Goal: Task Accomplishment & Management: Manage account settings

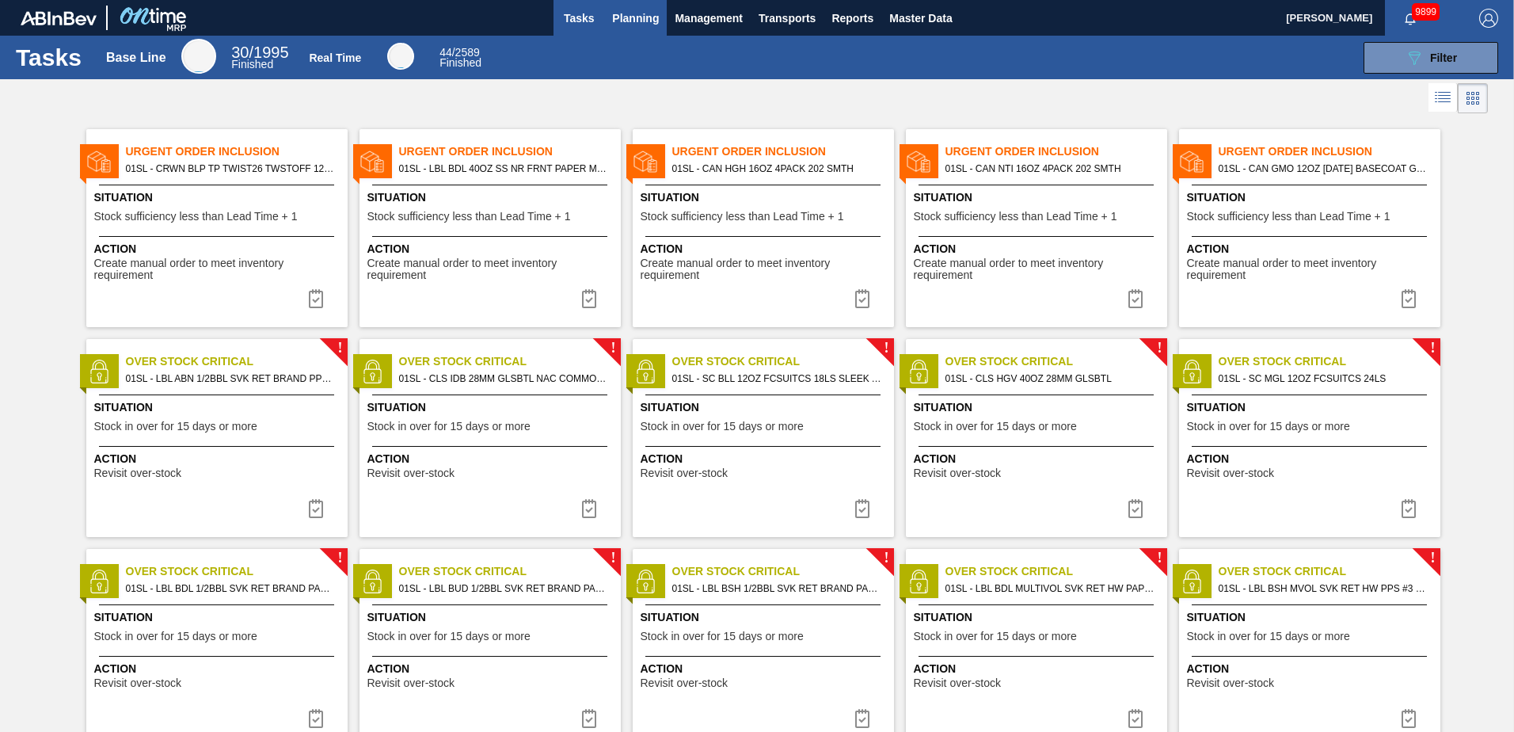
click at [643, 12] on span "Planning" at bounding box center [635, 18] width 47 height 19
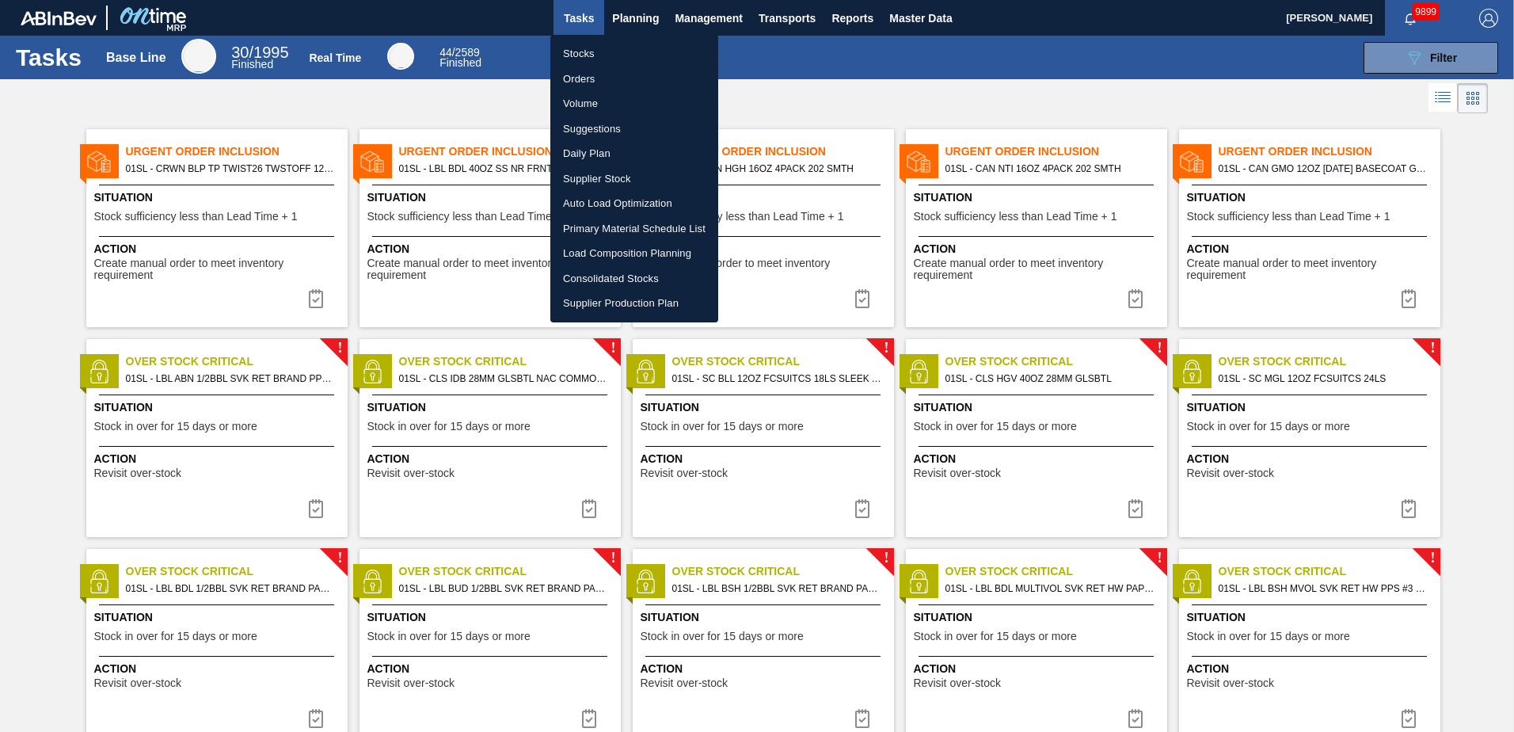
click at [588, 131] on li "Suggestions" at bounding box center [634, 128] width 168 height 25
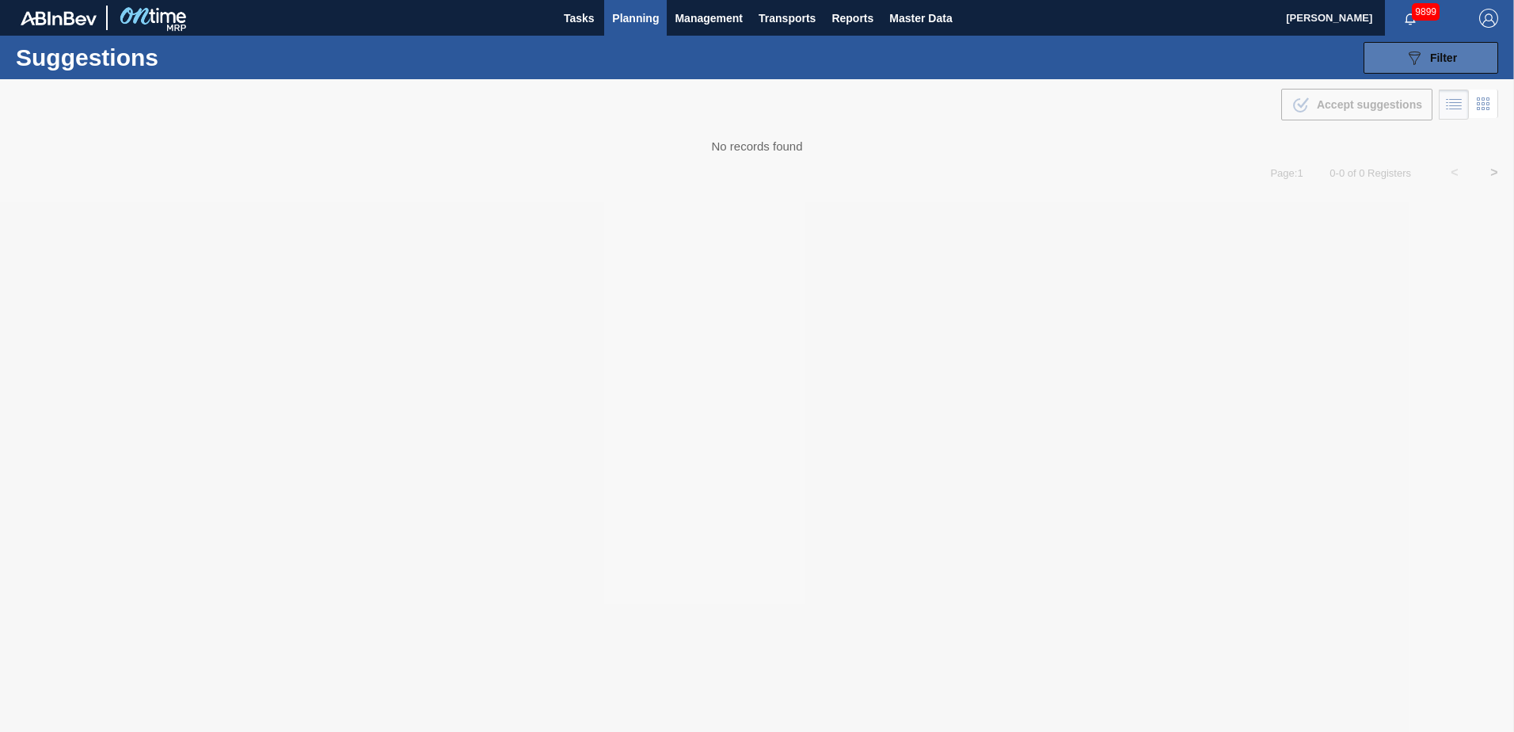
click at [1429, 48] on div "089F7B8B-B2A5-4AFE-B5C0-19BA573D28AC Filter" at bounding box center [1431, 57] width 52 height 19
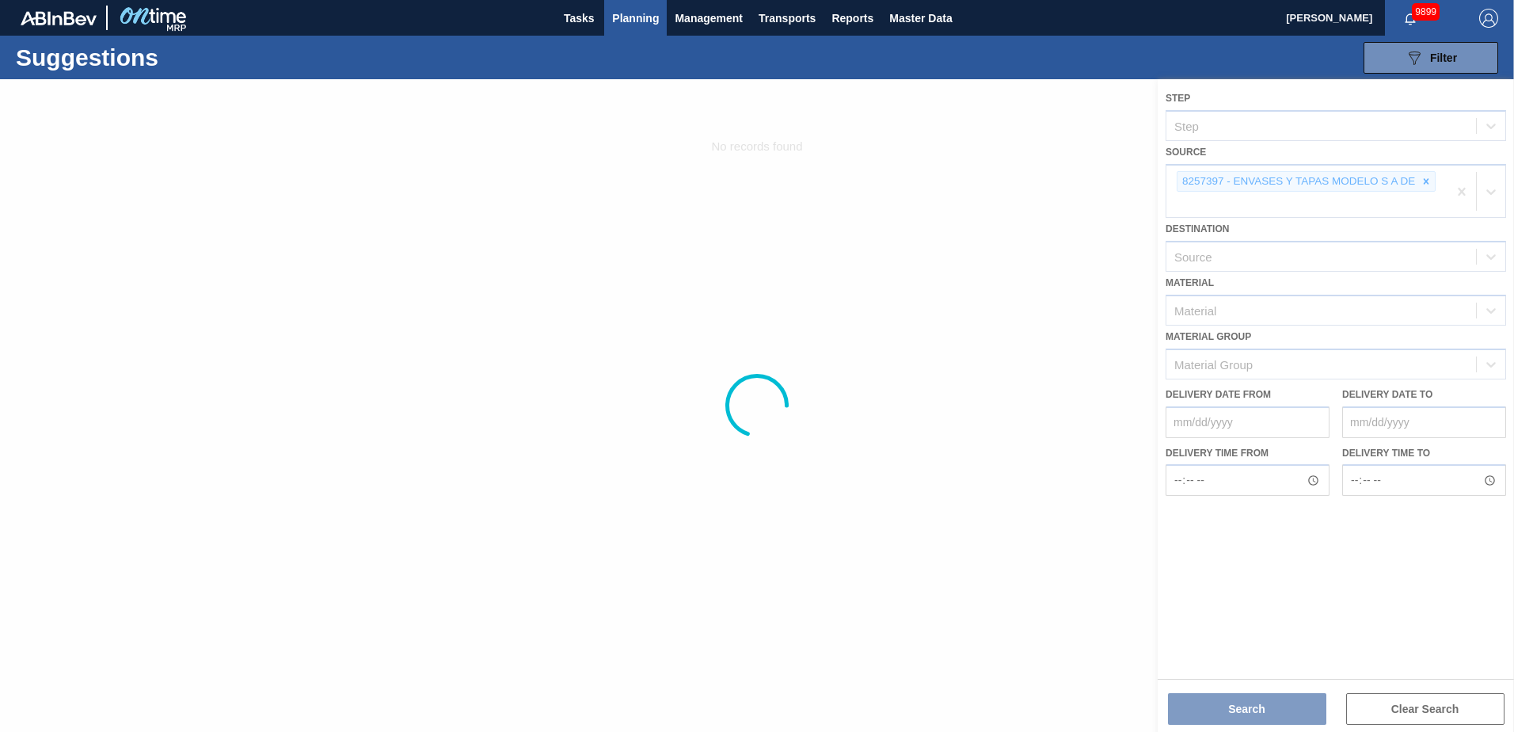
click at [1384, 203] on div at bounding box center [757, 405] width 1514 height 652
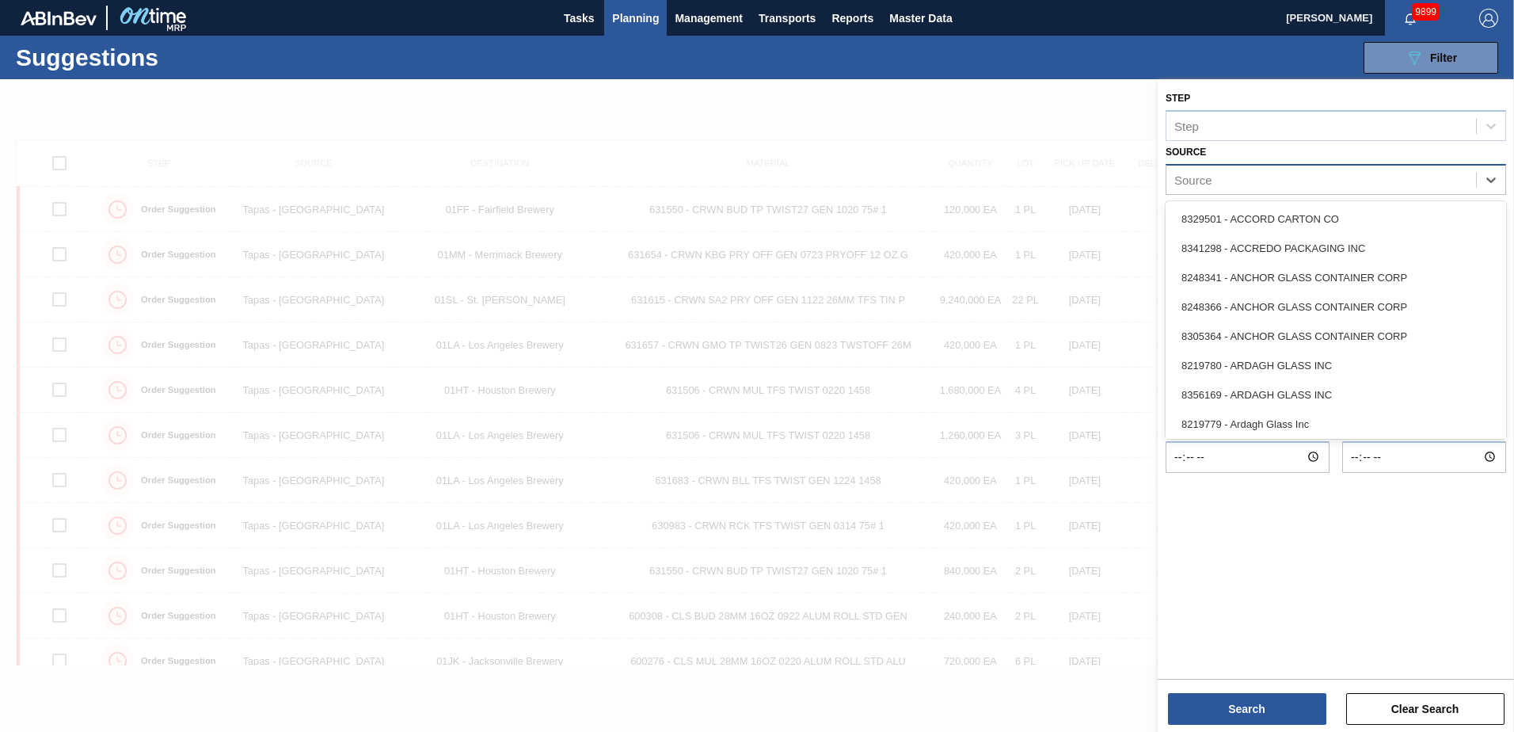
click at [1299, 186] on div "Source" at bounding box center [1321, 179] width 310 height 23
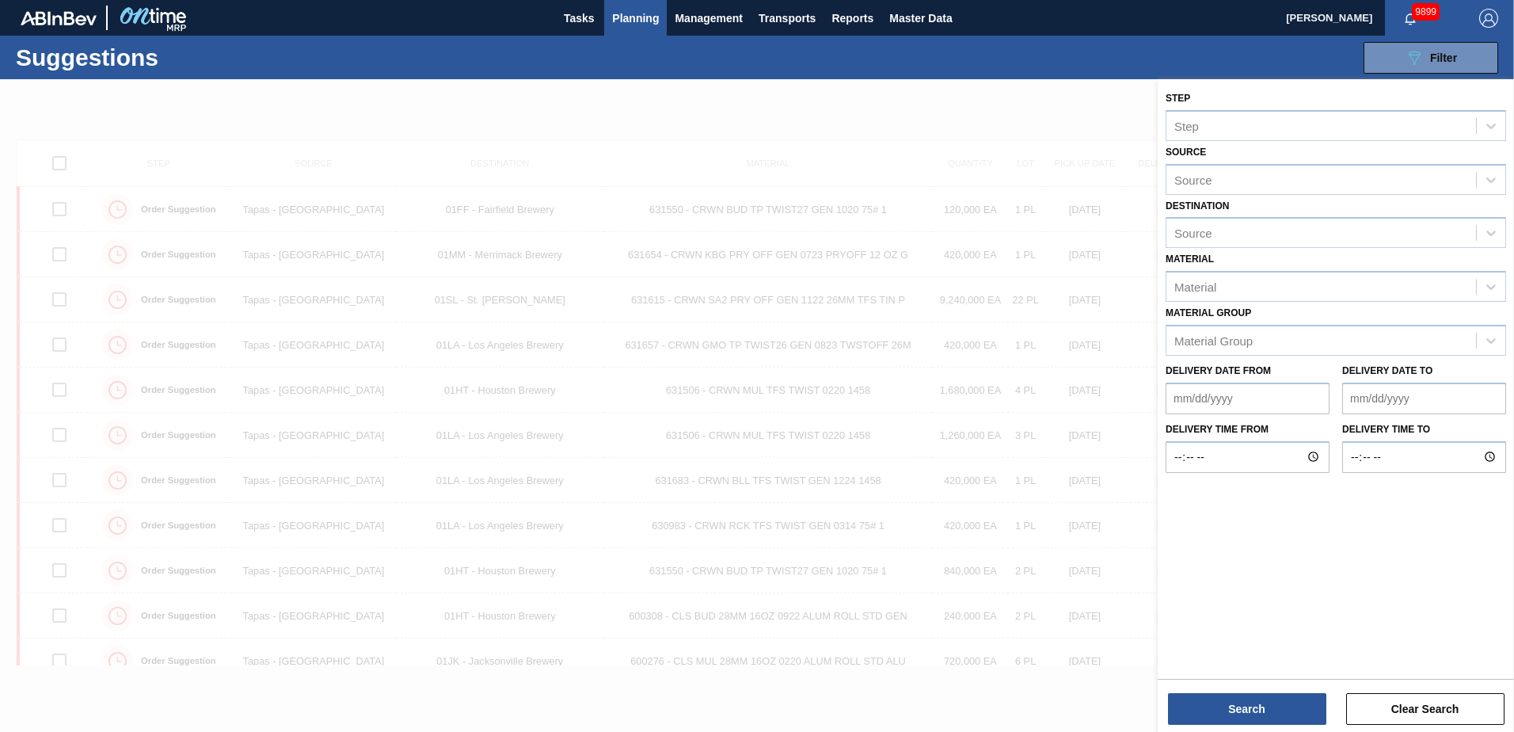
click at [1387, 159] on div "Source Source" at bounding box center [1336, 168] width 340 height 54
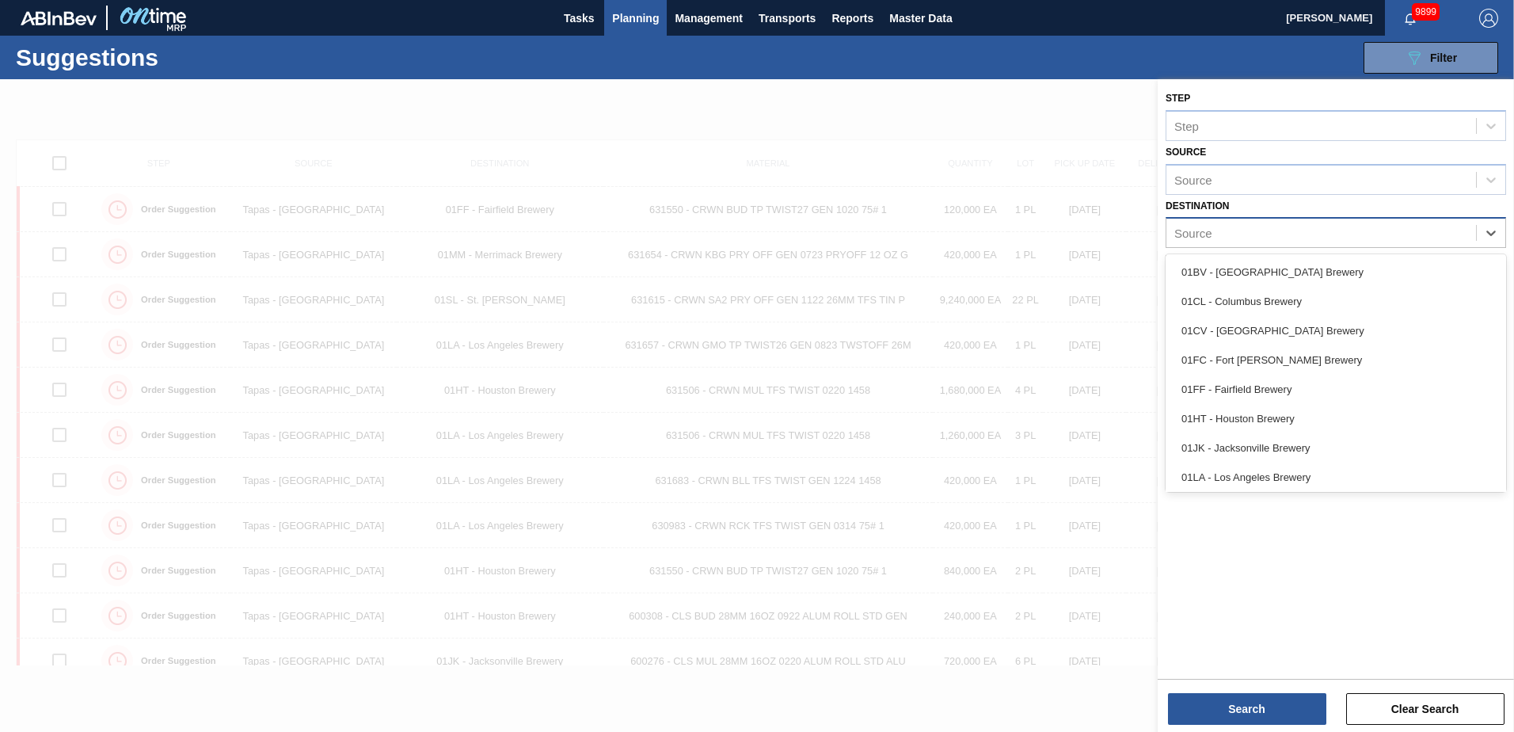
click at [1391, 238] on div "Source" at bounding box center [1321, 233] width 310 height 23
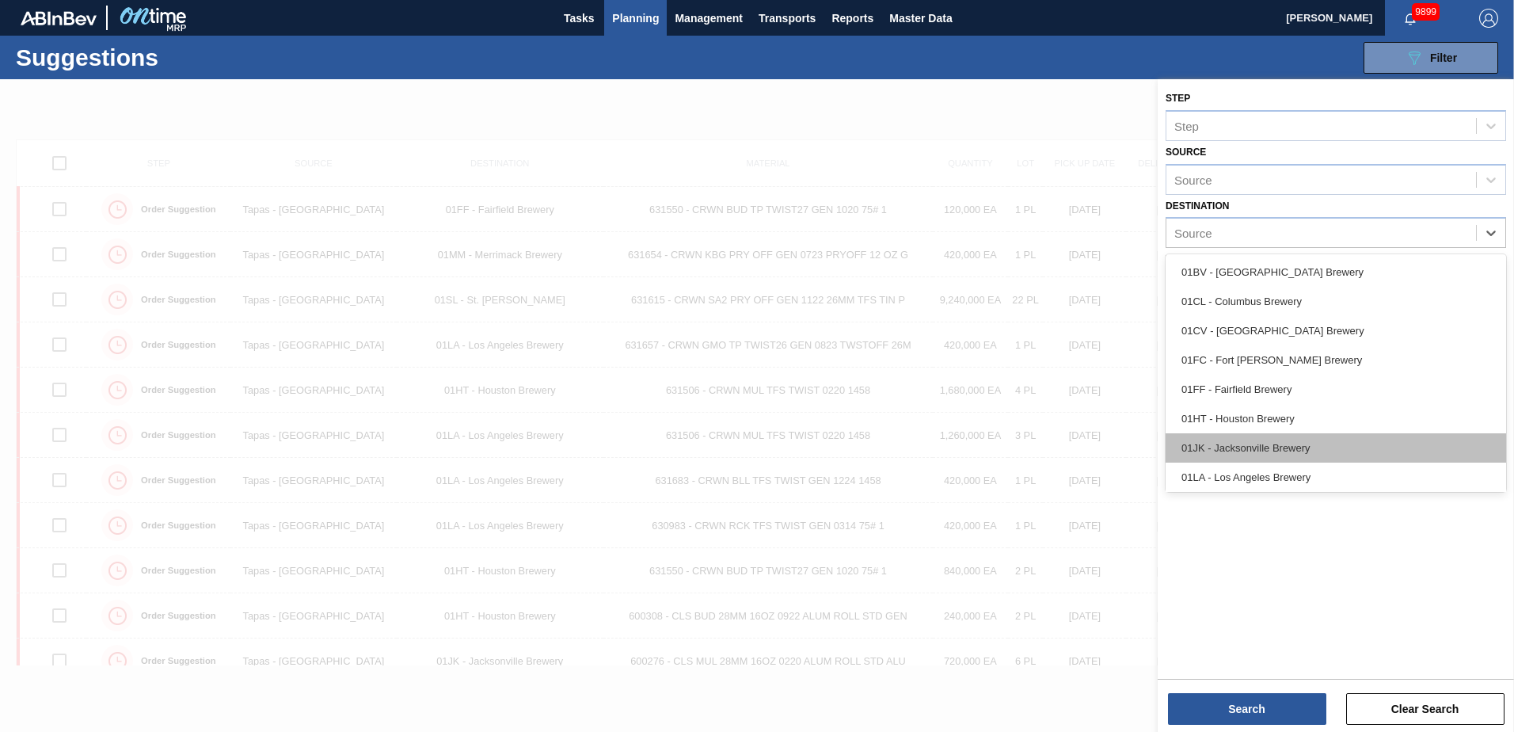
click at [1263, 448] on div "01JK - Jacksonville Brewery" at bounding box center [1336, 447] width 340 height 29
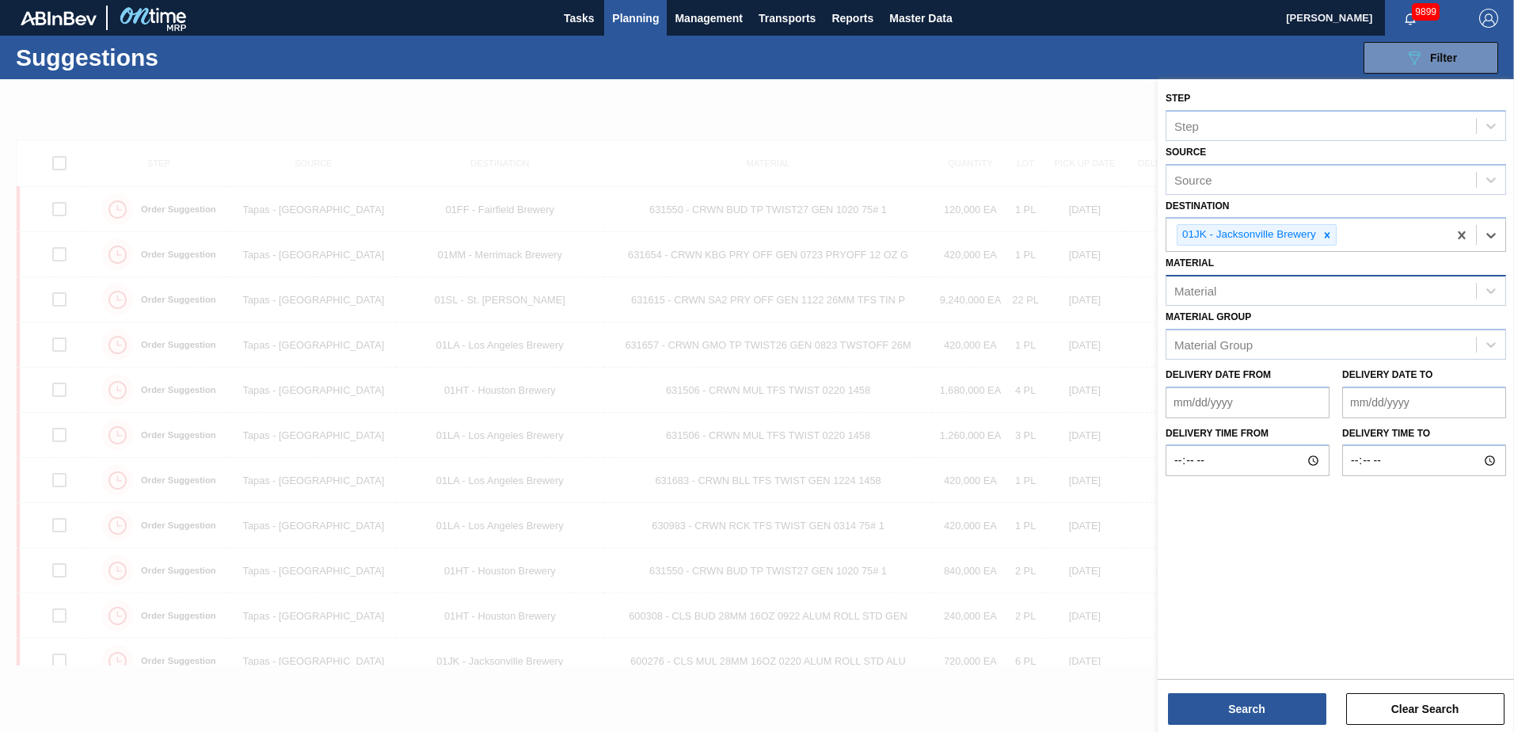
click at [1253, 299] on div "Material" at bounding box center [1321, 291] width 310 height 23
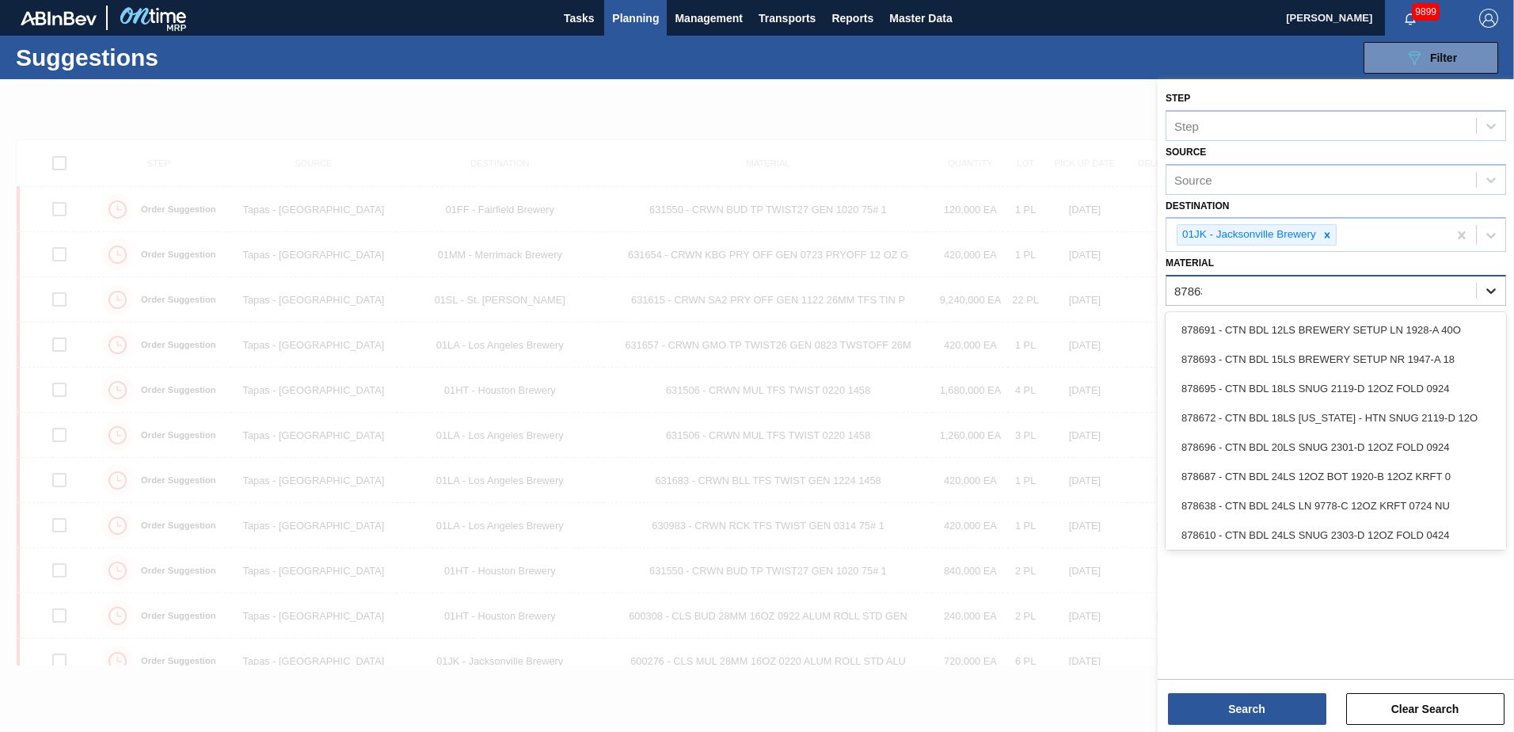
type input "878636"
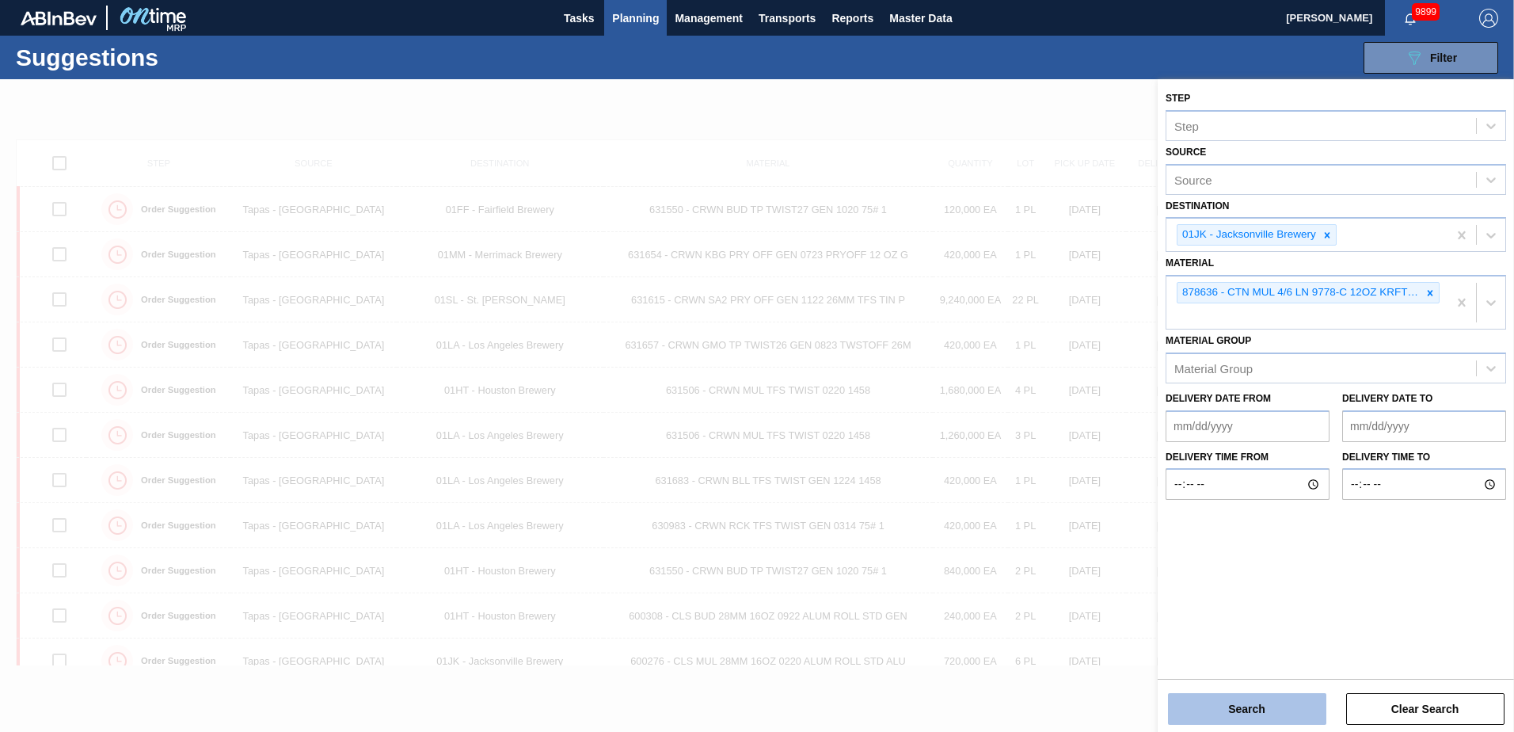
click at [1282, 714] on button "Search" at bounding box center [1247, 709] width 158 height 32
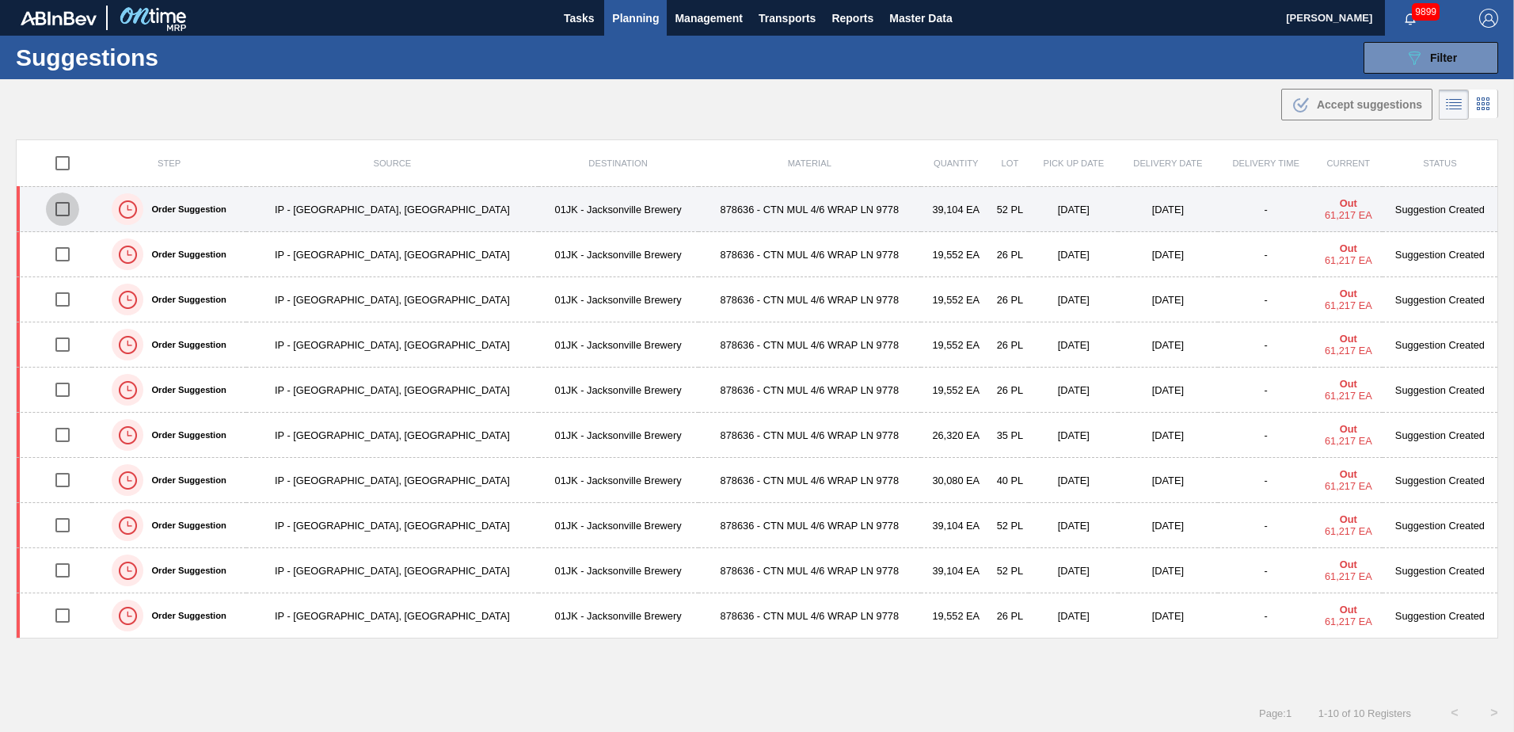
click at [73, 202] on input "checkbox" at bounding box center [62, 208] width 33 height 33
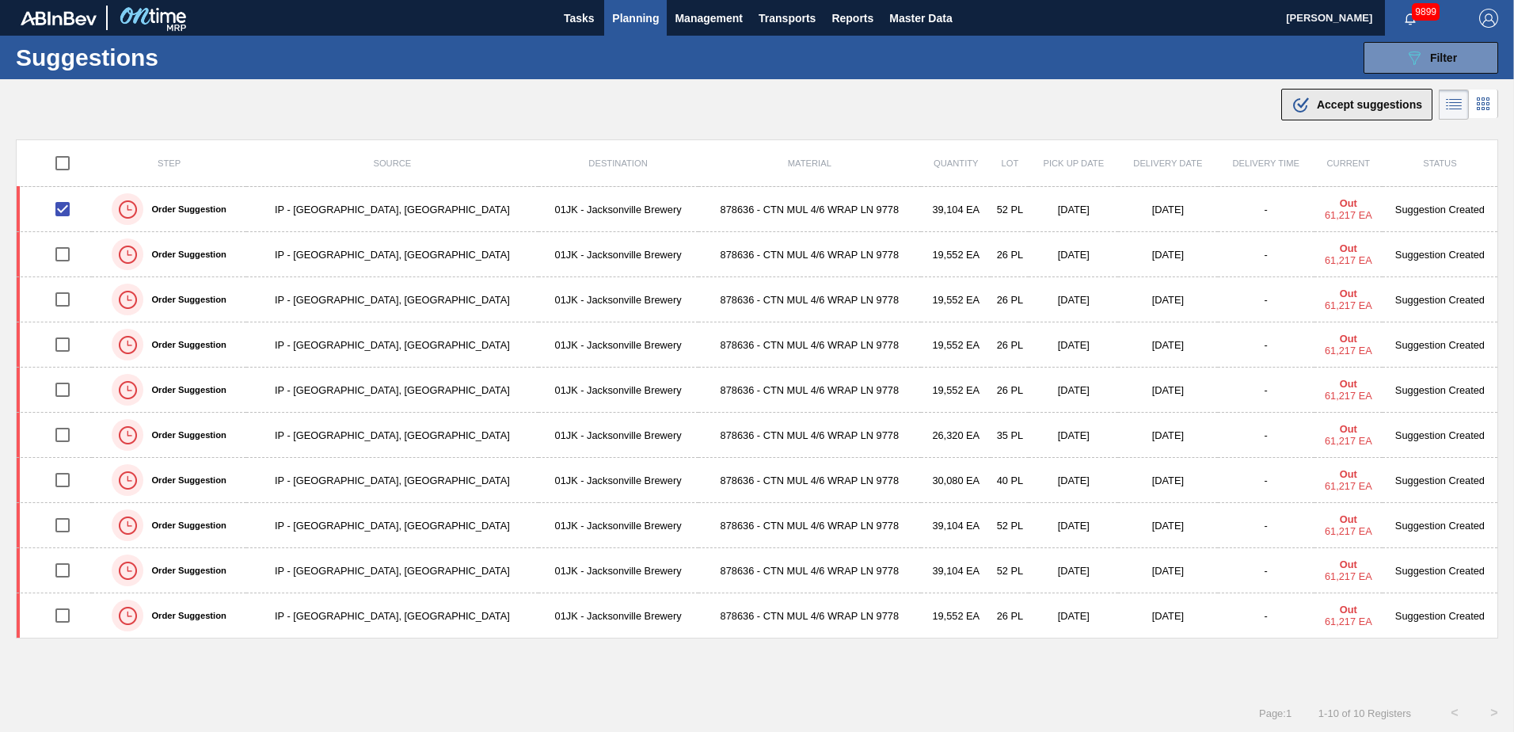
click at [1348, 104] on span "Accept suggestions" at bounding box center [1369, 104] width 105 height 13
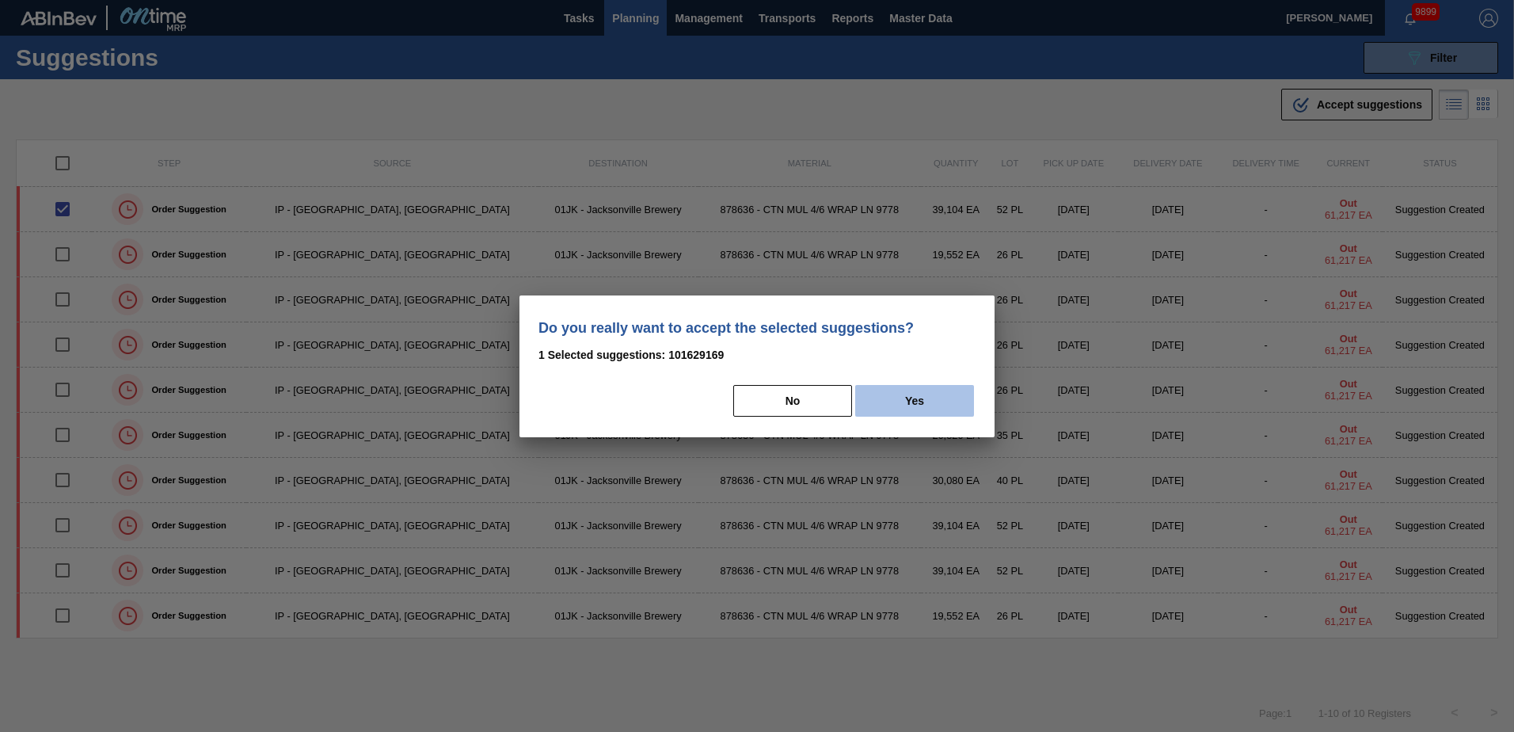
click at [900, 403] on button "Yes" at bounding box center [914, 401] width 119 height 32
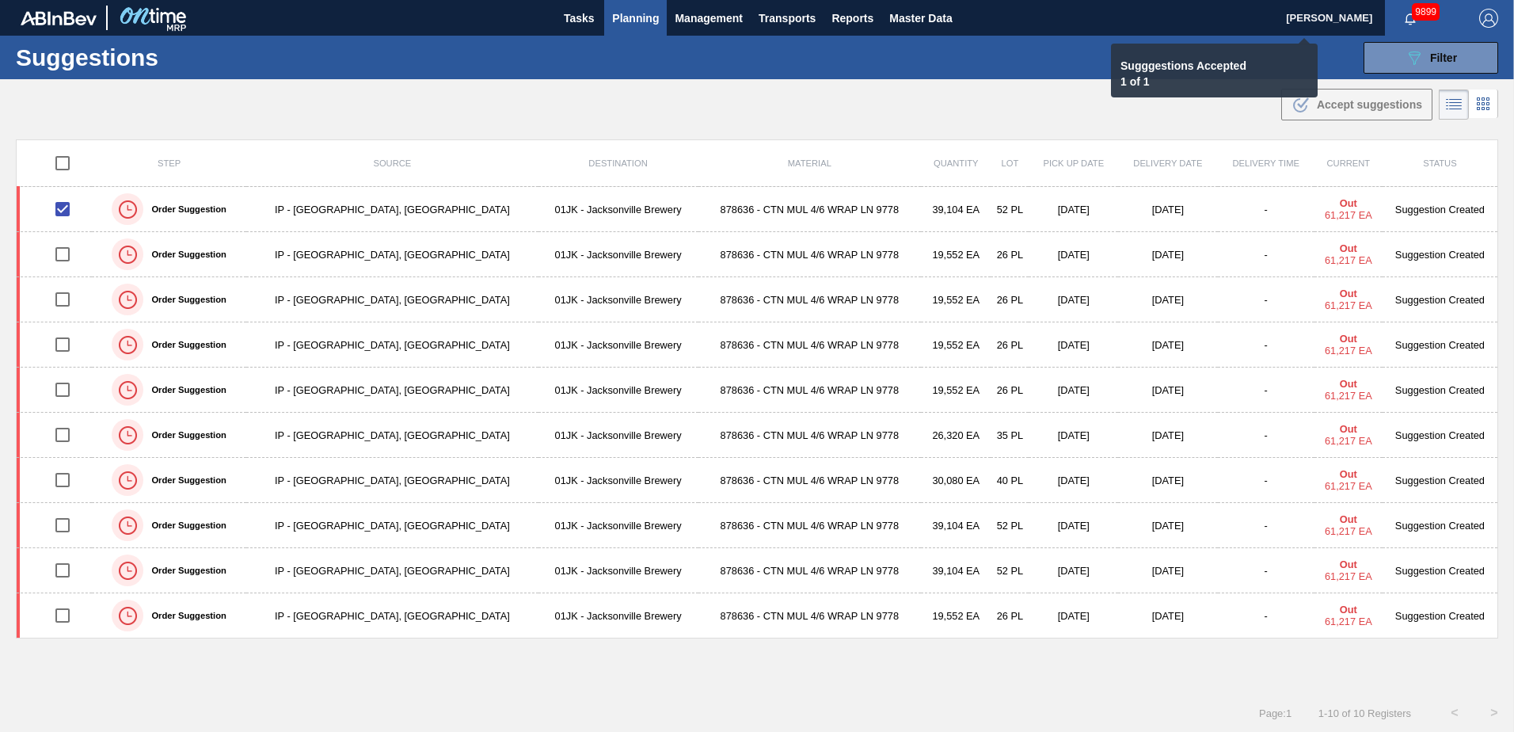
checkbox input "false"
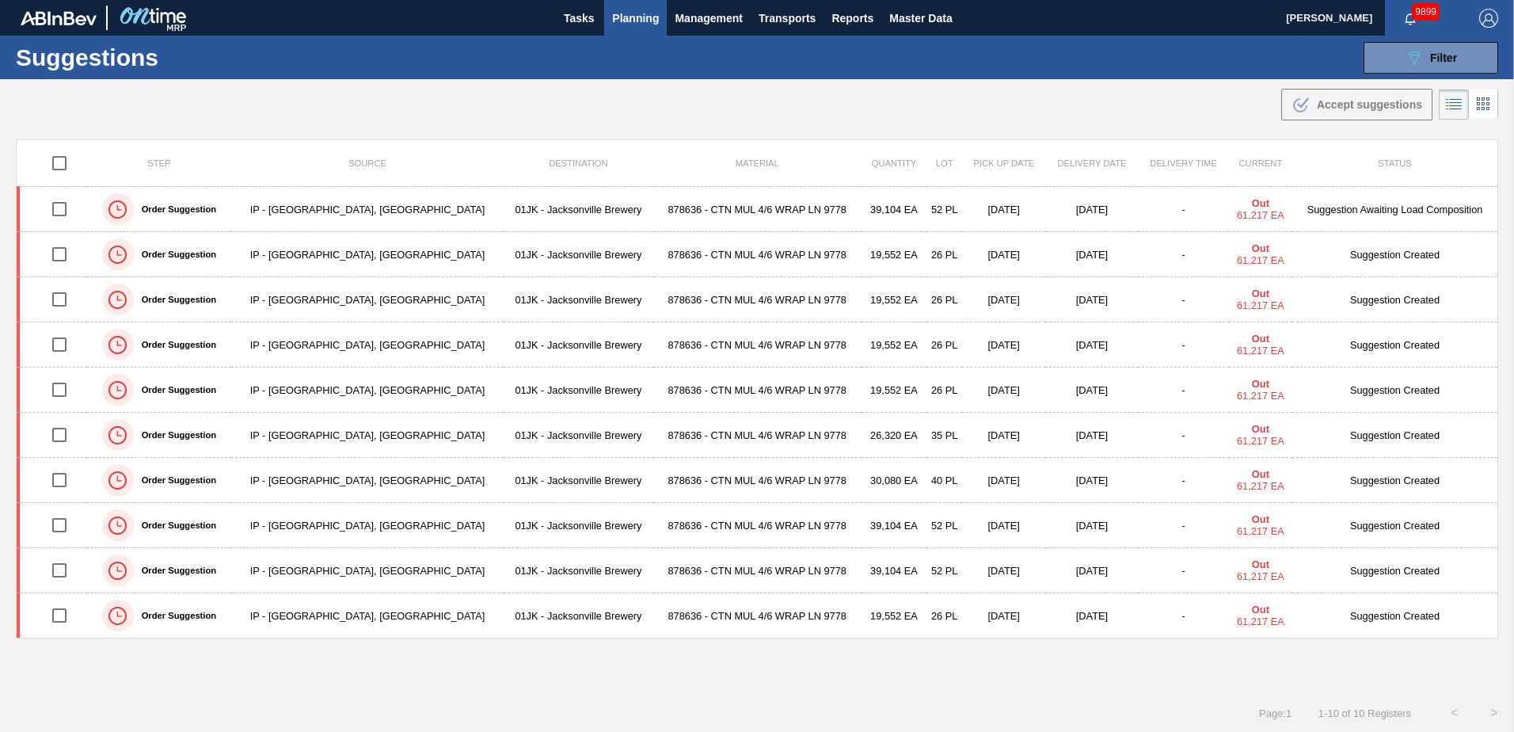
click at [645, 20] on span "Planning" at bounding box center [635, 18] width 47 height 19
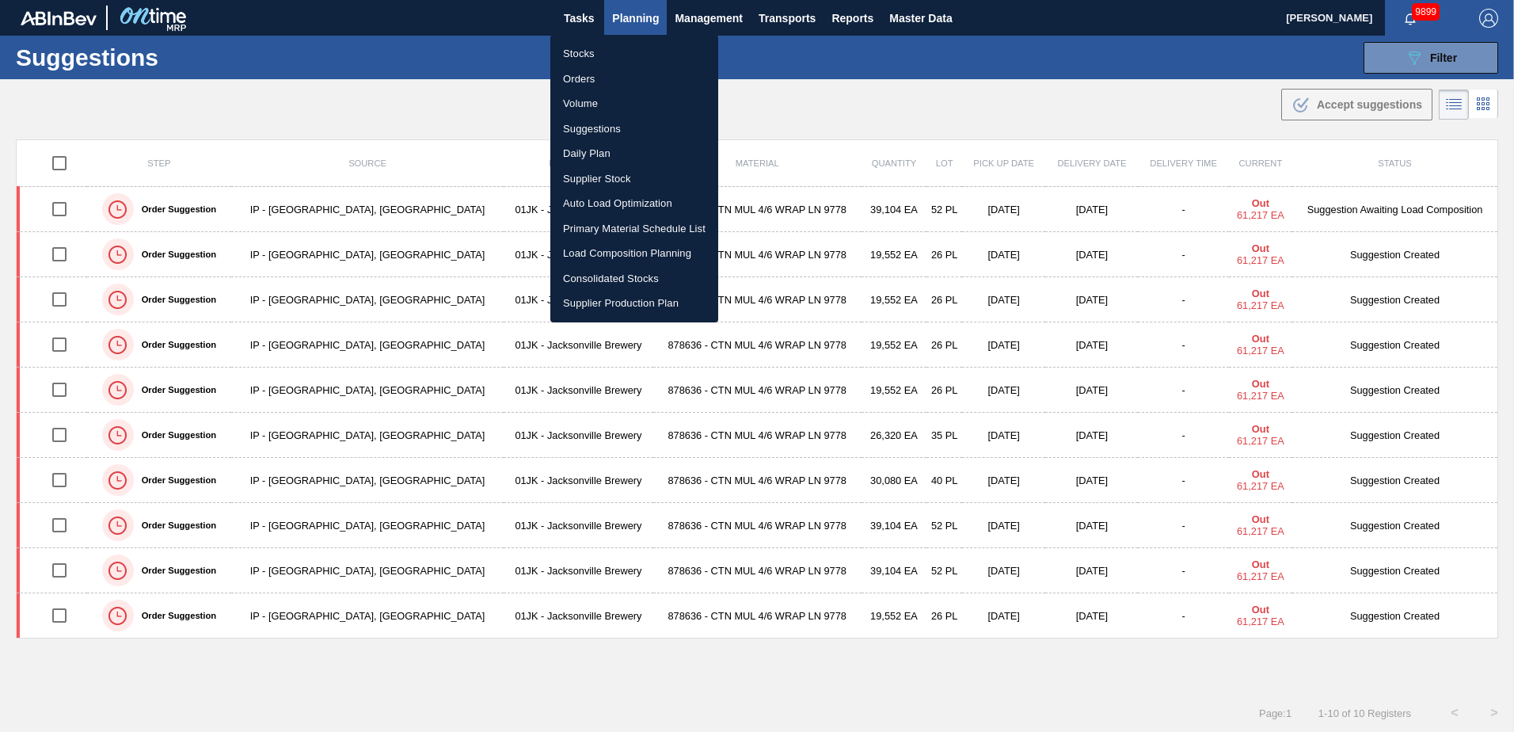
click at [659, 249] on li "Load Composition Planning" at bounding box center [634, 253] width 168 height 25
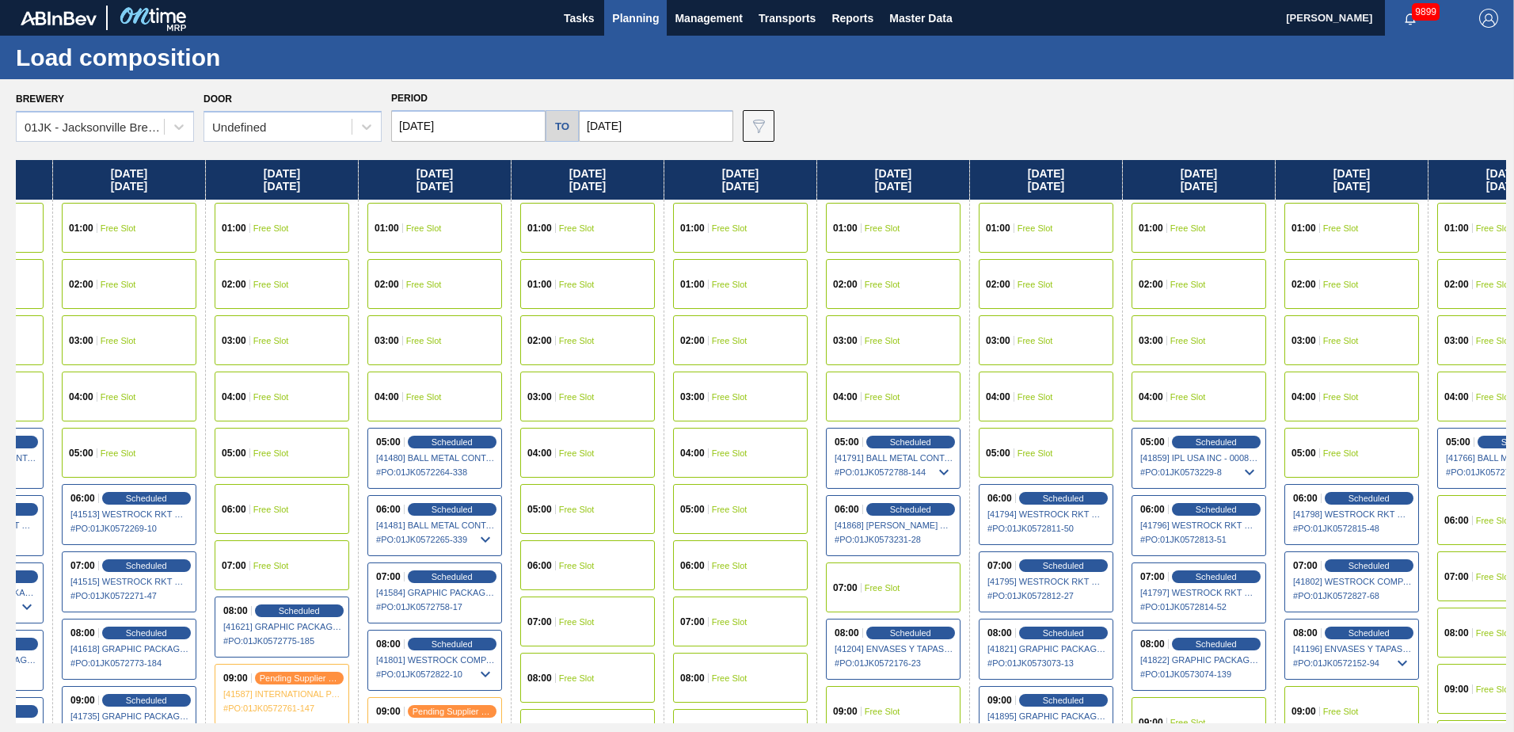
scroll to position [0, 802]
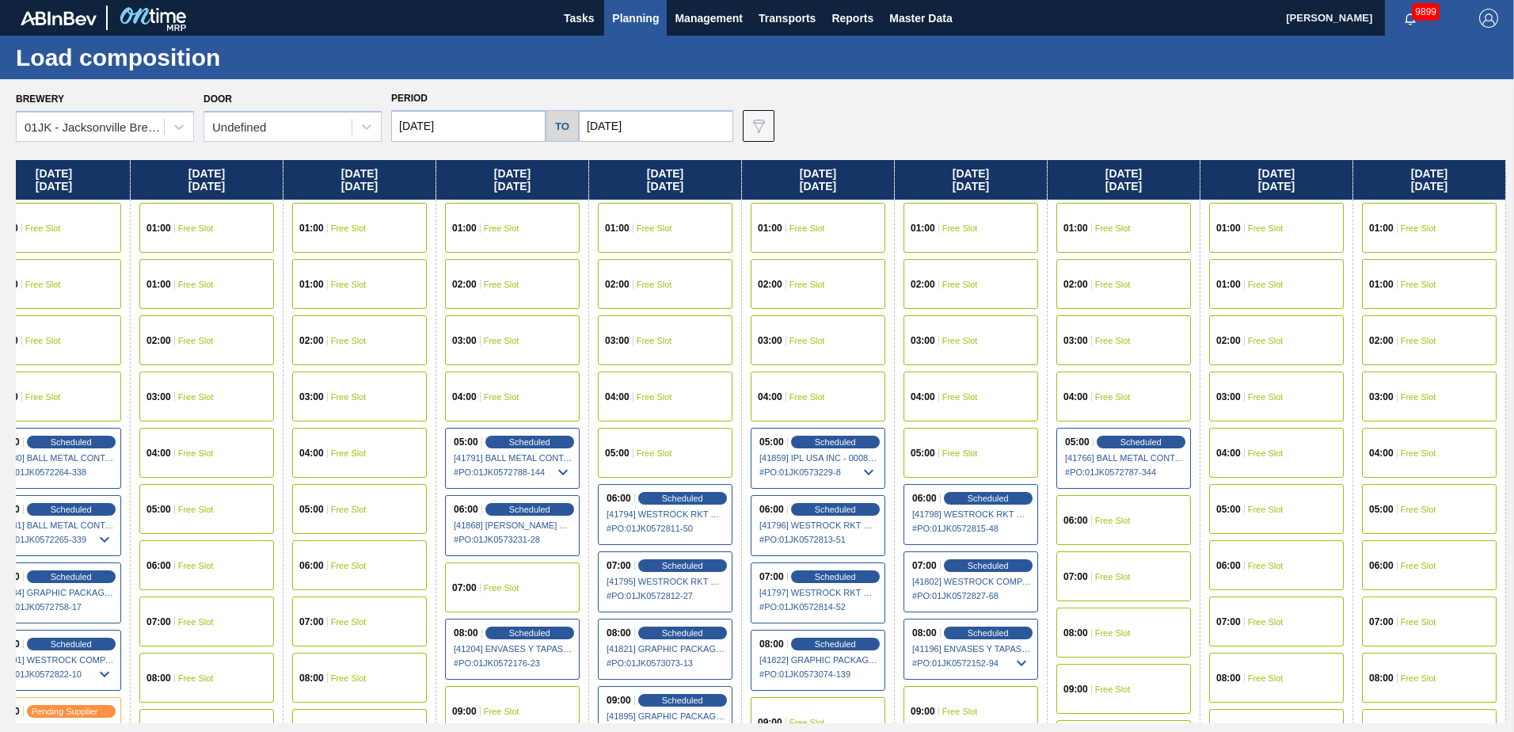
drag, startPoint x: 1196, startPoint y: 353, endPoint x: 426, endPoint y: 314, distance: 771.4
click at [420, 324] on div "[DATE] 01:00 Free Slot 01:00 Free Slot 02:00 Free Slot 03:00 Free Slot 04:00 Fr…" at bounding box center [761, 441] width 1490 height 563
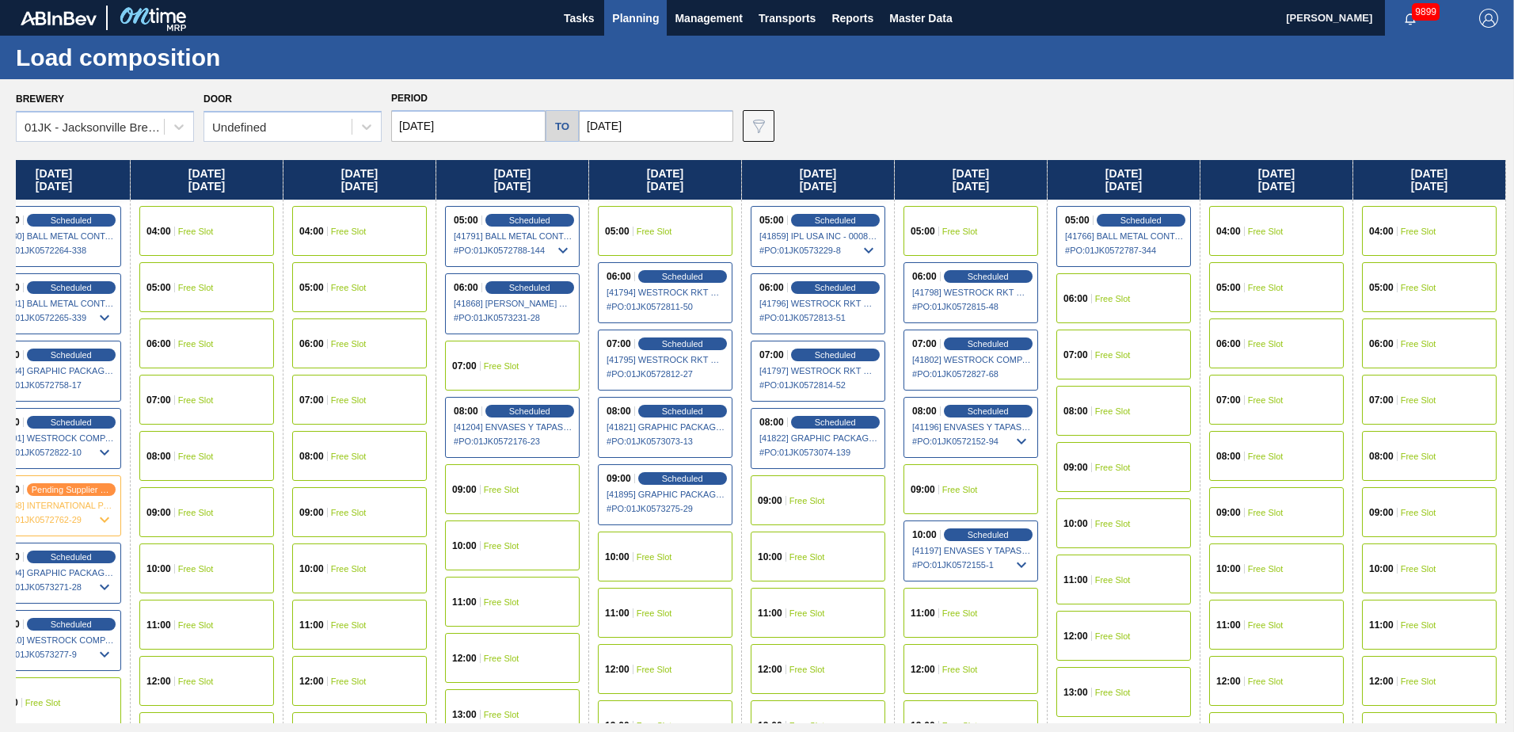
scroll to position [238, 802]
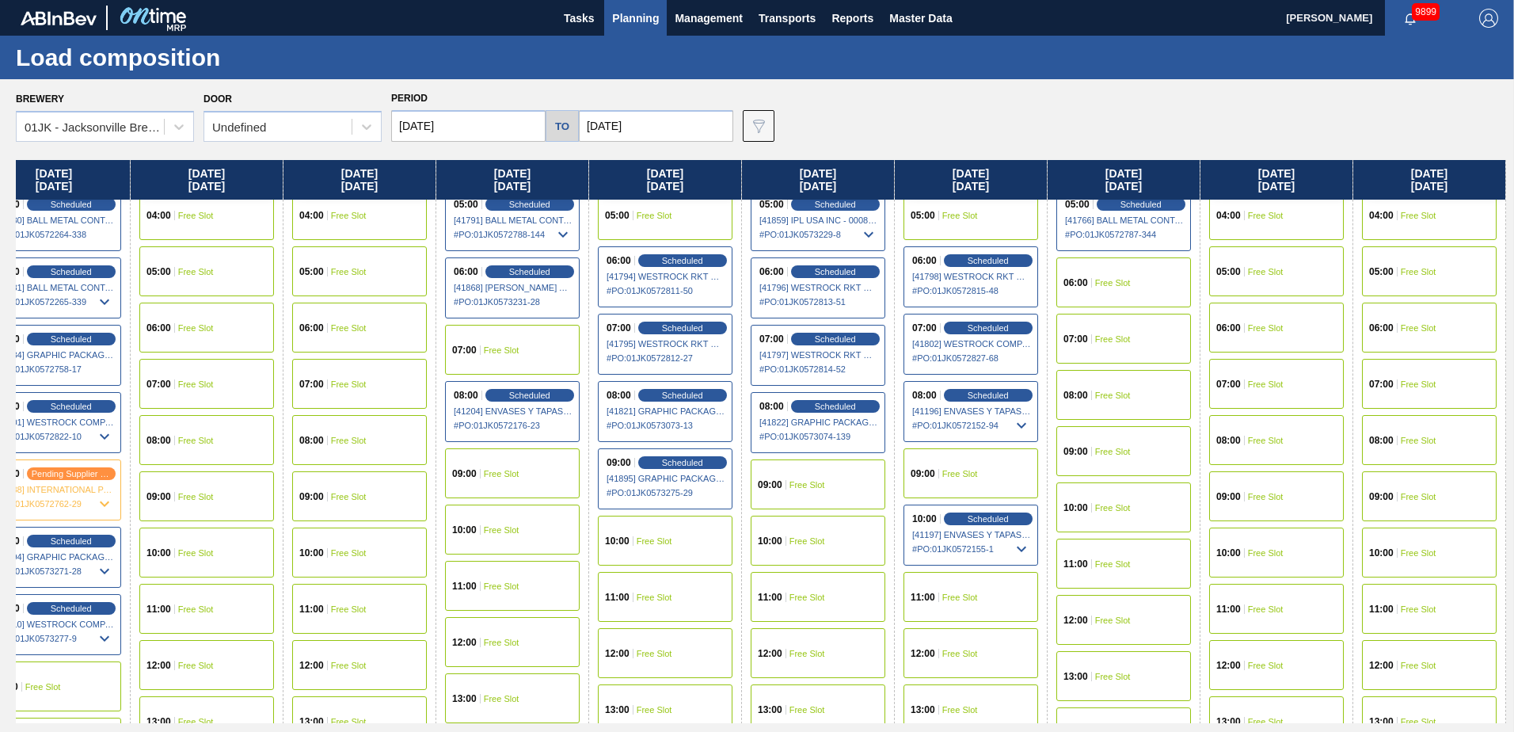
click at [995, 466] on div "09:00 Free Slot" at bounding box center [970, 473] width 135 height 50
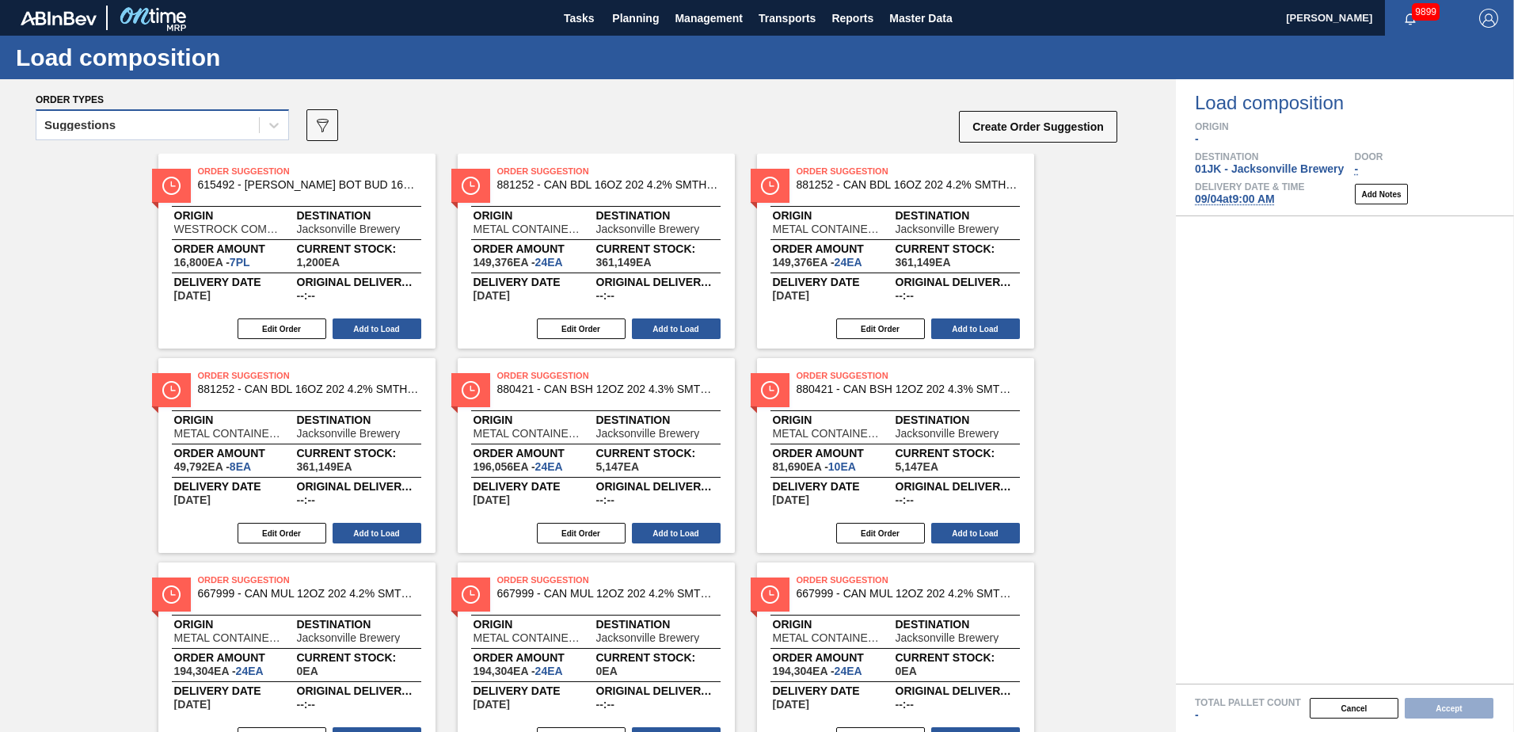
click at [221, 112] on div "Suggestions" at bounding box center [162, 124] width 253 height 31
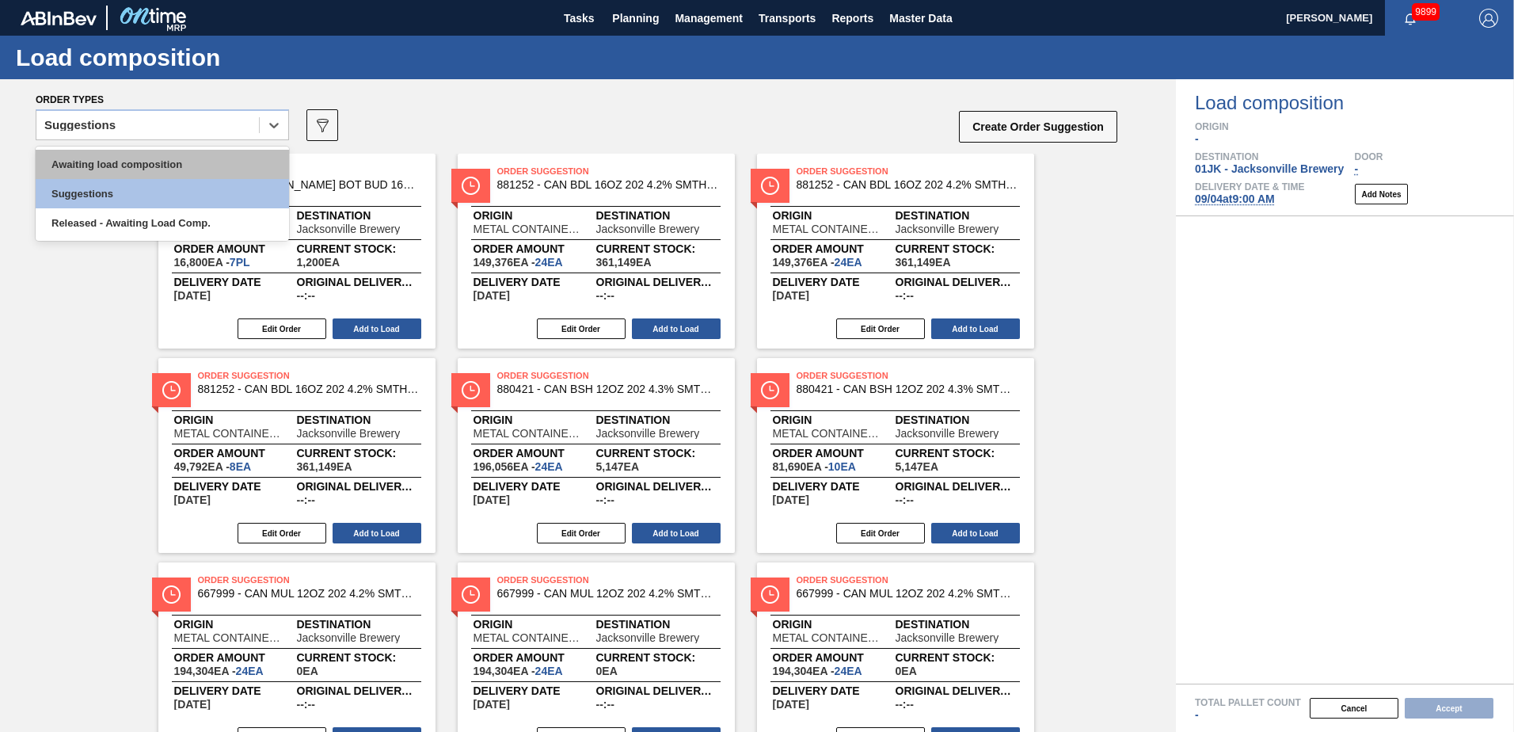
click at [212, 162] on div "Awaiting load composition" at bounding box center [162, 164] width 253 height 29
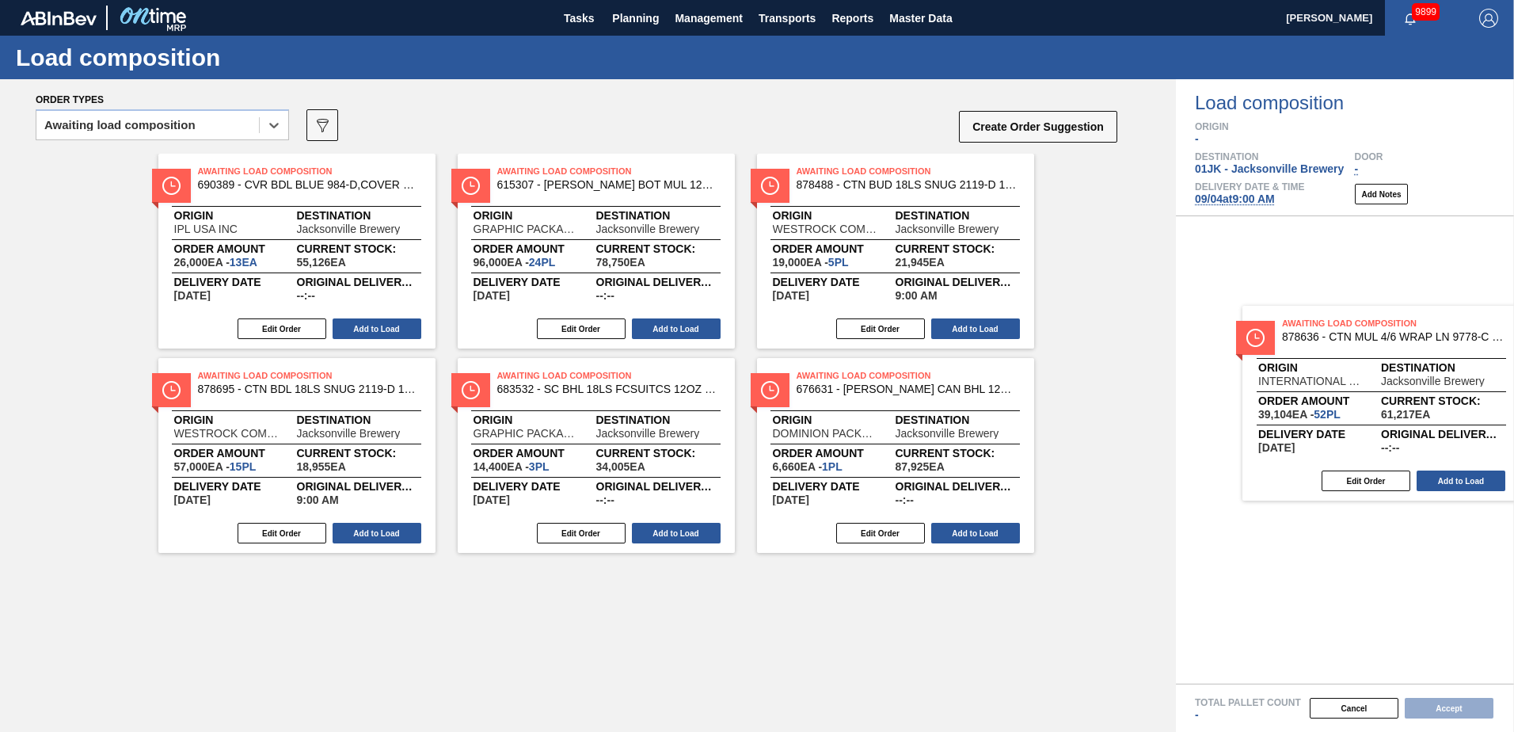
drag, startPoint x: 624, startPoint y: 210, endPoint x: 1423, endPoint y: 359, distance: 812.8
click at [1426, 362] on div "Order types option Awaiting load composition, selected. Select is focused ,type…" at bounding box center [757, 405] width 1514 height 652
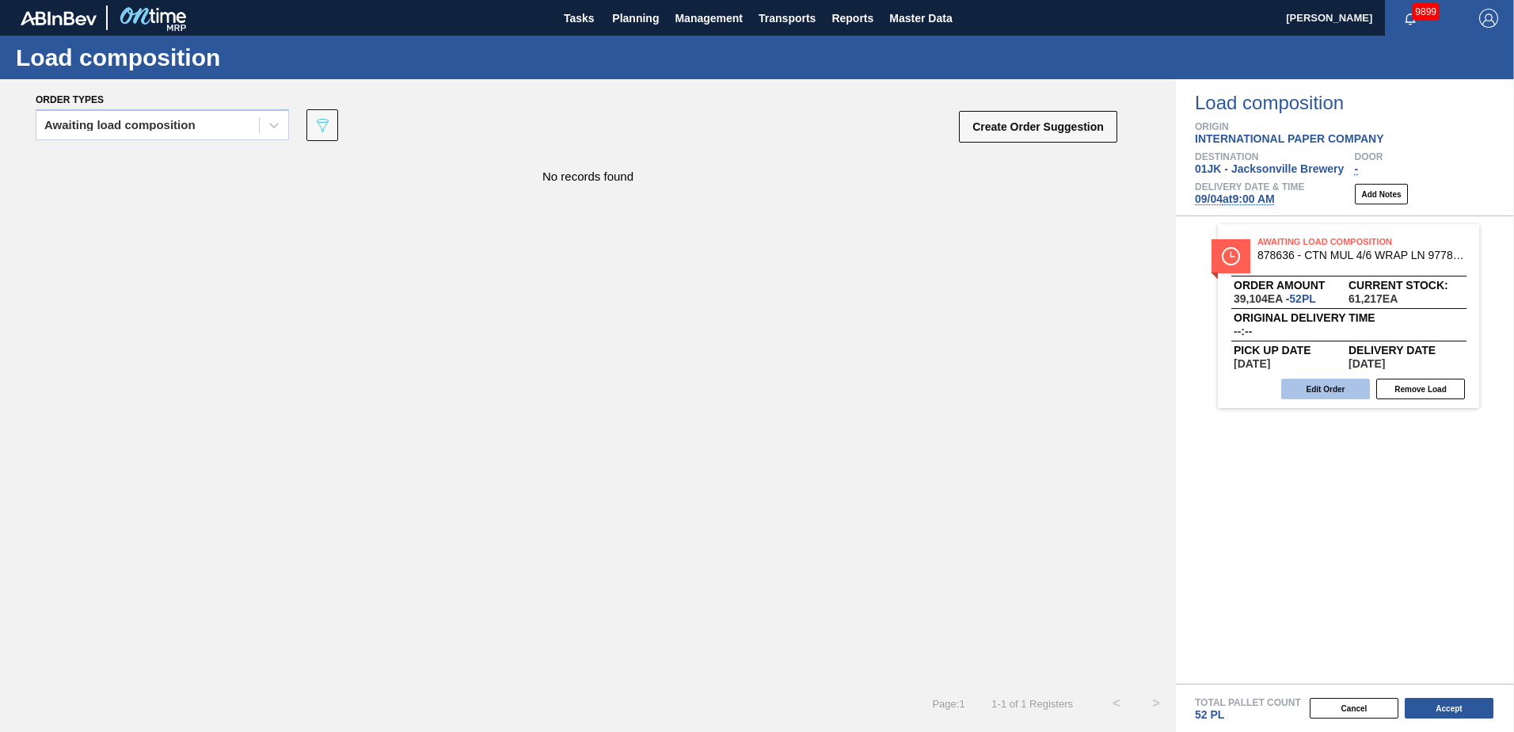
click at [1314, 392] on button "Edit Order" at bounding box center [1325, 388] width 89 height 21
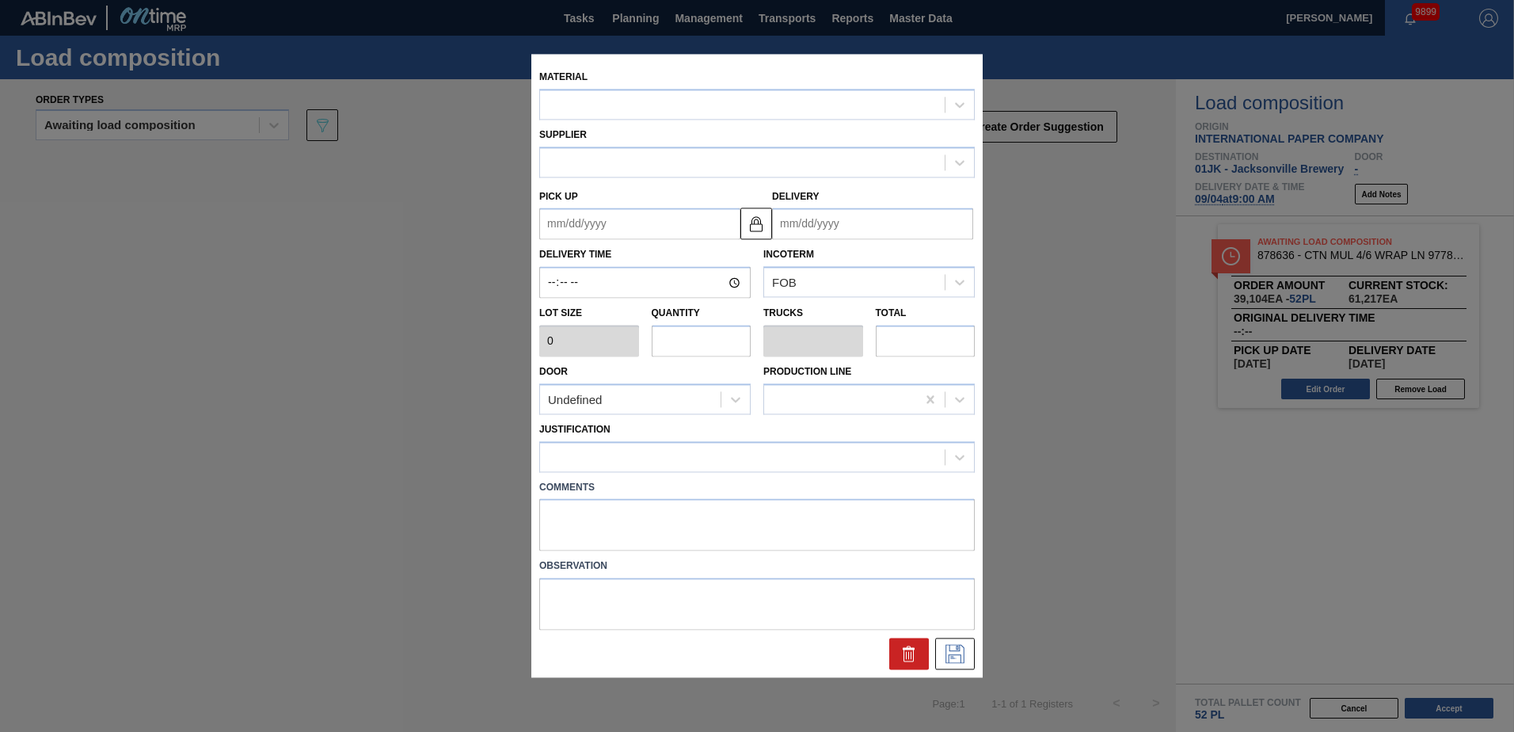
type input "752"
type input "52"
type input "1"
type input "39,104"
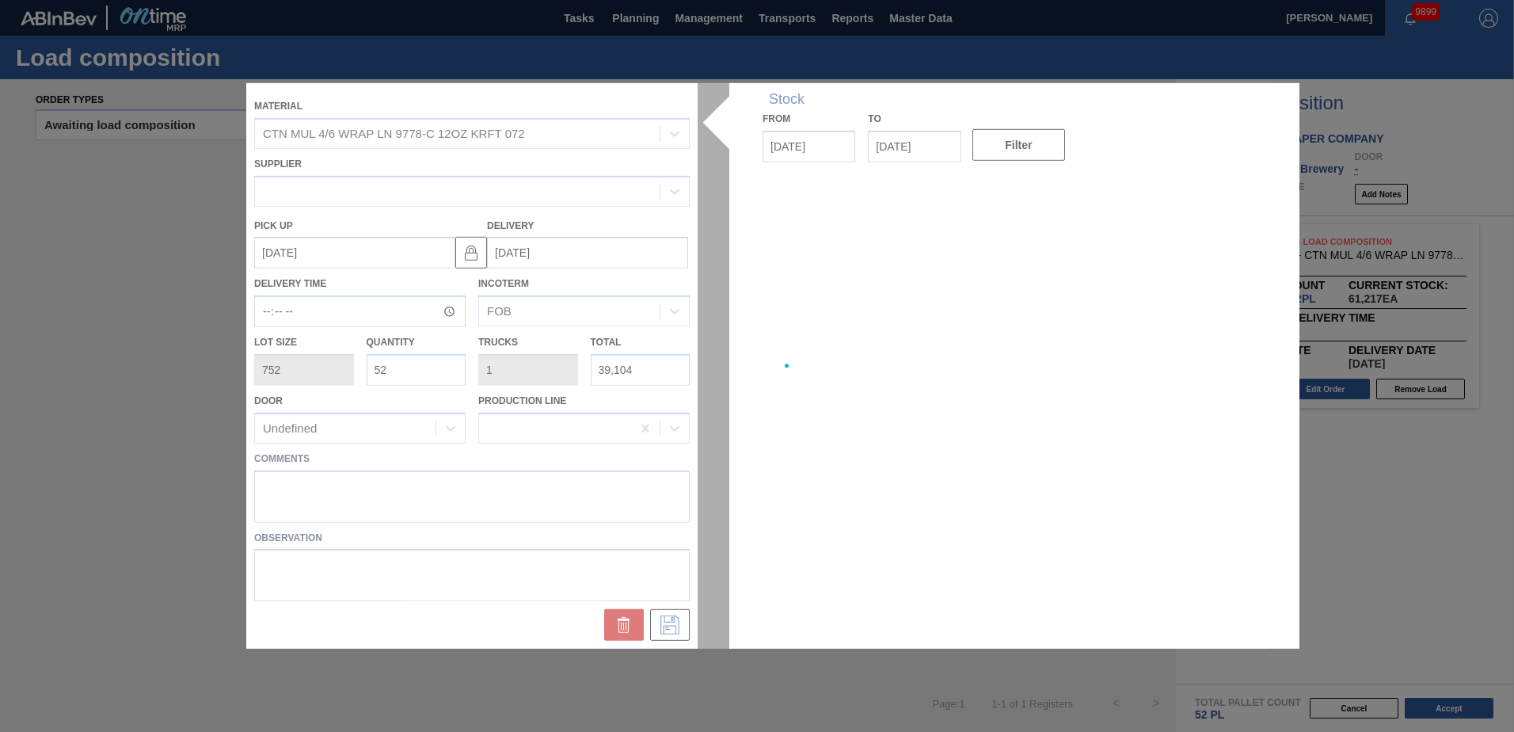
type up "[DATE]"
type input "[DATE]"
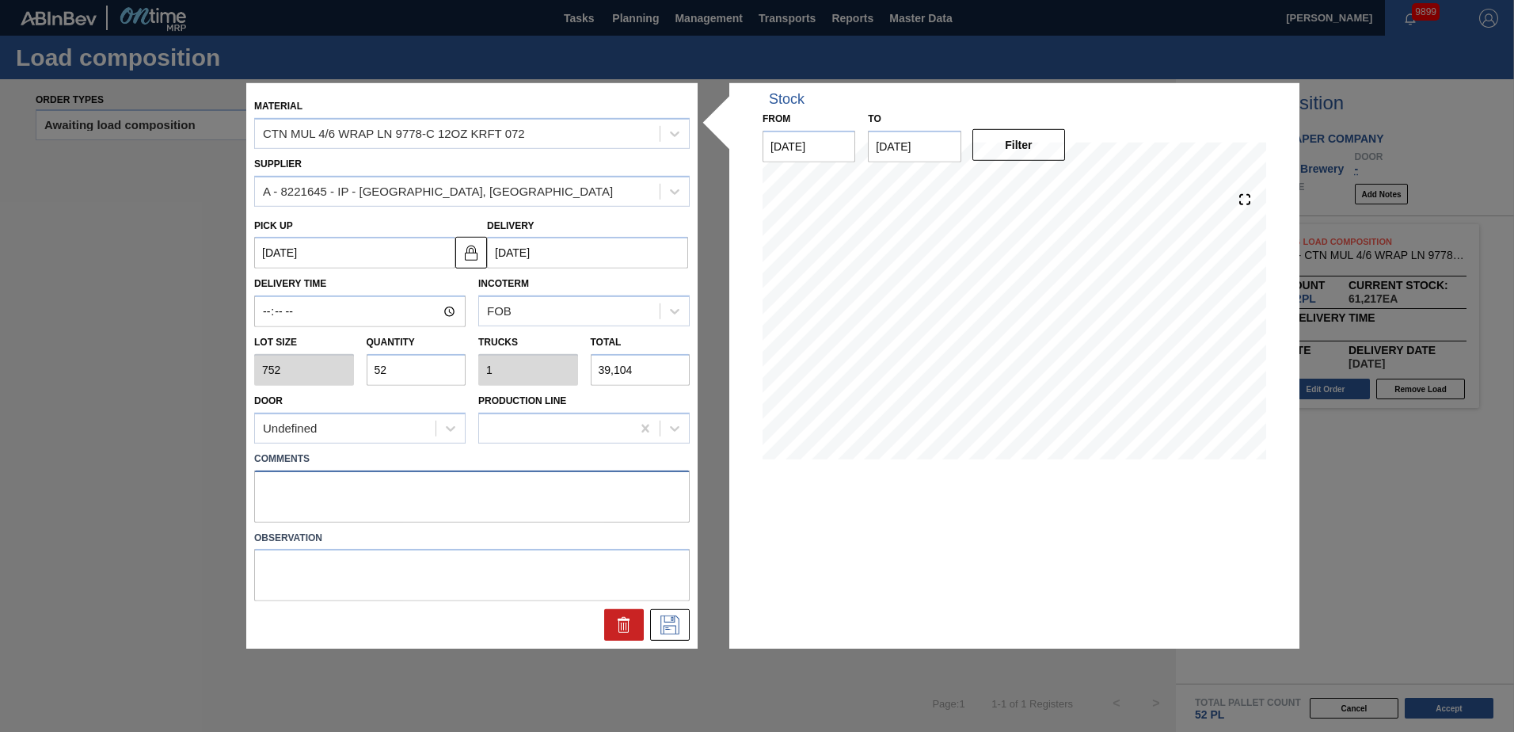
click at [421, 493] on textarea at bounding box center [472, 496] width 436 height 52
type textarea "LIVE"
click at [661, 624] on icon at bounding box center [669, 624] width 19 height 19
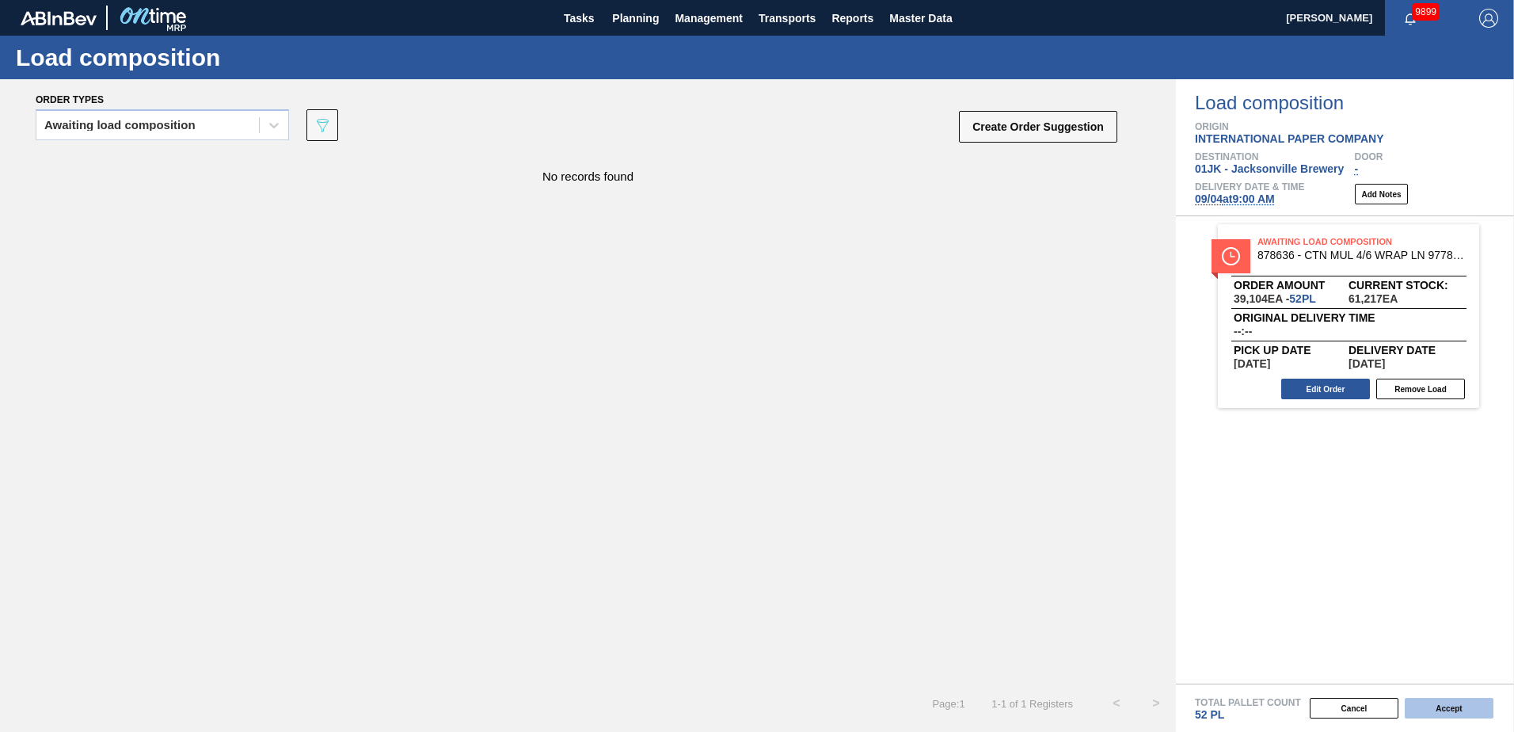
click at [1433, 706] on button "Accept" at bounding box center [1449, 708] width 89 height 21
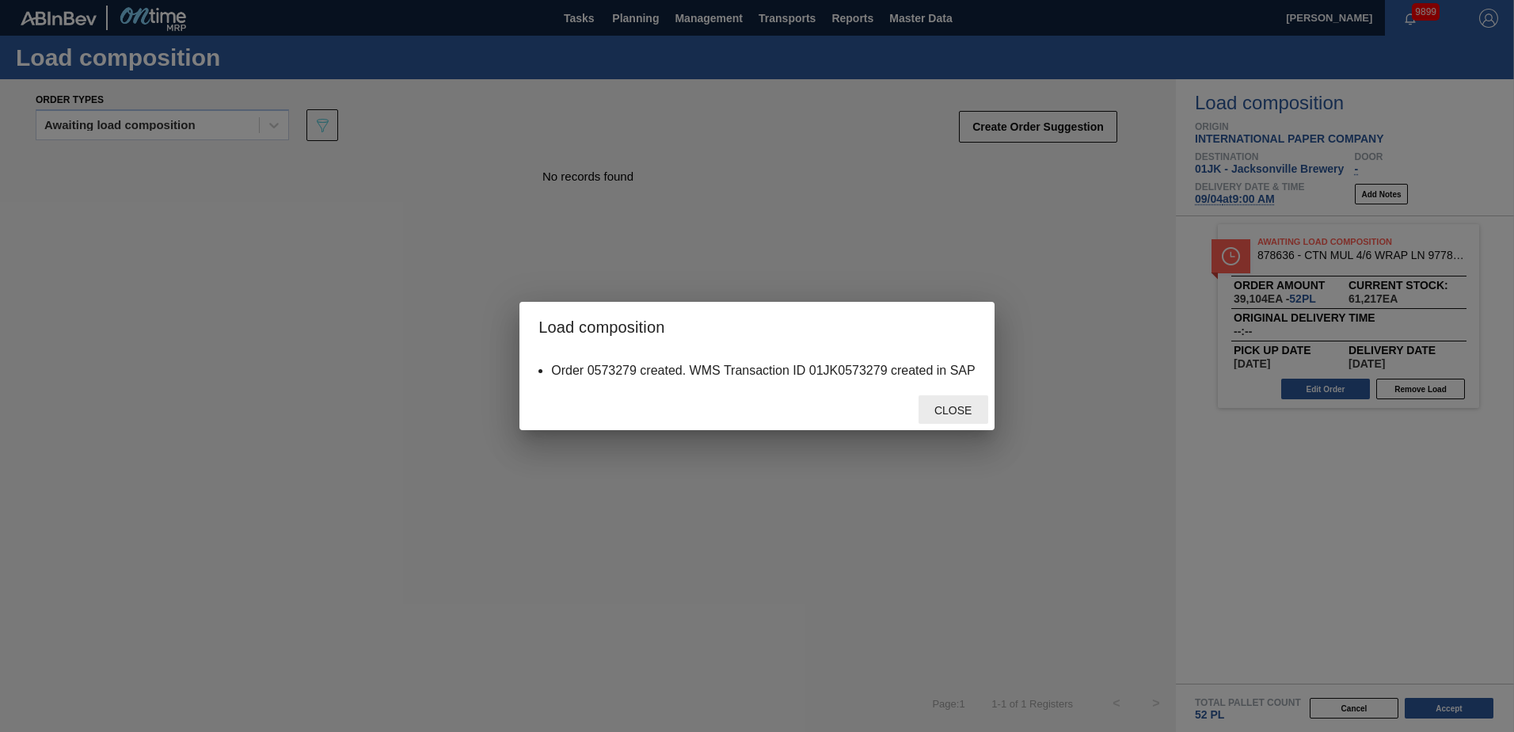
click at [934, 400] on div "Close" at bounding box center [954, 409] width 70 height 29
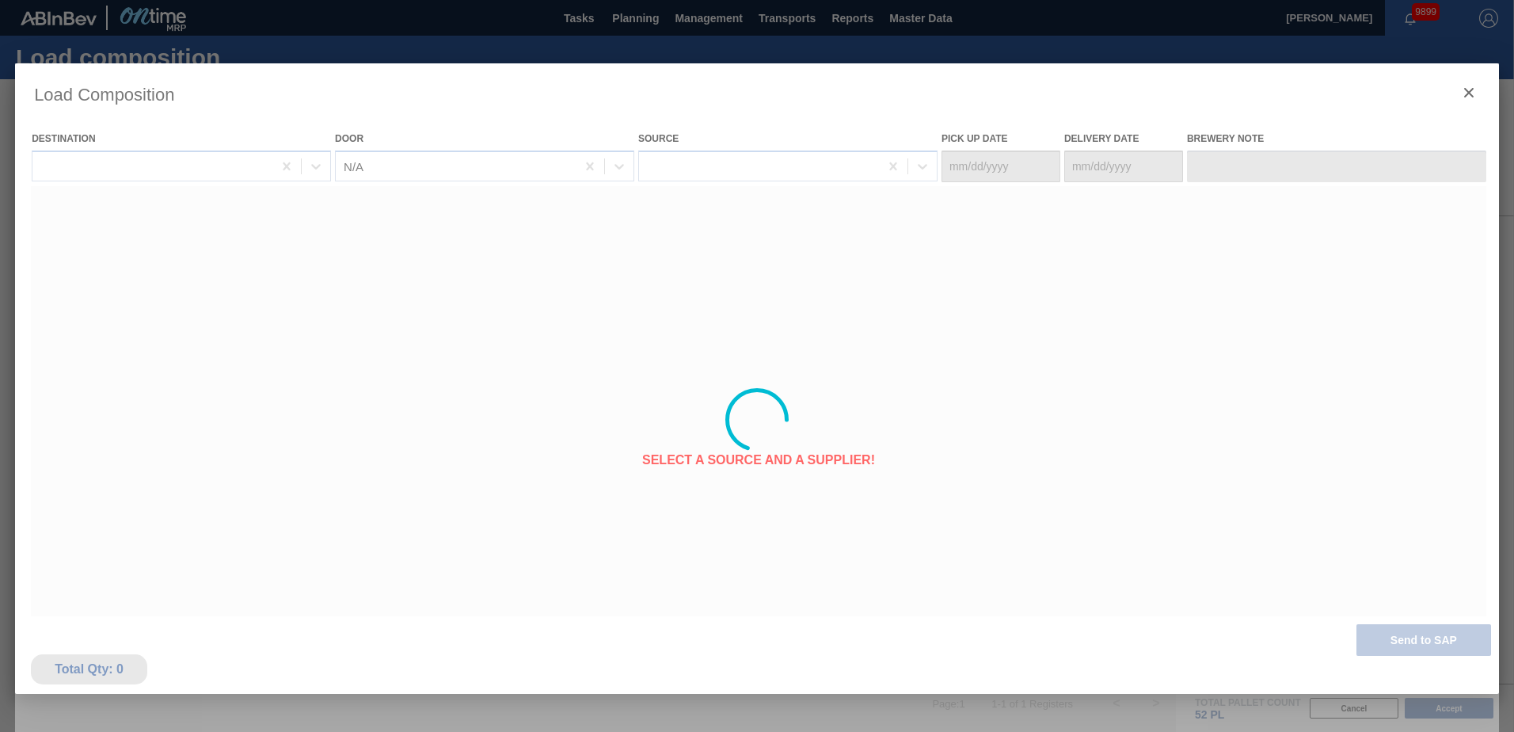
type Date "[DATE]"
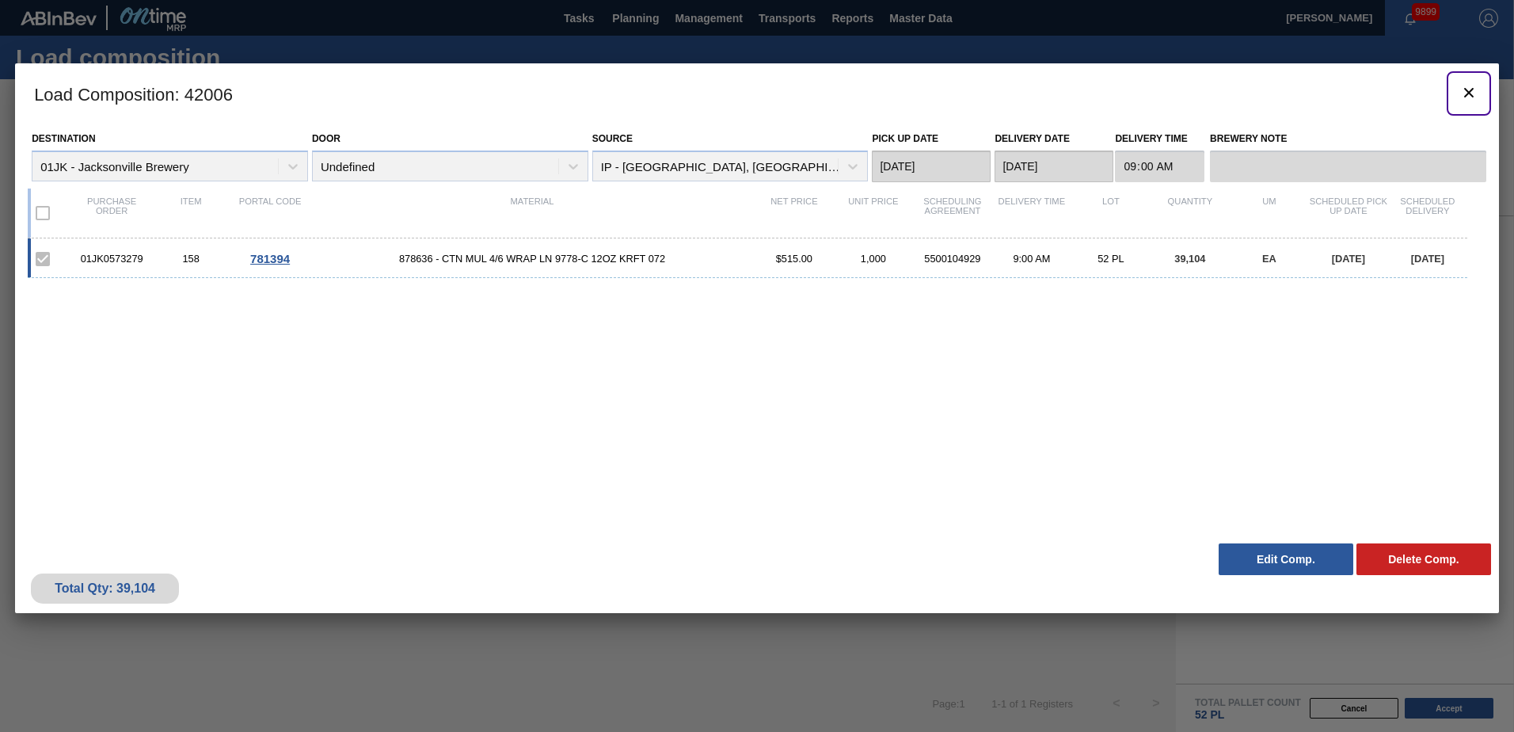
click at [1473, 97] on icon "botão de ícone" at bounding box center [1469, 93] width 10 height 10
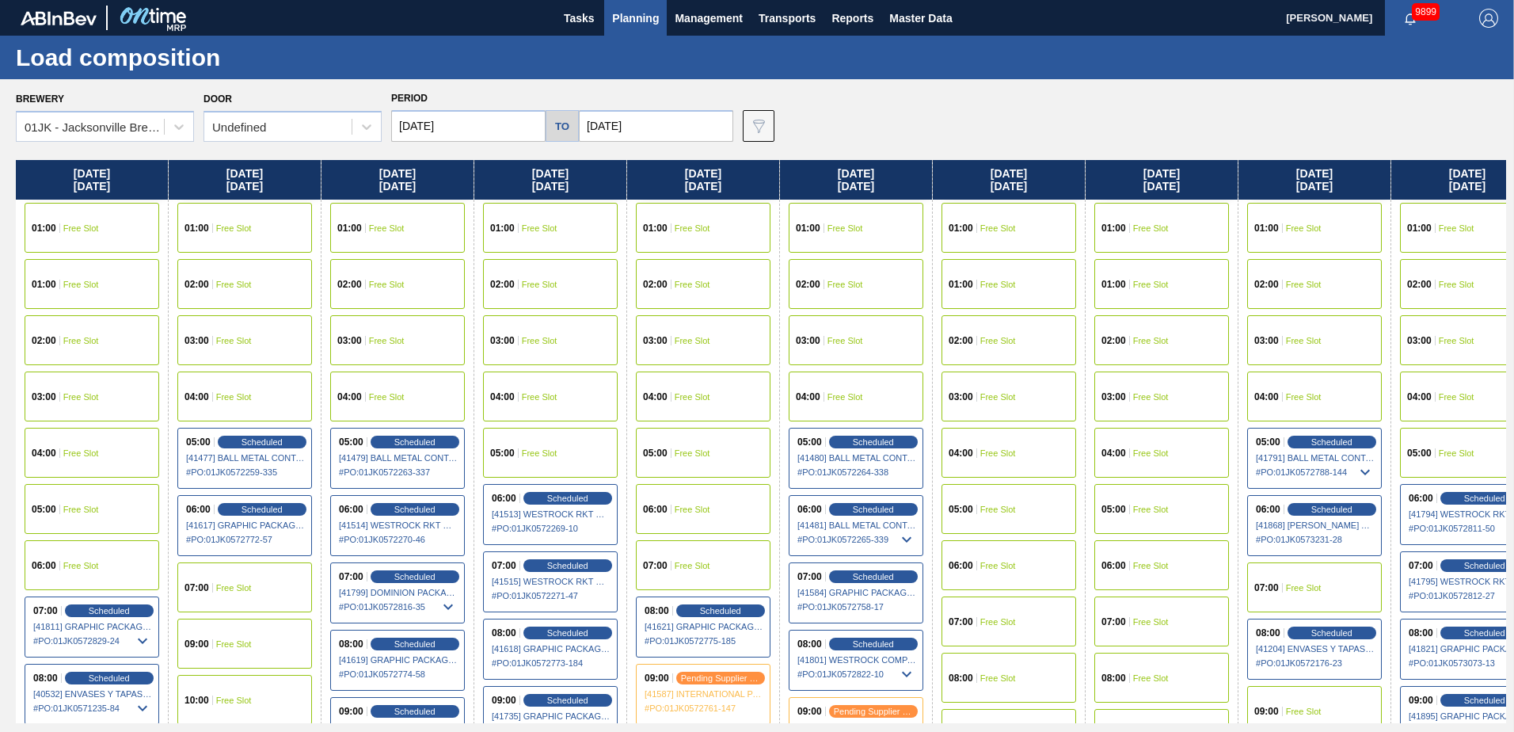
scroll to position [0, 484]
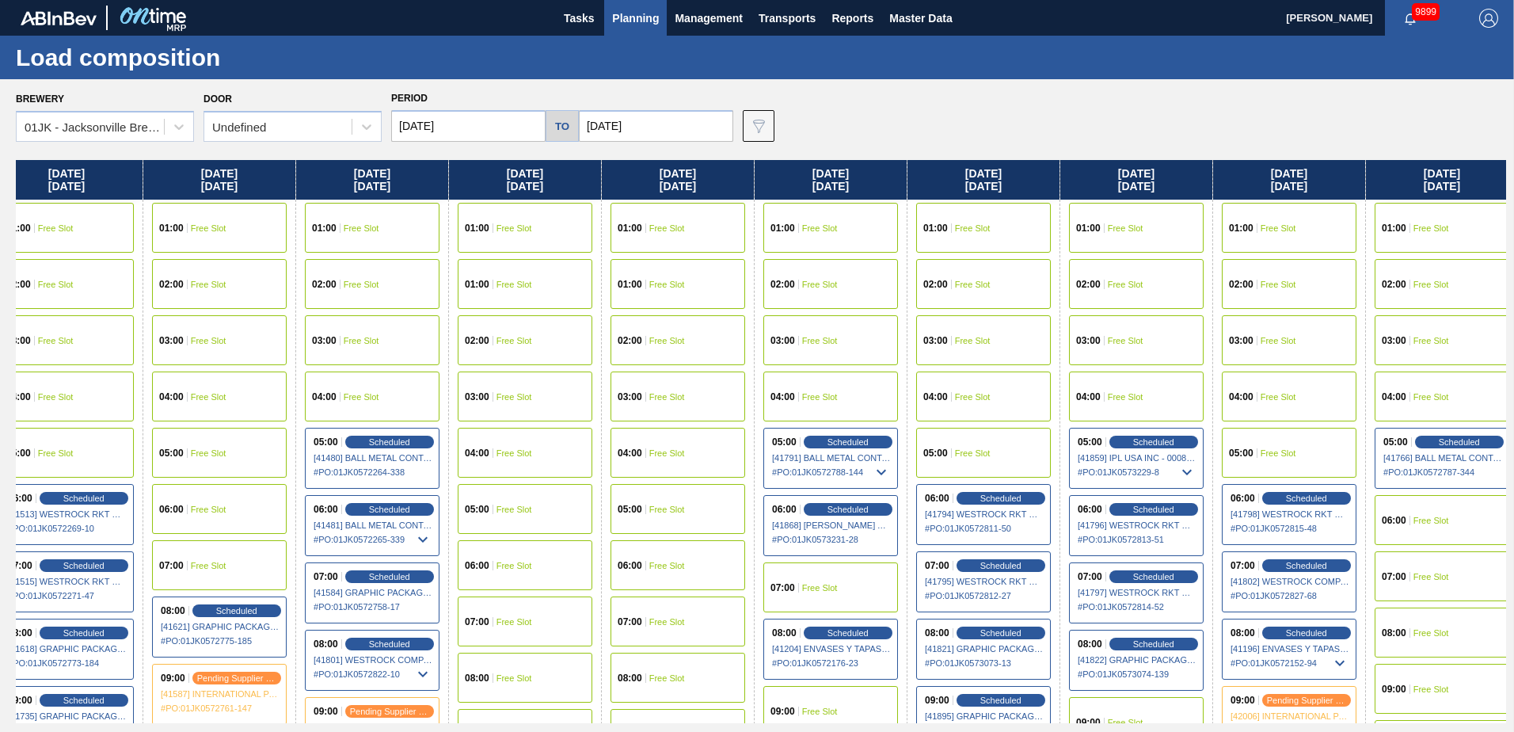
drag, startPoint x: 1155, startPoint y: 446, endPoint x: 618, endPoint y: 441, distance: 536.9
click at [618, 441] on div "[DATE] 01:00 Free Slot 01:00 Free Slot 02:00 Free Slot 03:00 Free Slot 04:00 Fr…" at bounding box center [761, 441] width 1490 height 563
click at [618, 21] on span "Planning" at bounding box center [635, 18] width 47 height 19
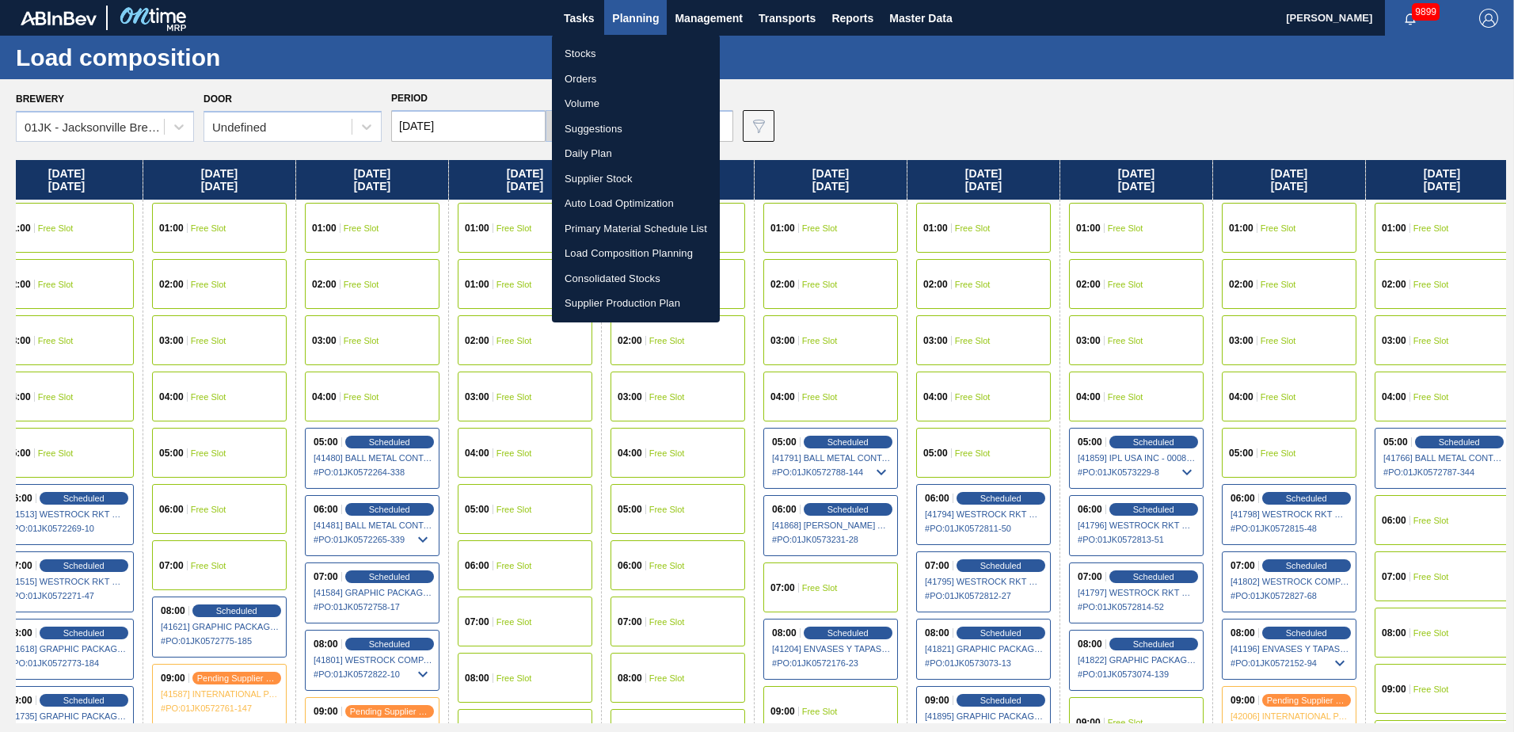
click at [595, 126] on li "Suggestions" at bounding box center [636, 128] width 168 height 25
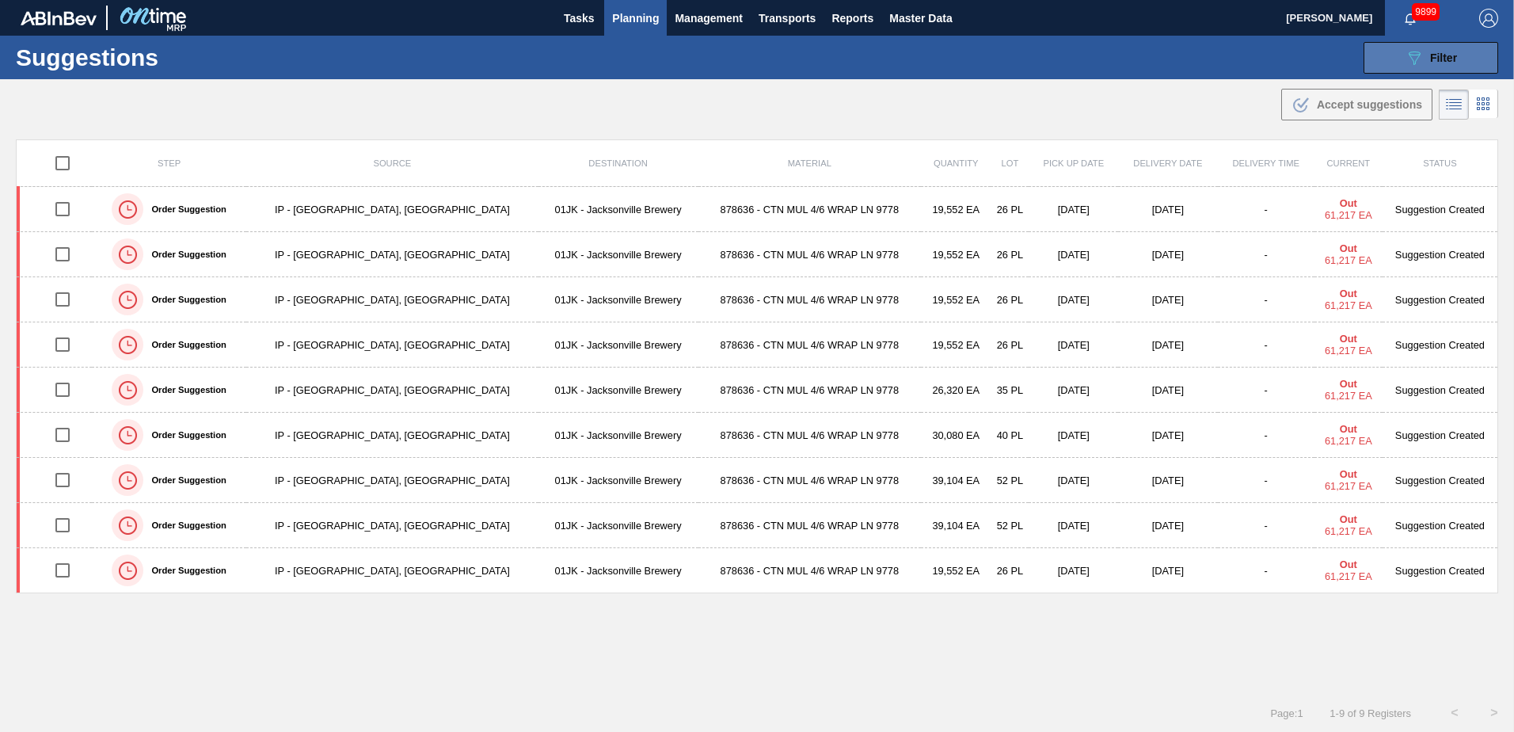
click at [1452, 67] on div "089F7B8B-B2A5-4AFE-B5C0-19BA573D28AC Filter" at bounding box center [1431, 57] width 52 height 19
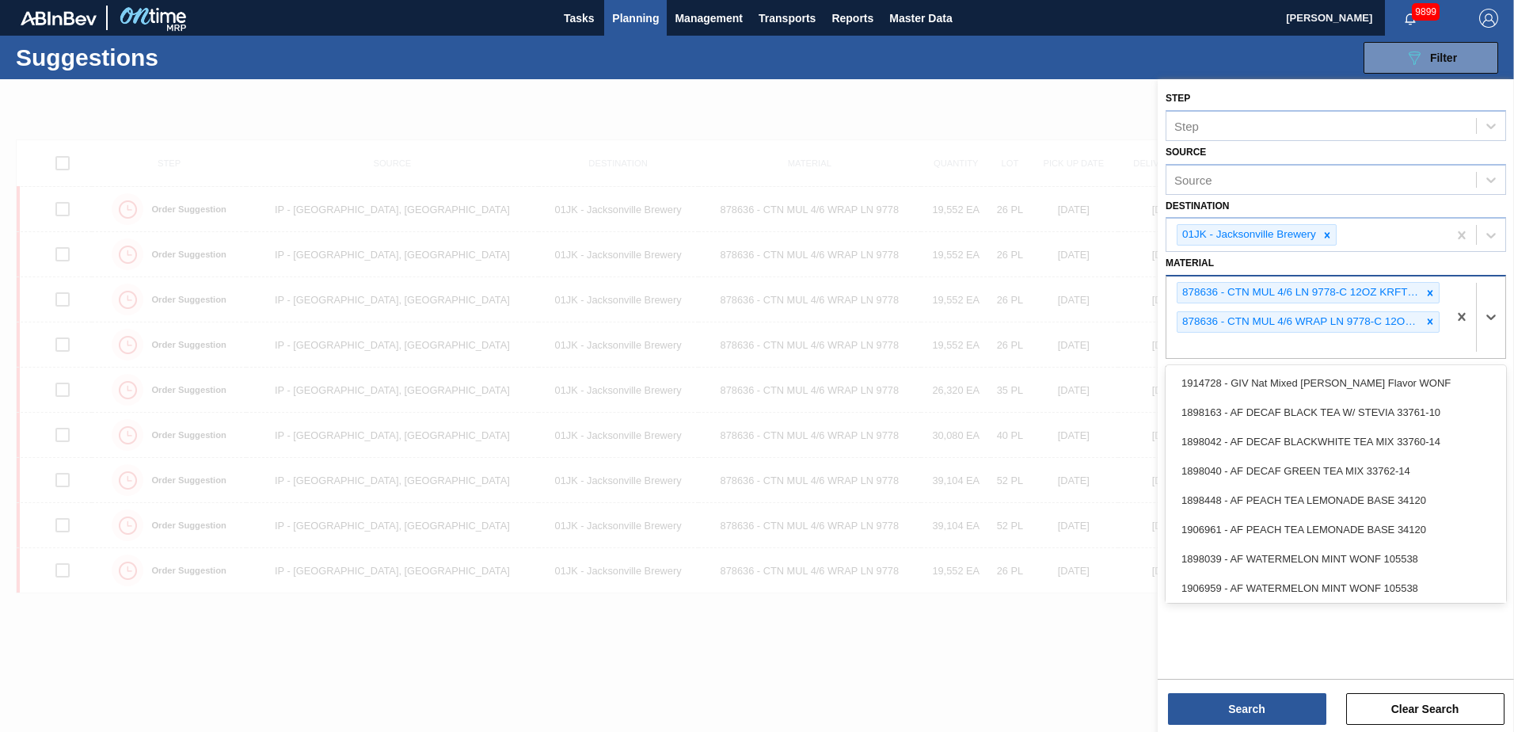
click at [1218, 337] on div "878636 - CTN MUL 4/6 LN 9778-C 12OZ KRFT 0724 NUN 878636 - CTN MUL 4/6 WRAP LN …" at bounding box center [1306, 317] width 281 height 82
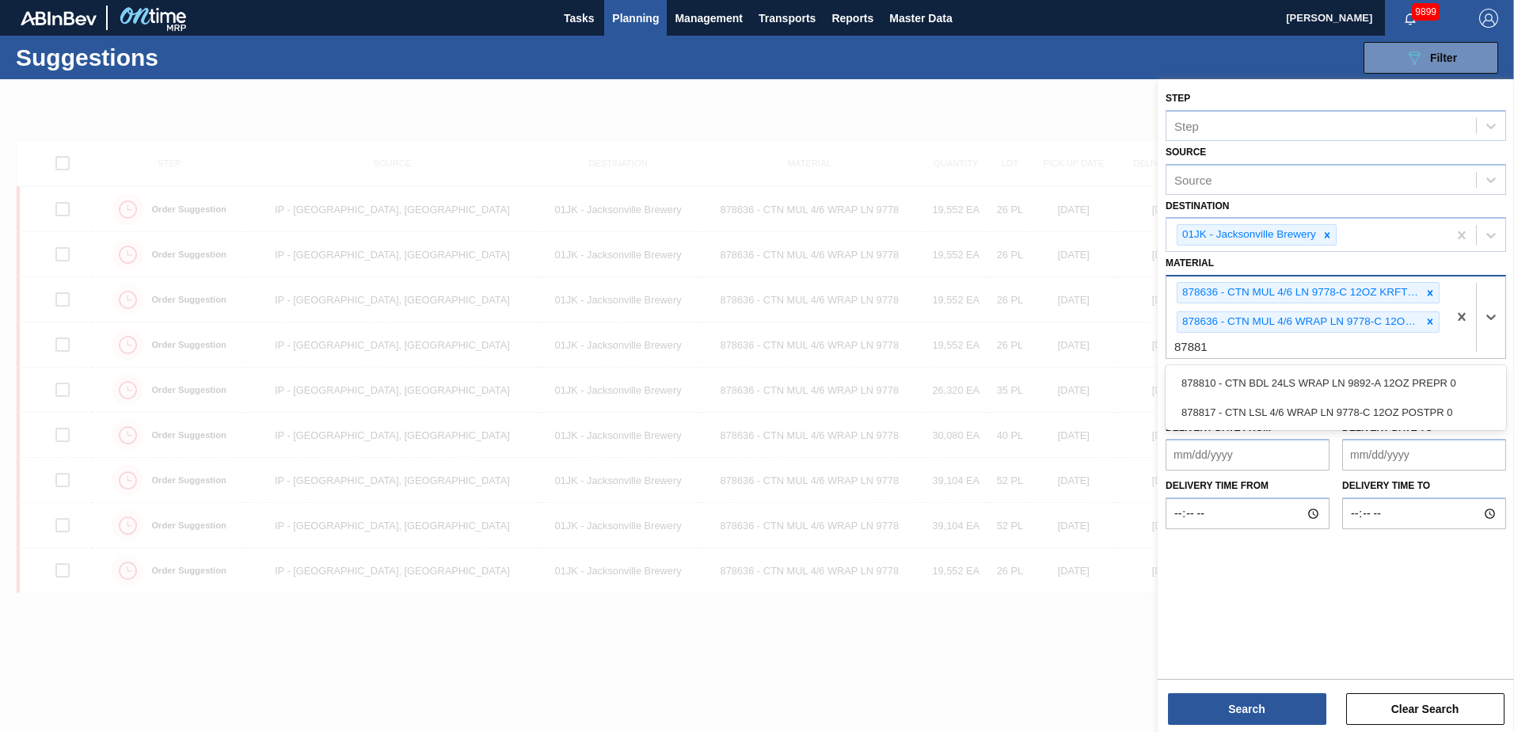
type input "878817"
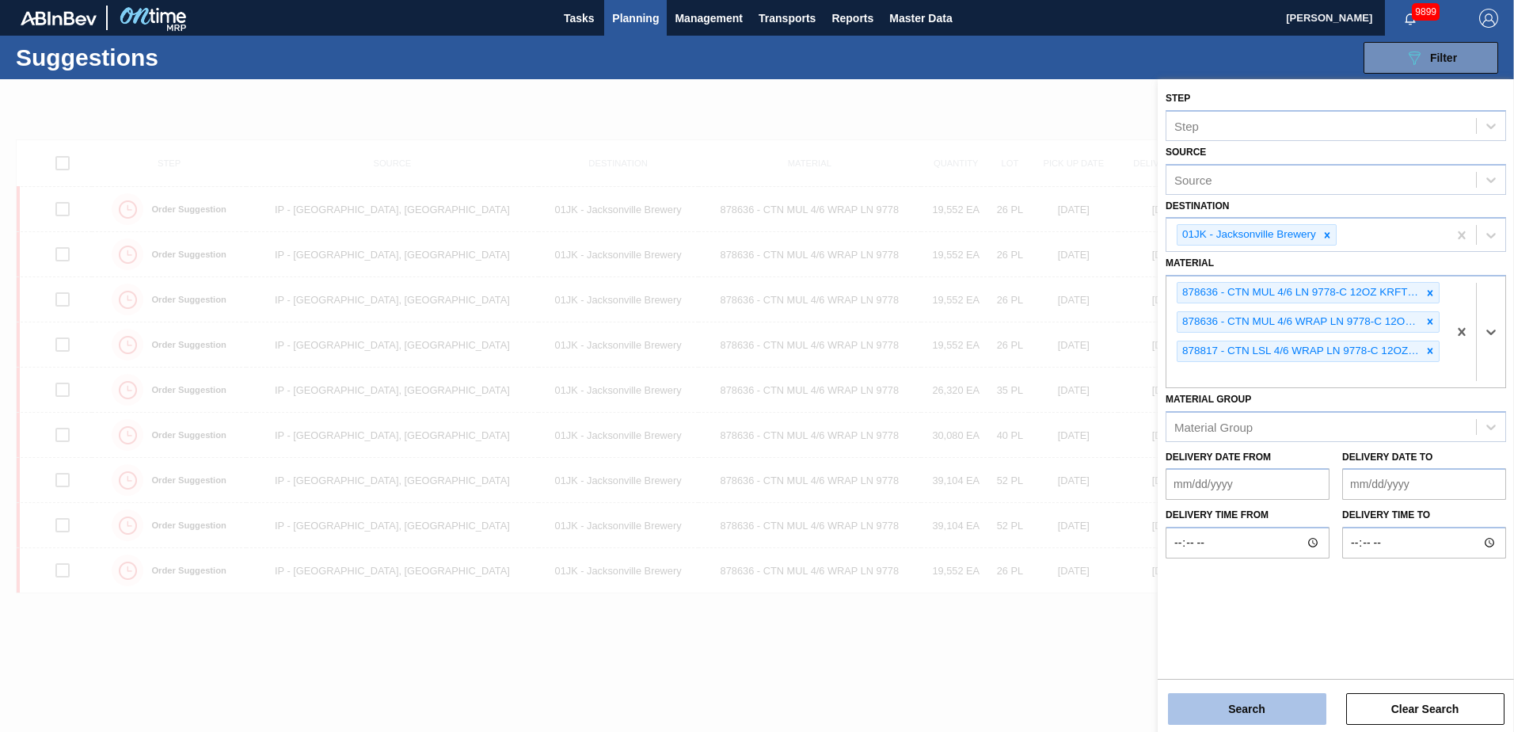
click at [1216, 697] on button "Search" at bounding box center [1247, 709] width 158 height 32
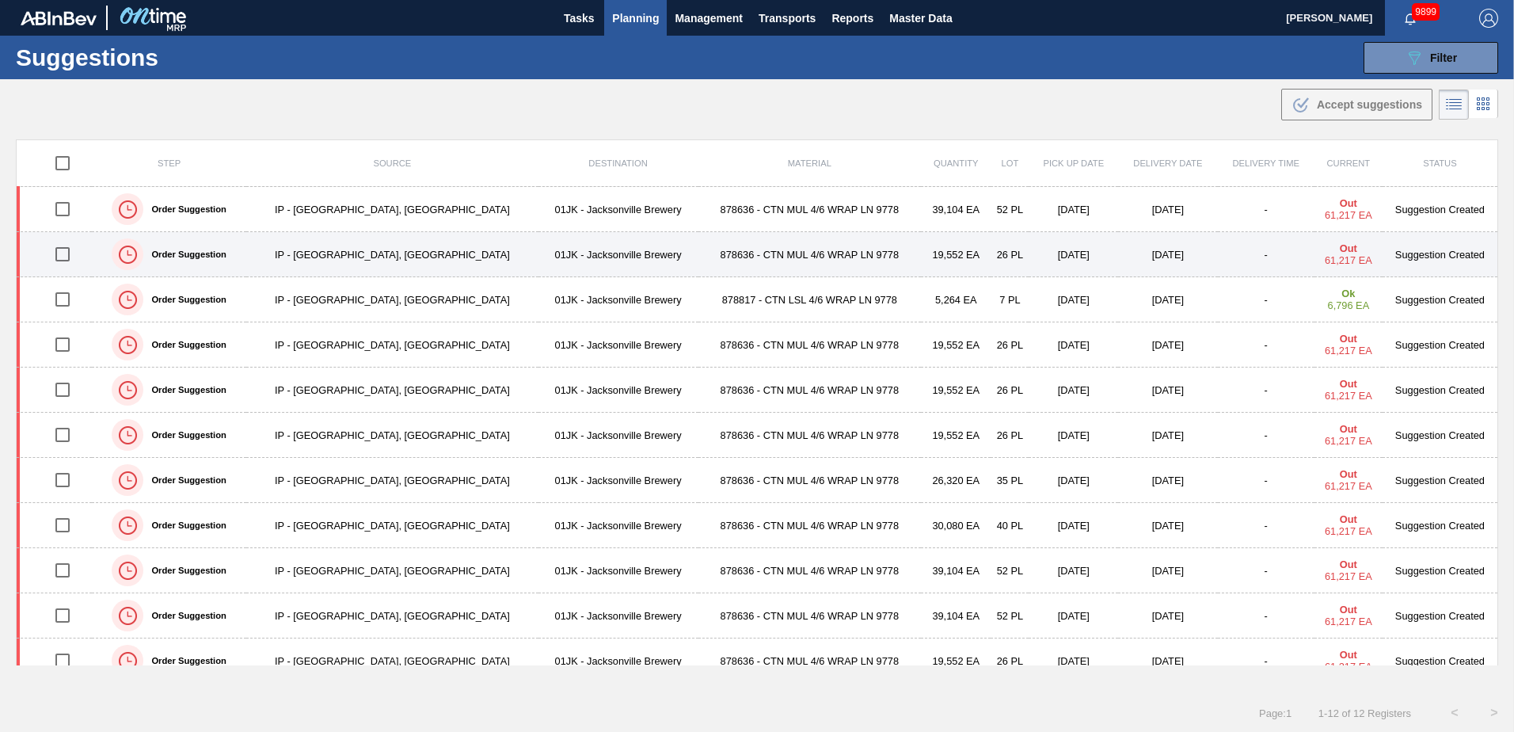
click at [71, 252] on input "checkbox" at bounding box center [62, 254] width 33 height 33
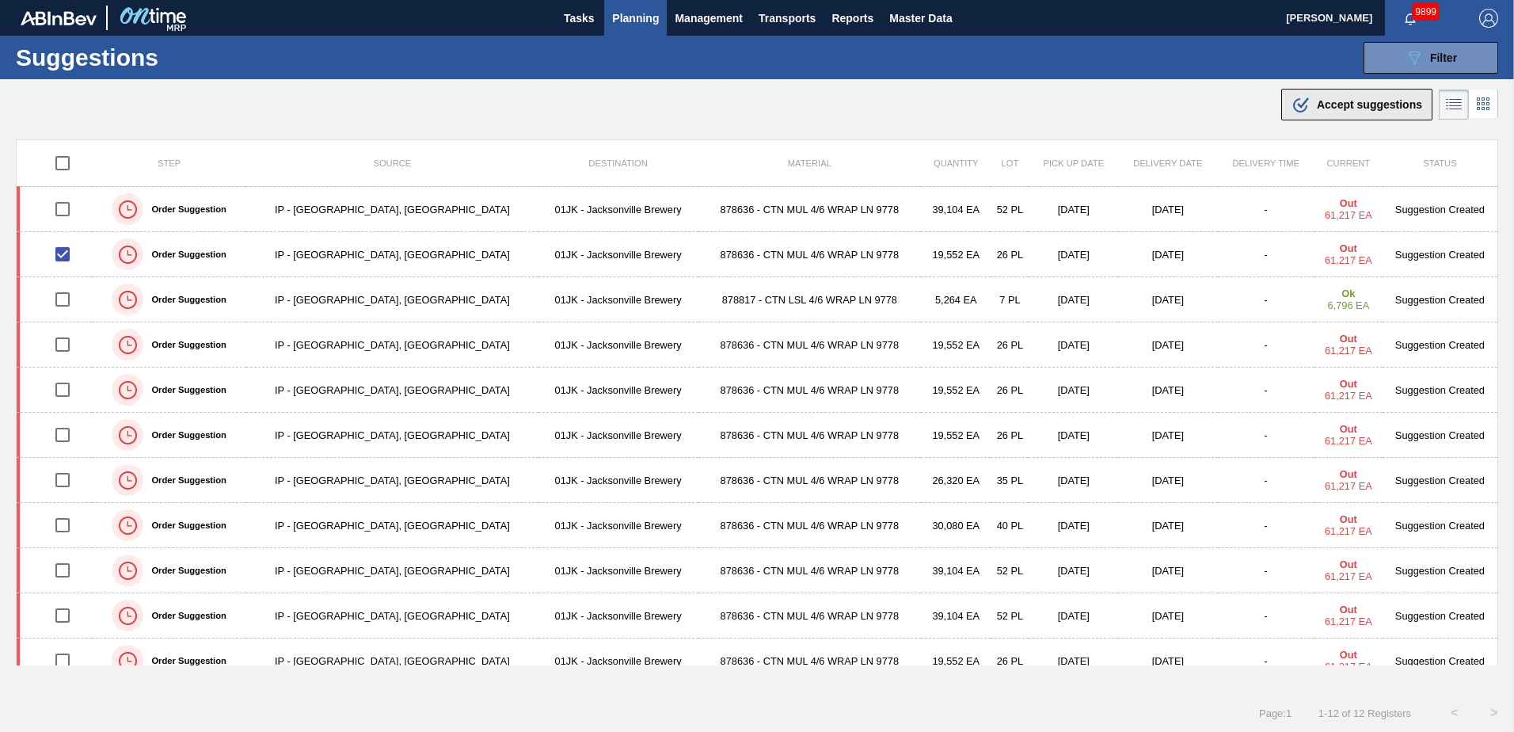
click at [1388, 107] on span "Accept suggestions" at bounding box center [1369, 104] width 105 height 13
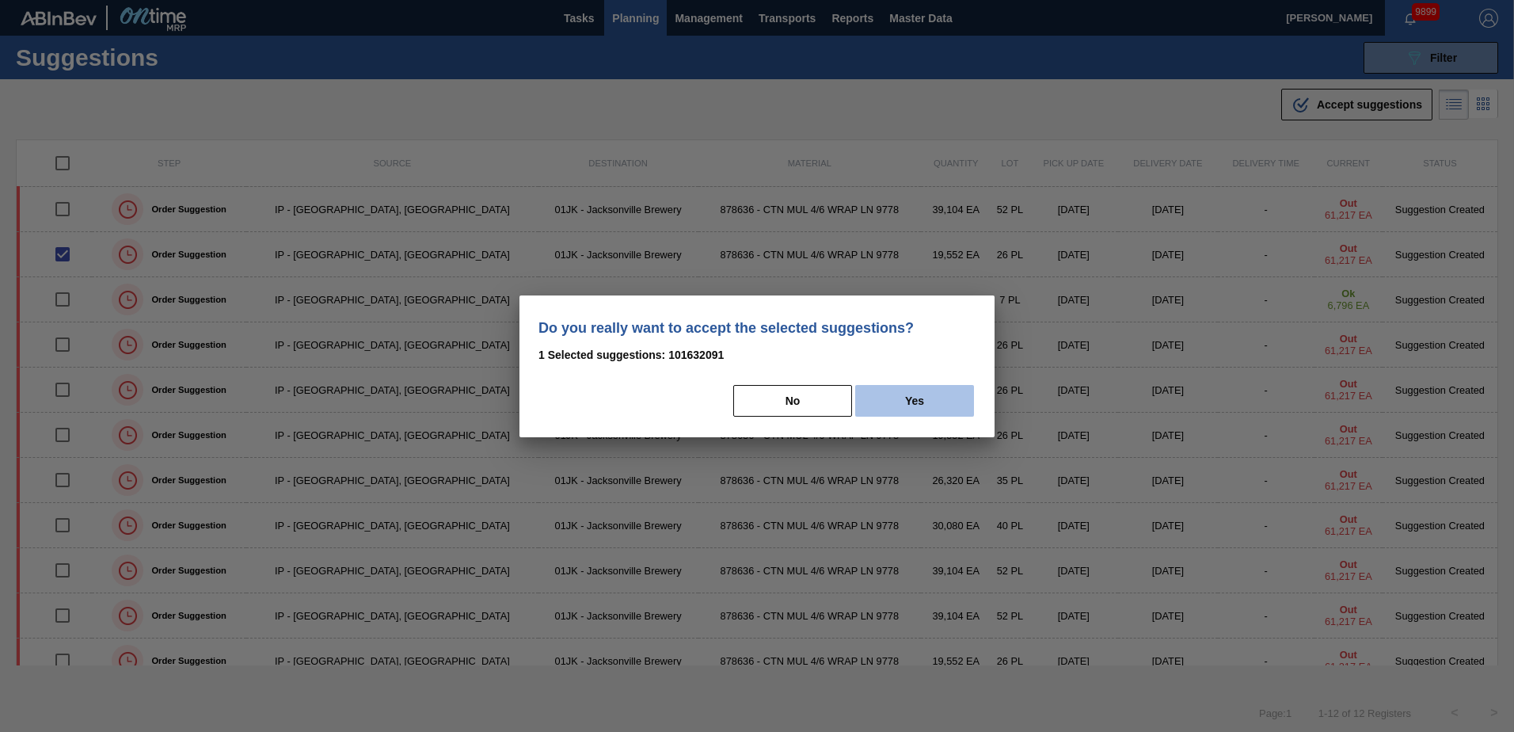
click at [907, 394] on button "Yes" at bounding box center [914, 401] width 119 height 32
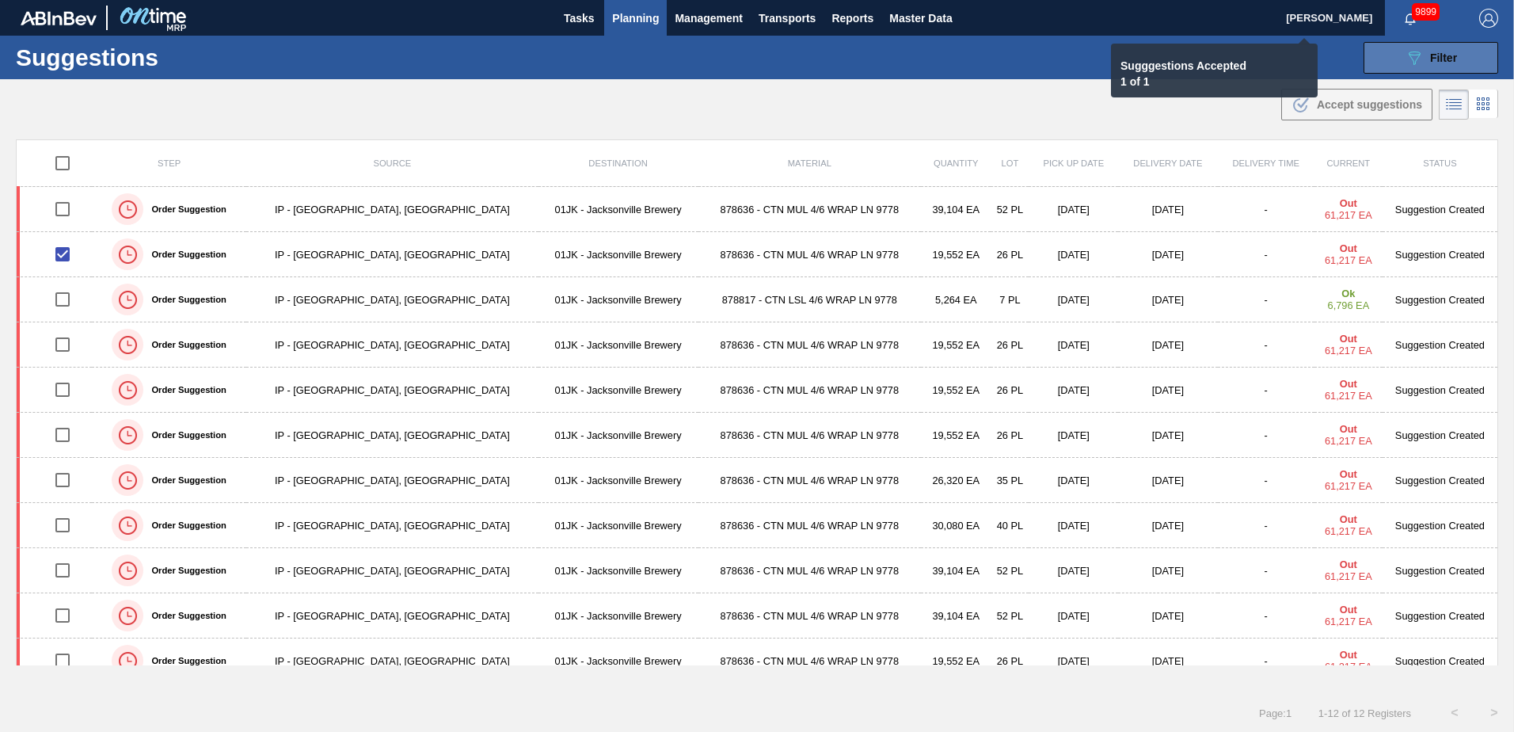
checkbox input "false"
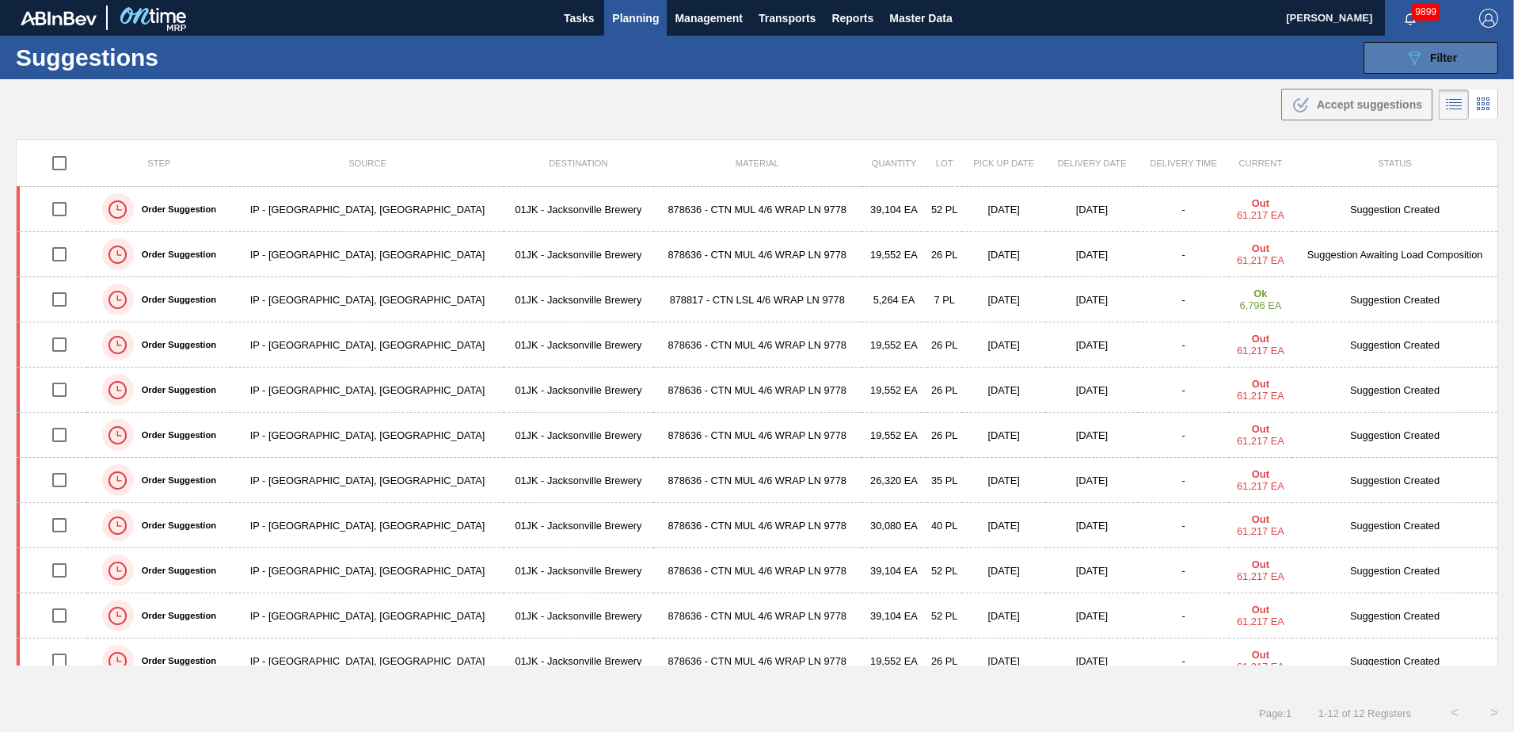
click at [1412, 56] on icon "089F7B8B-B2A5-4AFE-B5C0-19BA573D28AC" at bounding box center [1414, 57] width 19 height 19
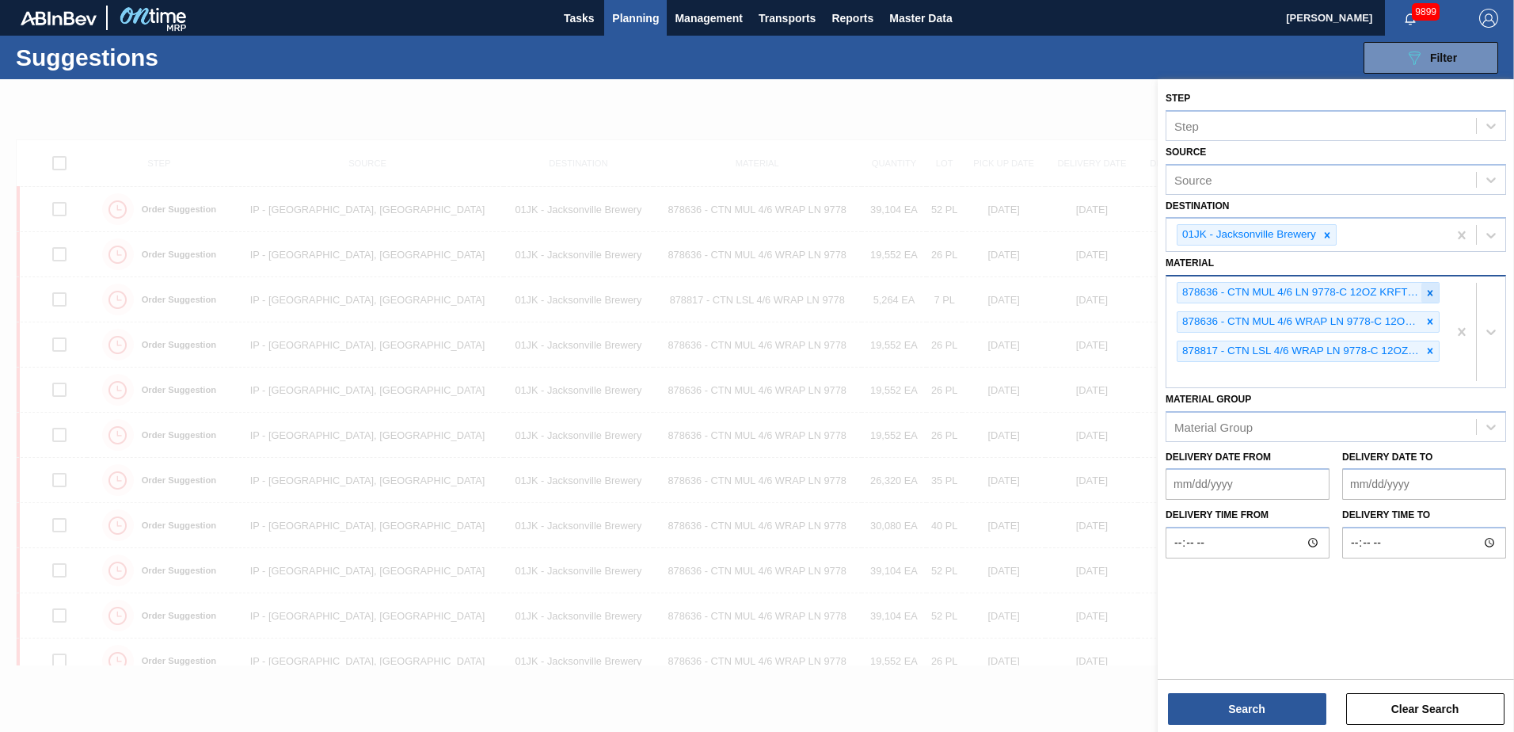
click at [1434, 294] on icon at bounding box center [1429, 292] width 11 height 11
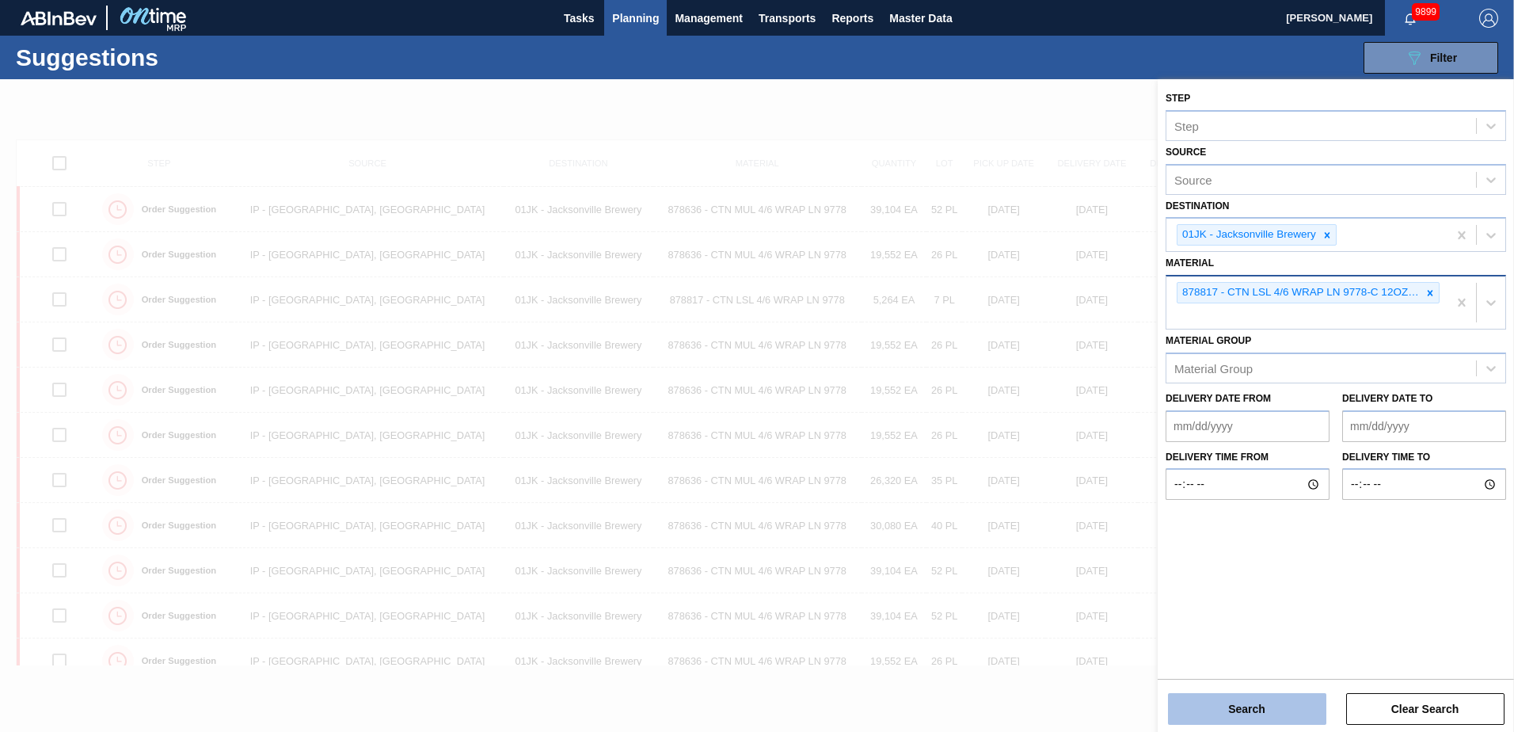
click at [1238, 713] on button "Search" at bounding box center [1247, 709] width 158 height 32
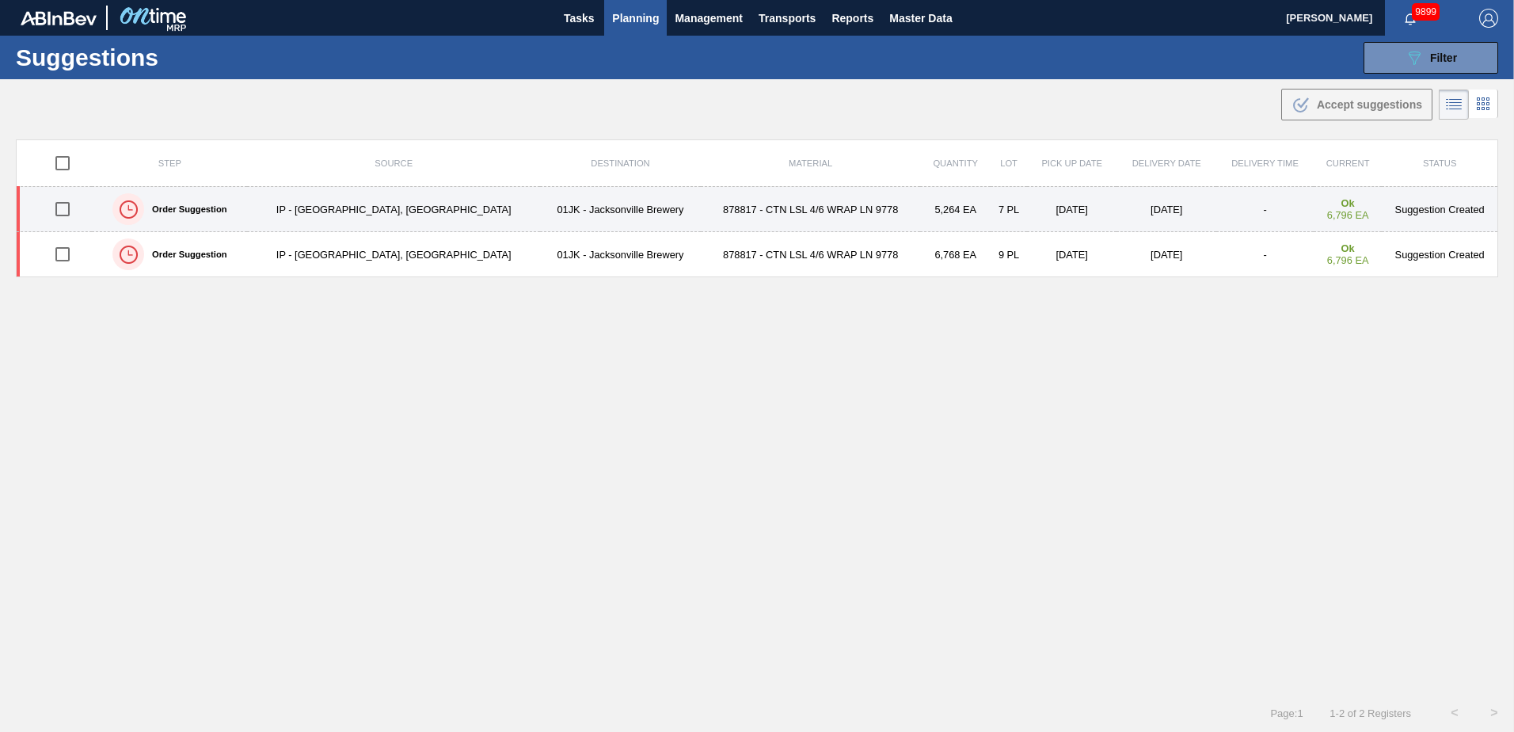
click at [1027, 218] on td "[DATE]" at bounding box center [1071, 209] width 89 height 45
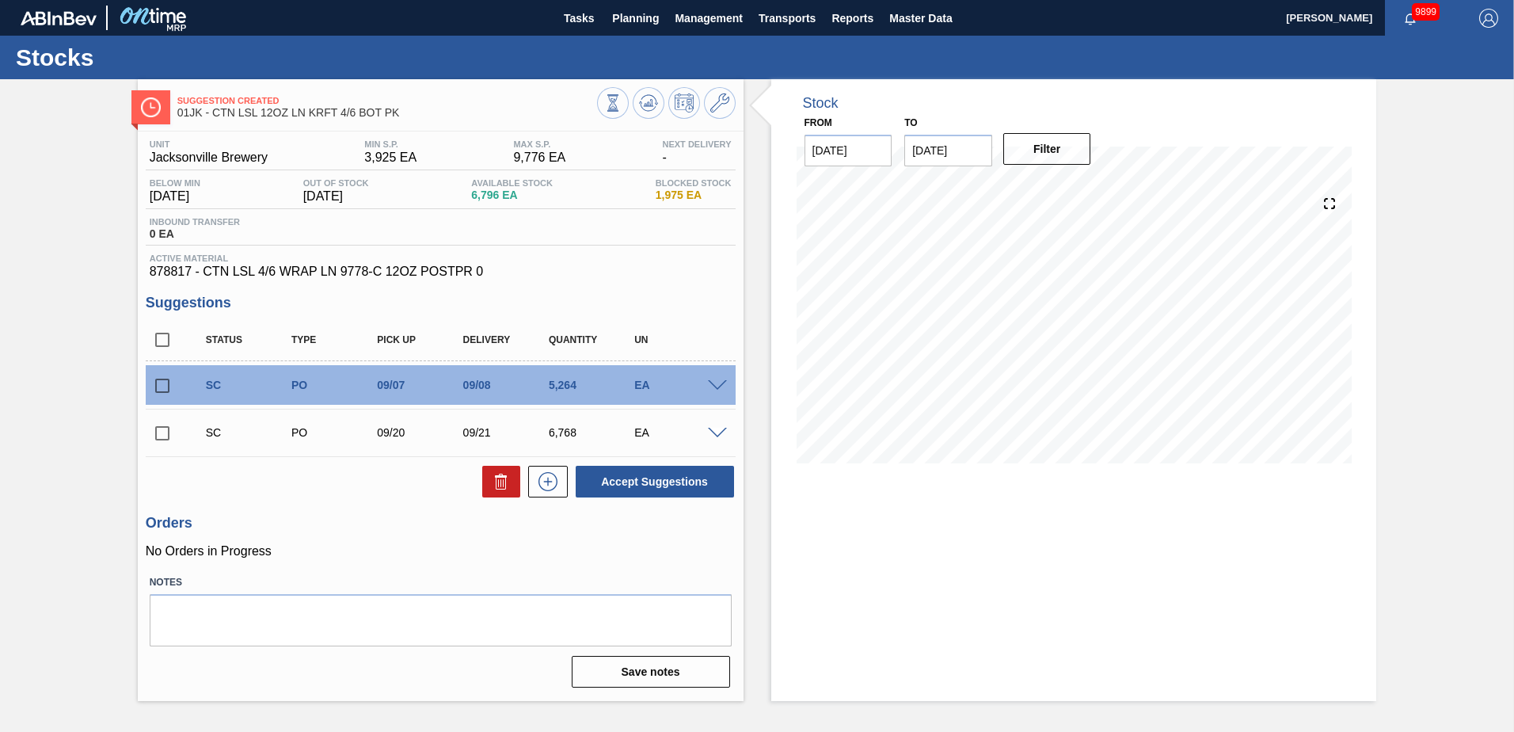
click at [717, 382] on span at bounding box center [717, 386] width 19 height 12
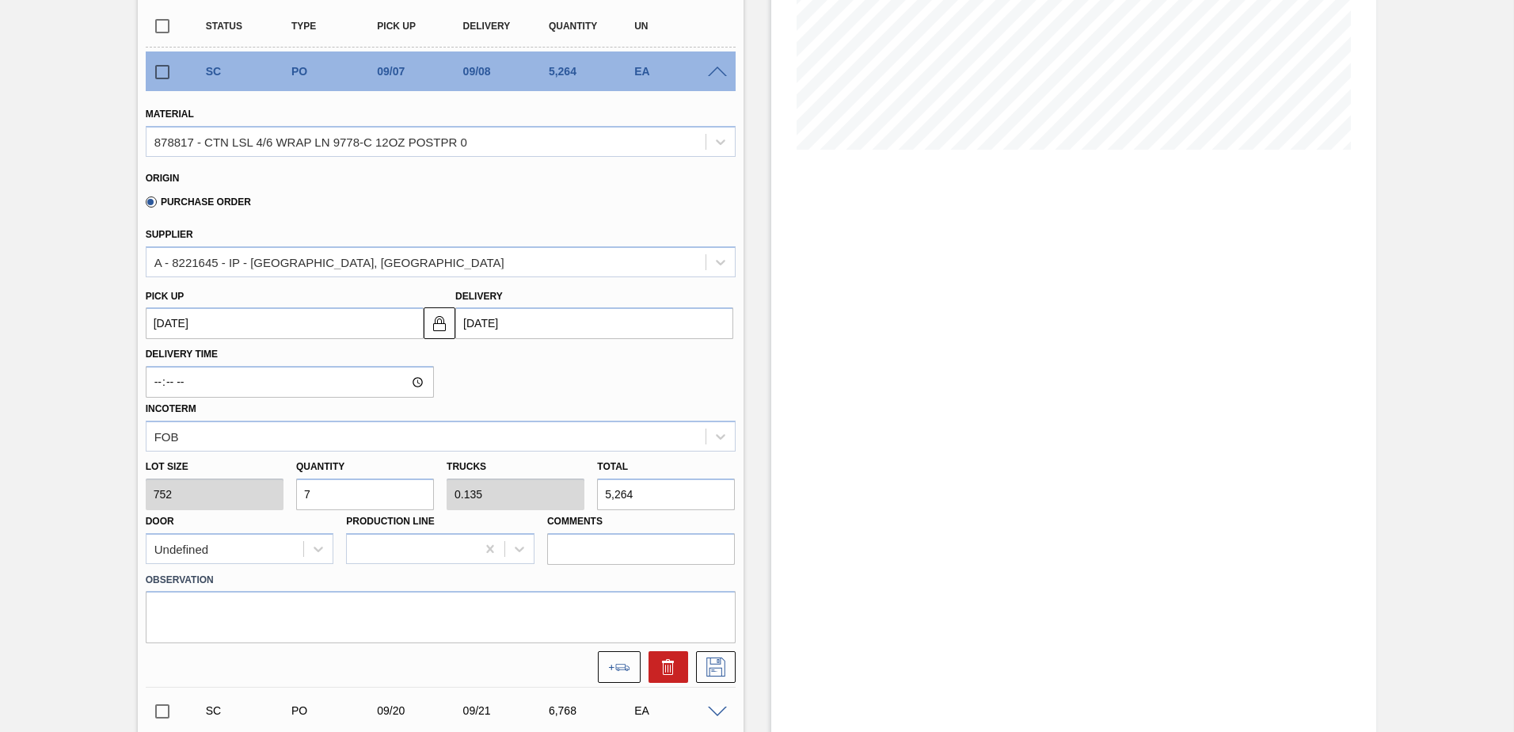
scroll to position [396, 0]
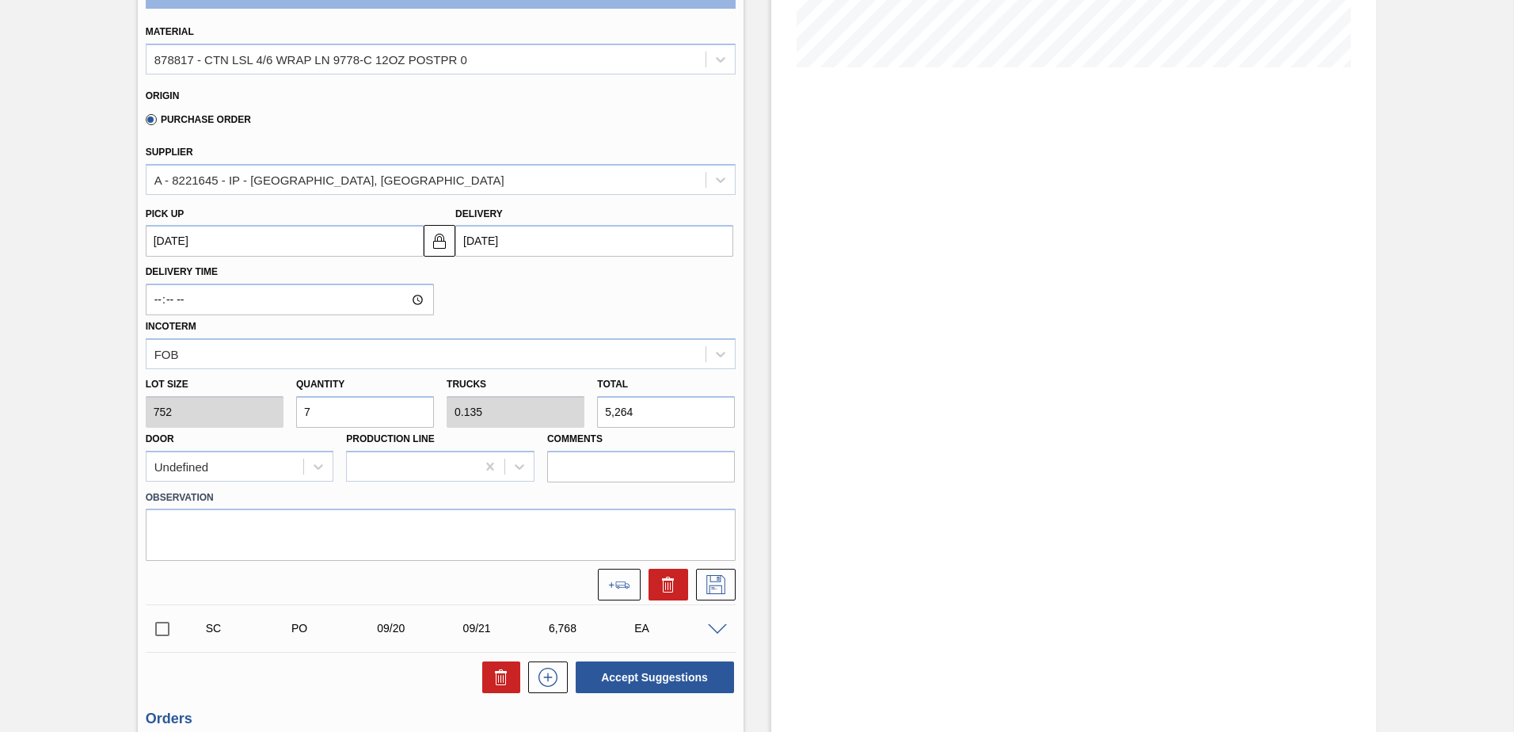
click at [405, 419] on input "7" at bounding box center [365, 412] width 138 height 32
type input "1"
type input "0.019"
type input "752"
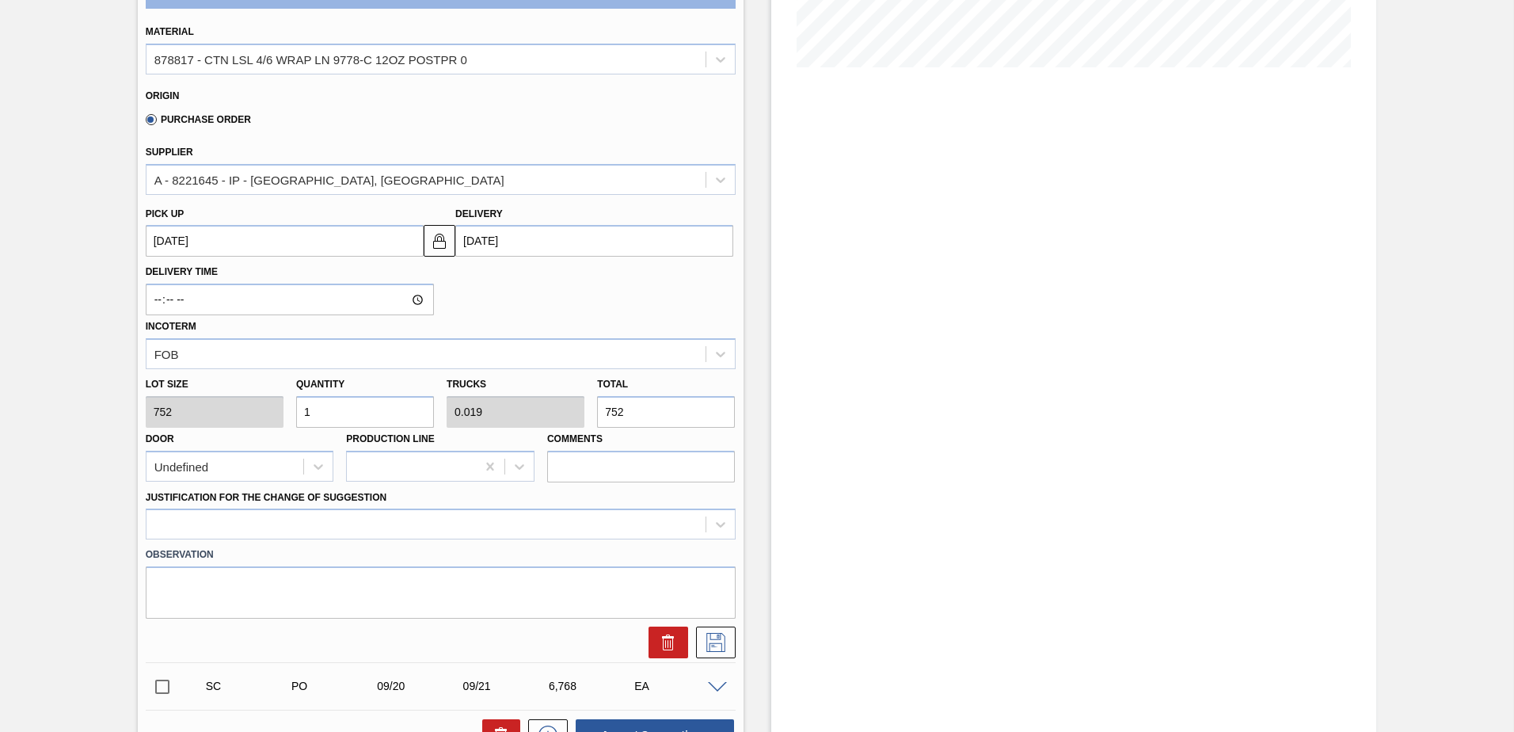
type input "17"
type input "0.327"
type input "12,784"
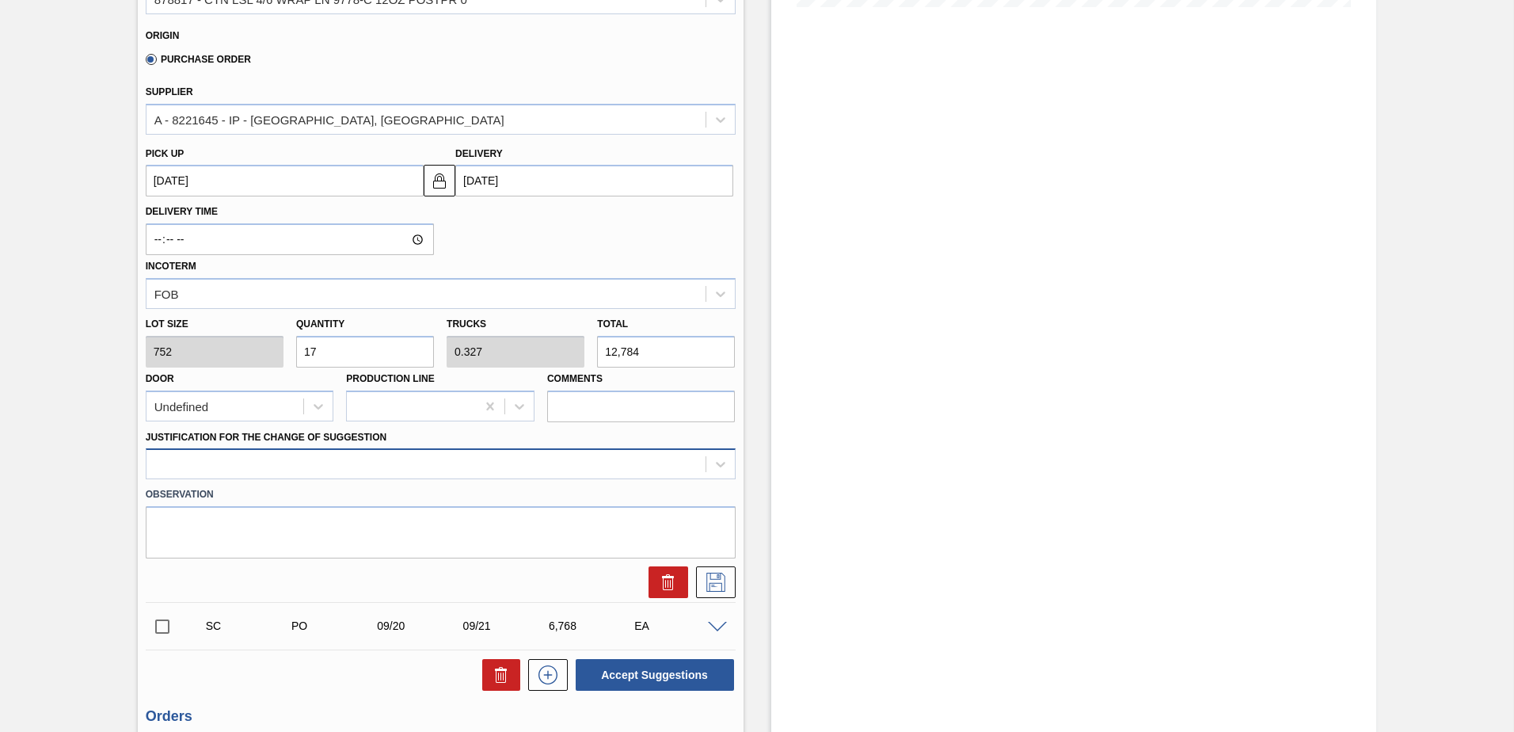
scroll to position [381, 0]
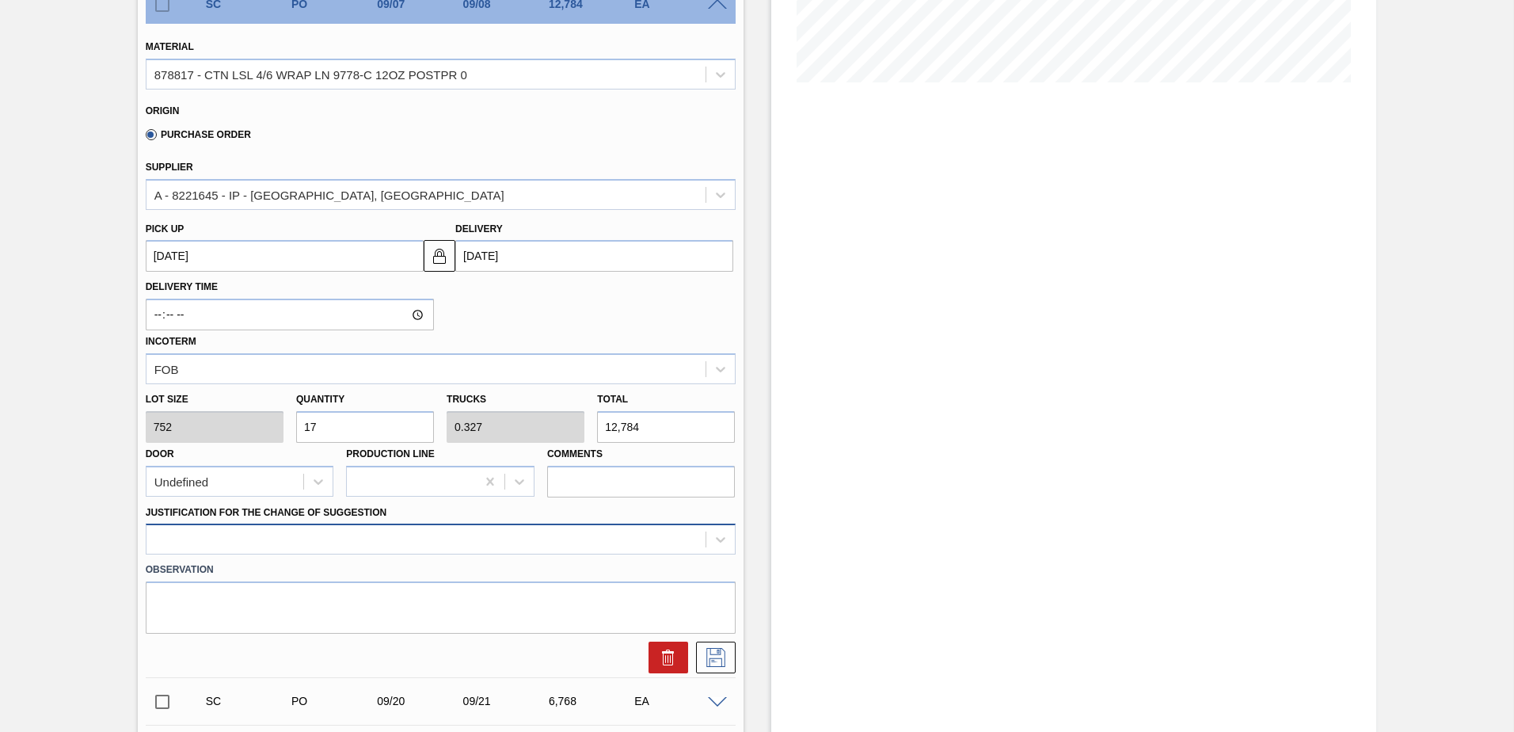
type input "17"
click at [698, 545] on div at bounding box center [441, 538] width 590 height 31
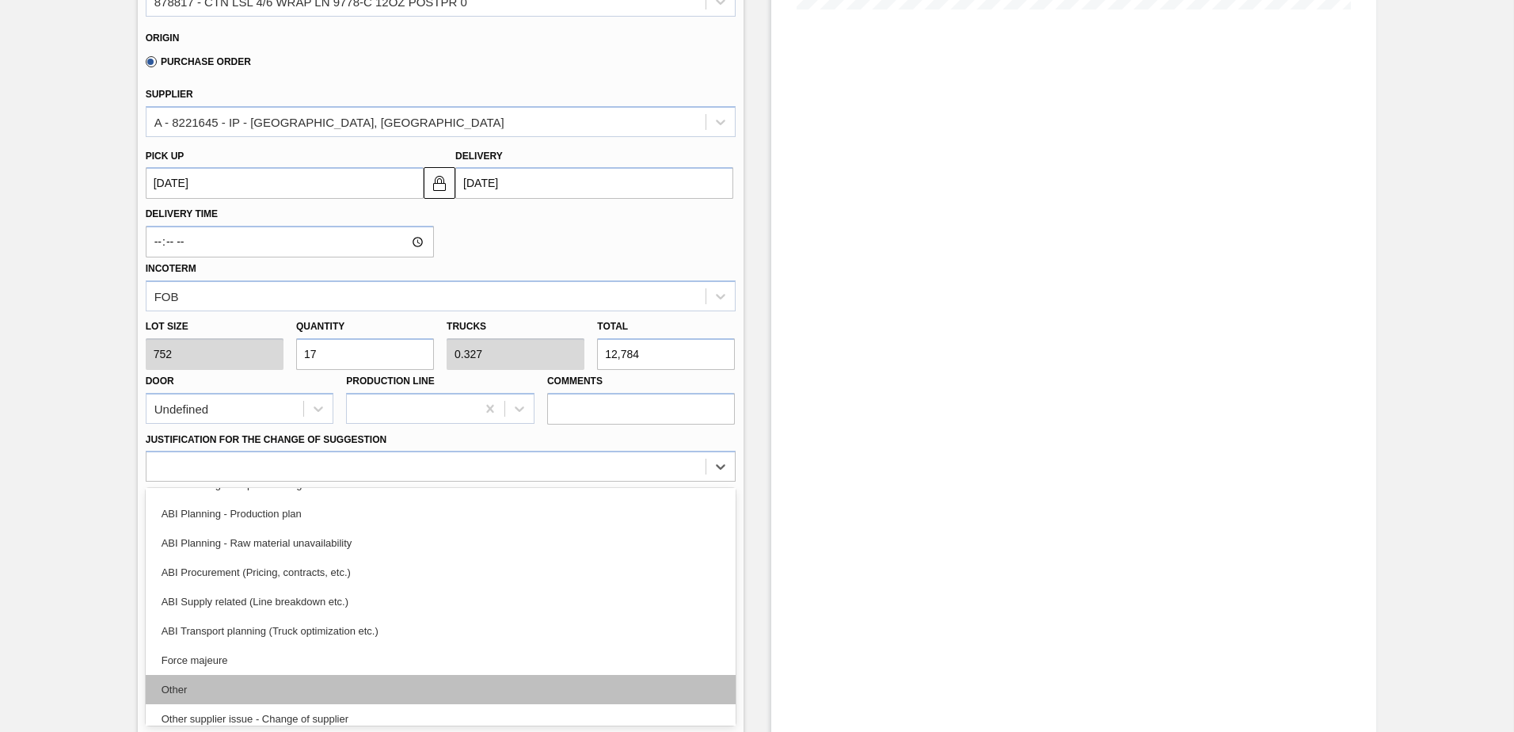
scroll to position [138, 0]
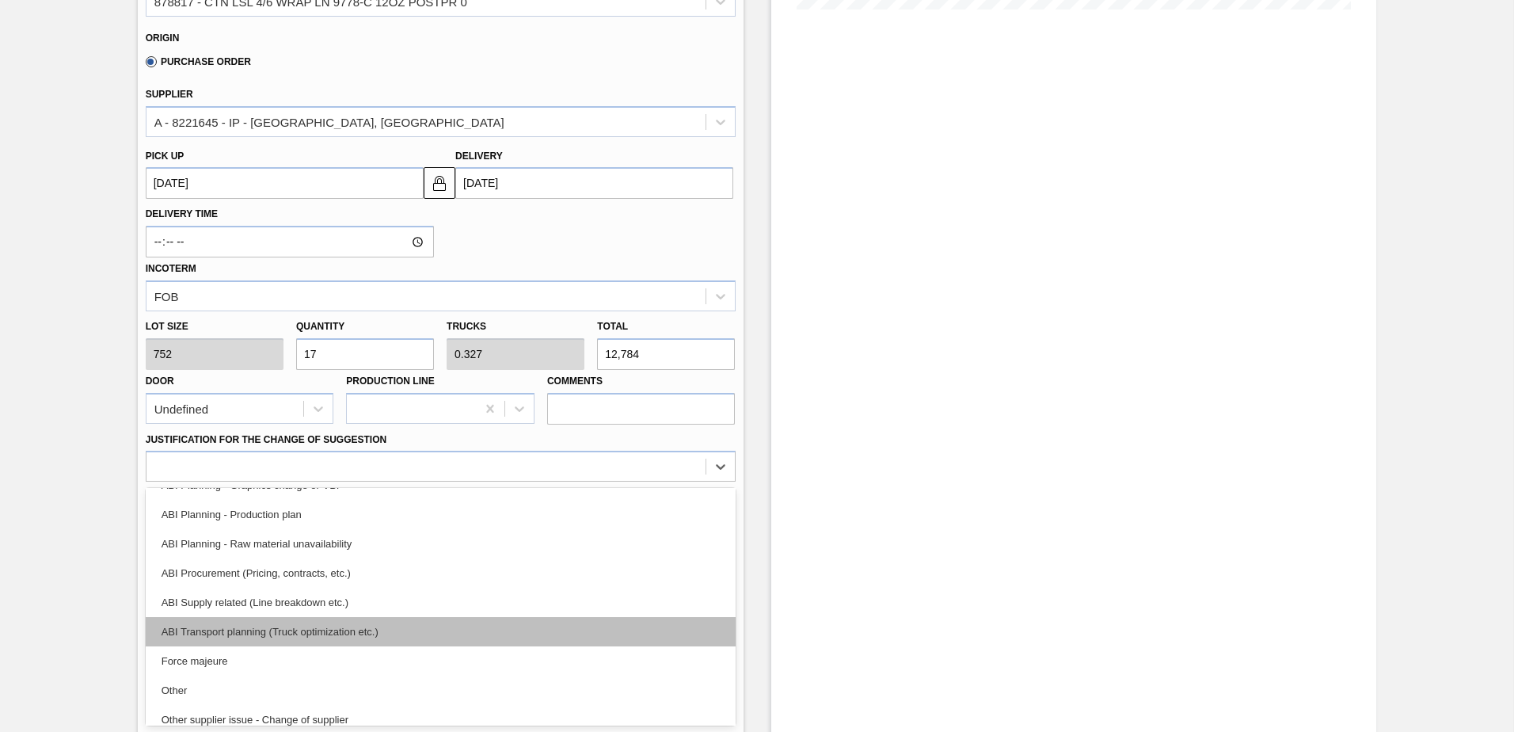
click at [401, 634] on div "ABI Transport planning (Truck optimization etc.)" at bounding box center [441, 631] width 590 height 29
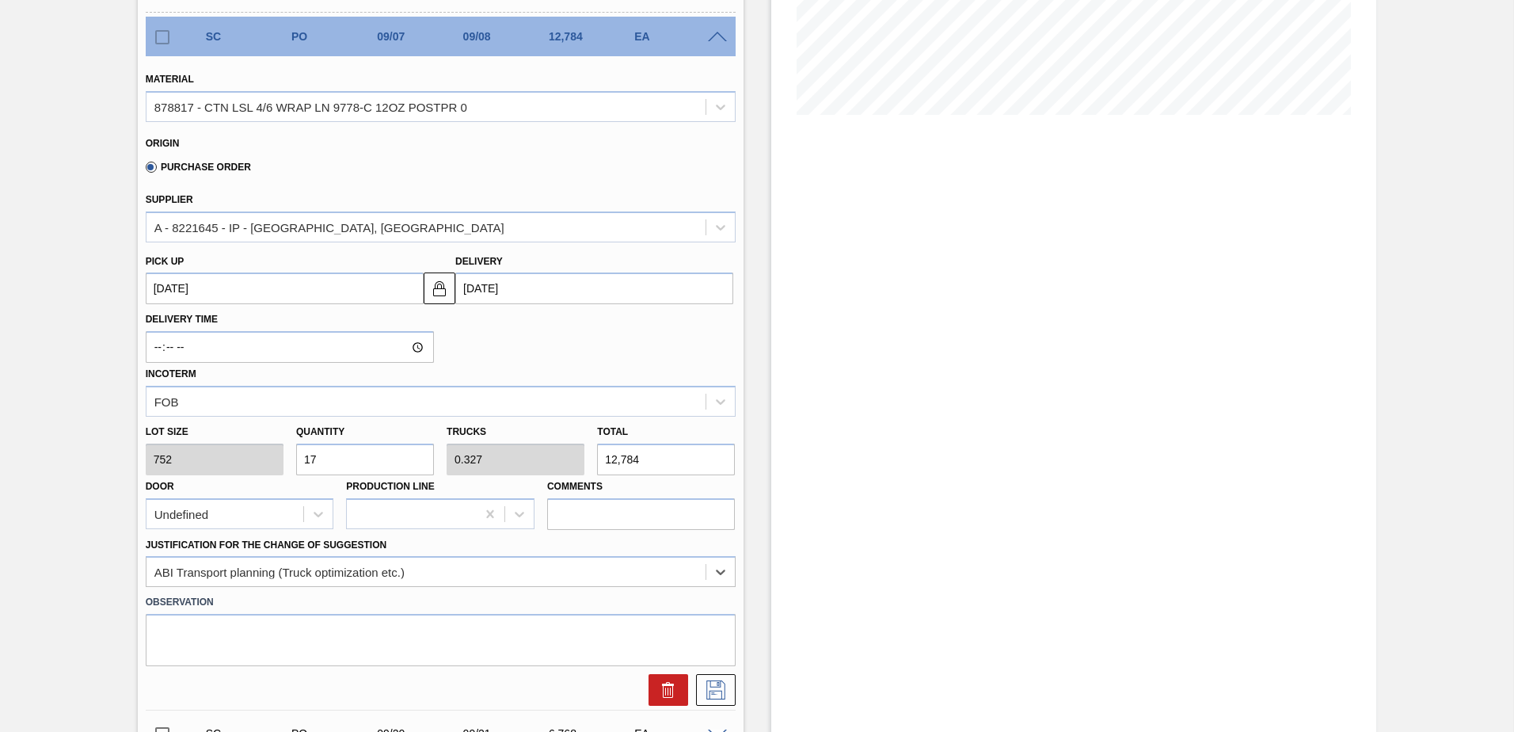
scroll to position [375, 0]
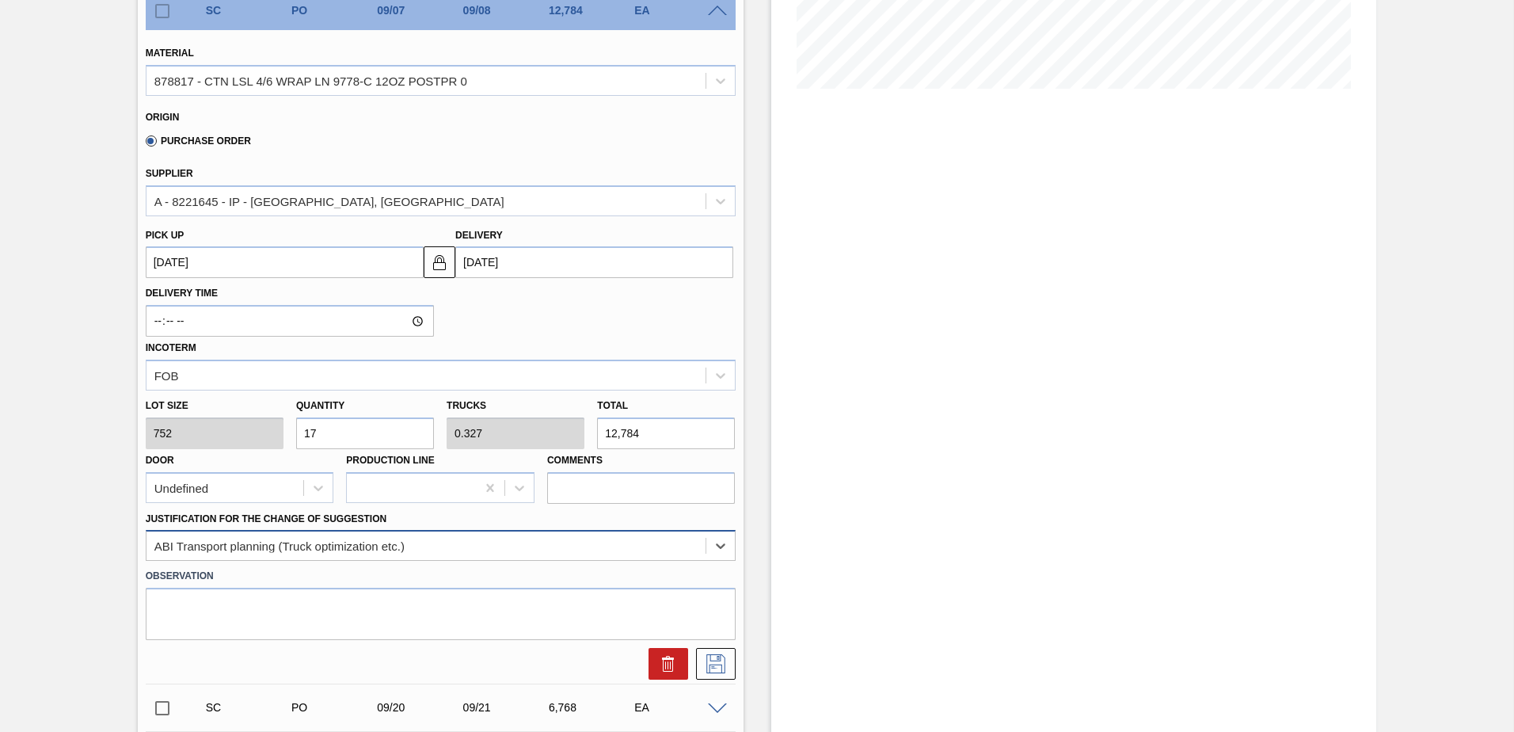
click at [312, 550] on div "option ABI Transport planning (Truck optimization etc.), selected. Select is fo…" at bounding box center [441, 545] width 590 height 31
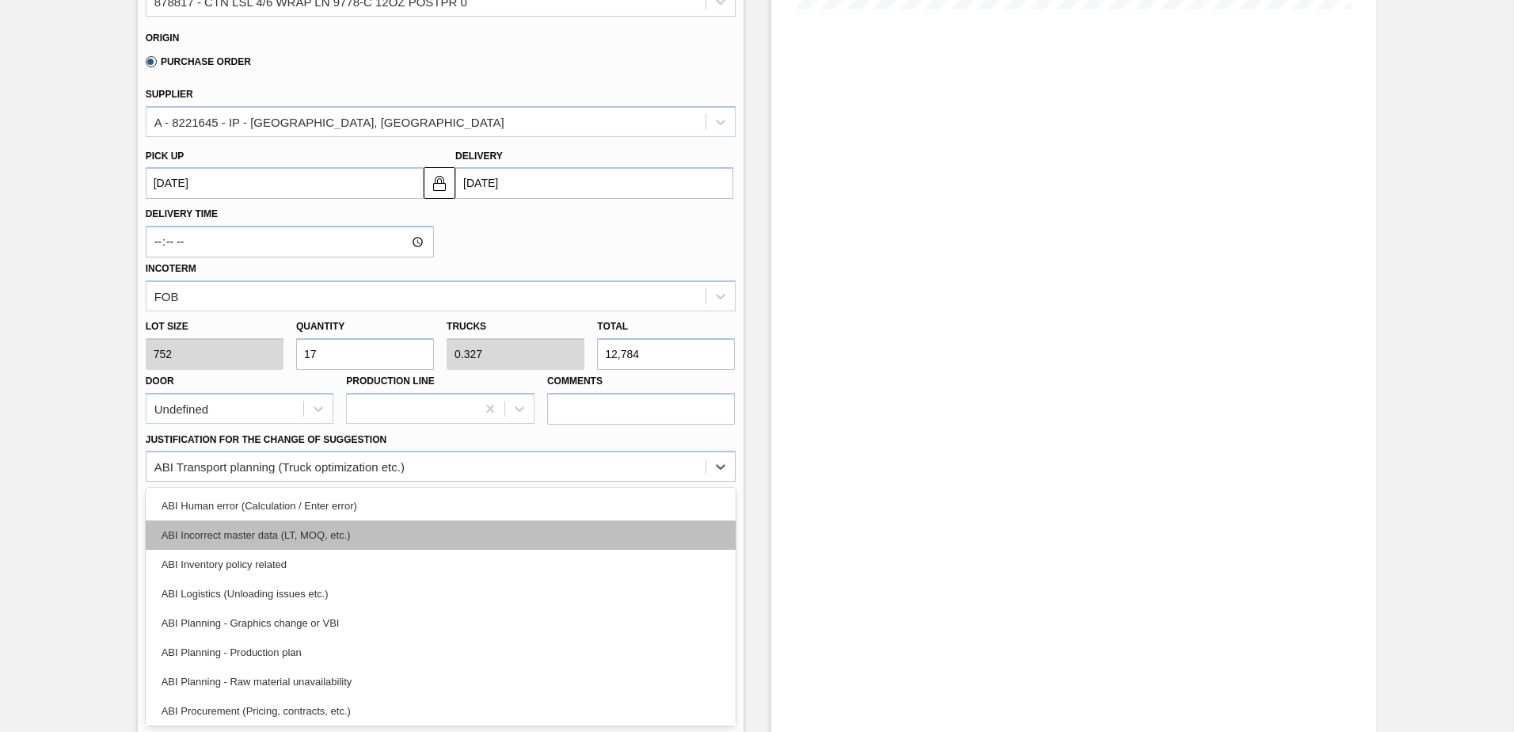
click at [372, 537] on div "ABI Incorrect master data (LT, MOQ, etc.)" at bounding box center [441, 534] width 590 height 29
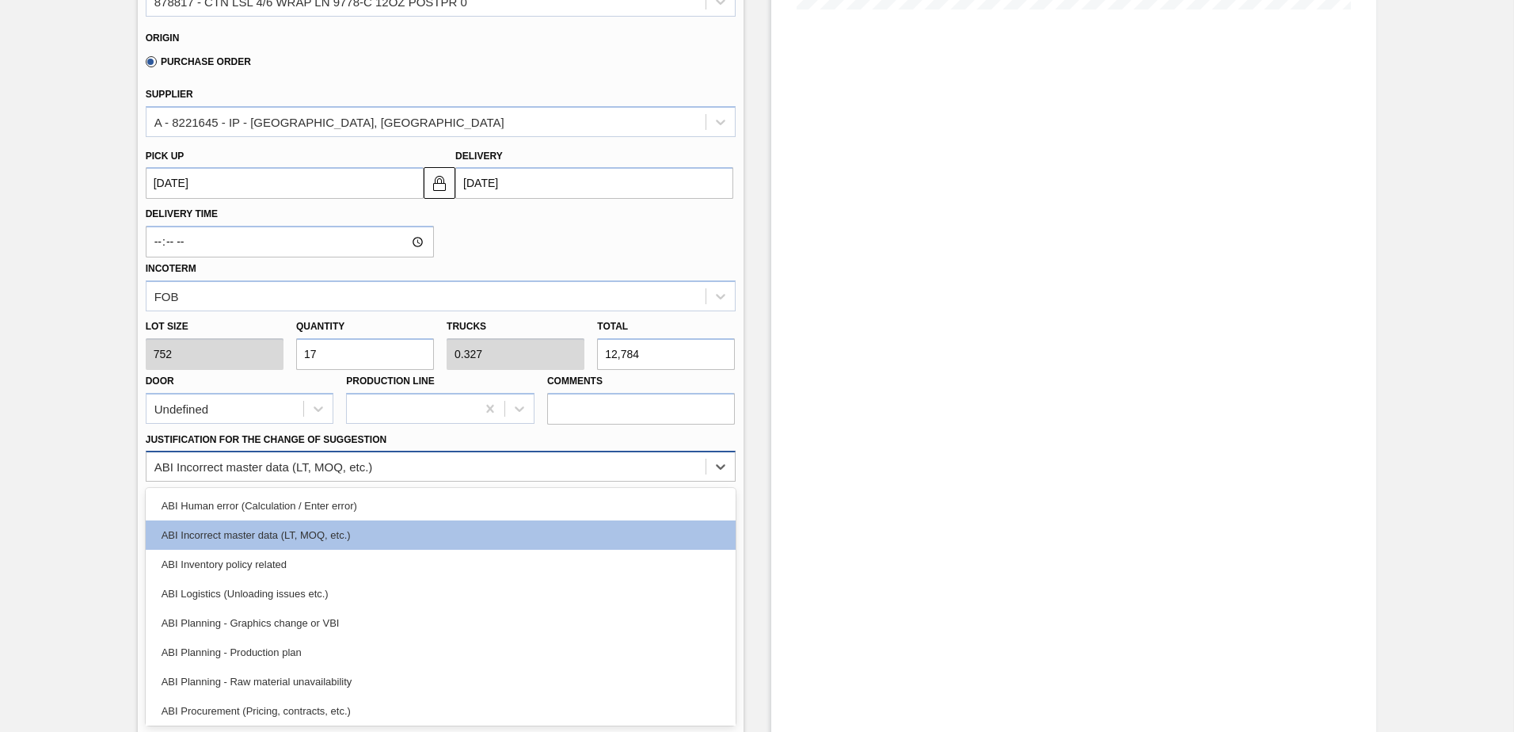
click at [445, 472] on div "ABI Incorrect master data (LT, MOQ, etc.)" at bounding box center [425, 466] width 559 height 23
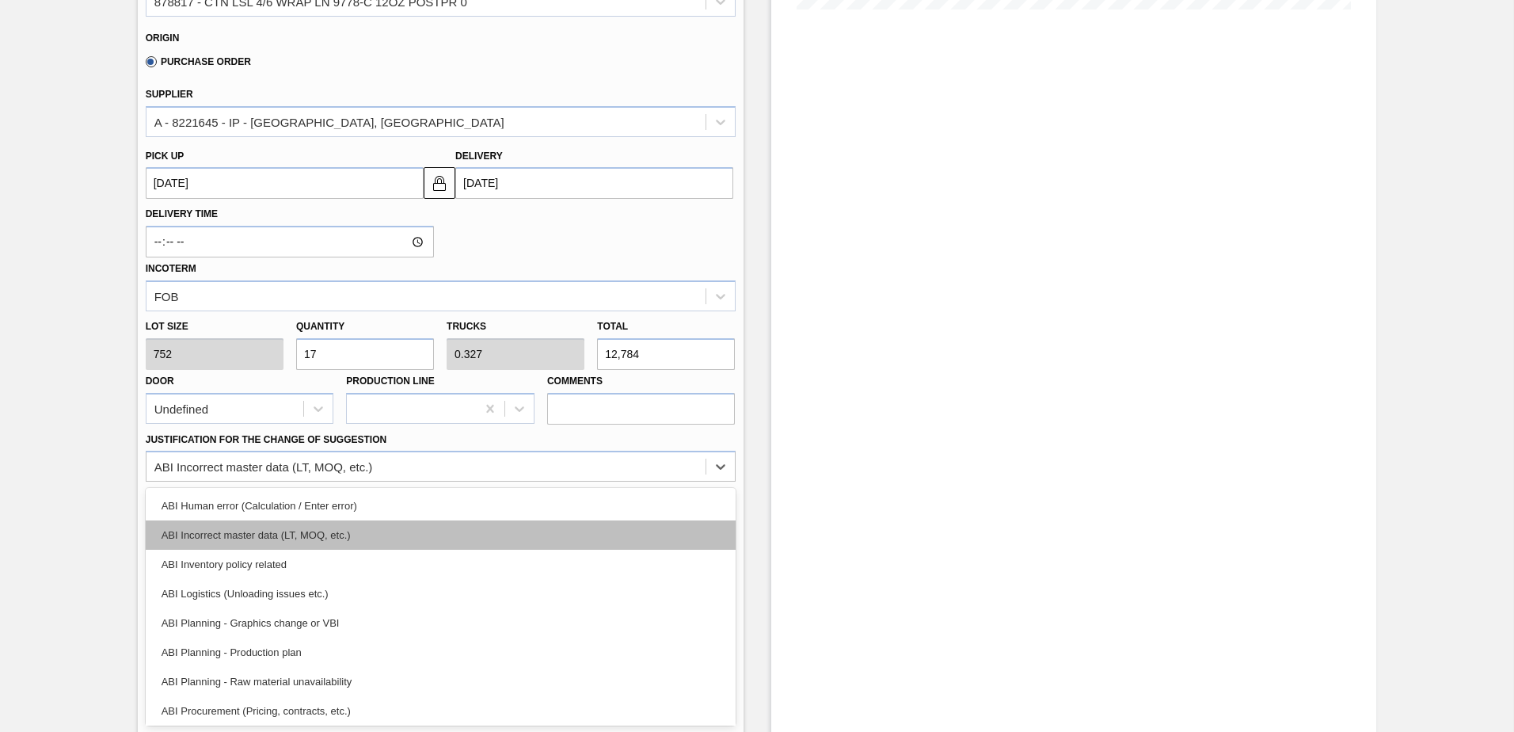
scroll to position [79, 0]
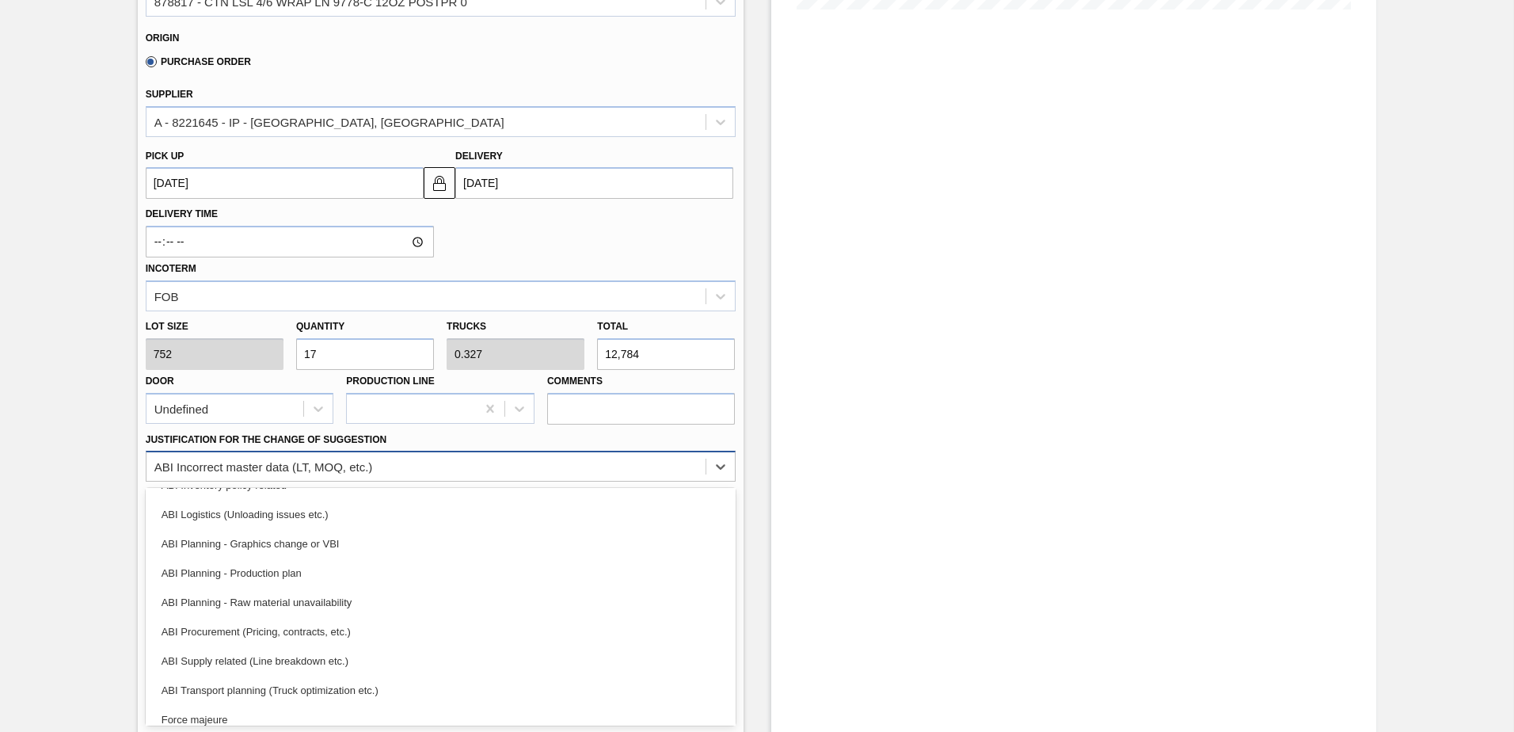
click at [492, 461] on div "ABI Incorrect master data (LT, MOQ, etc.)" at bounding box center [425, 466] width 559 height 23
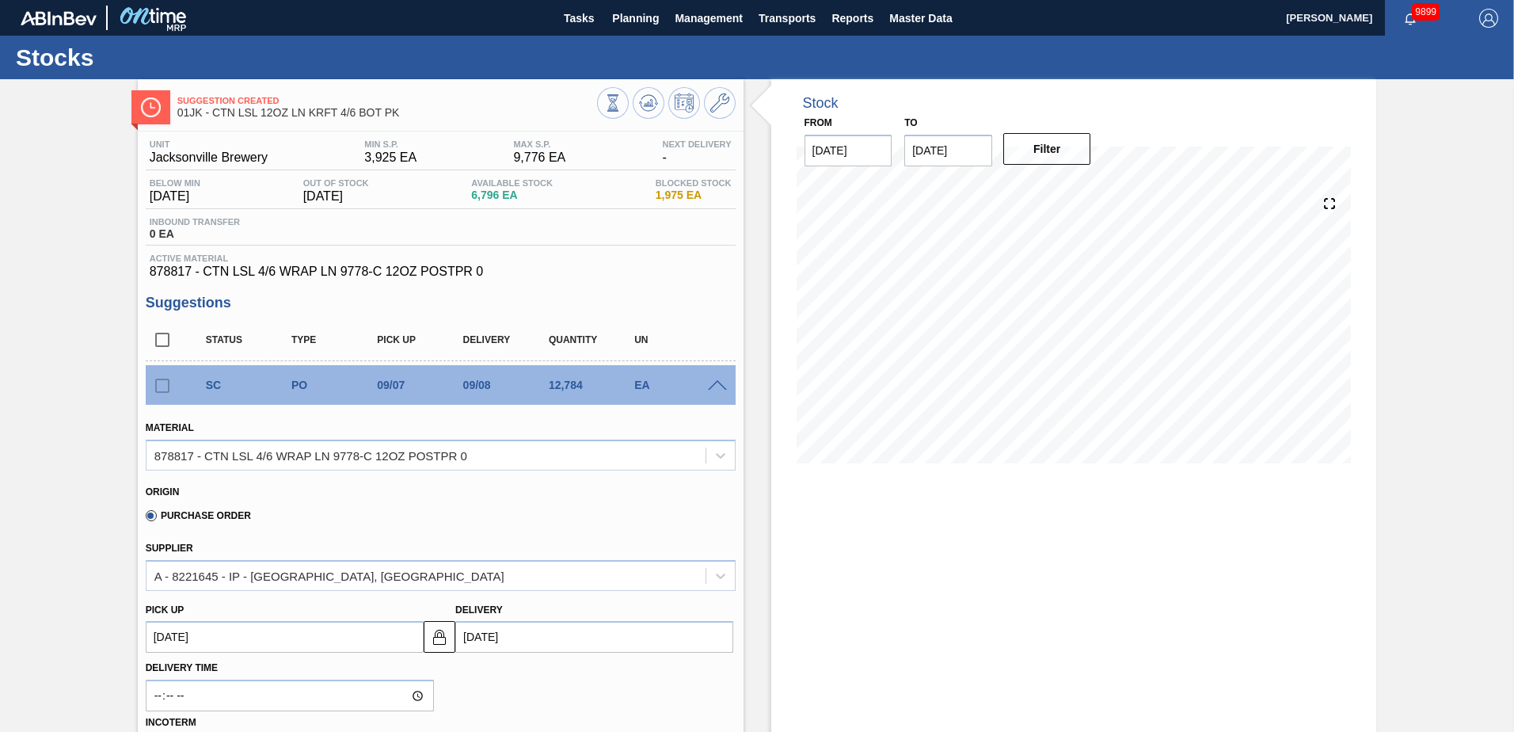
scroll to position [618, 0]
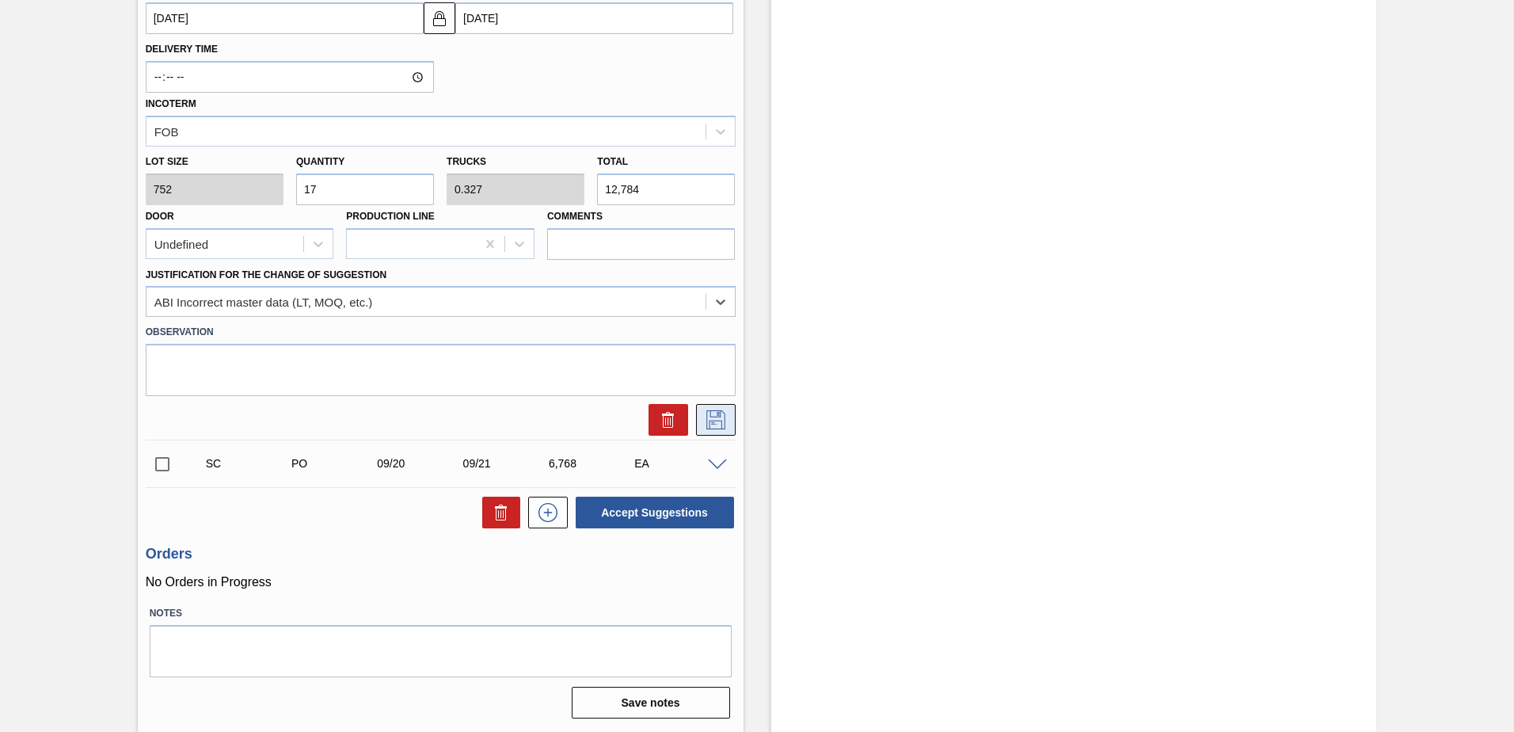
click at [718, 410] on icon at bounding box center [715, 419] width 25 height 19
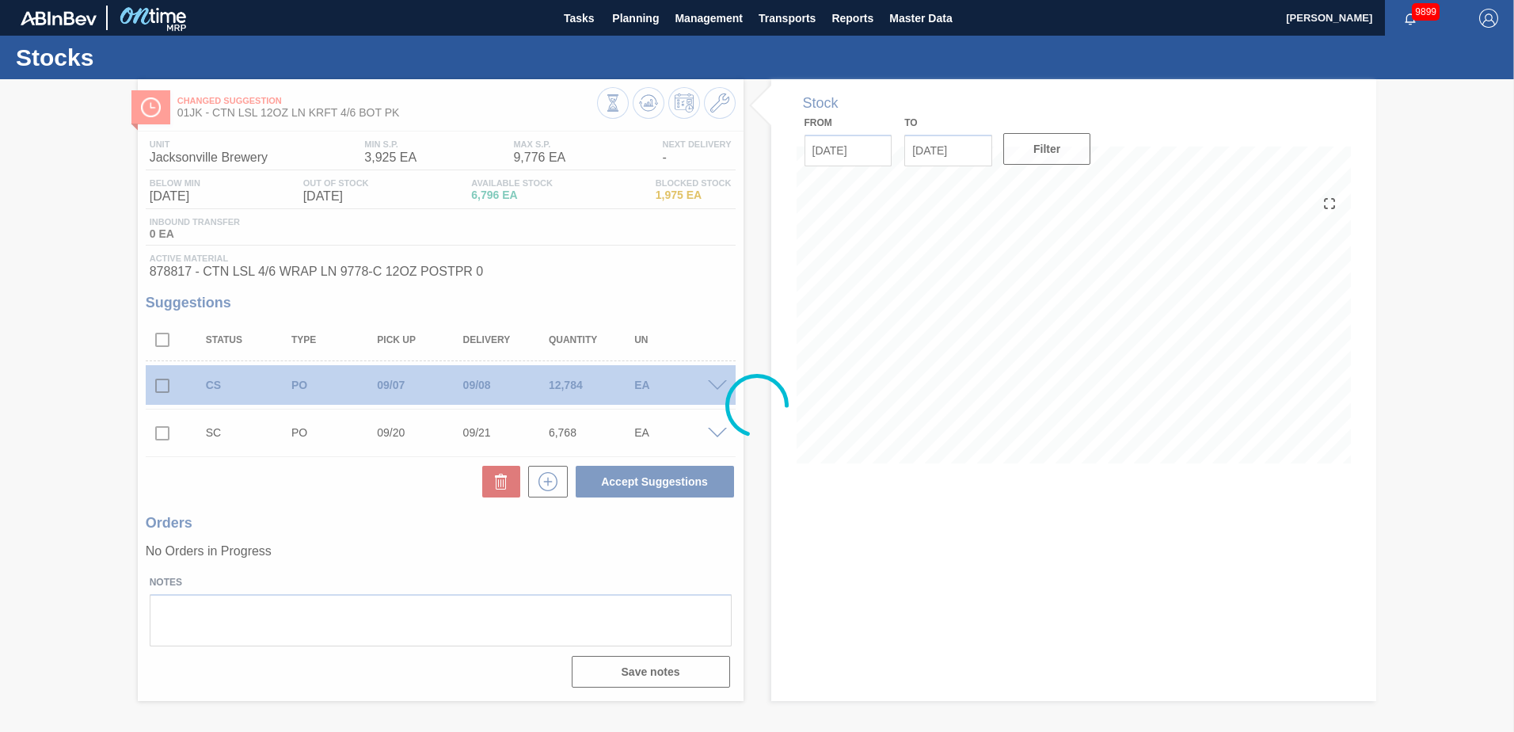
scroll to position [0, 0]
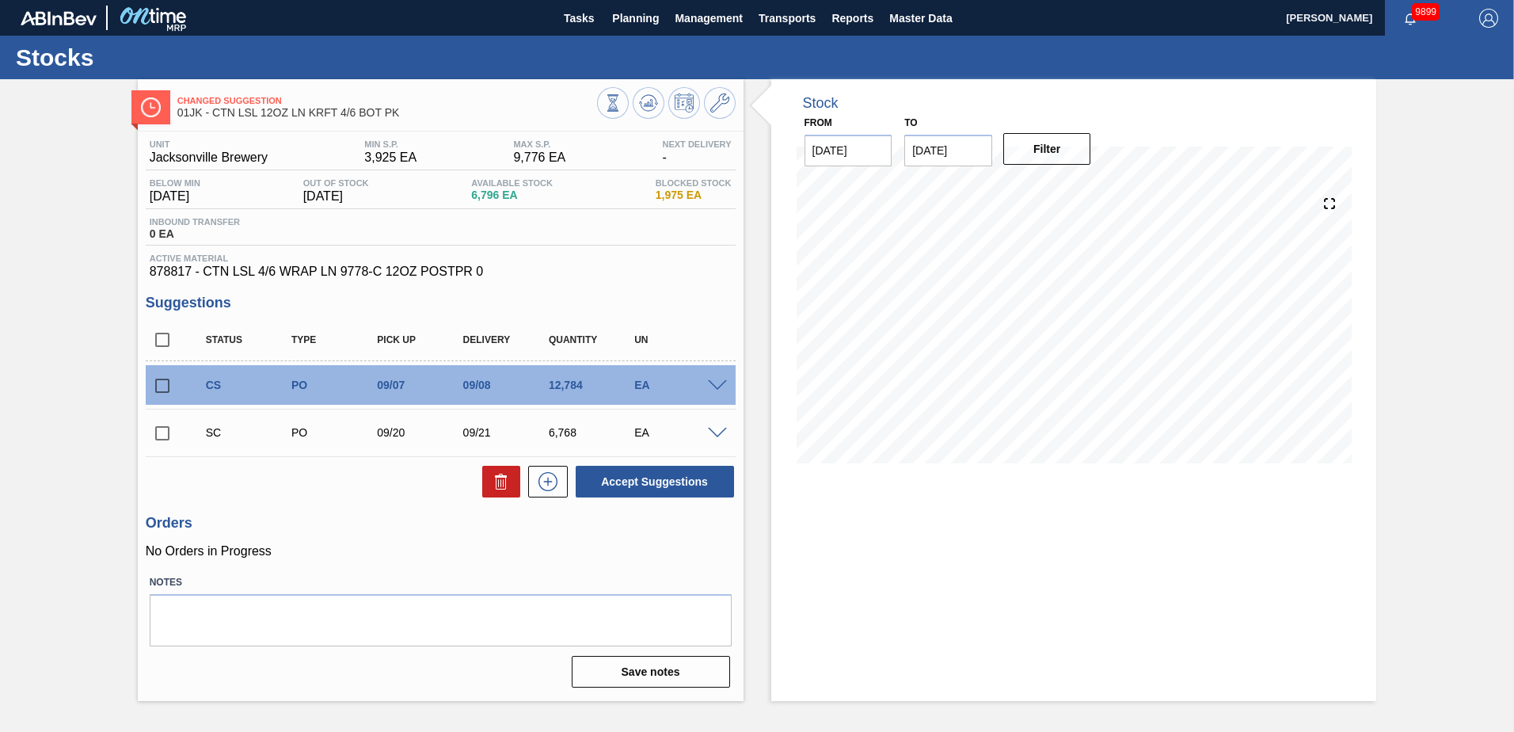
drag, startPoint x: 152, startPoint y: 386, endPoint x: 157, endPoint y: 393, distance: 8.6
click at [153, 386] on input "checkbox" at bounding box center [162, 385] width 33 height 33
checkbox input "true"
click at [163, 422] on input "checkbox" at bounding box center [162, 432] width 33 height 33
checkbox input "true"
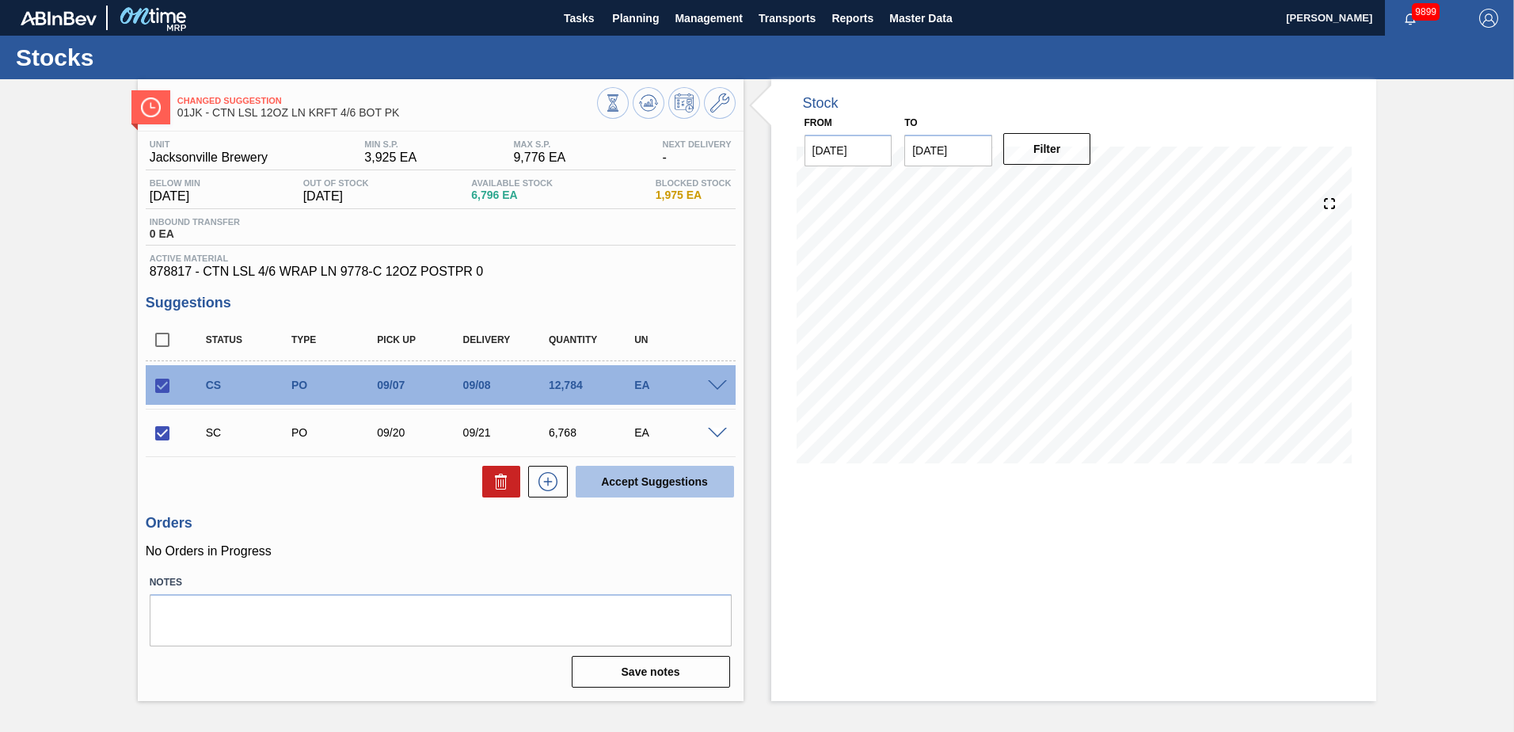
click at [702, 478] on button "Accept Suggestions" at bounding box center [655, 482] width 158 height 32
checkbox input "false"
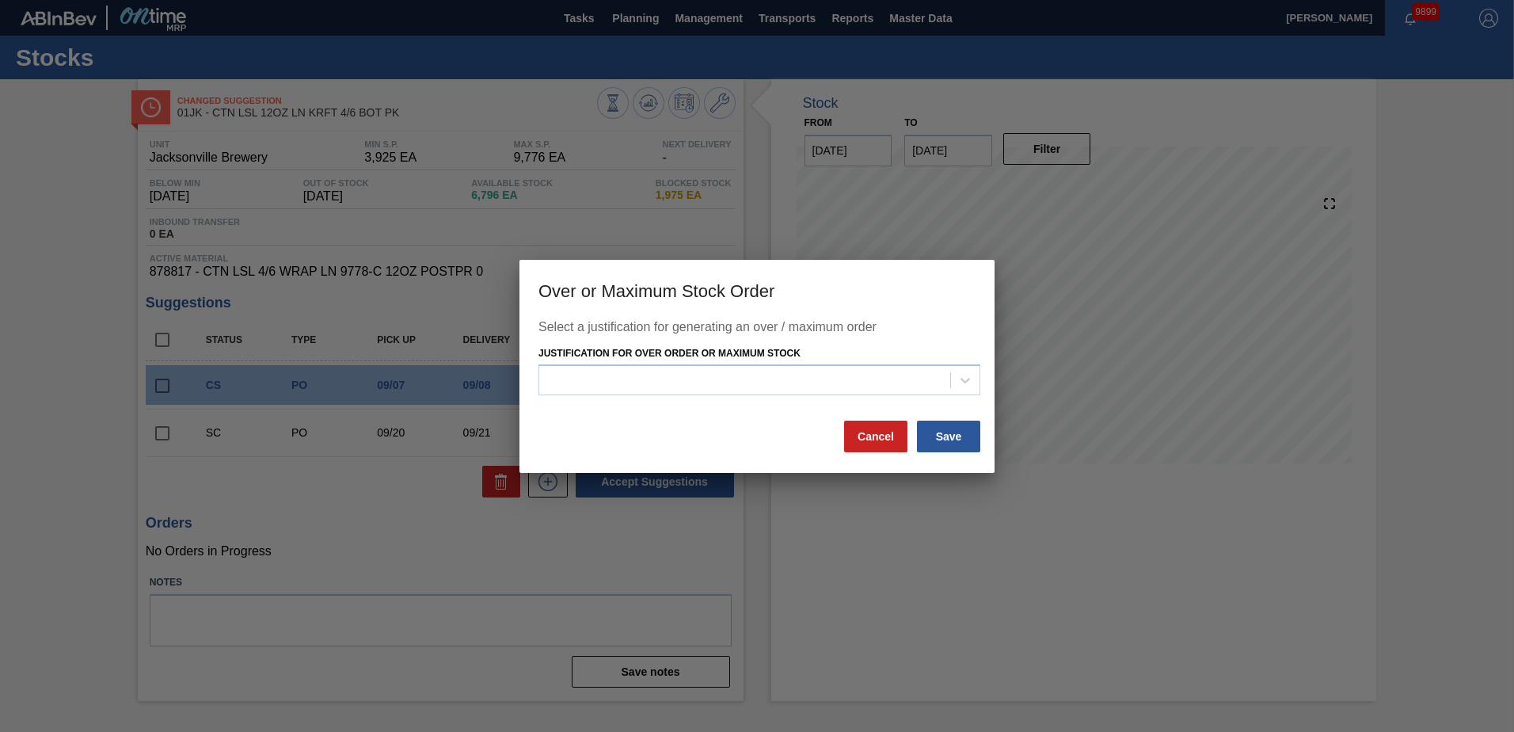
click at [908, 397] on div "Select a justification for generating an over / maximum order Justification for…" at bounding box center [756, 369] width 437 height 99
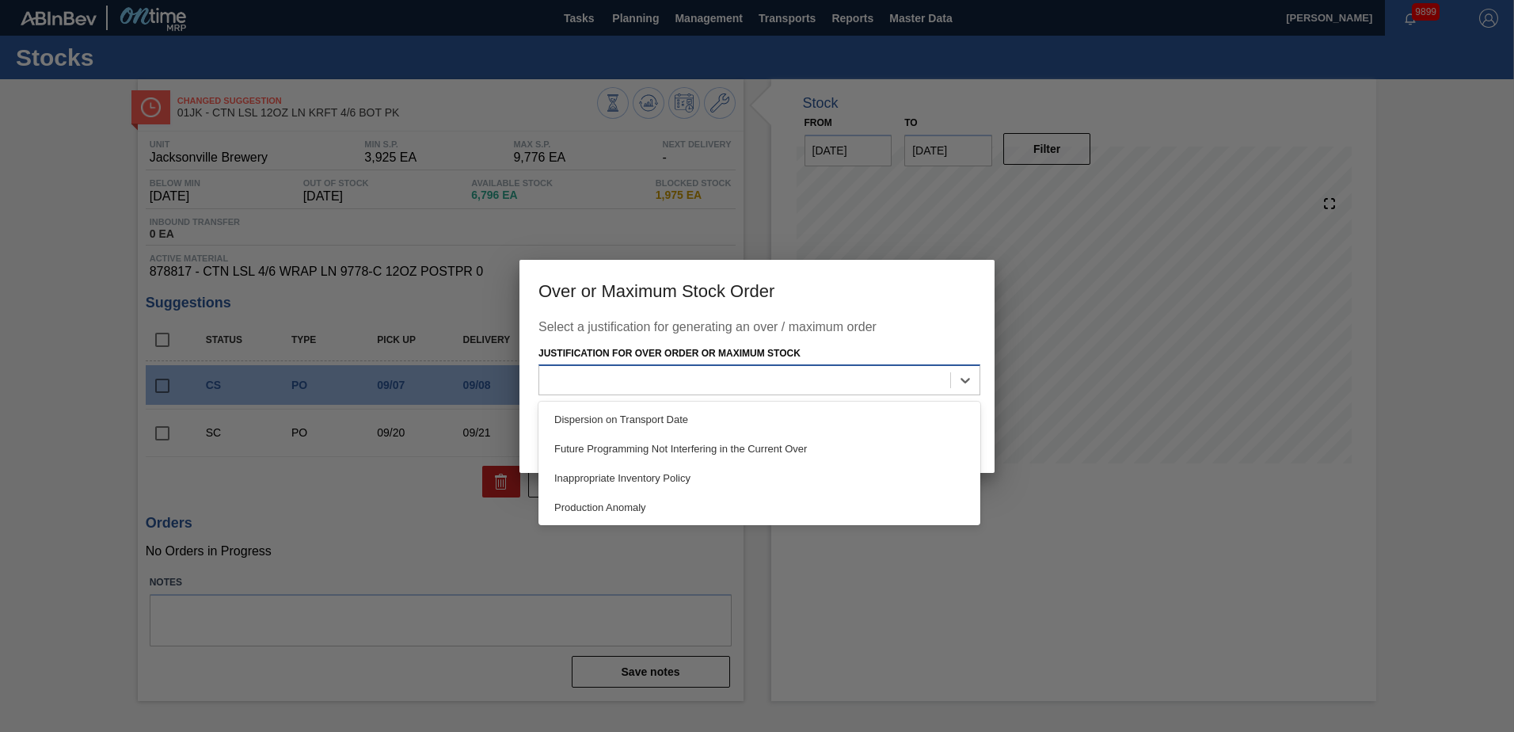
click at [908, 387] on div at bounding box center [744, 380] width 411 height 23
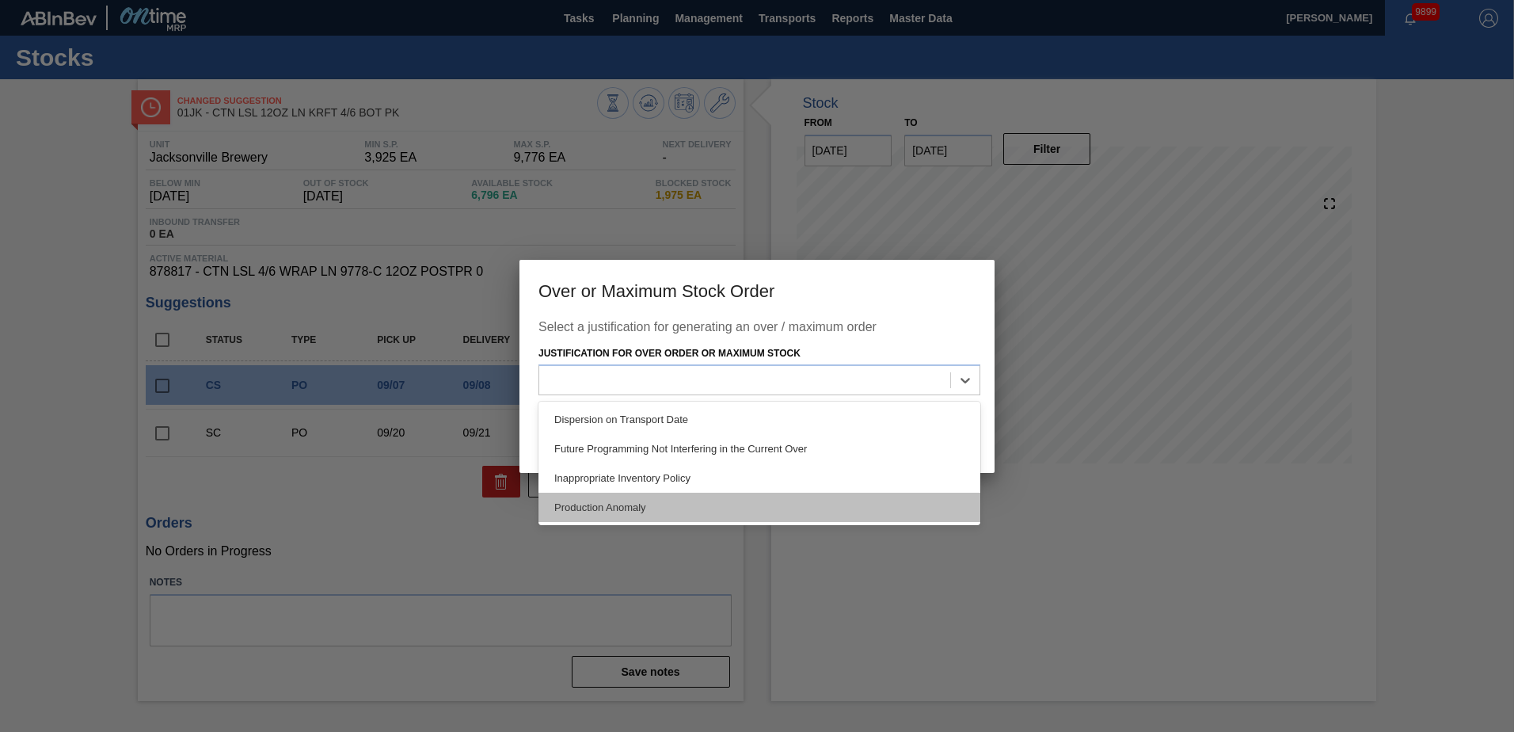
click at [660, 493] on div "Production Anomaly" at bounding box center [759, 507] width 442 height 29
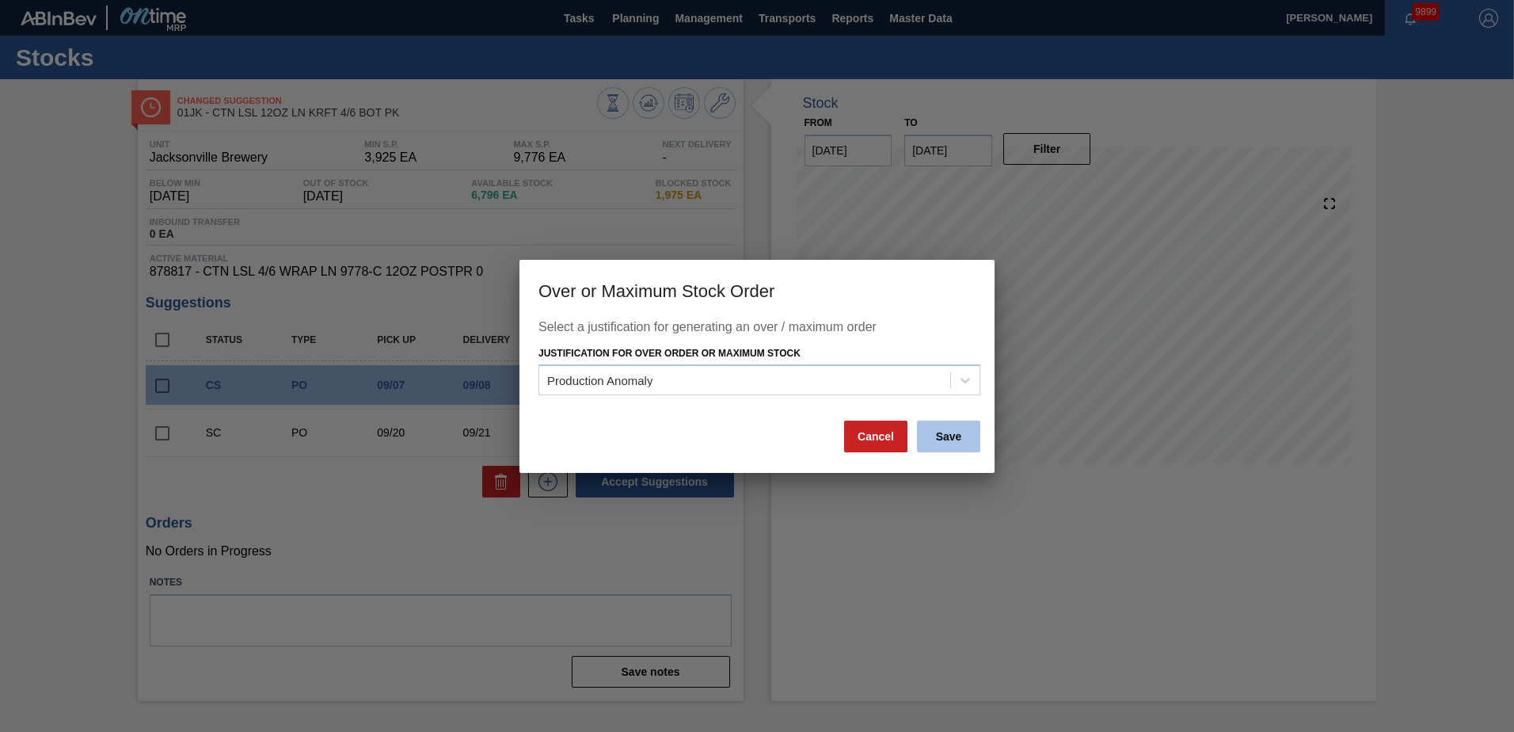
click at [945, 436] on button "Save" at bounding box center [948, 436] width 63 height 32
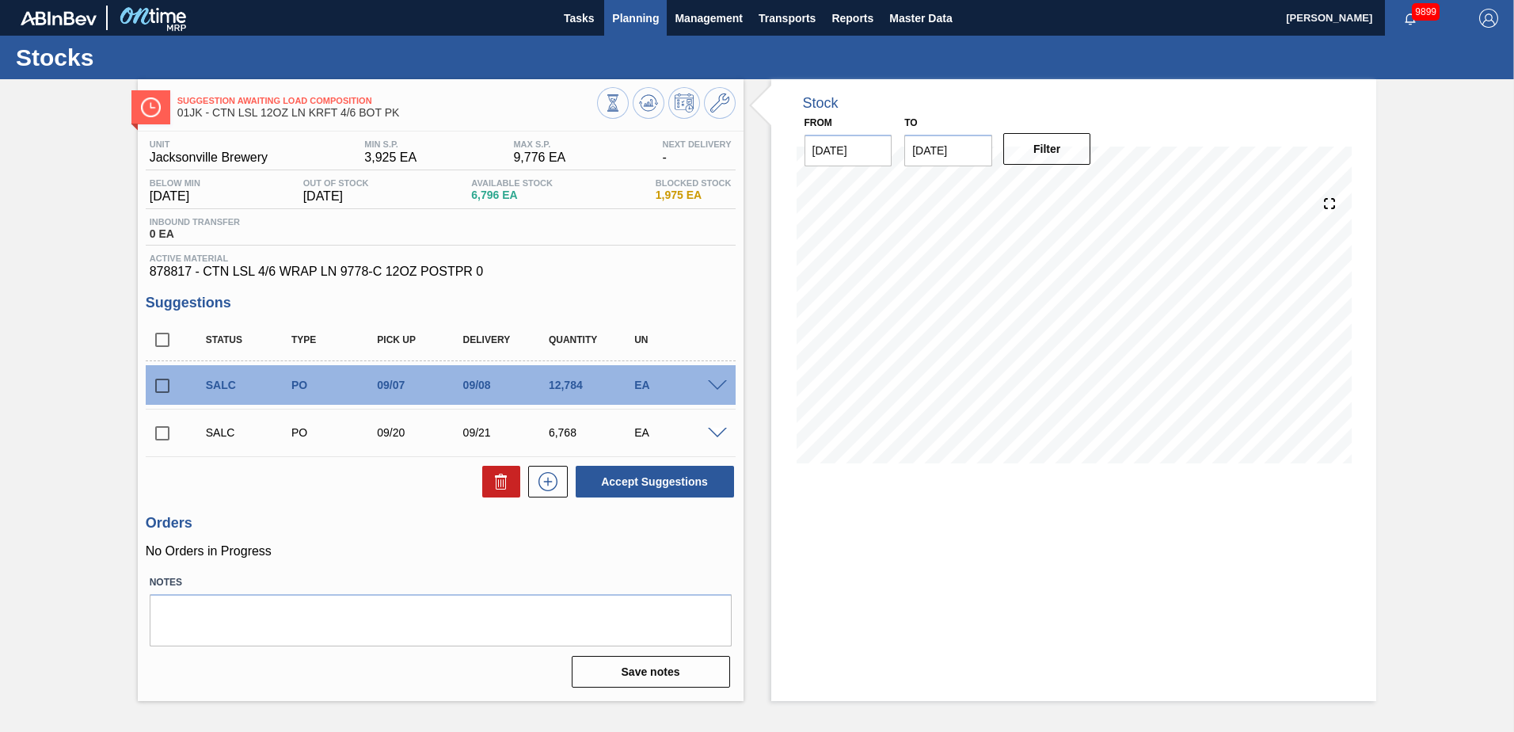
click at [652, 29] on button "Planning" at bounding box center [635, 18] width 63 height 36
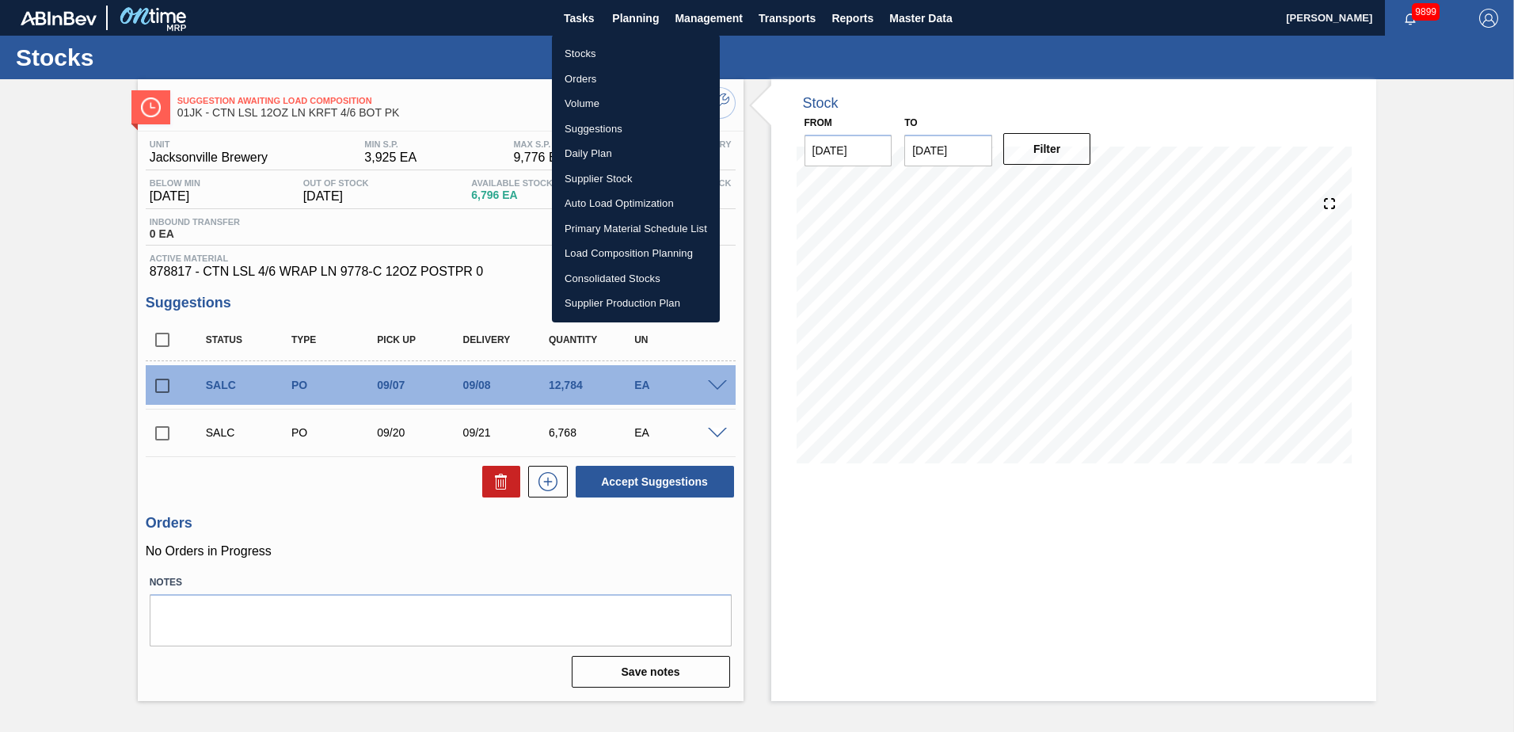
click at [626, 255] on li "Load Composition Planning" at bounding box center [636, 253] width 168 height 25
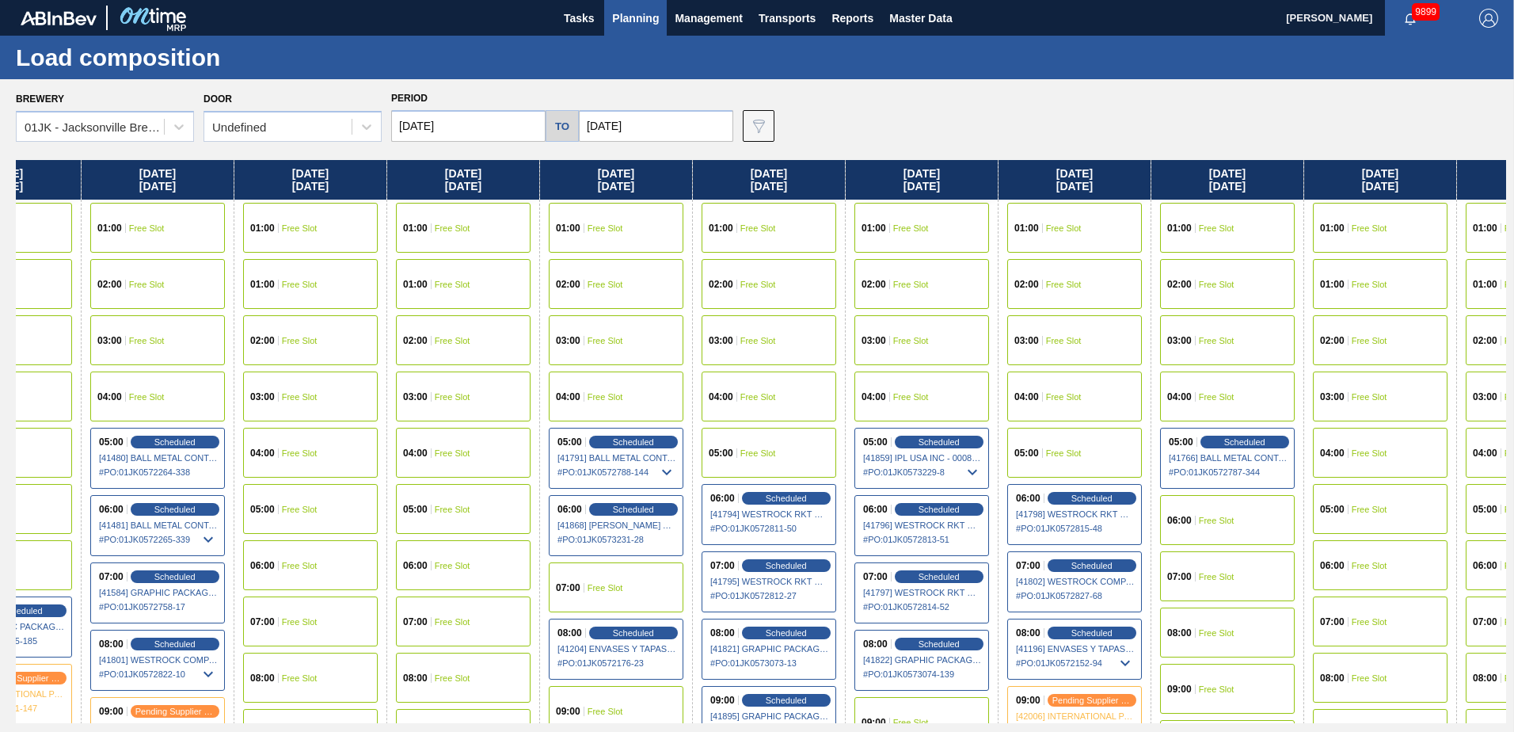
scroll to position [0, 802]
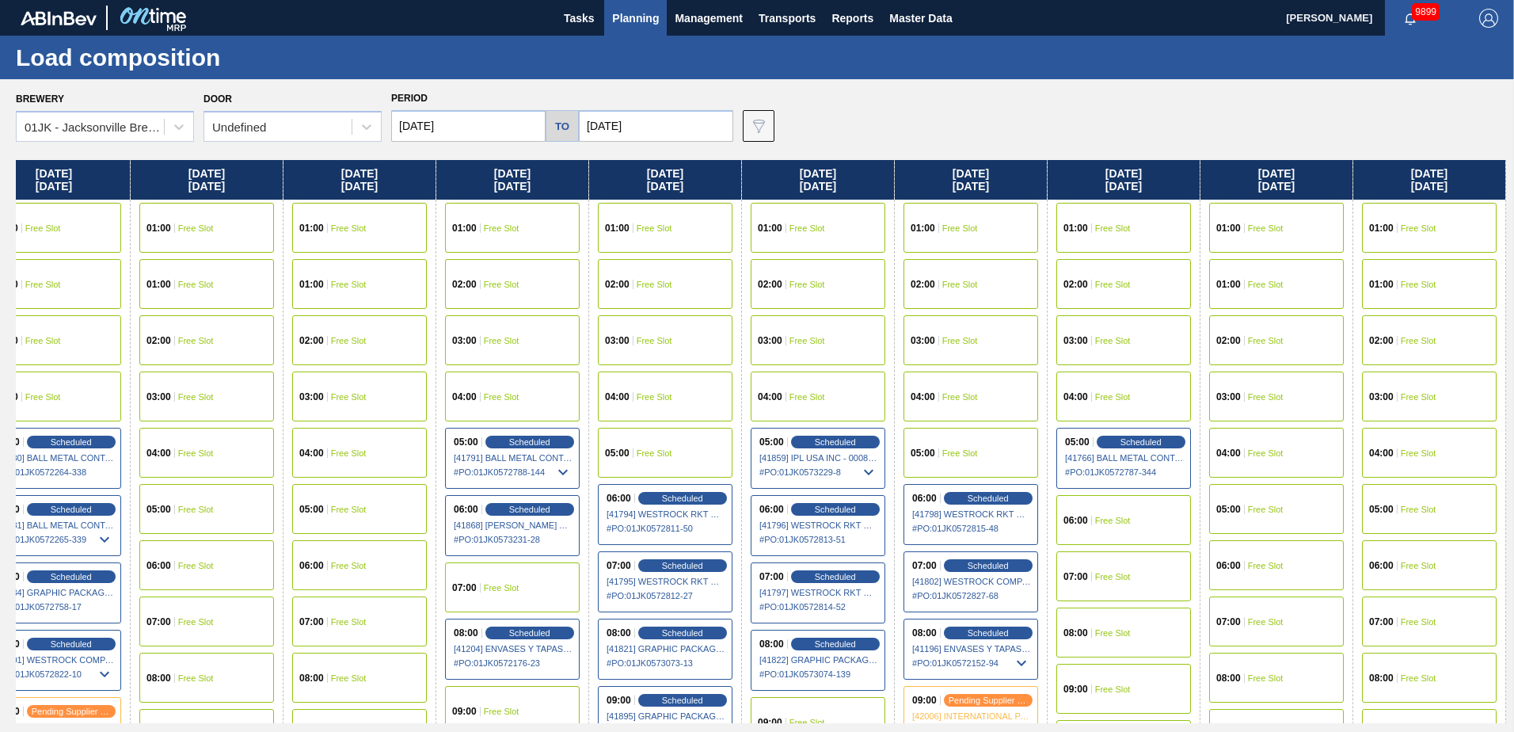
drag, startPoint x: 1272, startPoint y: 334, endPoint x: 384, endPoint y: 343, distance: 888.5
click at [384, 343] on div "[DATE] 01:00 Free Slot 01:00 Free Slot 02:00 Free Slot 03:00 Free Slot 04:00 Fr…" at bounding box center [761, 441] width 1490 height 563
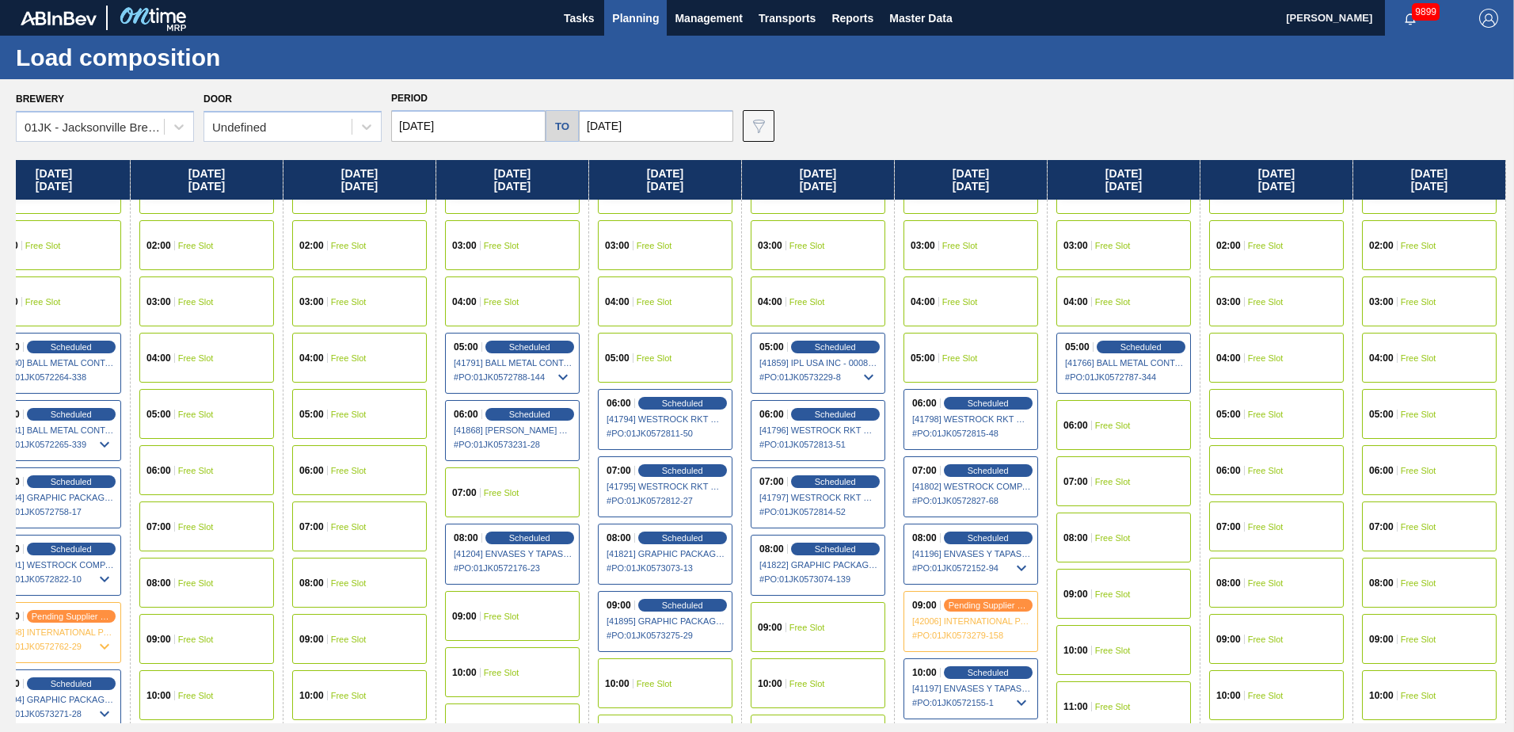
scroll to position [238, 802]
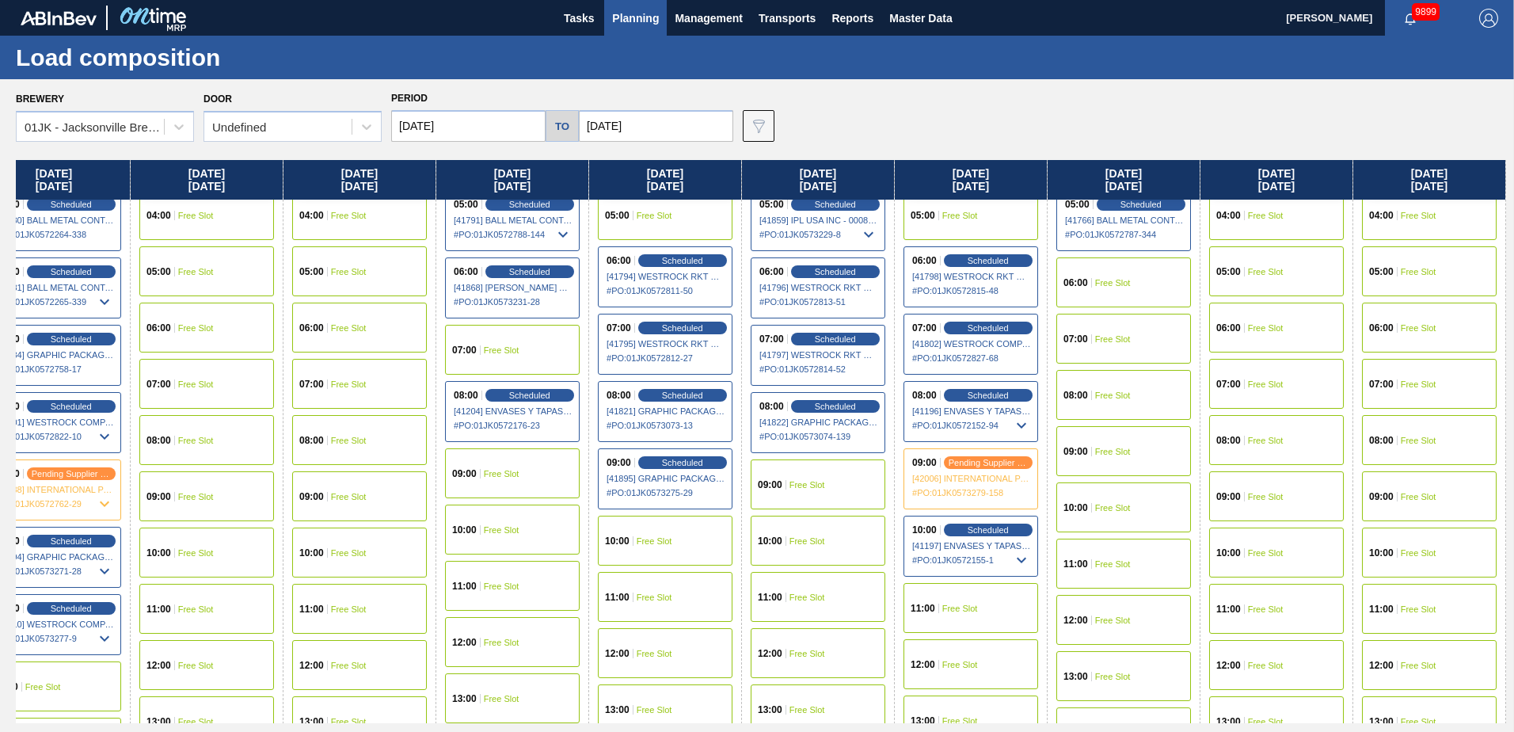
click at [1105, 437] on div "09:00 Free Slot" at bounding box center [1123, 451] width 135 height 50
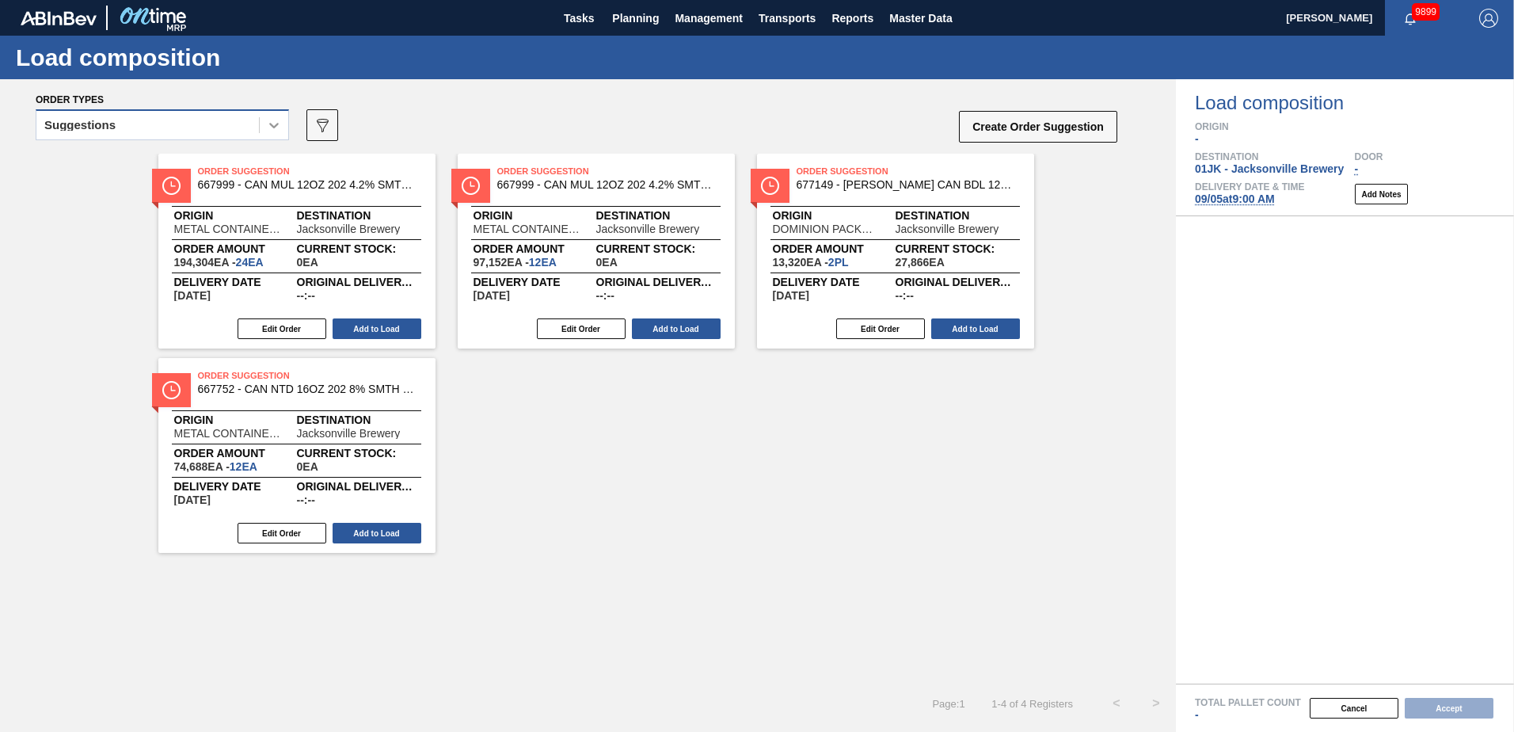
click at [276, 132] on icon at bounding box center [274, 125] width 16 height 16
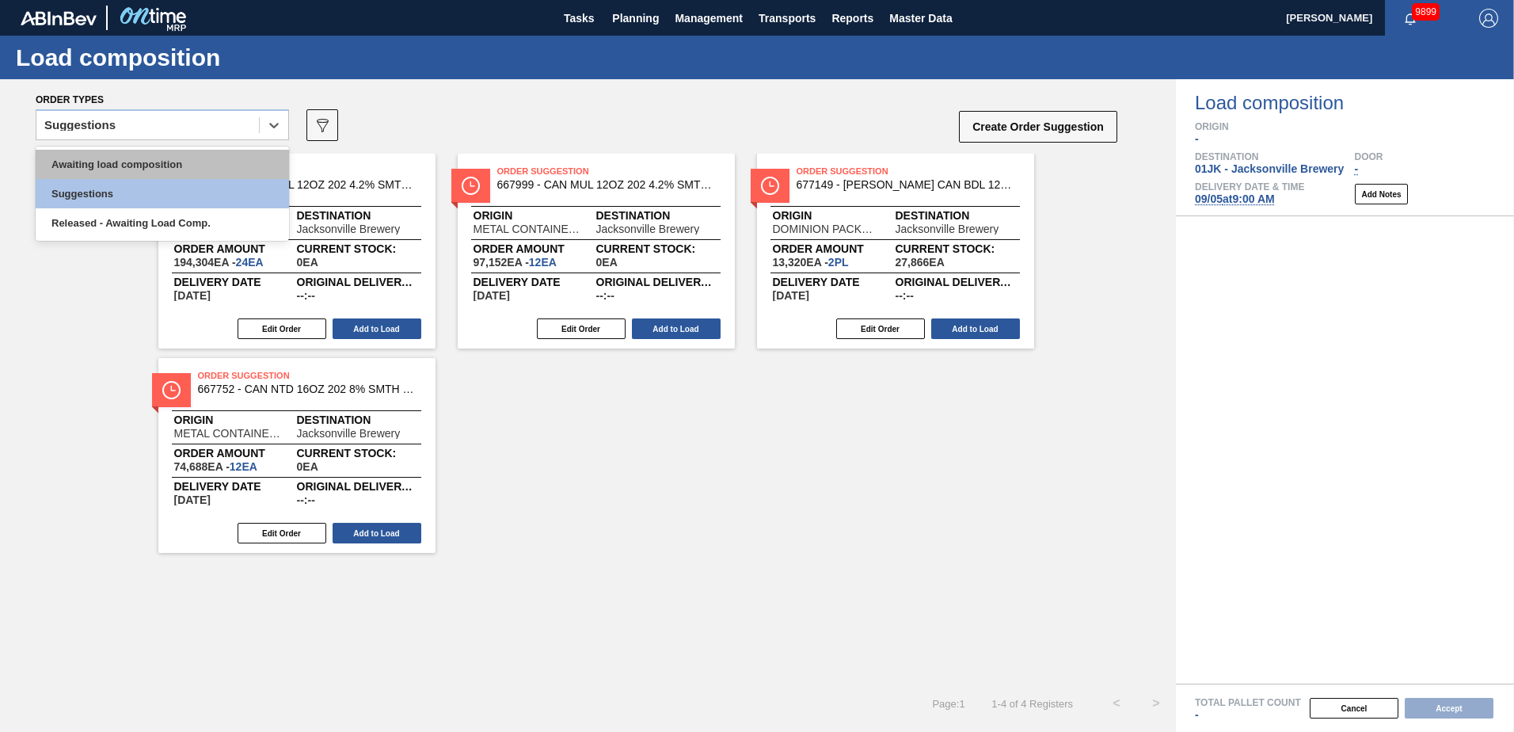
click at [267, 165] on div "Awaiting load composition" at bounding box center [162, 164] width 253 height 29
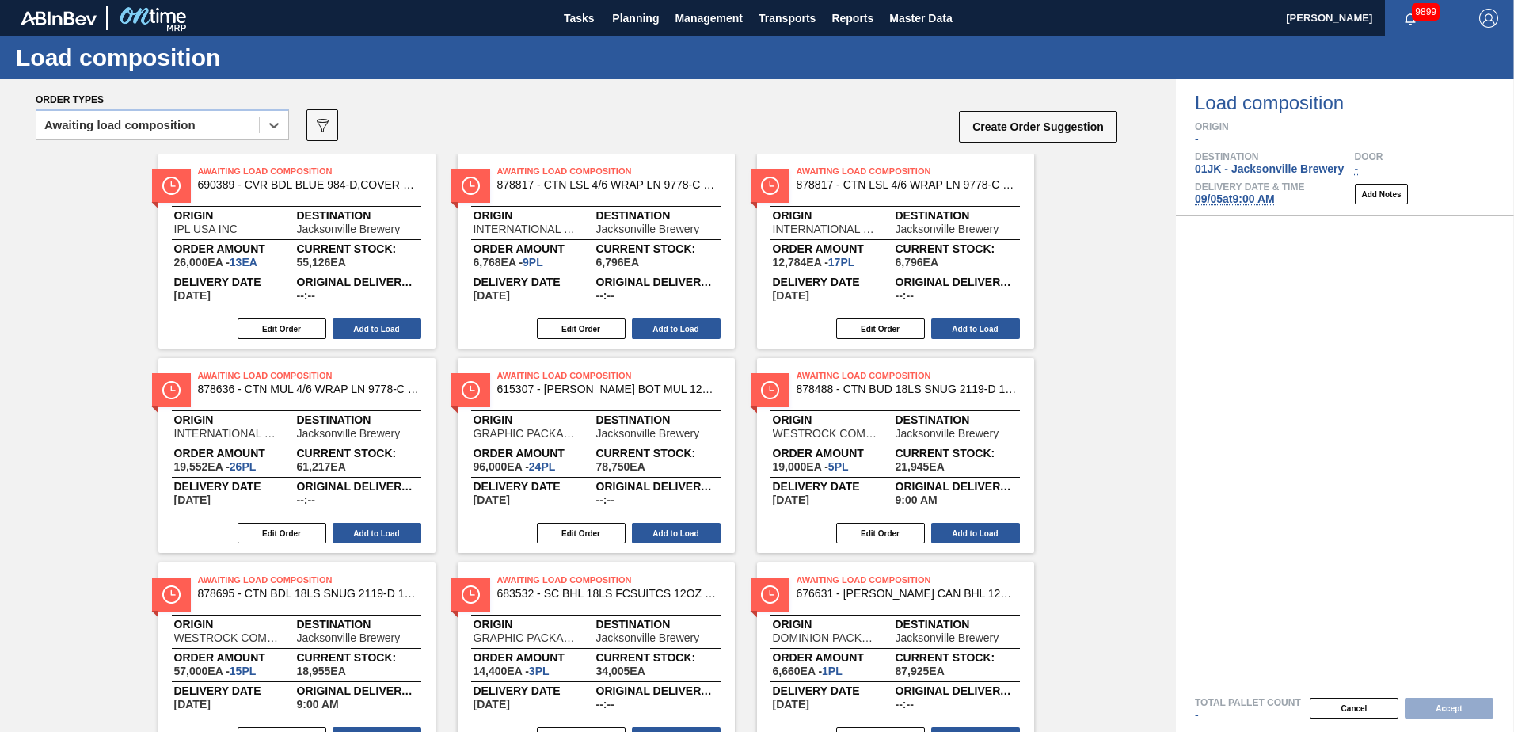
click at [906, 101] on div "Order types" at bounding box center [577, 99] width 1083 height 14
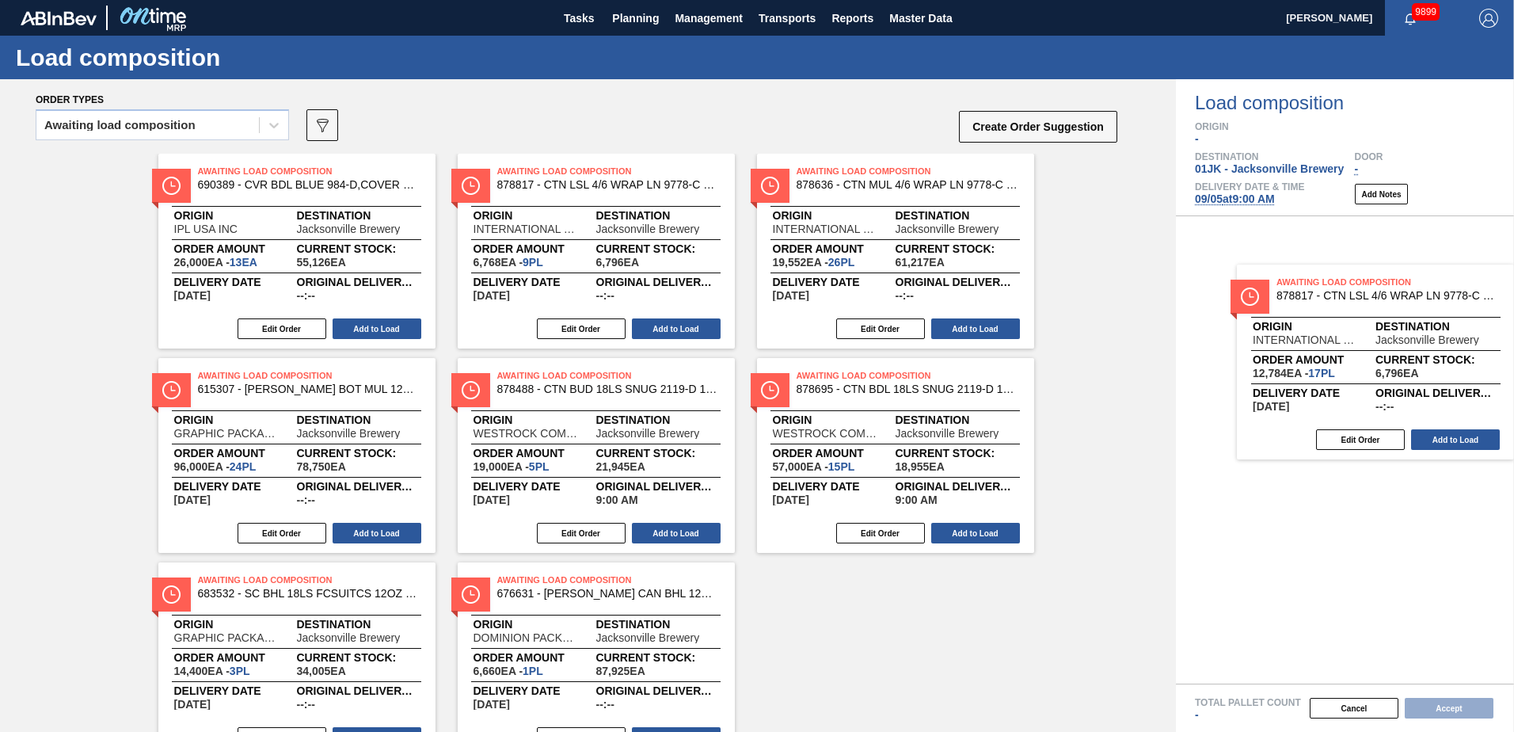
drag, startPoint x: 861, startPoint y: 194, endPoint x: 1351, endPoint y: 302, distance: 501.8
click at [1352, 302] on div "Order types Awaiting load composition 089F7B8B-B2A5-4AFE-B5C0-19BA573D28AC Crea…" at bounding box center [757, 405] width 1514 height 652
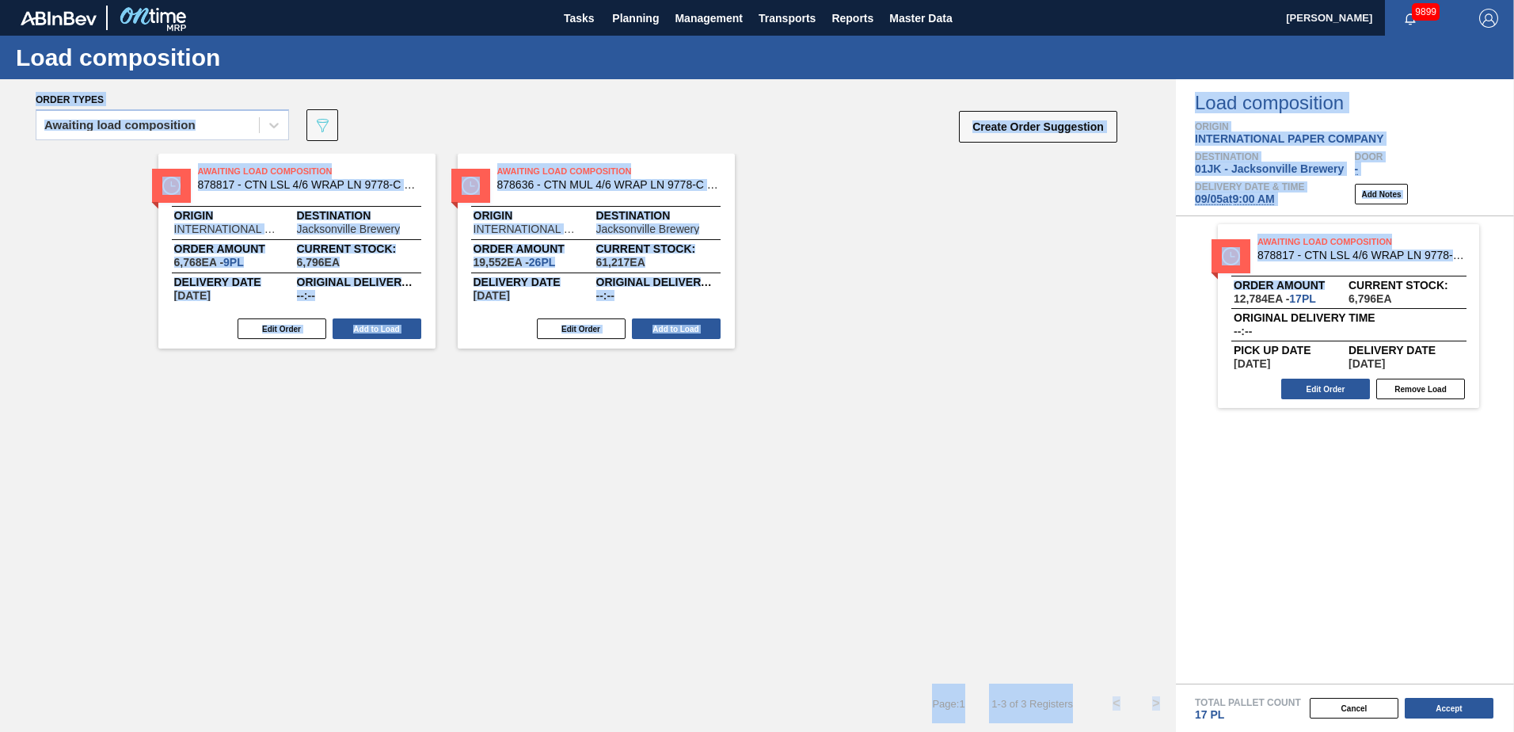
drag, startPoint x: 601, startPoint y: 208, endPoint x: 1229, endPoint y: 302, distance: 634.8
drag, startPoint x: 1229, startPoint y: 302, endPoint x: 863, endPoint y: 356, distance: 369.8
click at [866, 356] on div "Awaiting Load Composition 878817 - CTN LSL 4/6 WRAP LN 9778-C 12OZ POSTPR 0 Ori…" at bounding box center [588, 419] width 1176 height 530
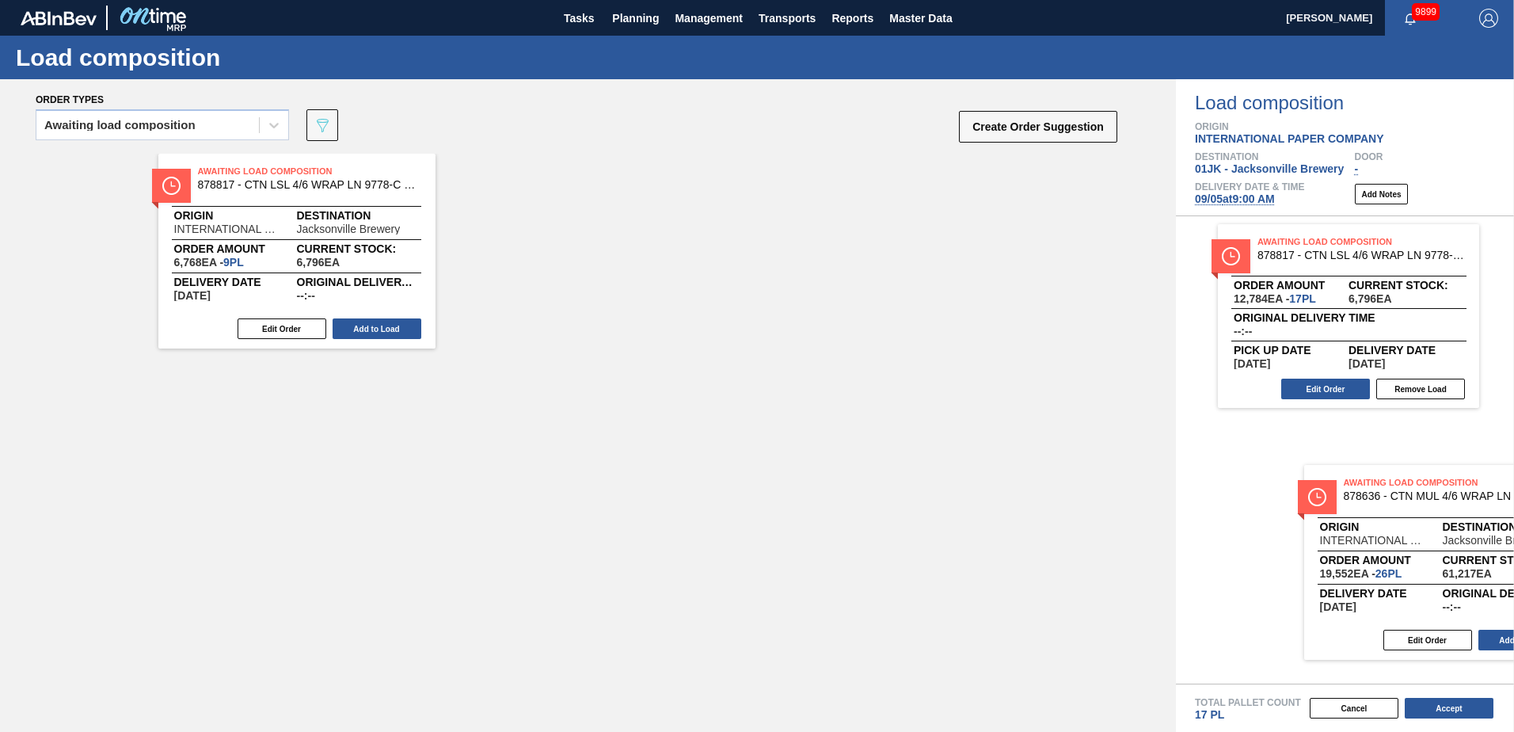
drag, startPoint x: 926, startPoint y: 375, endPoint x: 1433, endPoint y: 515, distance: 525.8
click at [1443, 528] on div "Order types Awaiting load composition 089F7B8B-B2A5-4AFE-B5C0-19BA573D28AC Crea…" at bounding box center [757, 405] width 1514 height 652
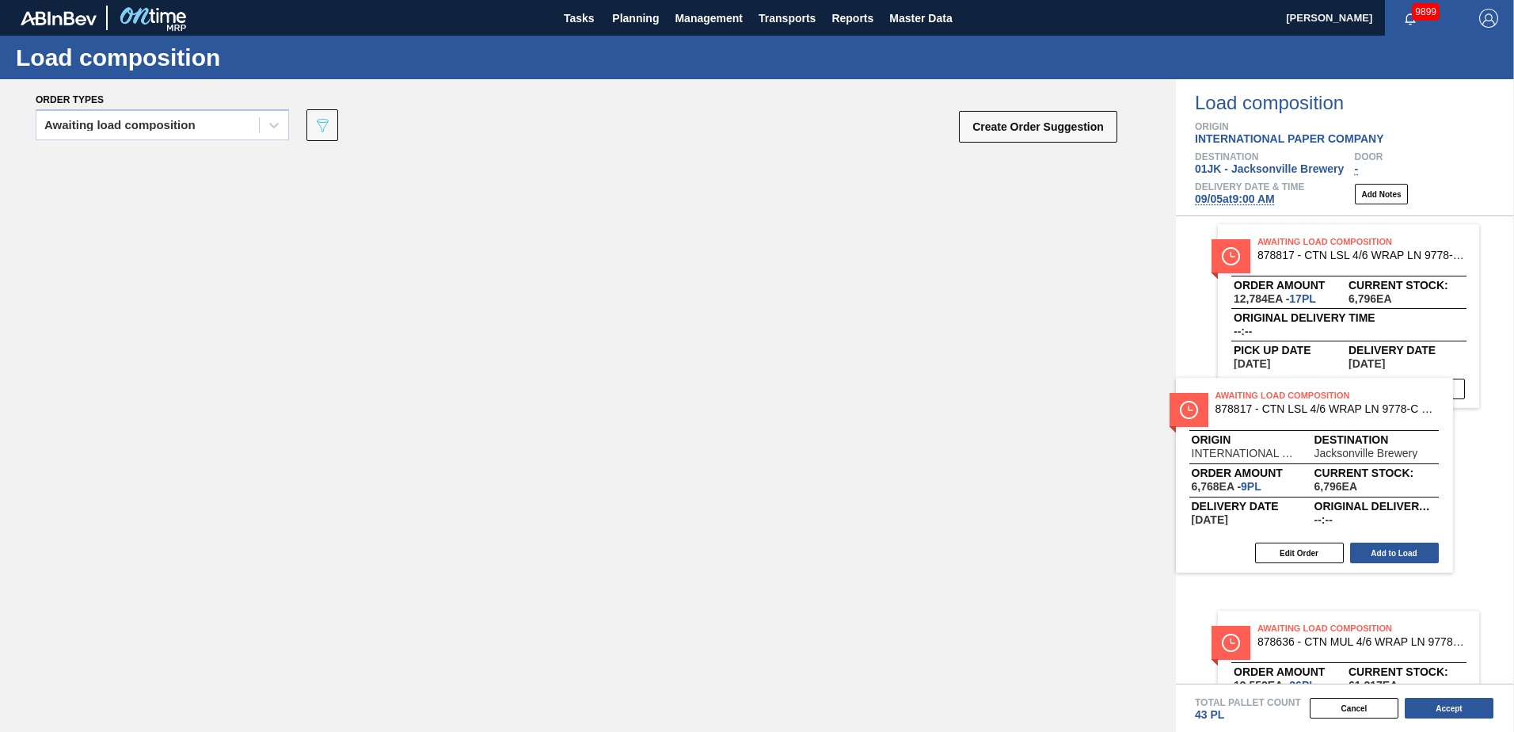
drag, startPoint x: 302, startPoint y: 223, endPoint x: 1324, endPoint y: 447, distance: 1046.7
click at [1324, 447] on div "Order types Awaiting load composition 089F7B8B-B2A5-4AFE-B5C0-19BA573D28AC Crea…" at bounding box center [757, 405] width 1514 height 652
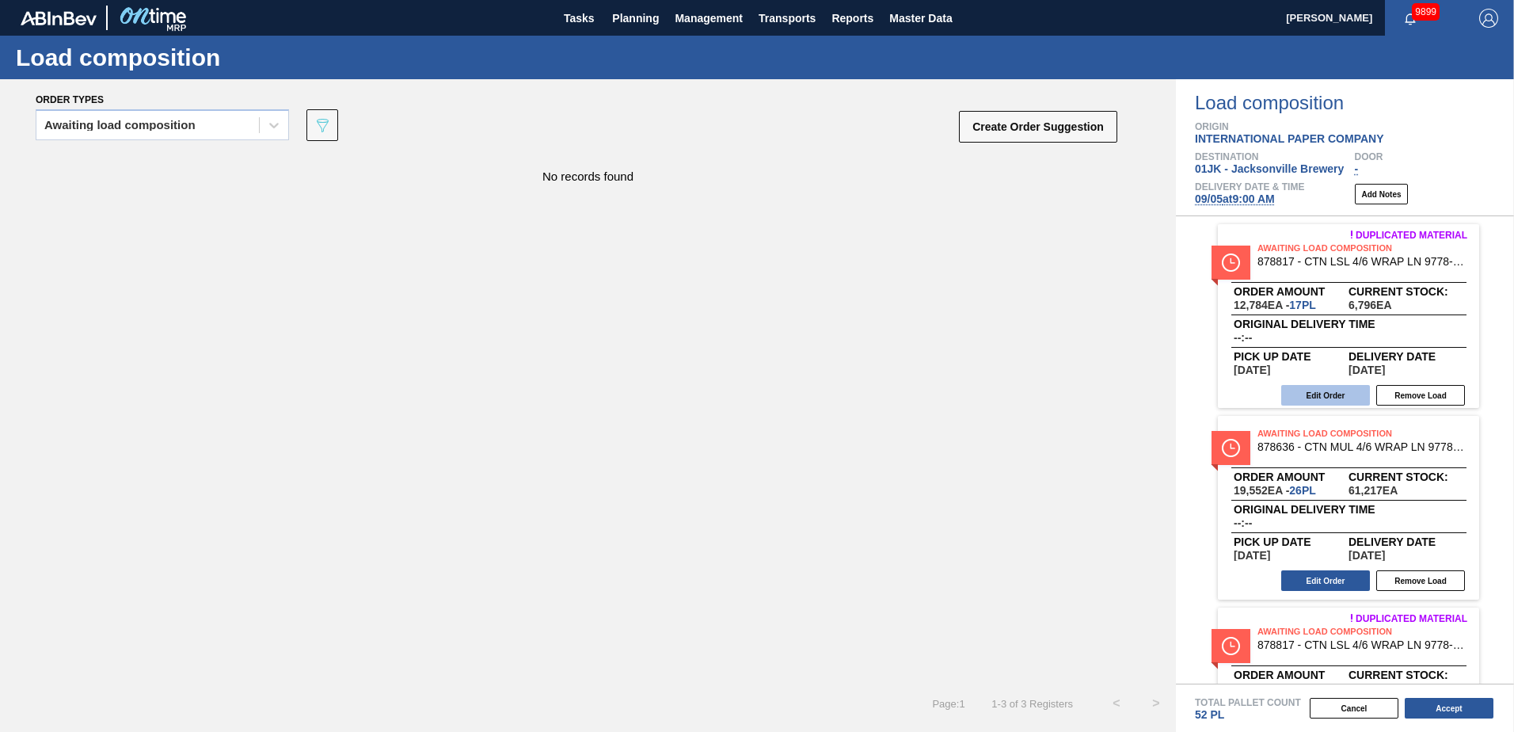
click at [1337, 385] on button "Edit Order" at bounding box center [1325, 395] width 89 height 21
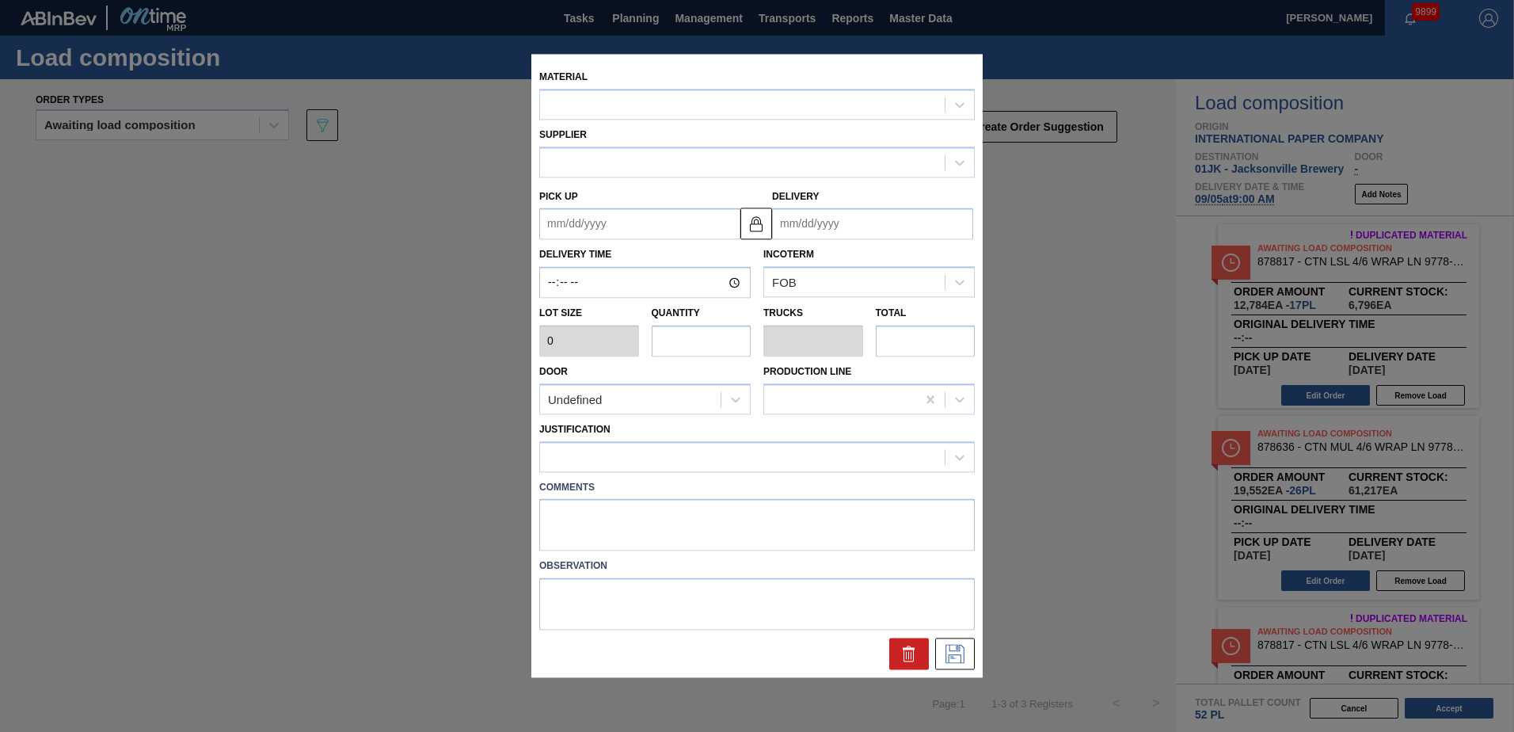
type input "752"
type input "17"
type input "0.327"
type input "12,784"
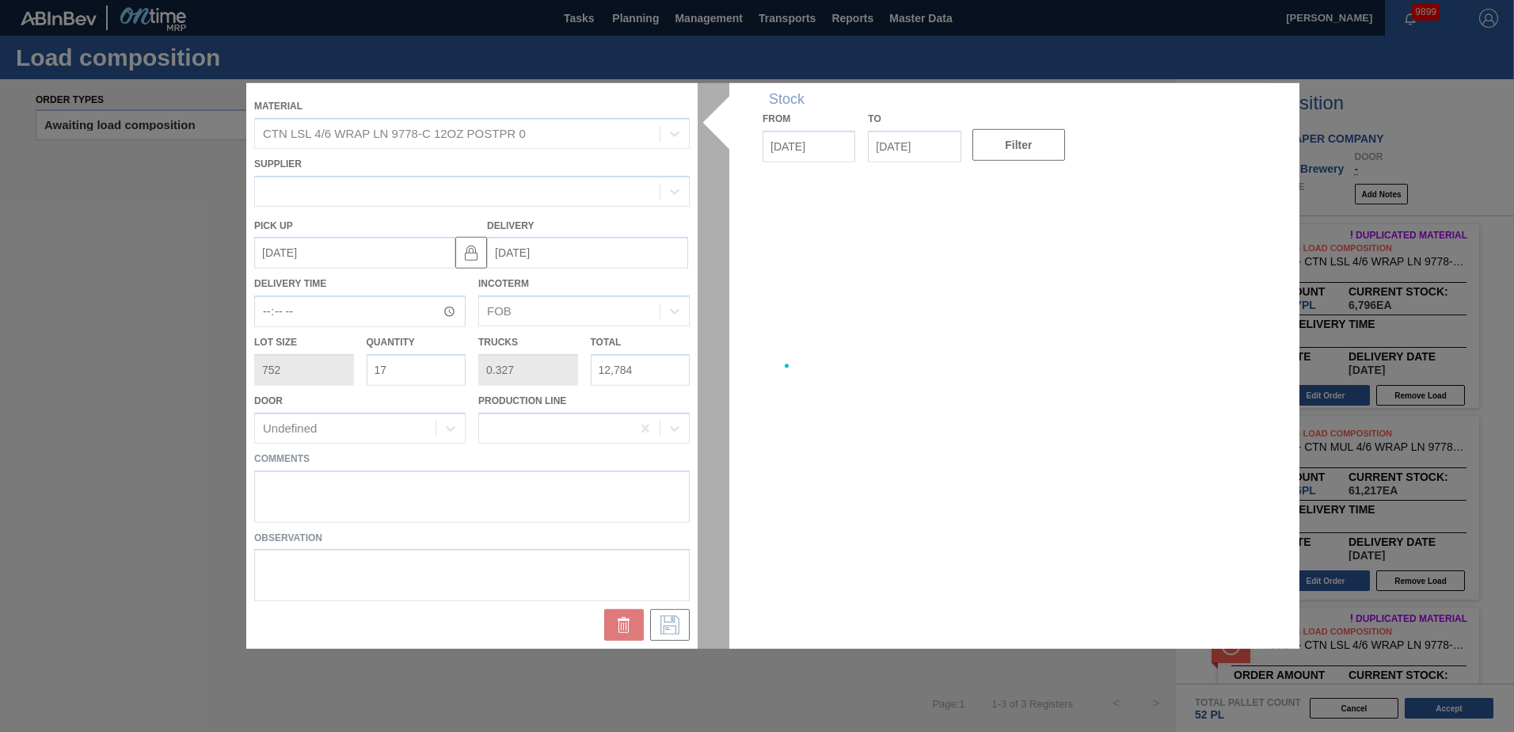
type up "[DATE]"
type input "[DATE]"
click at [629, 509] on div at bounding box center [756, 365] width 1021 height 565
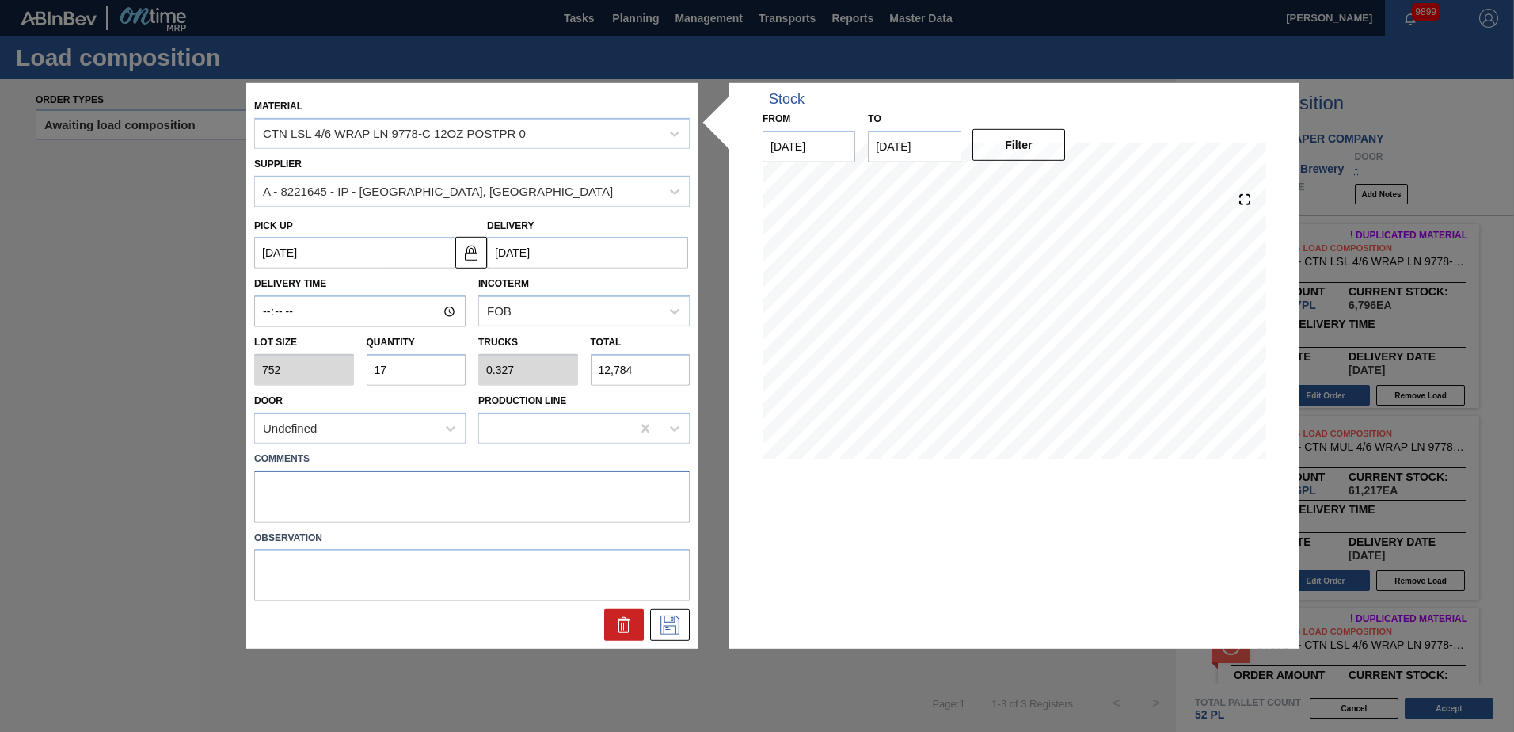
click at [562, 505] on textarea at bounding box center [472, 496] width 436 height 52
type textarea "LIVE"
click at [660, 623] on icon at bounding box center [669, 624] width 25 height 19
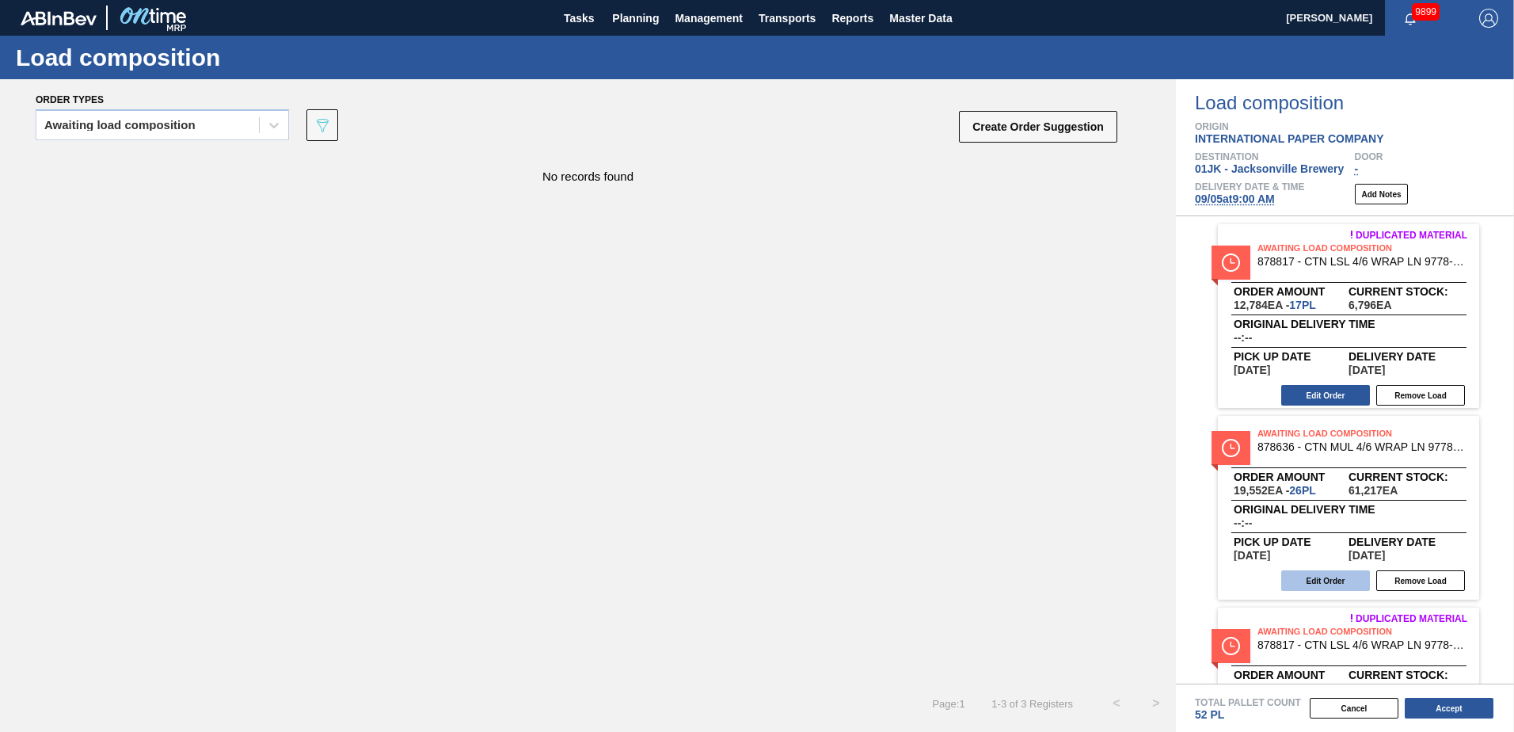
click at [1324, 580] on button "Edit Order" at bounding box center [1325, 580] width 89 height 21
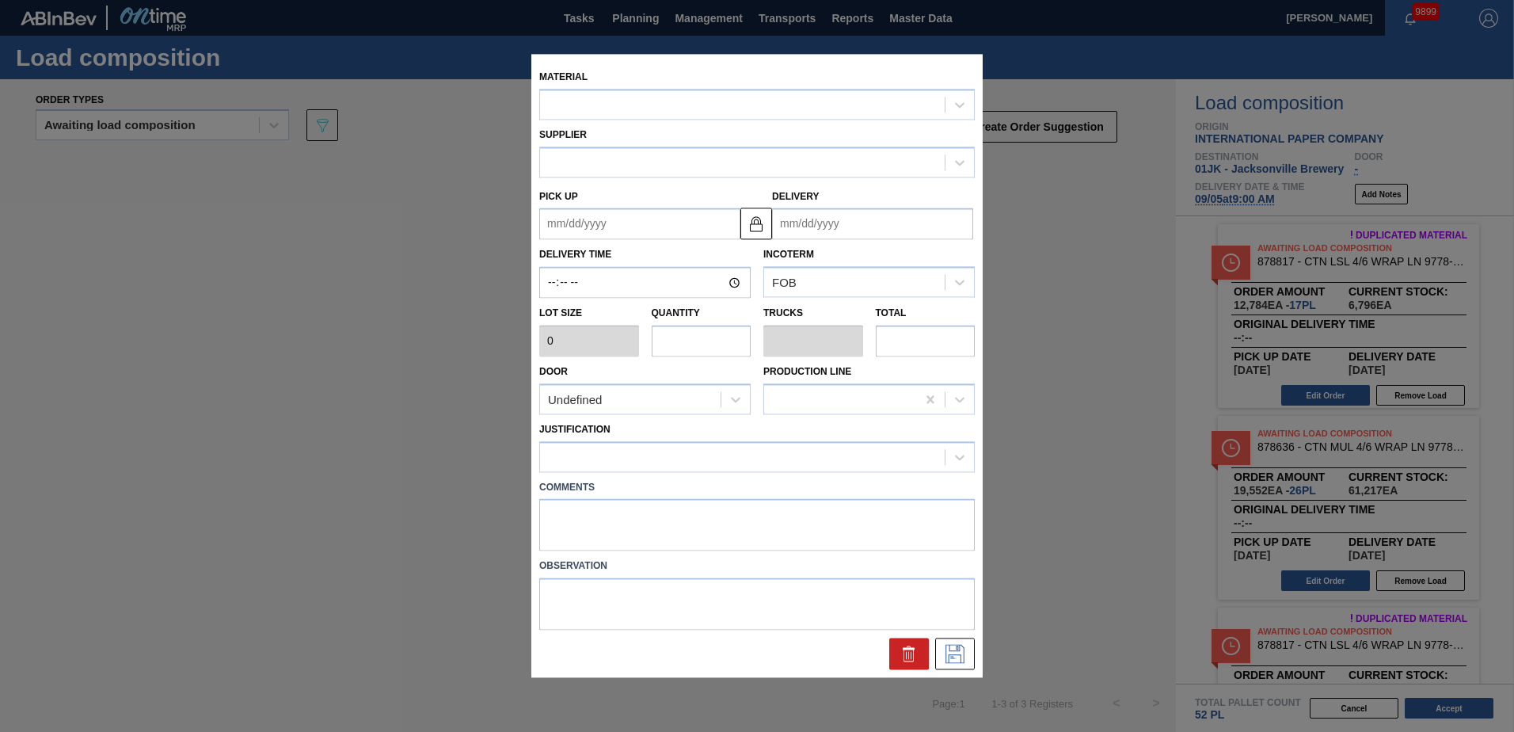
type input "752"
type input "26"
type input "0.5"
type input "19,552"
type up "[DATE]"
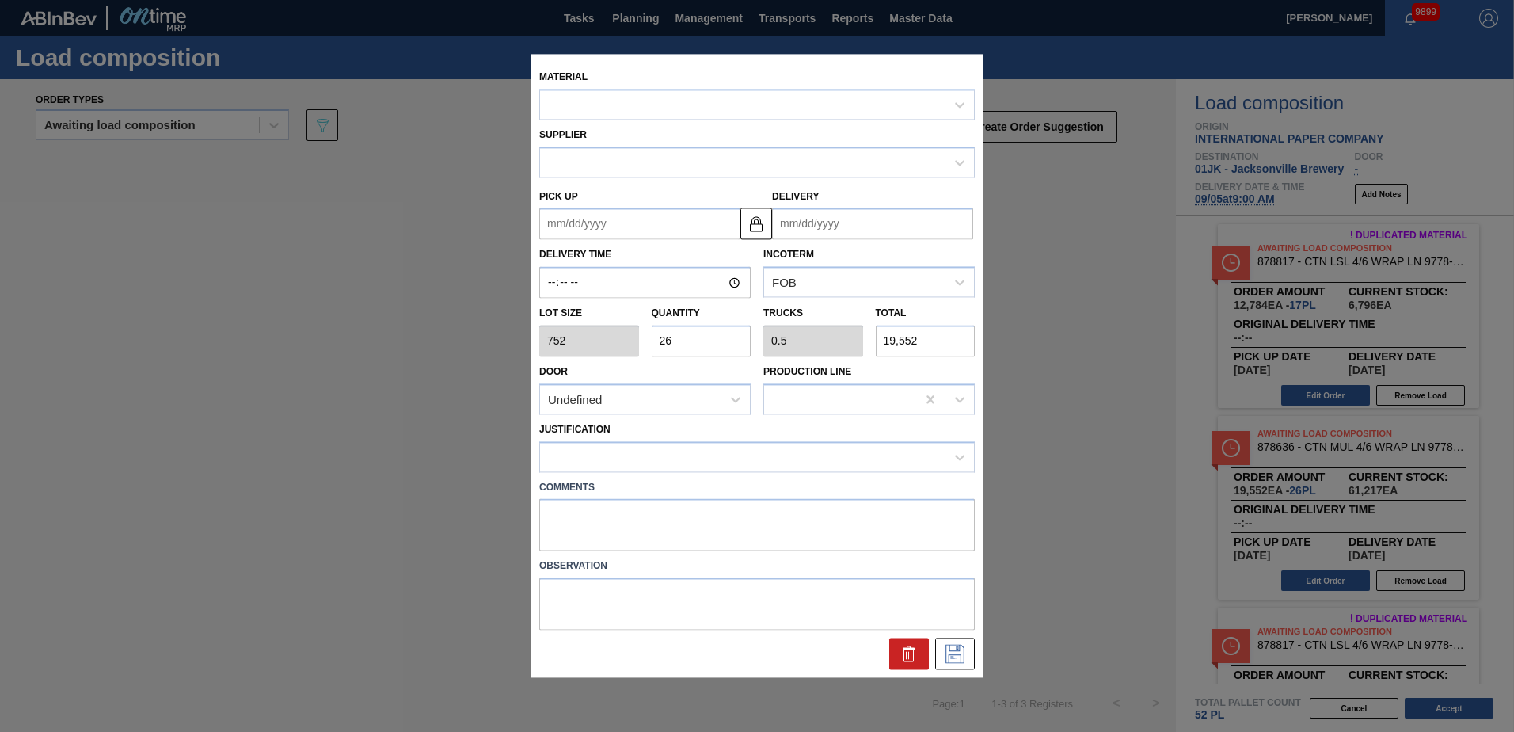
type input "[DATE]"
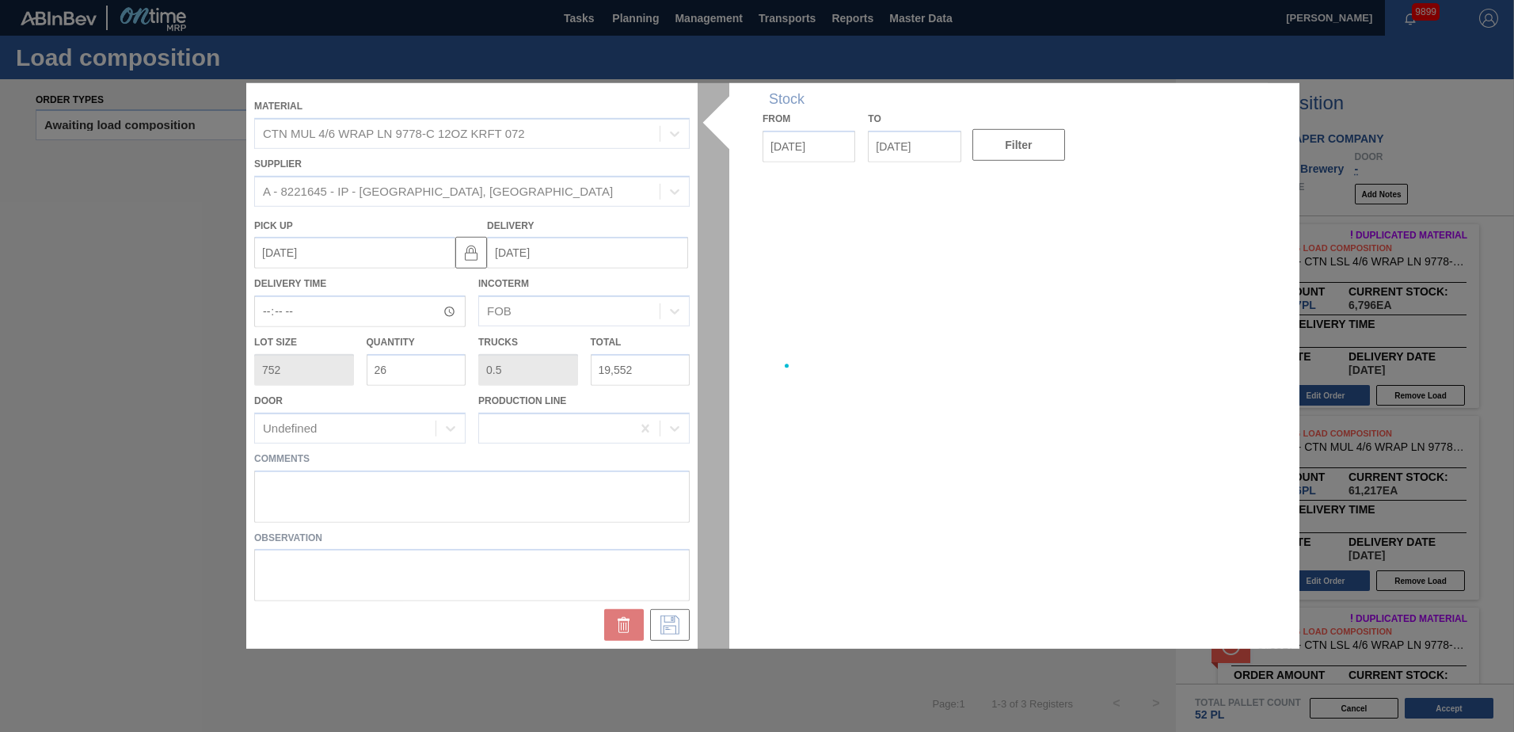
click at [648, 529] on div at bounding box center [756, 365] width 1021 height 565
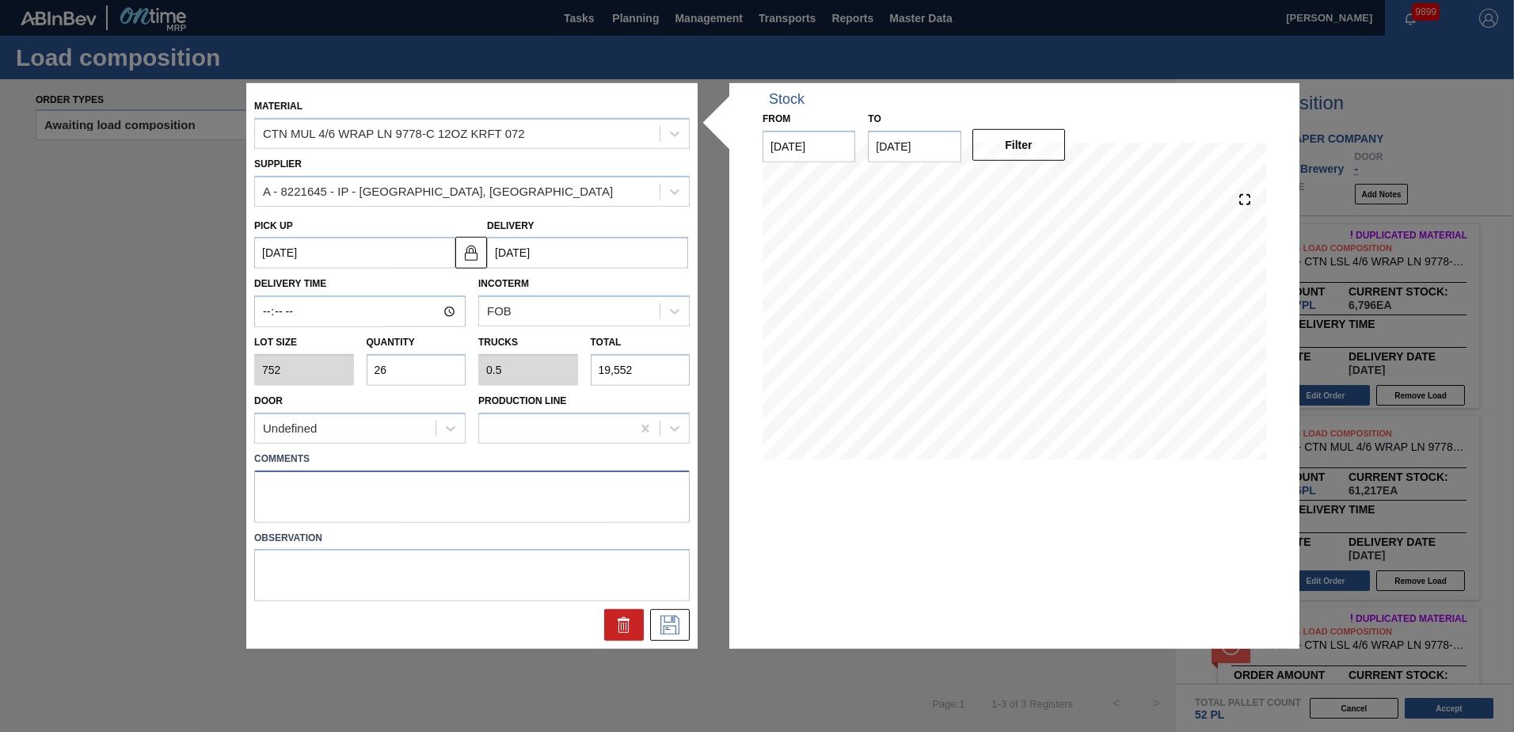
drag, startPoint x: 624, startPoint y: 515, endPoint x: 626, endPoint y: 501, distance: 14.3
click at [623, 512] on textarea at bounding box center [472, 496] width 436 height 52
type textarea "LIVE"
click at [675, 622] on icon at bounding box center [669, 624] width 25 height 19
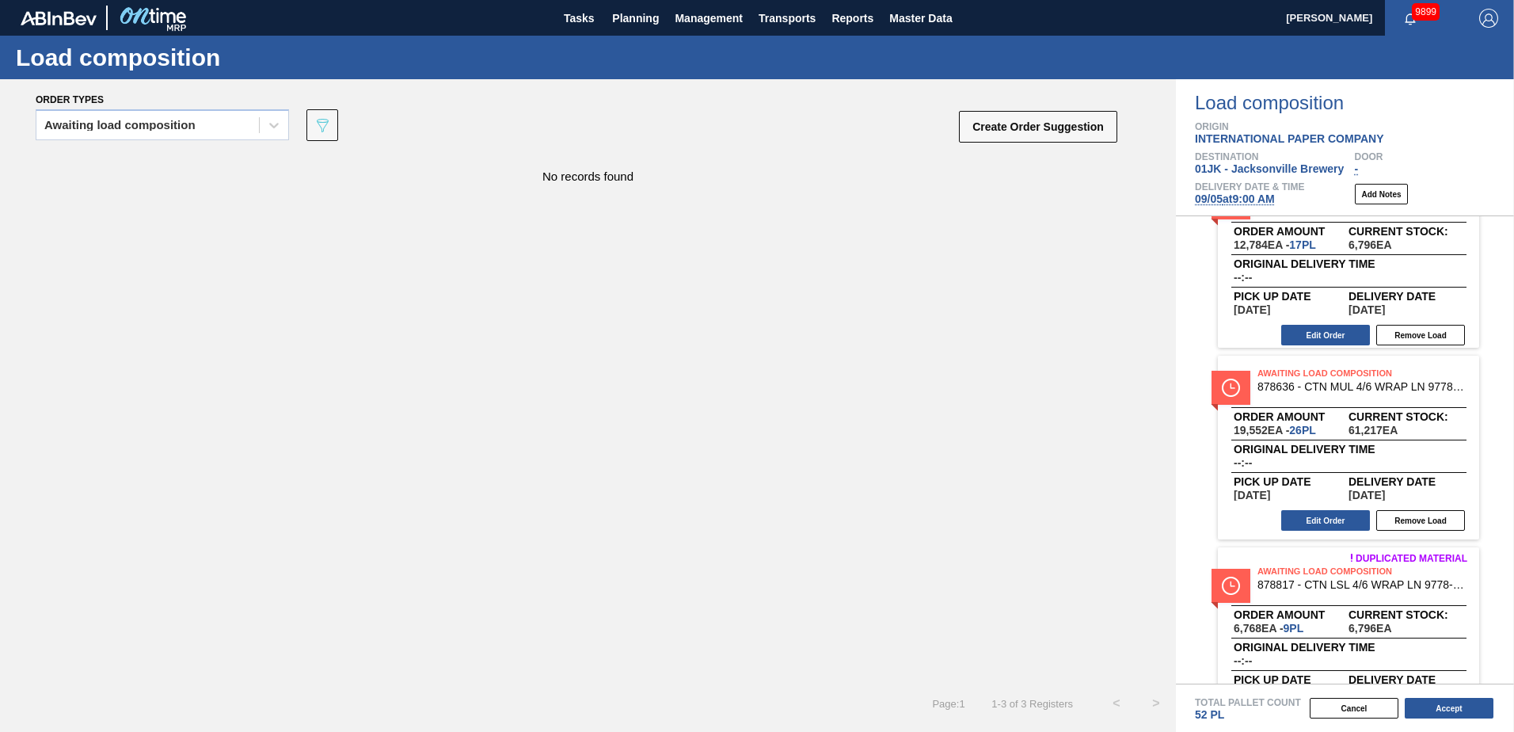
scroll to position [116, 0]
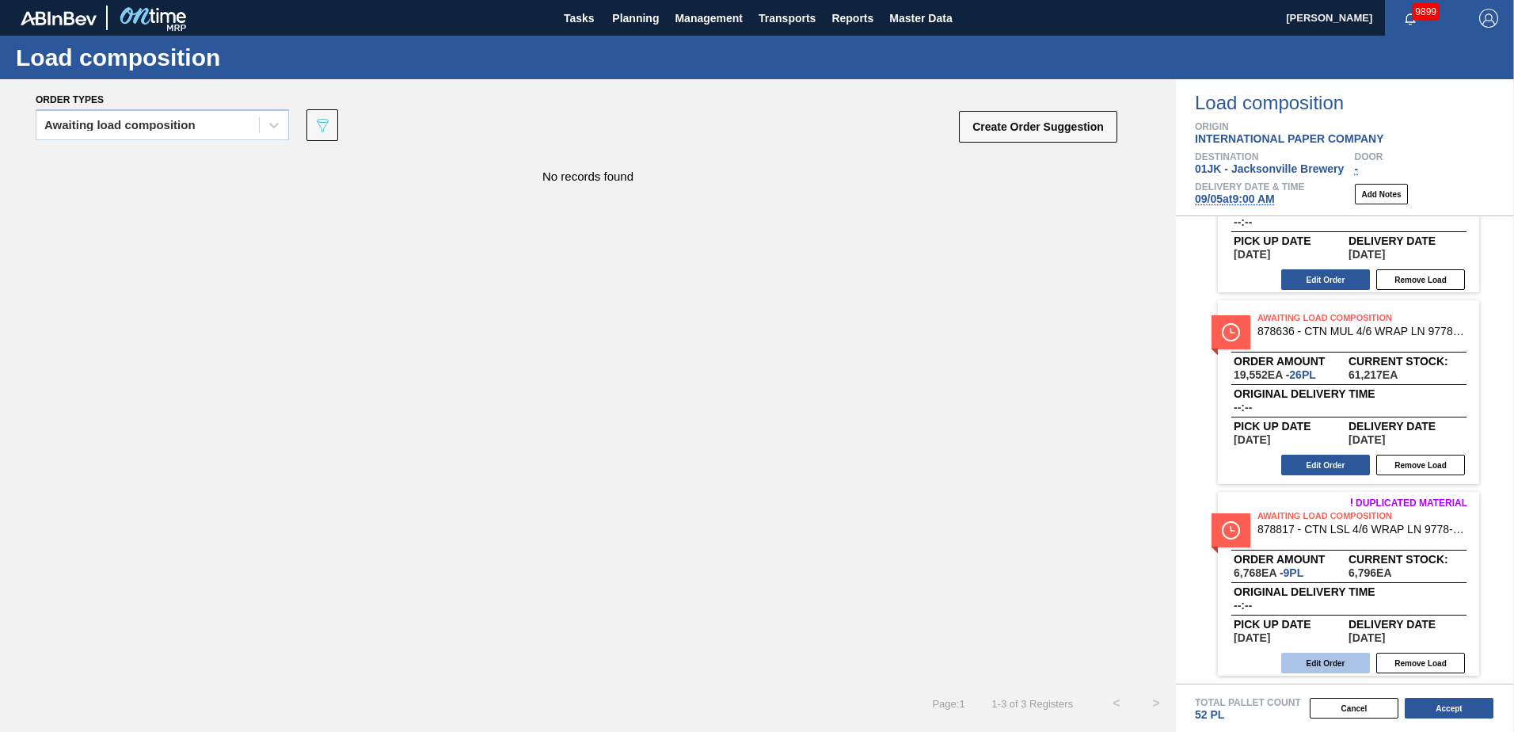
click at [1329, 659] on button "Edit Order" at bounding box center [1325, 662] width 89 height 21
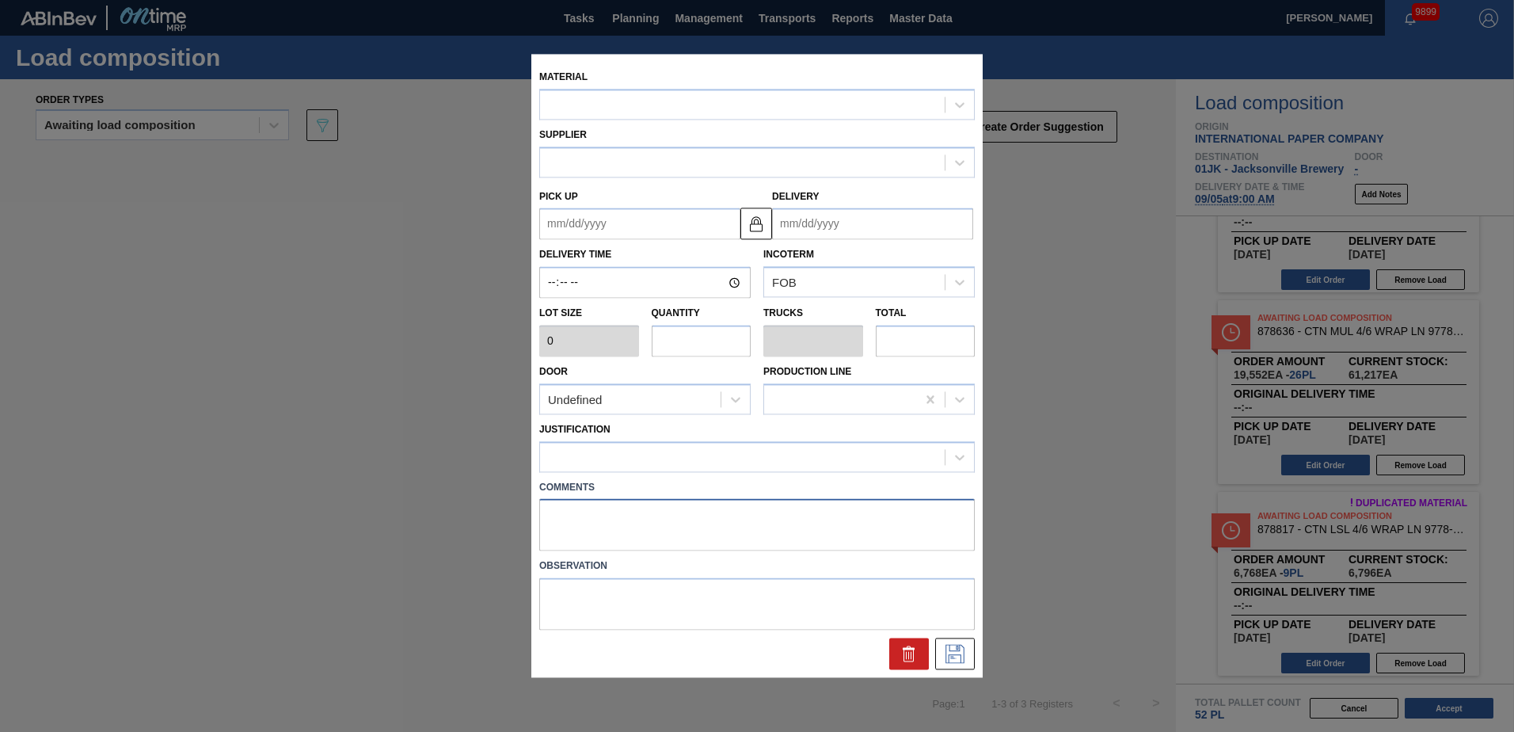
click at [840, 523] on div "Material Supplier Pick up Delivery Delivery Time Incoterm FOB Lot size 0 Quanti…" at bounding box center [756, 365] width 451 height 623
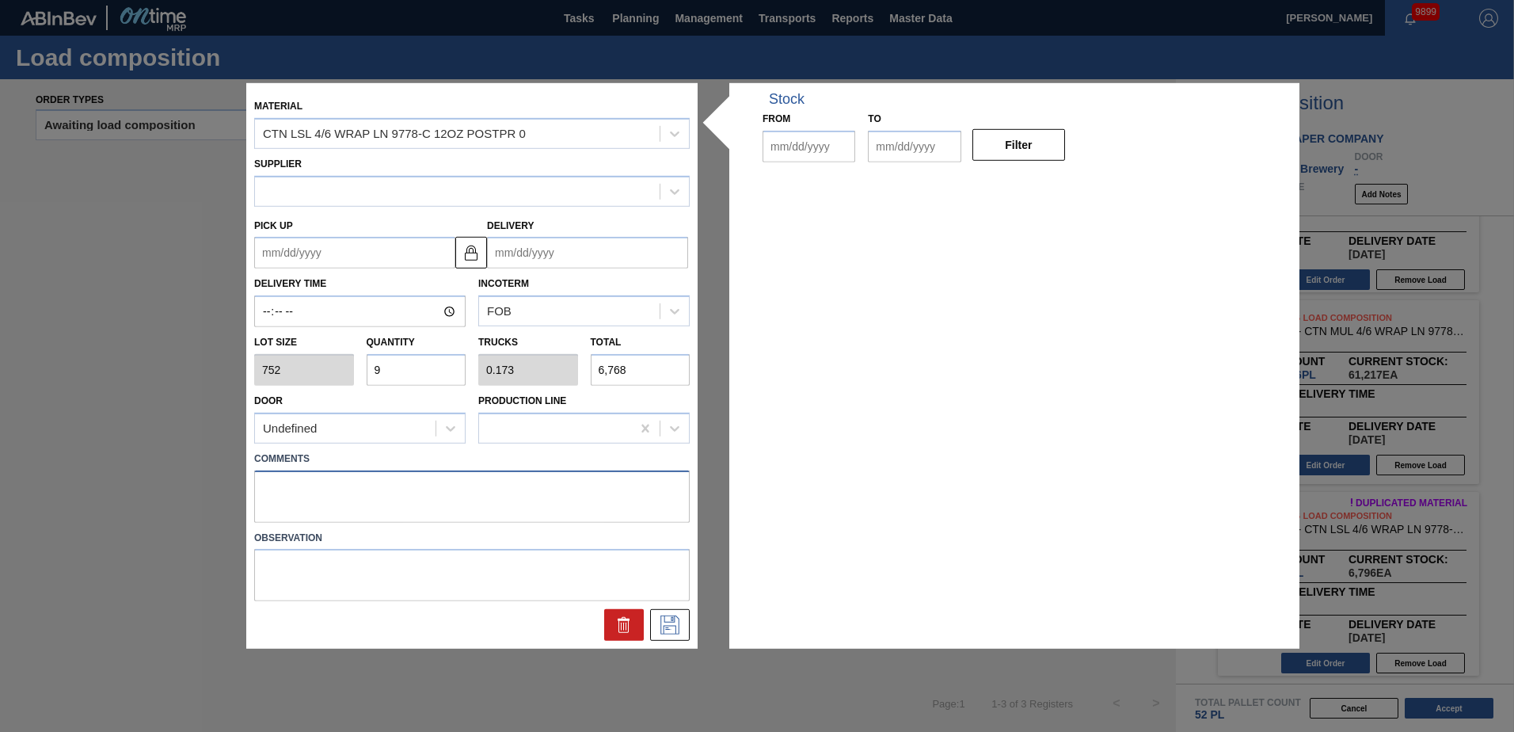
type input "752"
type input "9"
type input "0.173"
type input "6,768"
type up "[DATE]"
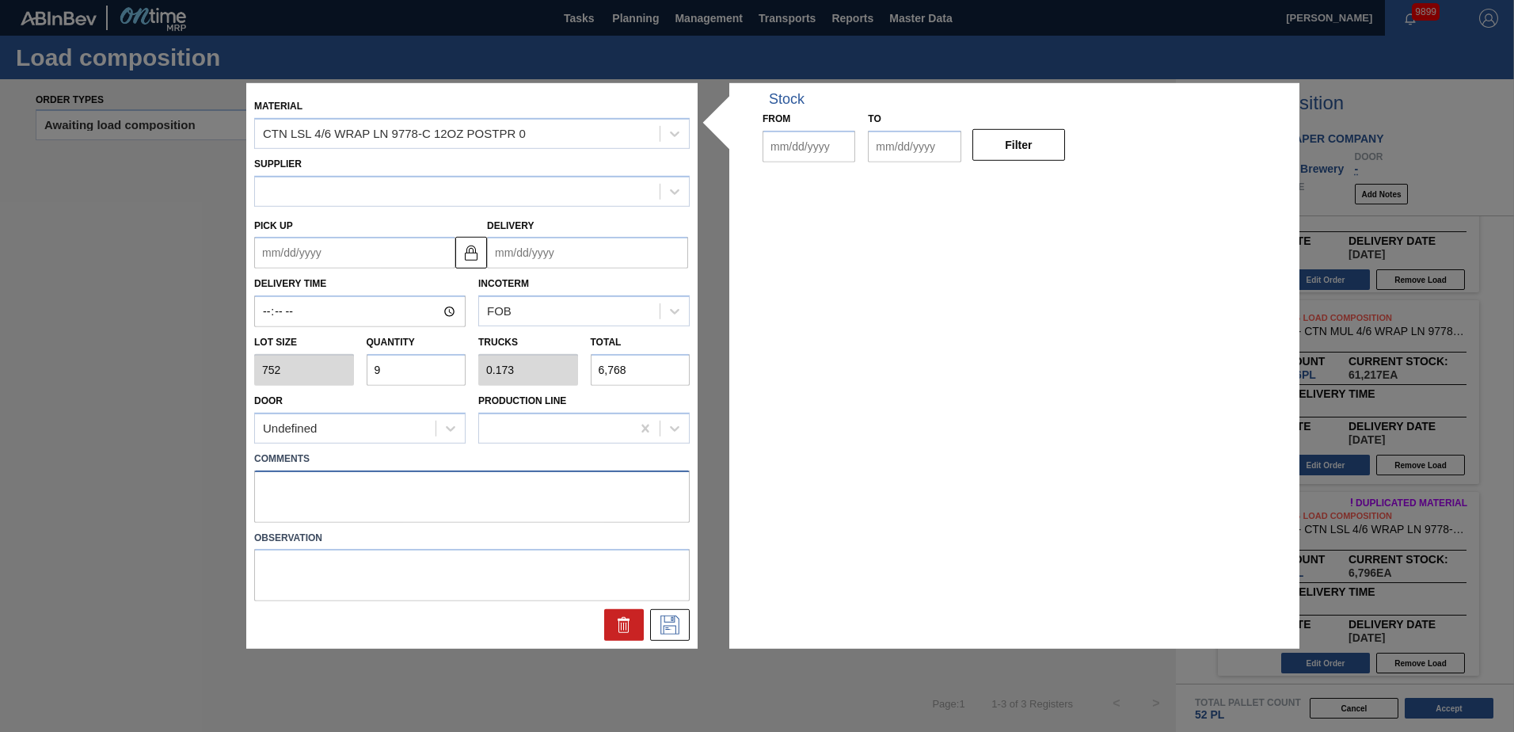
type input "[DATE]"
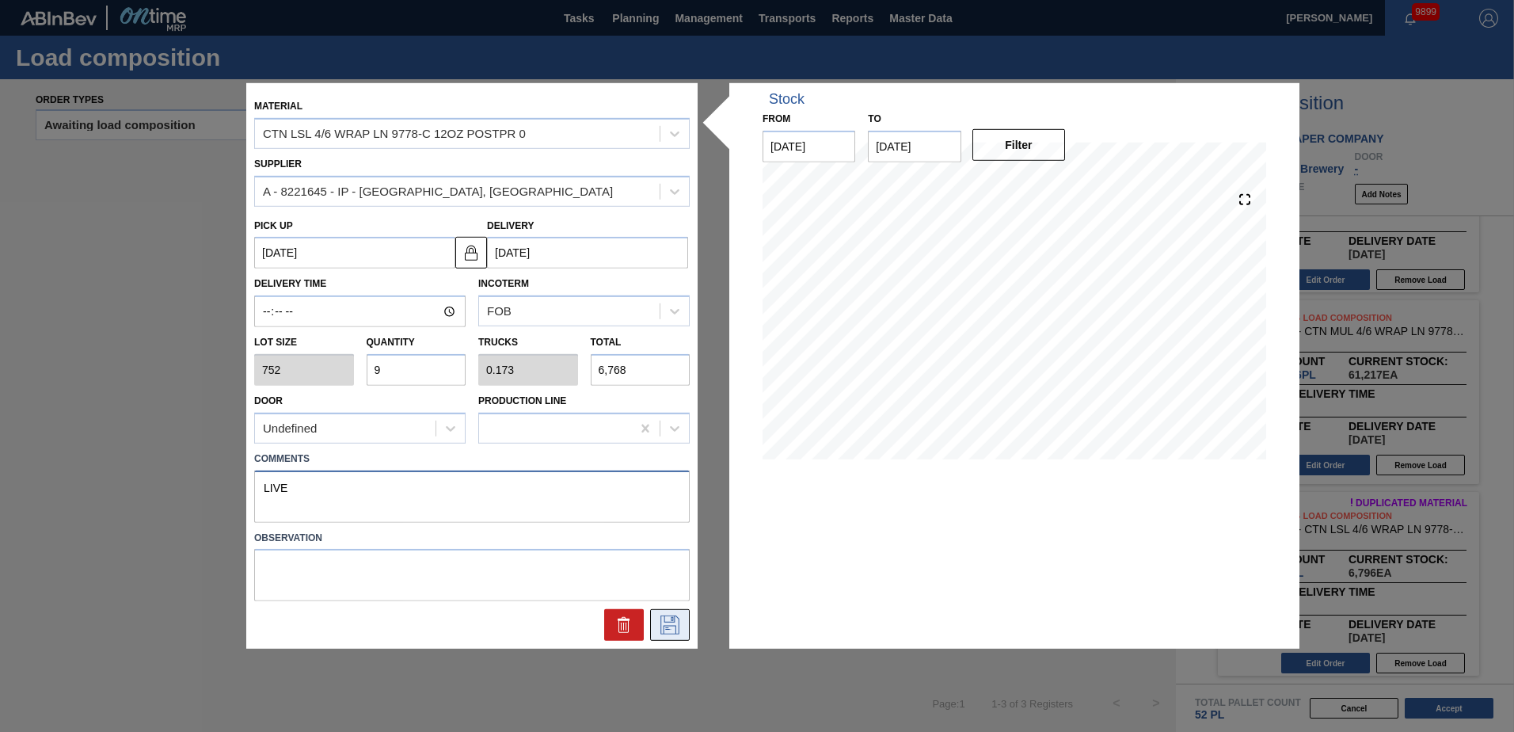
type textarea "LIVE"
click at [675, 626] on icon at bounding box center [669, 624] width 19 height 19
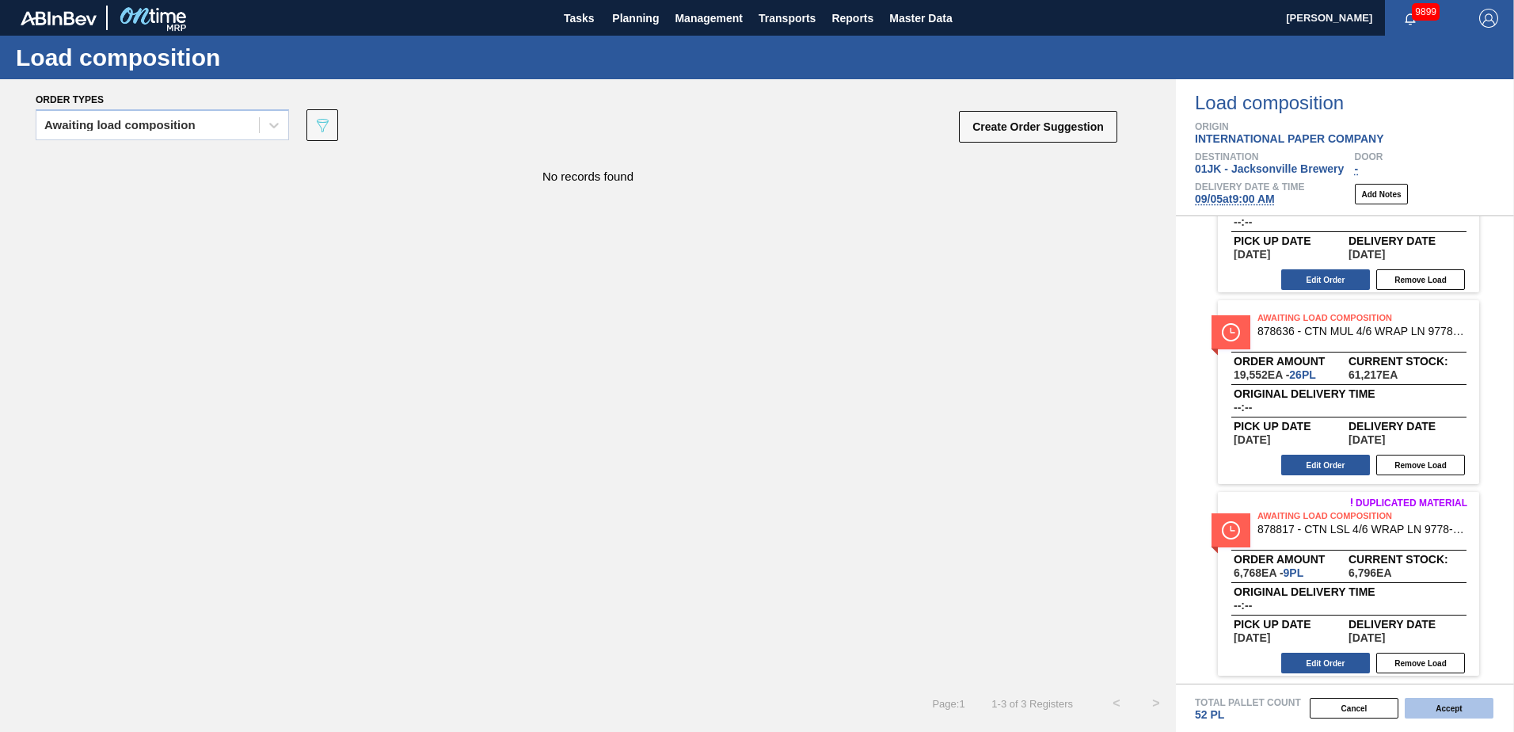
click at [1462, 698] on button "Accept" at bounding box center [1449, 708] width 89 height 21
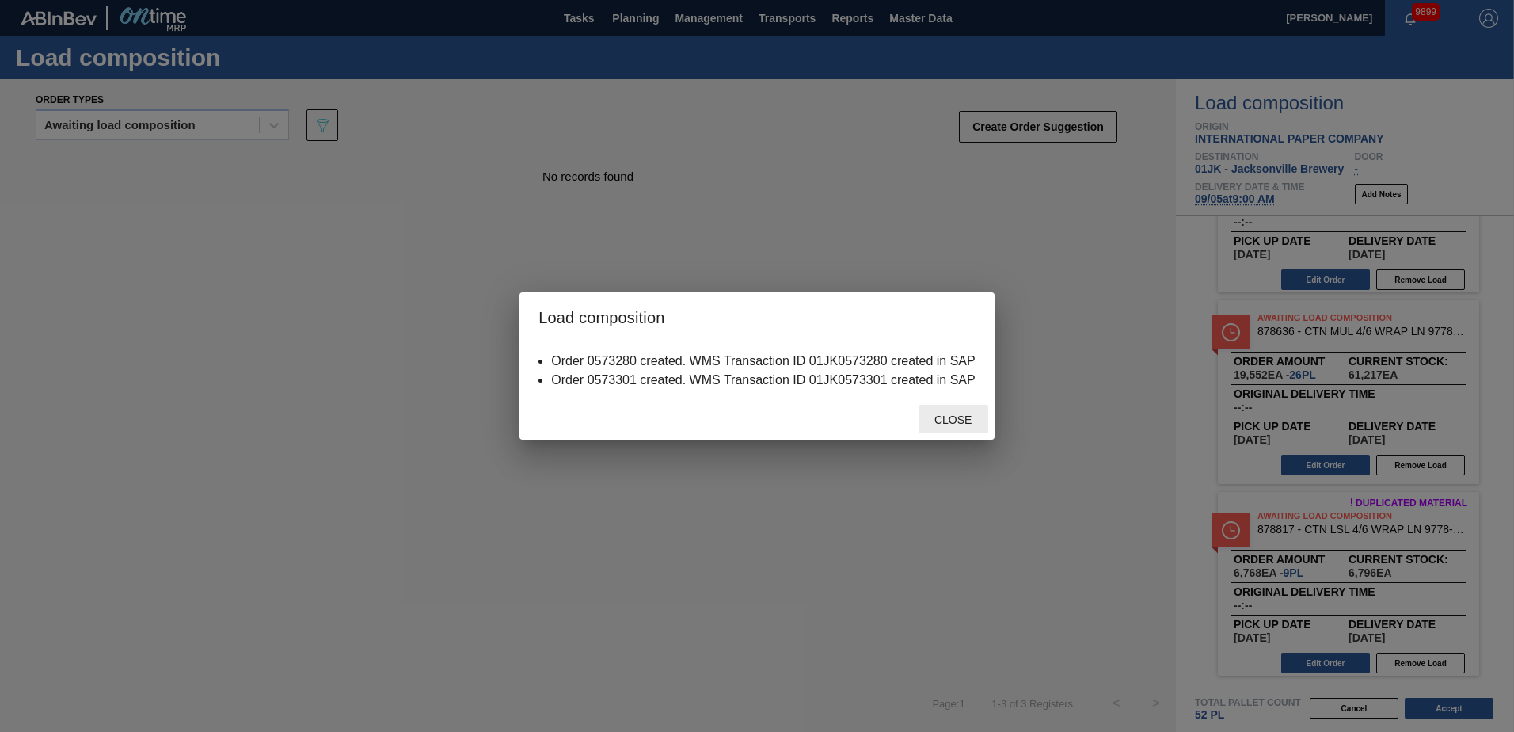
click at [972, 415] on span "Close" at bounding box center [953, 419] width 63 height 13
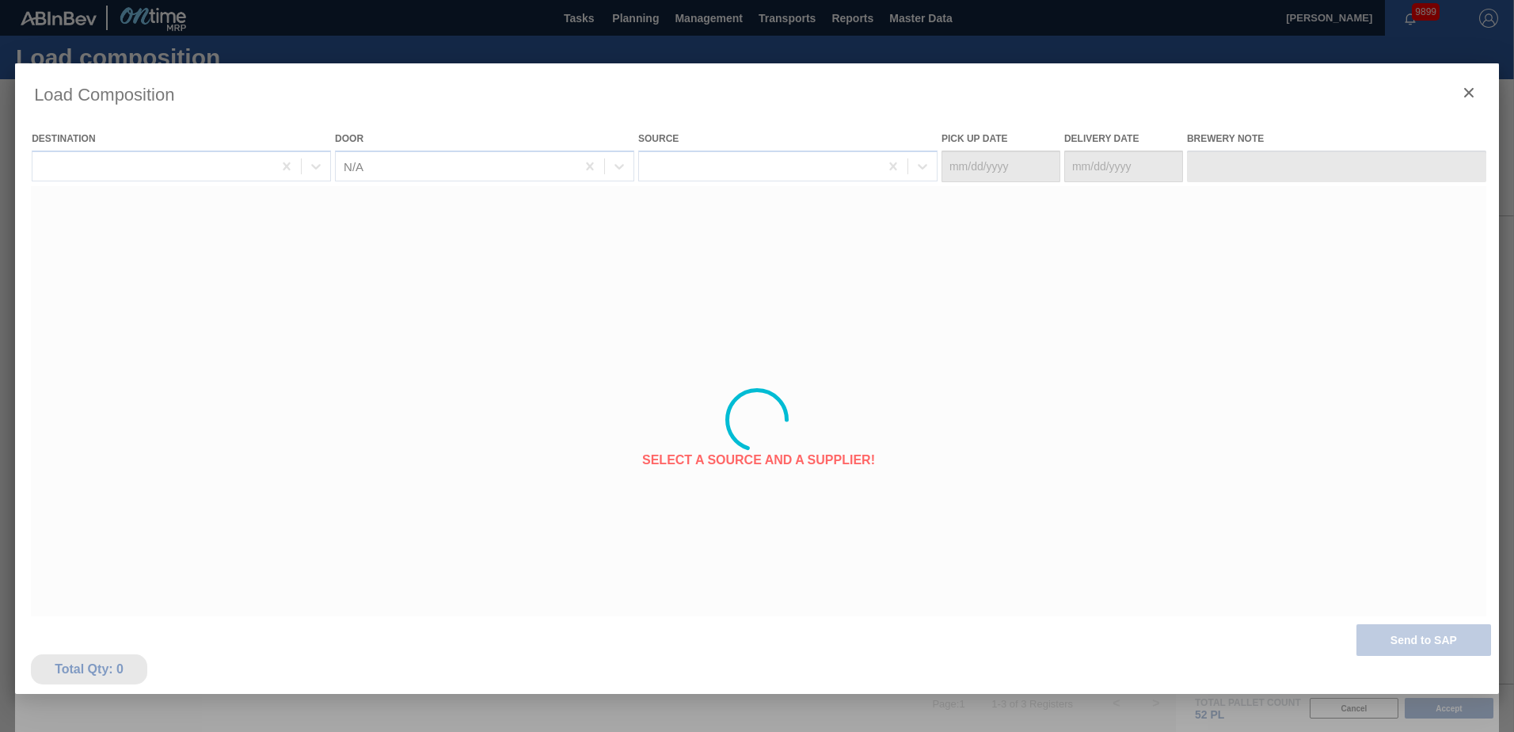
type Date "[DATE]"
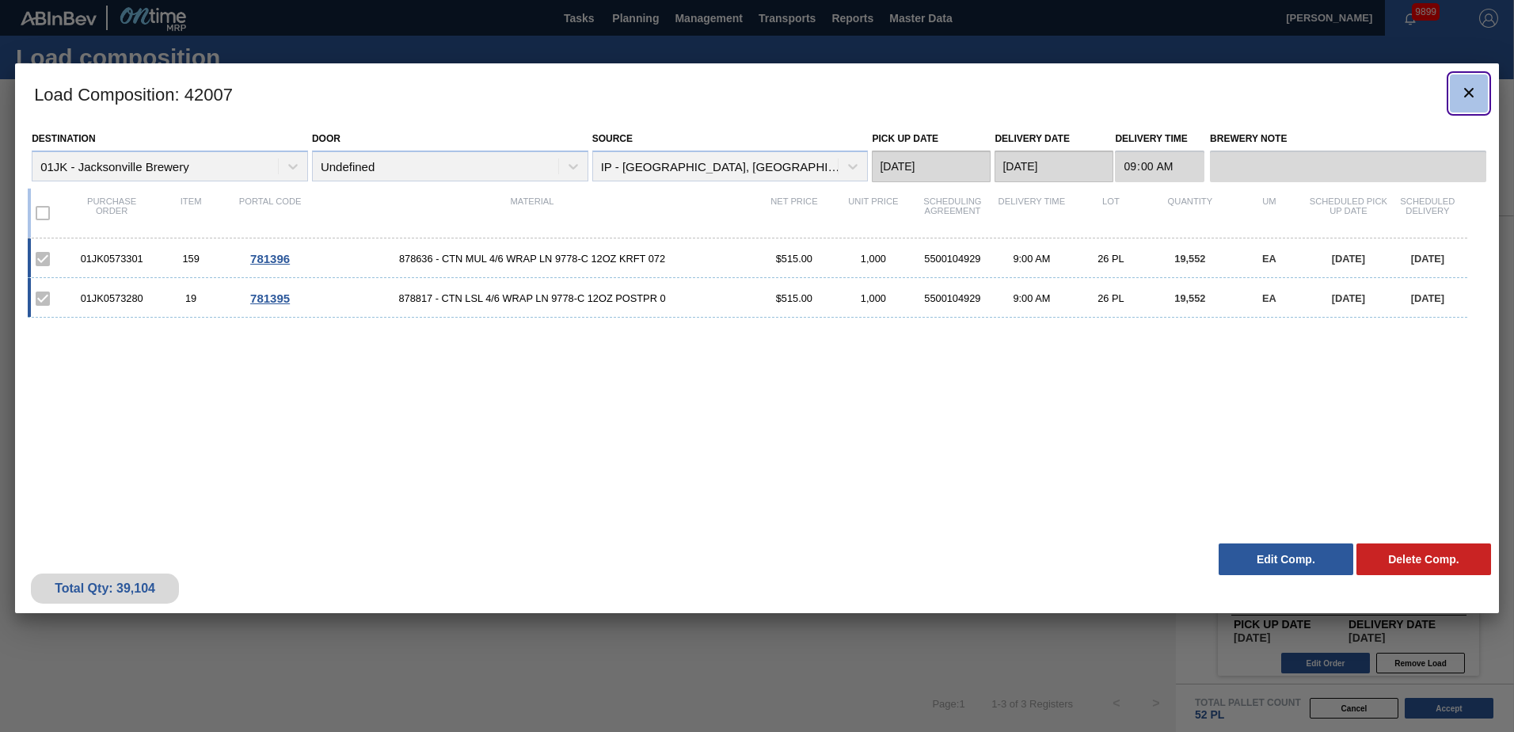
click at [1465, 100] on icon "botão de ícone" at bounding box center [1468, 92] width 19 height 19
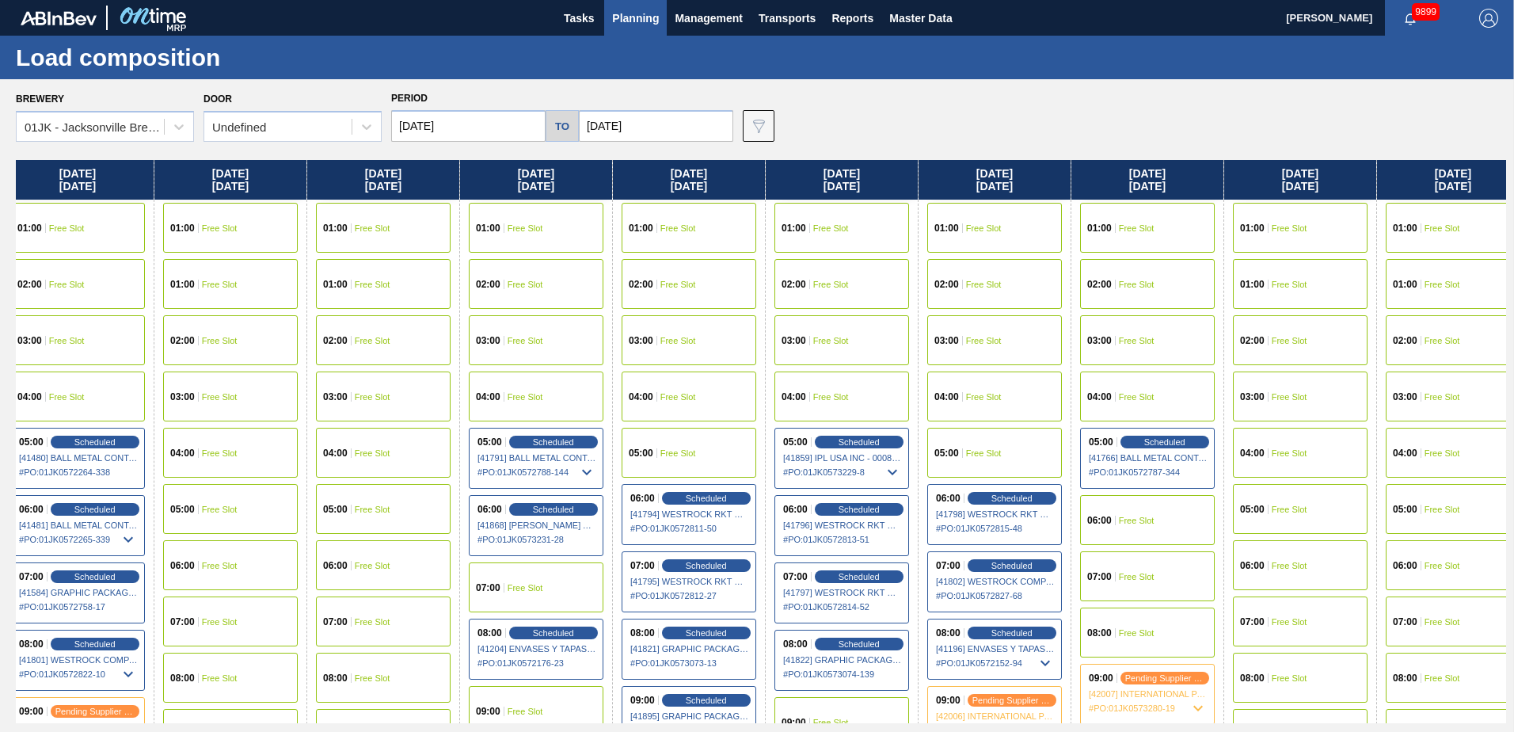
scroll to position [0, 802]
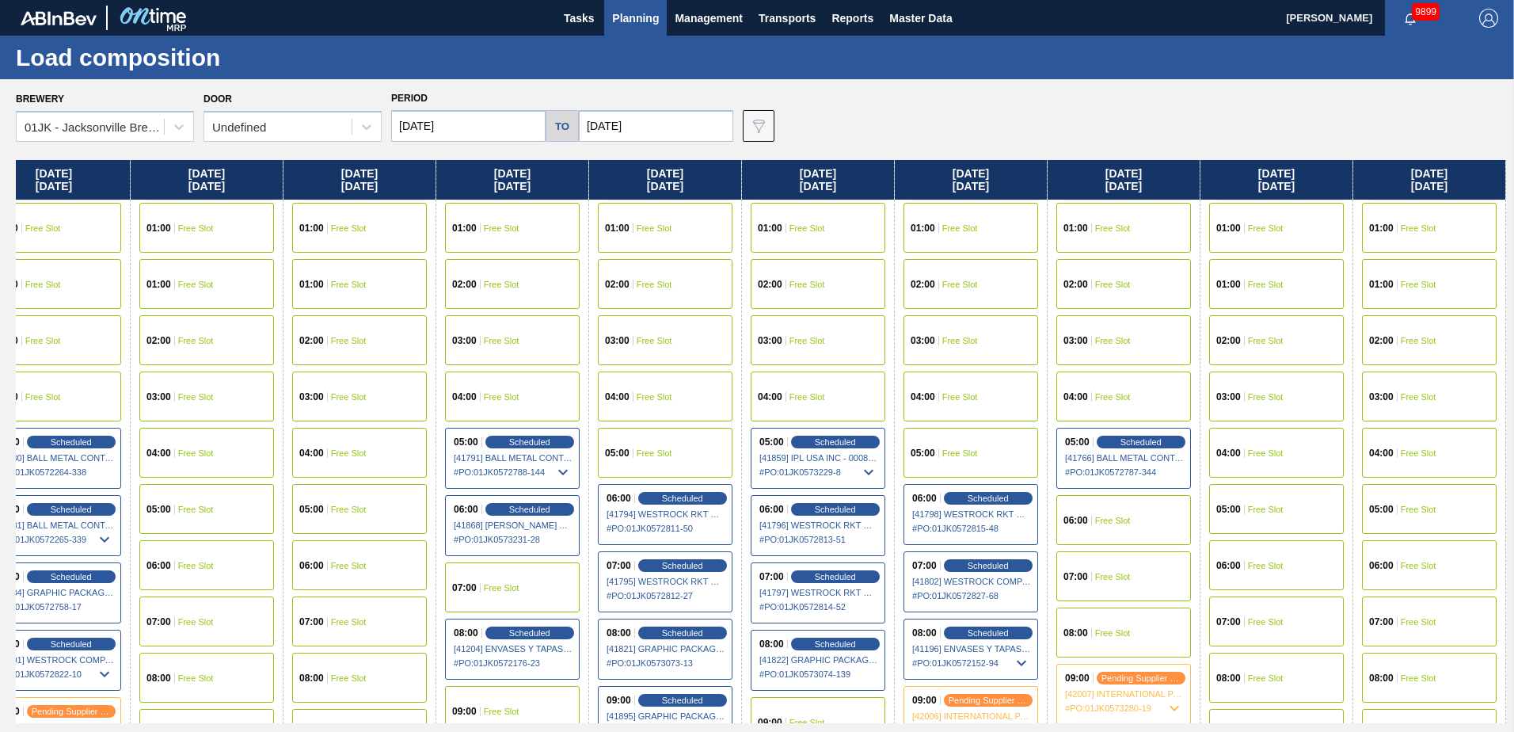
drag, startPoint x: 1085, startPoint y: 279, endPoint x: 270, endPoint y: 230, distance: 816.2
click at [270, 231] on div "[DATE] 01:00 Free Slot 01:00 Free Slot 02:00 Free Slot 03:00 Free Slot 04:00 Fr…" at bounding box center [761, 441] width 1490 height 563
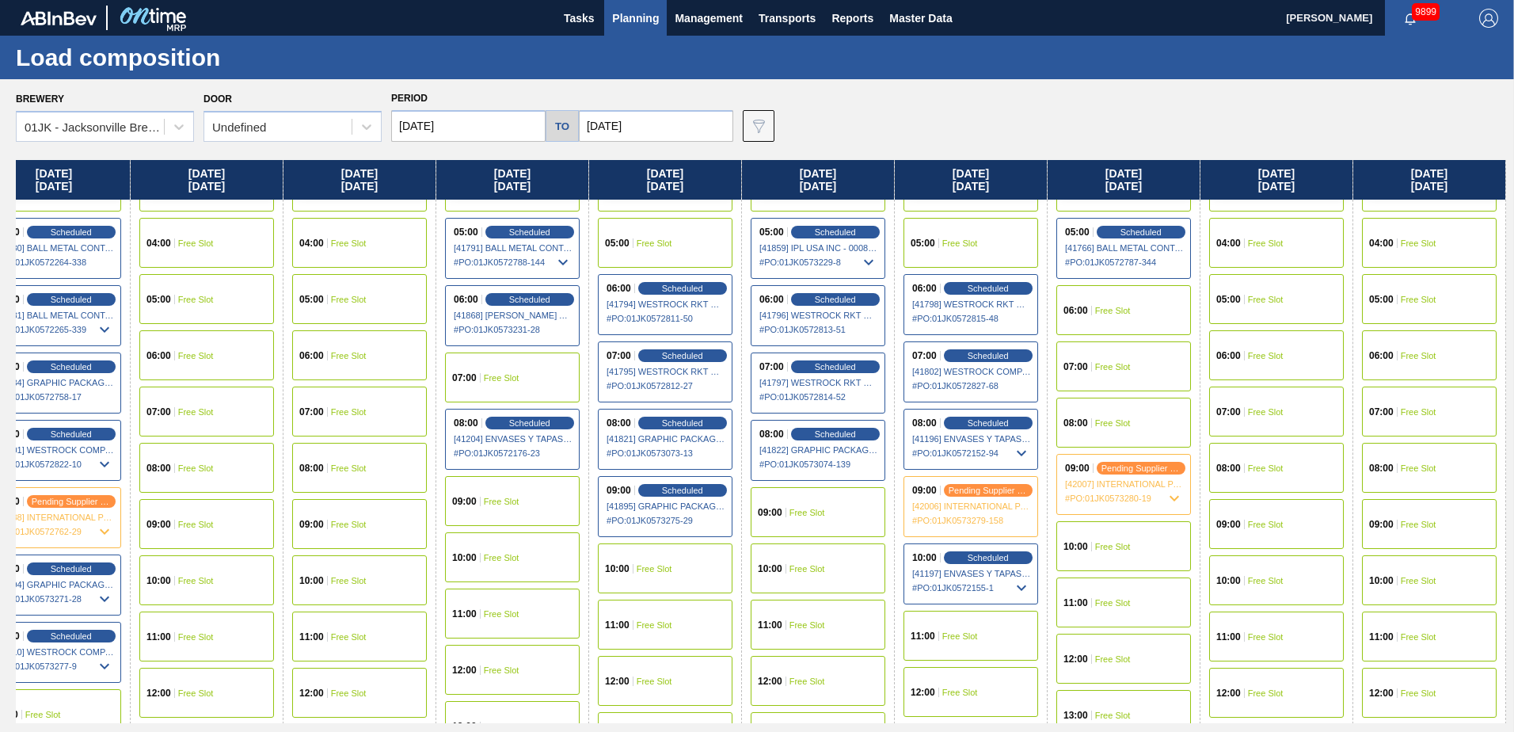
scroll to position [238, 802]
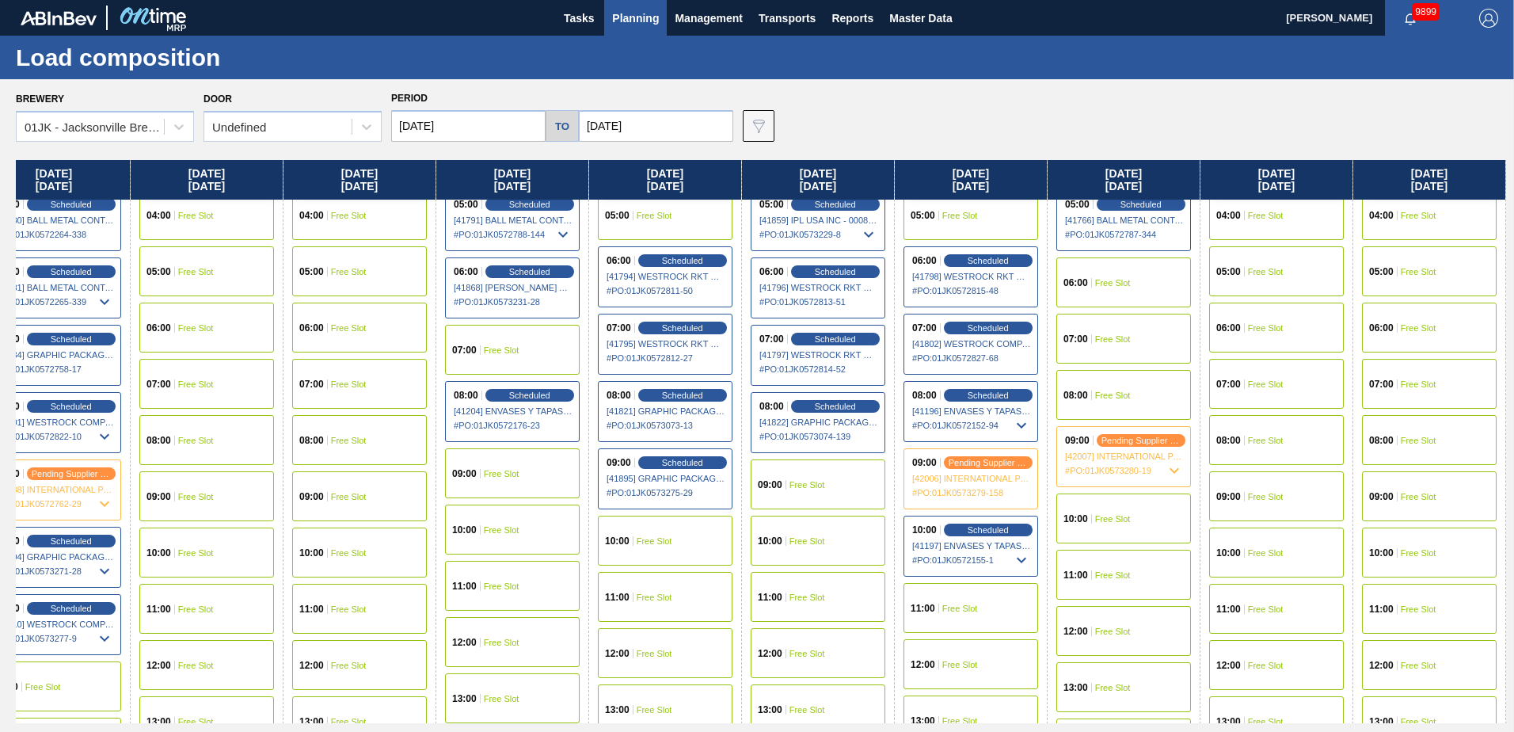
click at [621, 20] on span "Planning" at bounding box center [635, 18] width 47 height 19
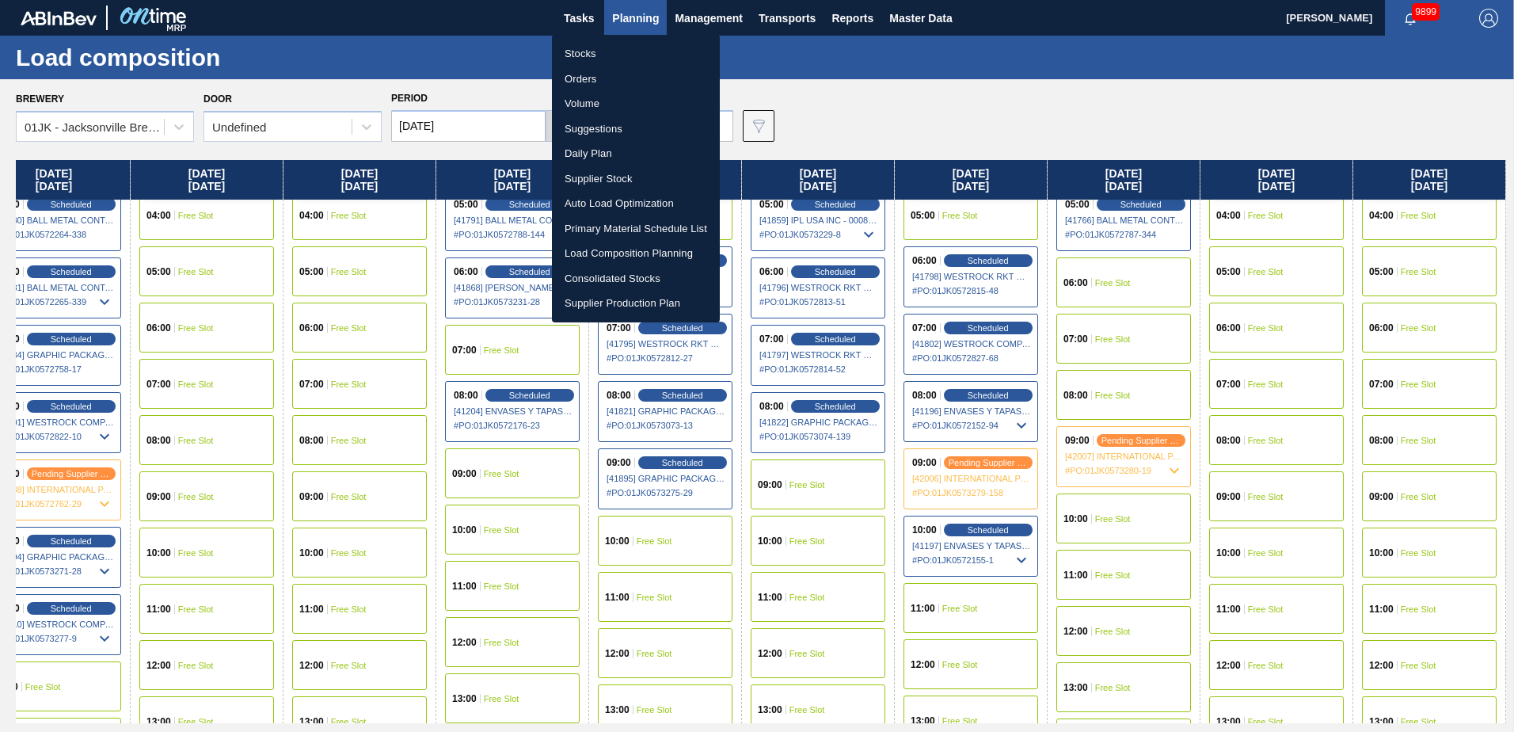
drag, startPoint x: 607, startPoint y: 124, endPoint x: 637, endPoint y: 112, distance: 32.3
click at [607, 124] on li "Suggestions" at bounding box center [636, 128] width 168 height 25
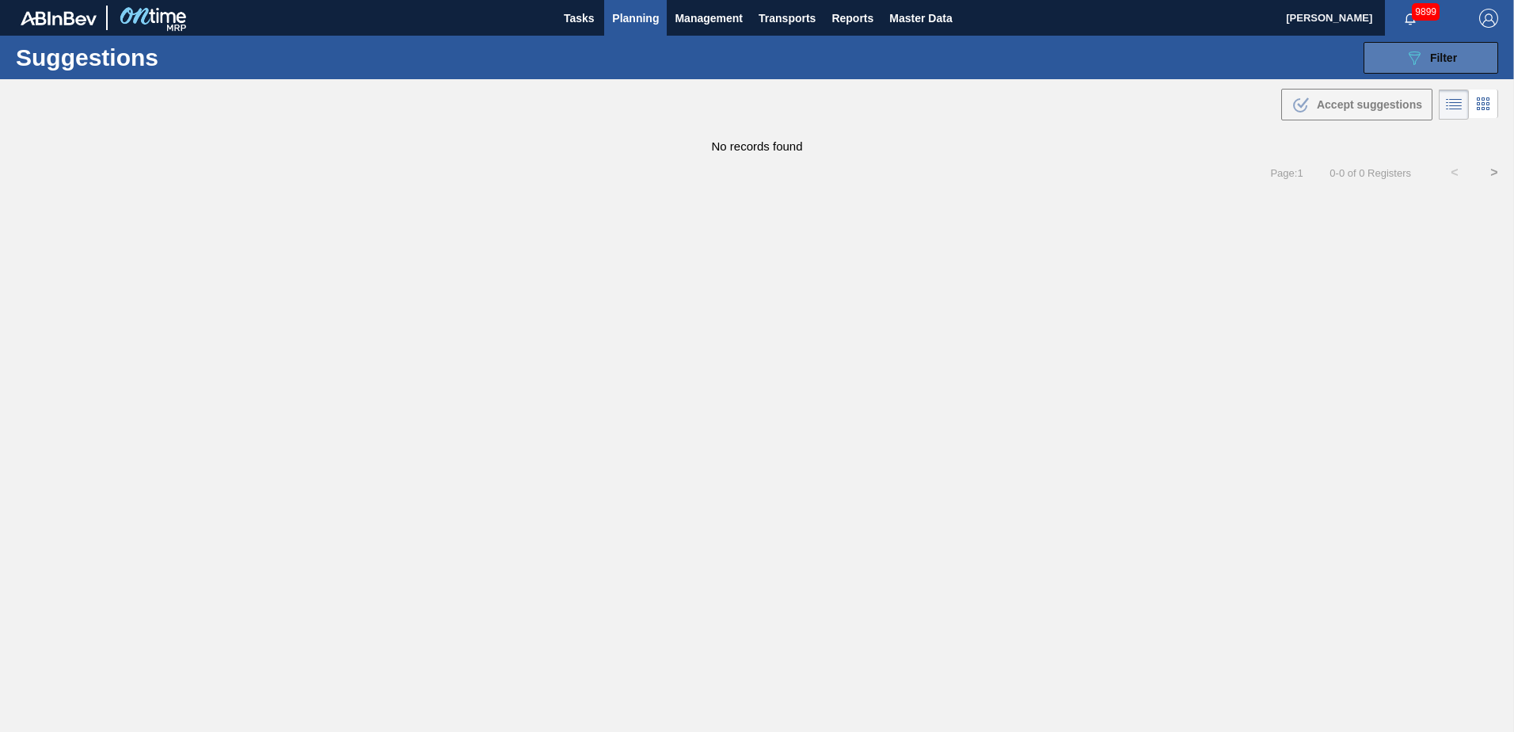
click at [1432, 57] on span "Filter" at bounding box center [1443, 57] width 27 height 13
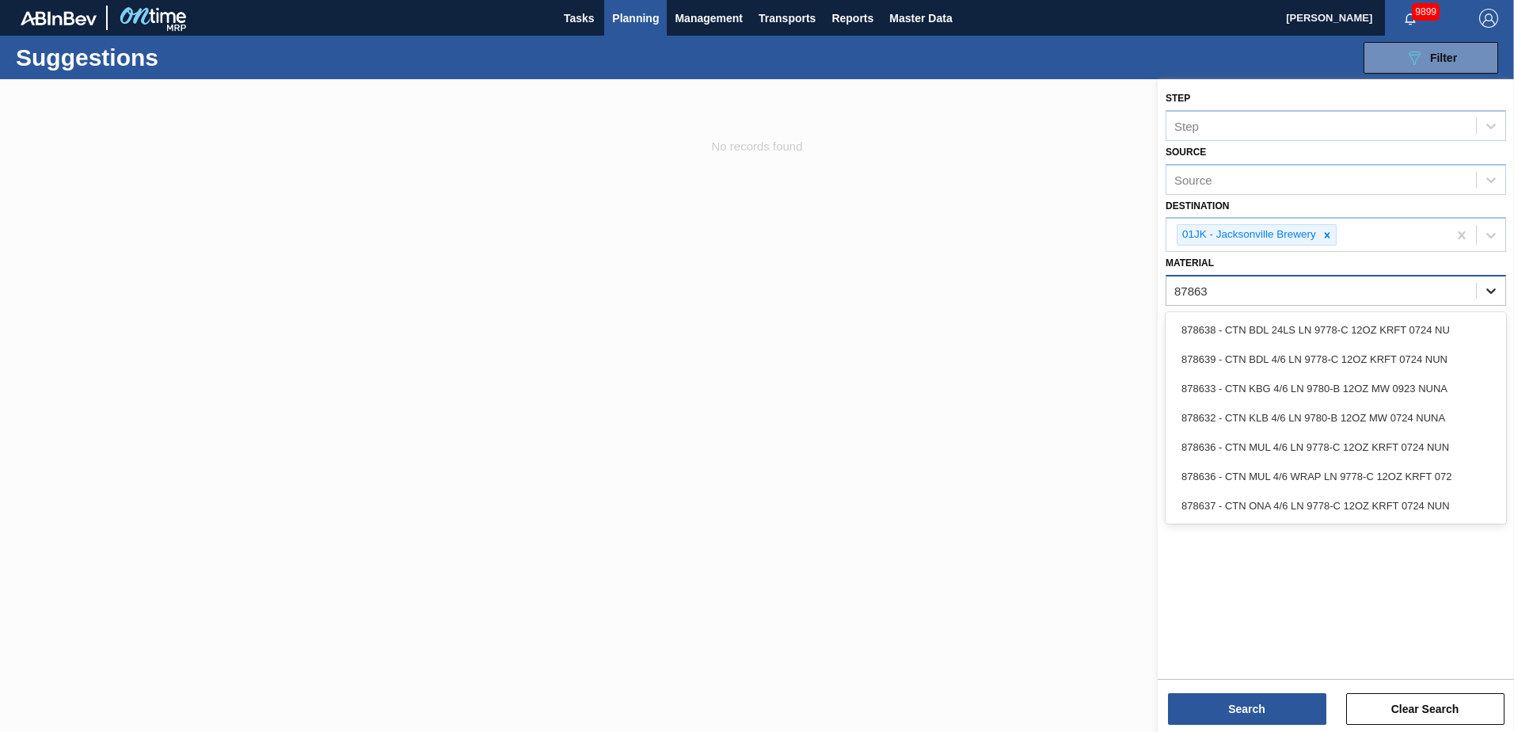
type input "878636"
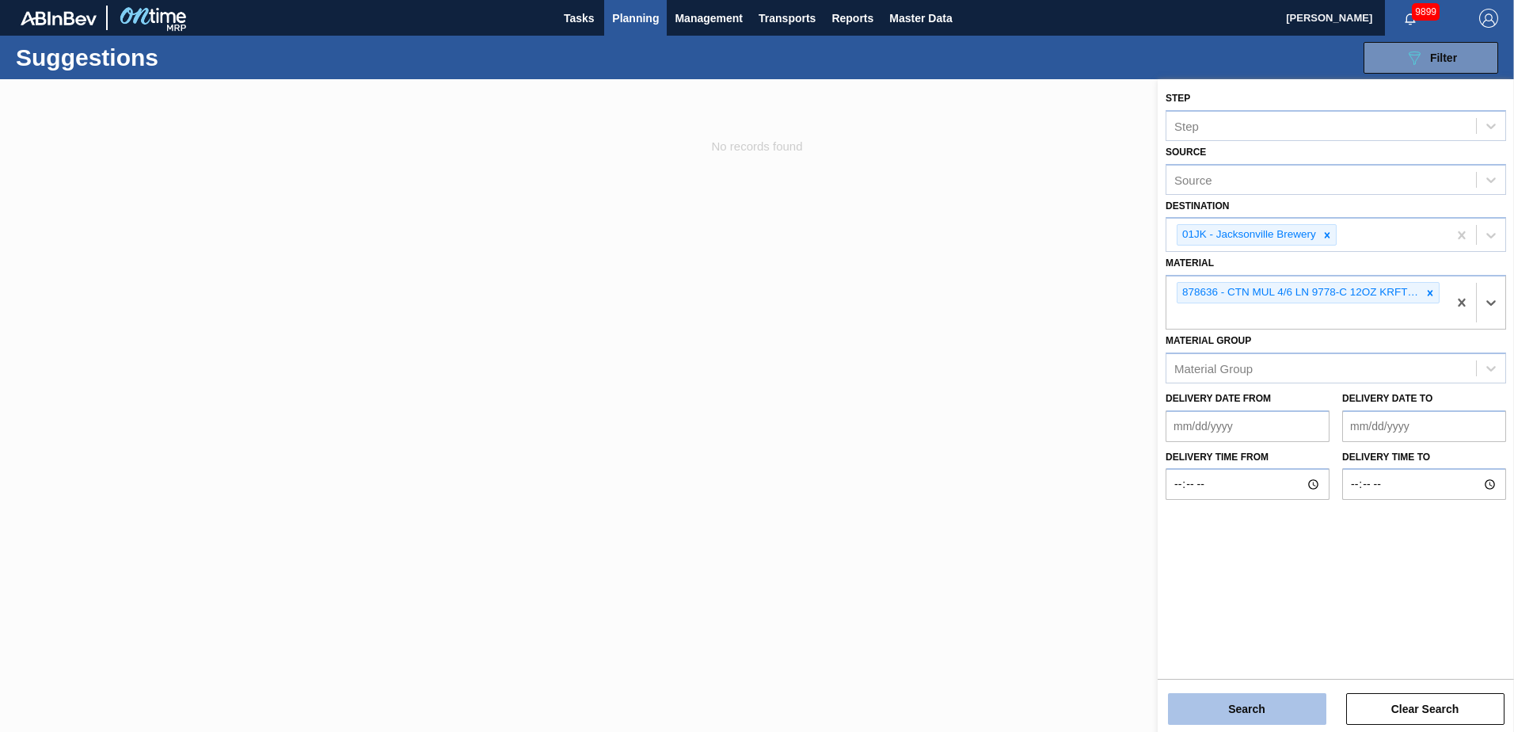
click at [1265, 702] on button "Search" at bounding box center [1247, 709] width 158 height 32
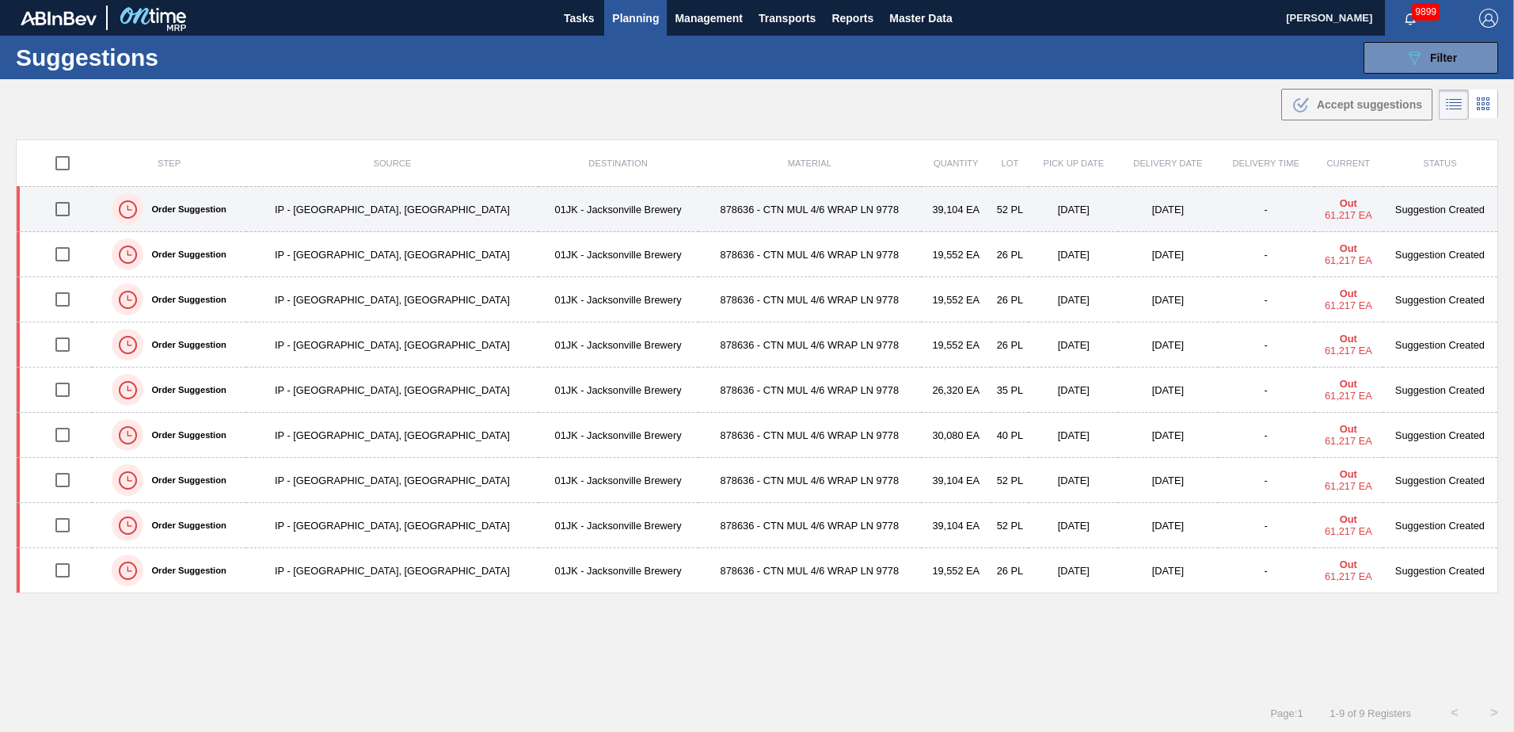
click at [72, 211] on input "checkbox" at bounding box center [62, 208] width 33 height 33
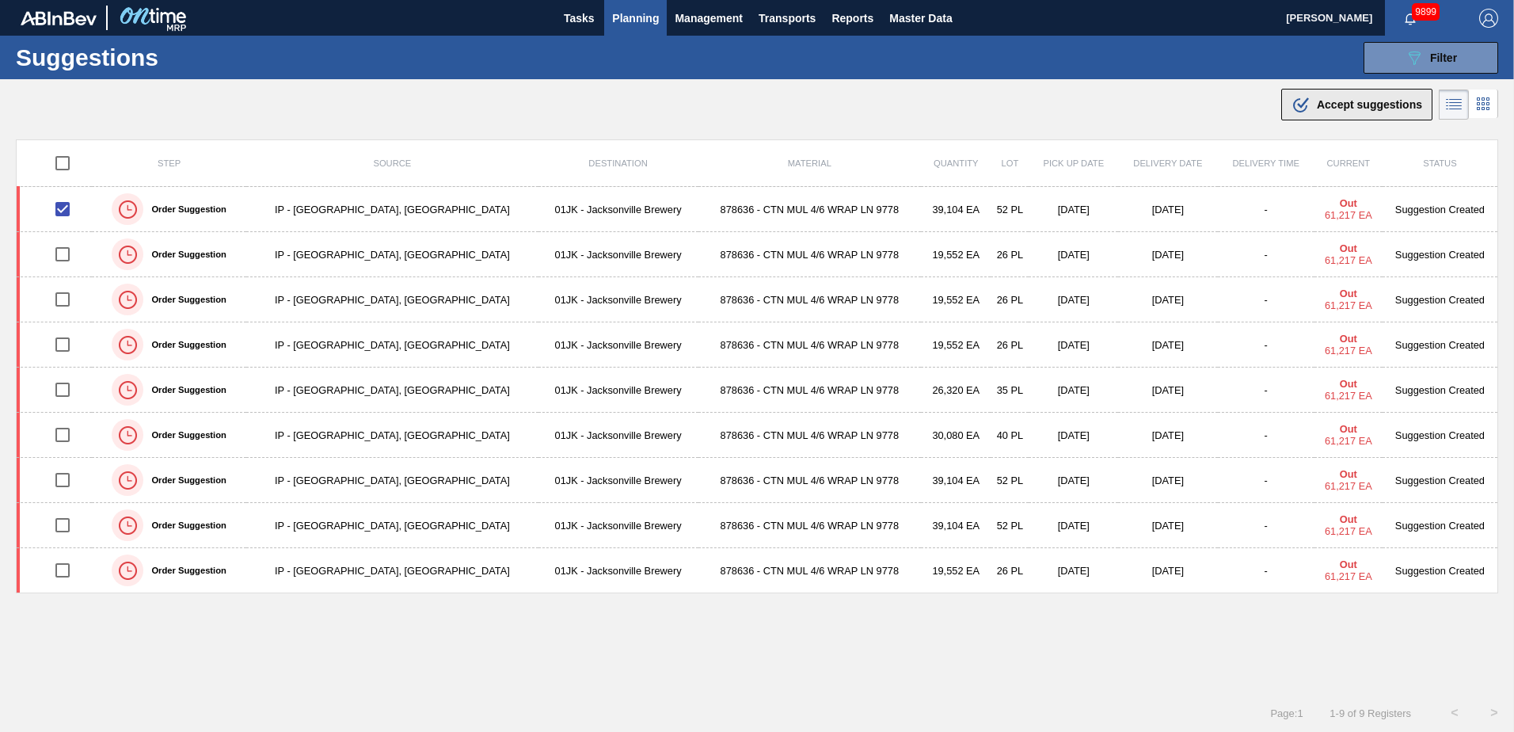
click at [1348, 89] on button ".b{fill:var(--color-action-default)} Accept suggestions" at bounding box center [1356, 105] width 151 height 32
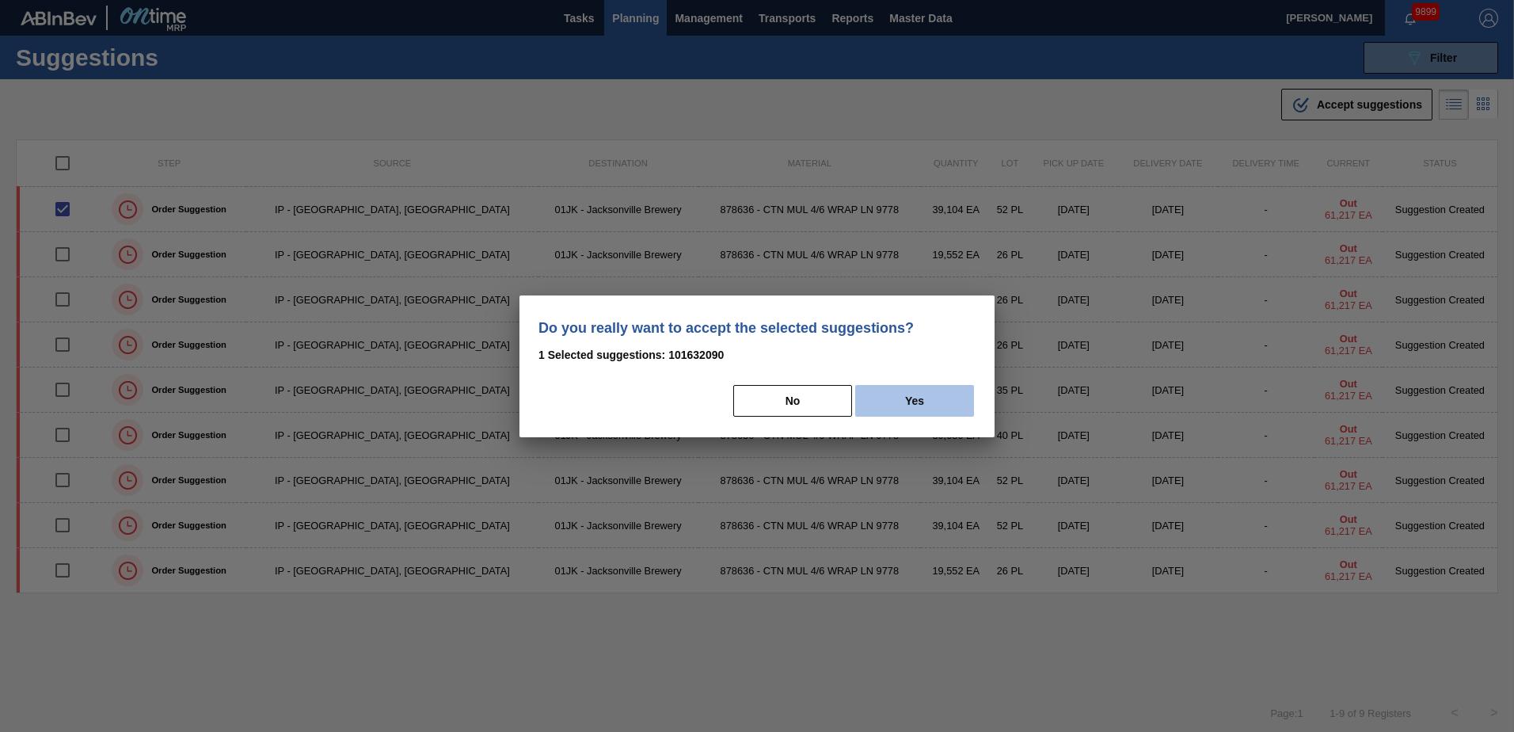
click at [925, 394] on button "Yes" at bounding box center [914, 401] width 119 height 32
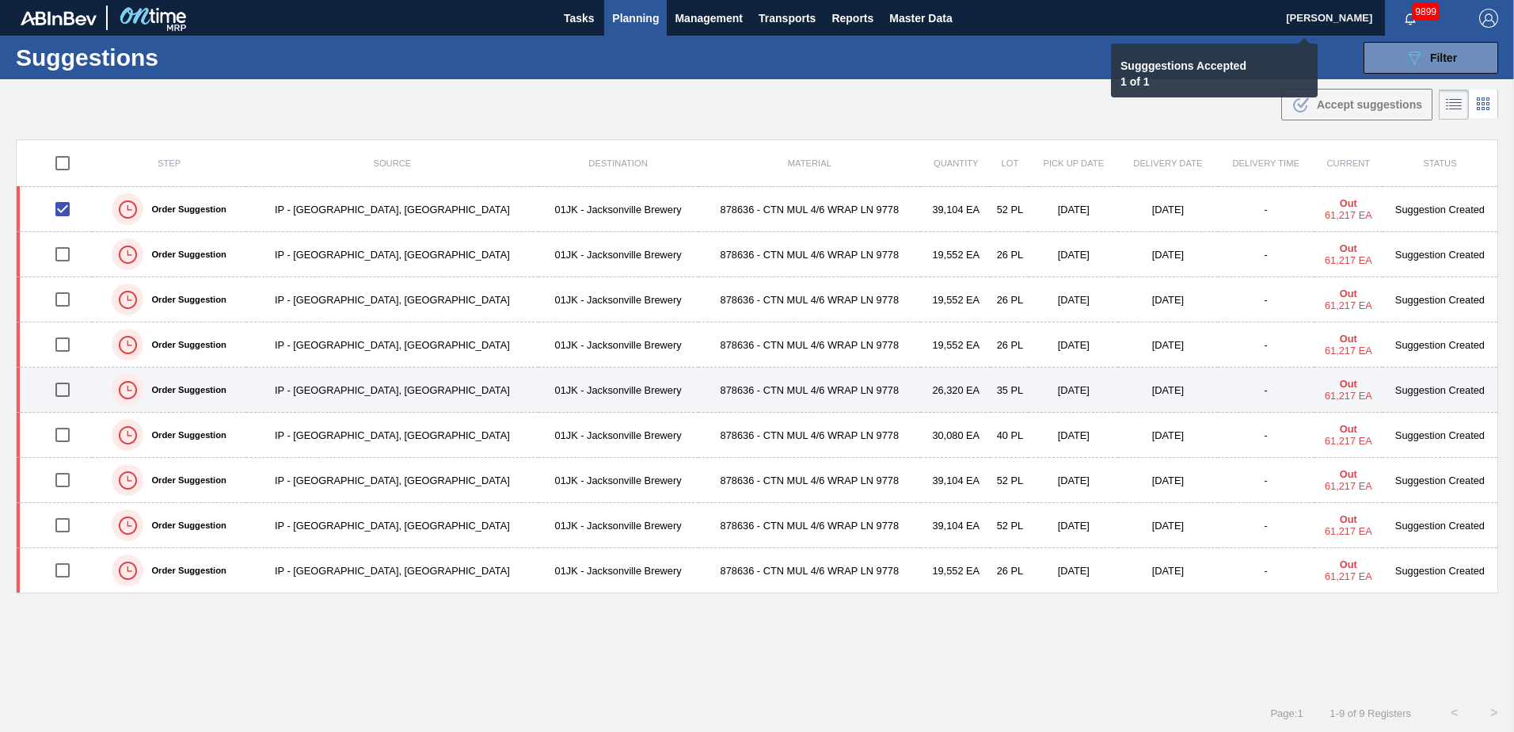
checkbox input "false"
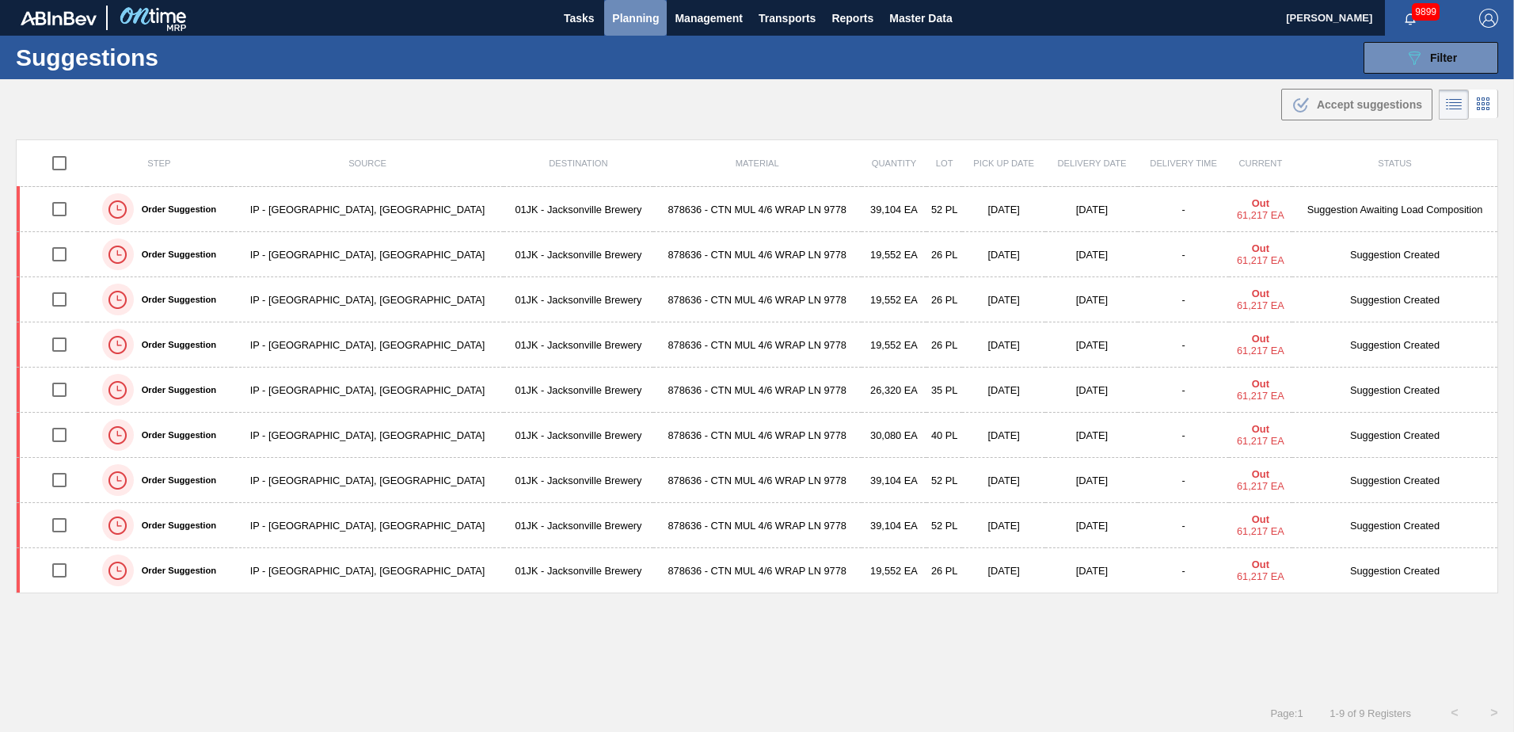
click at [620, 20] on span "Planning" at bounding box center [635, 18] width 47 height 19
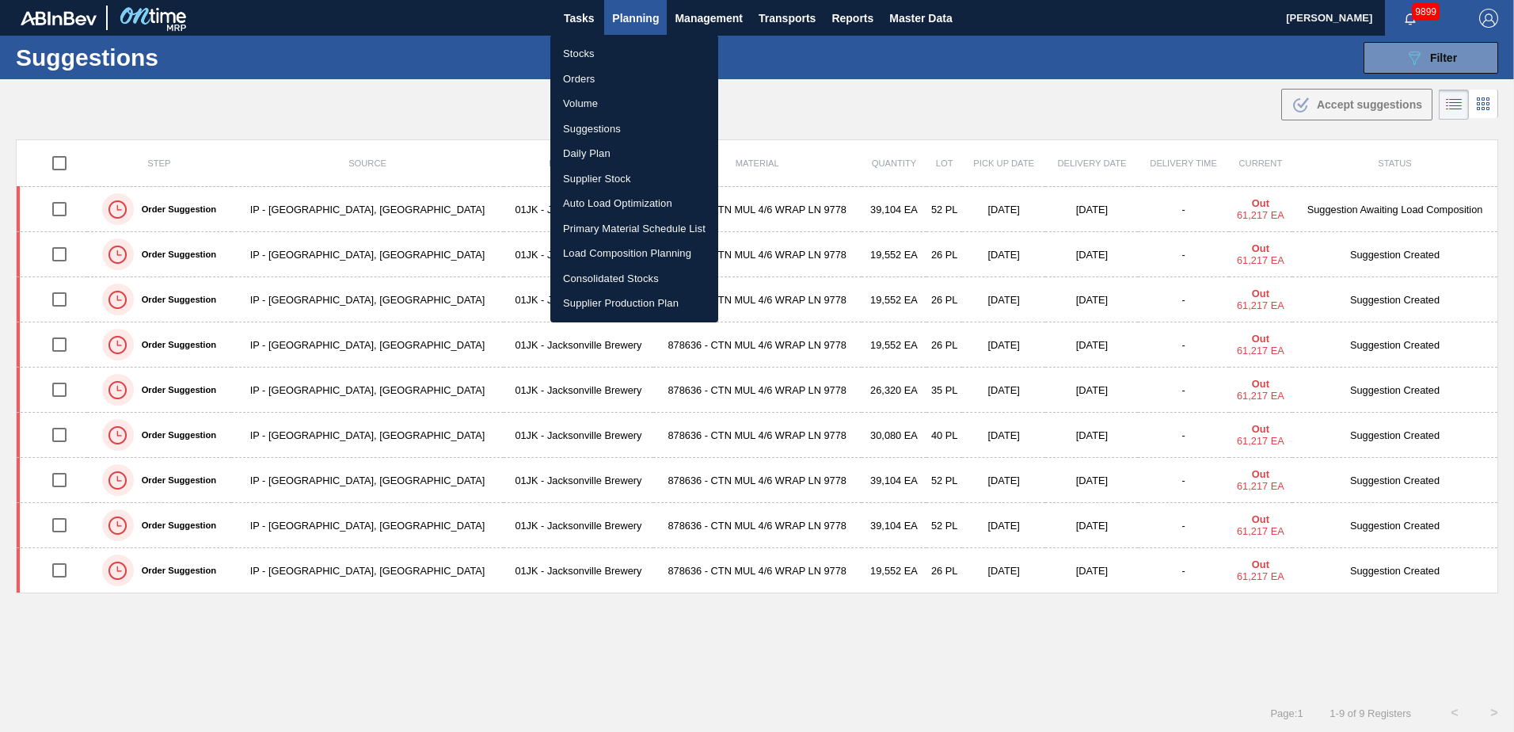
click at [630, 247] on li "Load Composition Planning" at bounding box center [634, 253] width 168 height 25
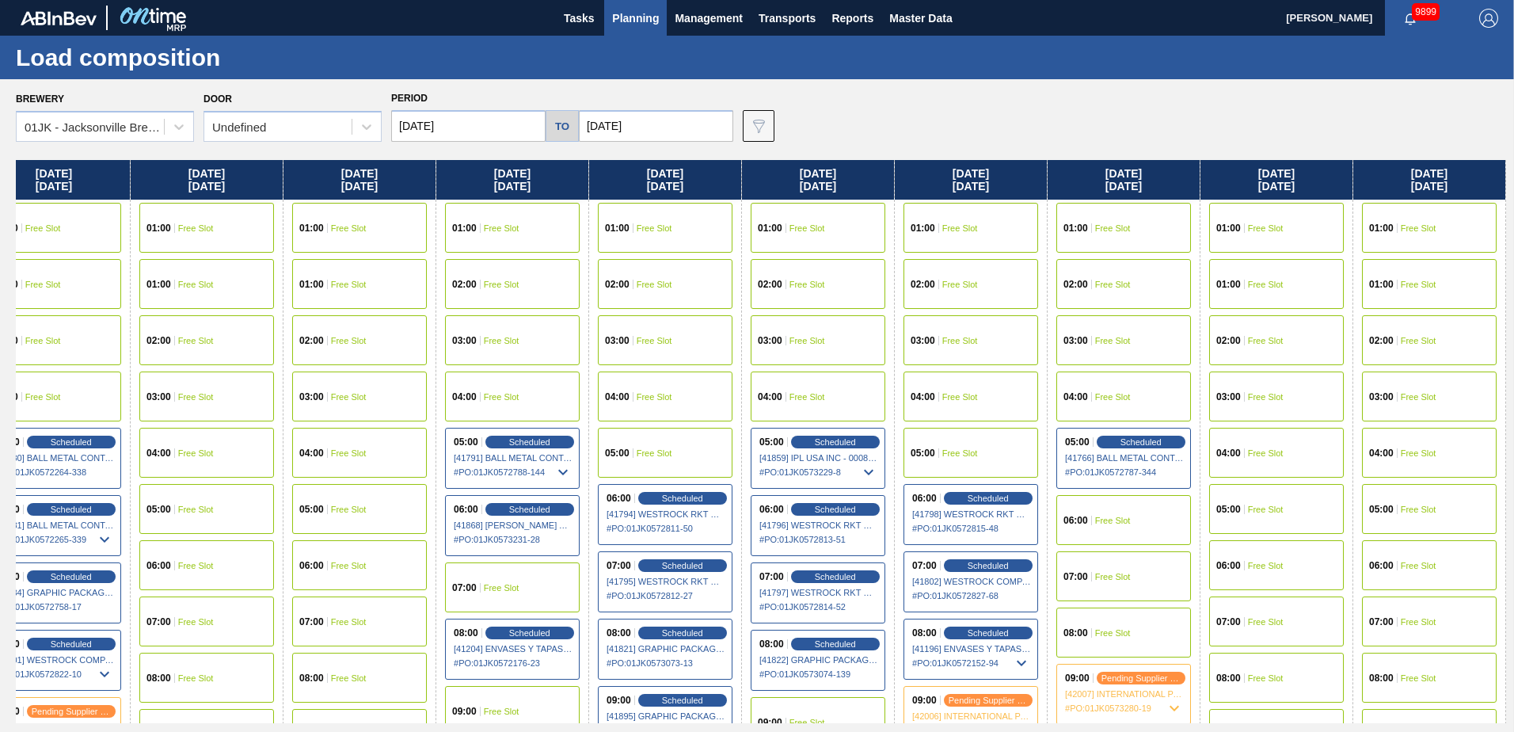
drag, startPoint x: 1033, startPoint y: 359, endPoint x: 298, endPoint y: 321, distance: 736.6
click at [283, 335] on div "[DATE] 01:00 Free Slot 01:00 Free Slot 02:00 Free Slot 03:00 Free Slot 04:00 Fr…" at bounding box center [761, 441] width 1490 height 563
drag, startPoint x: 1360, startPoint y: 243, endPoint x: 861, endPoint y: 270, distance: 499.6
click at [861, 270] on div "[DATE] 01:00 Free Slot 01:00 Free Slot 02:00 Free Slot 03:00 Free Slot 04:00 Fr…" at bounding box center [761, 441] width 1490 height 563
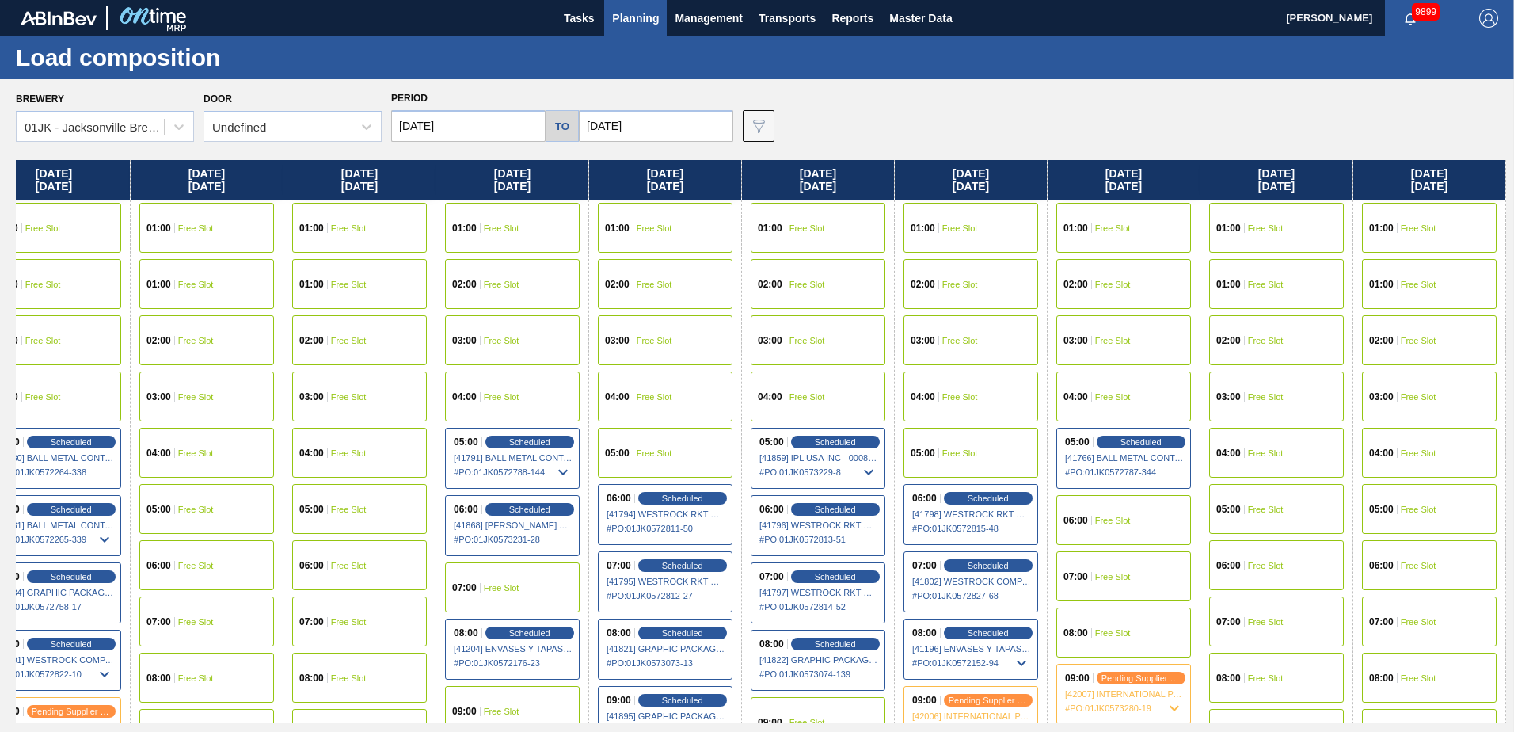
click at [499, 117] on input "[DATE]" at bounding box center [468, 126] width 154 height 32
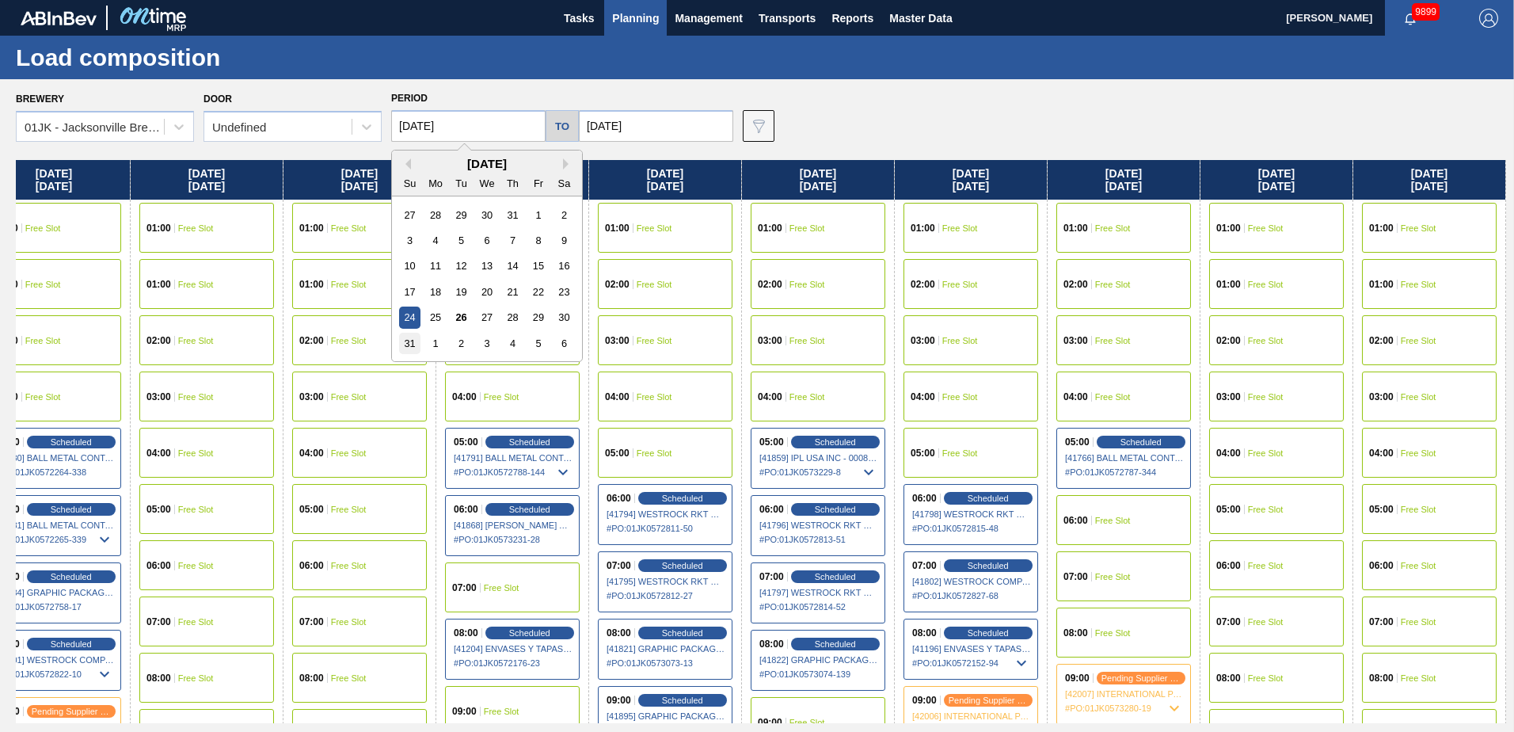
click at [414, 348] on div "31" at bounding box center [409, 343] width 21 height 21
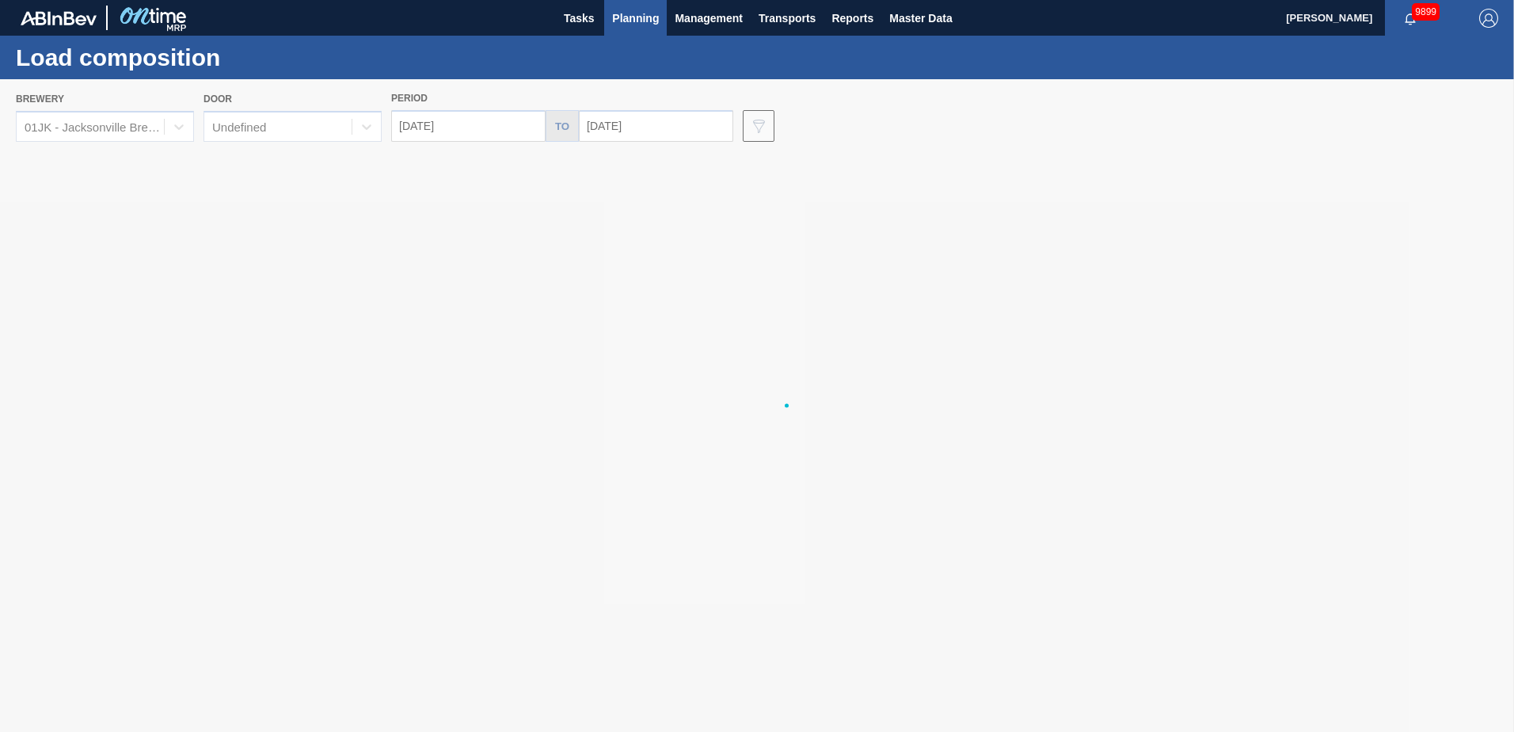
type input "[DATE]"
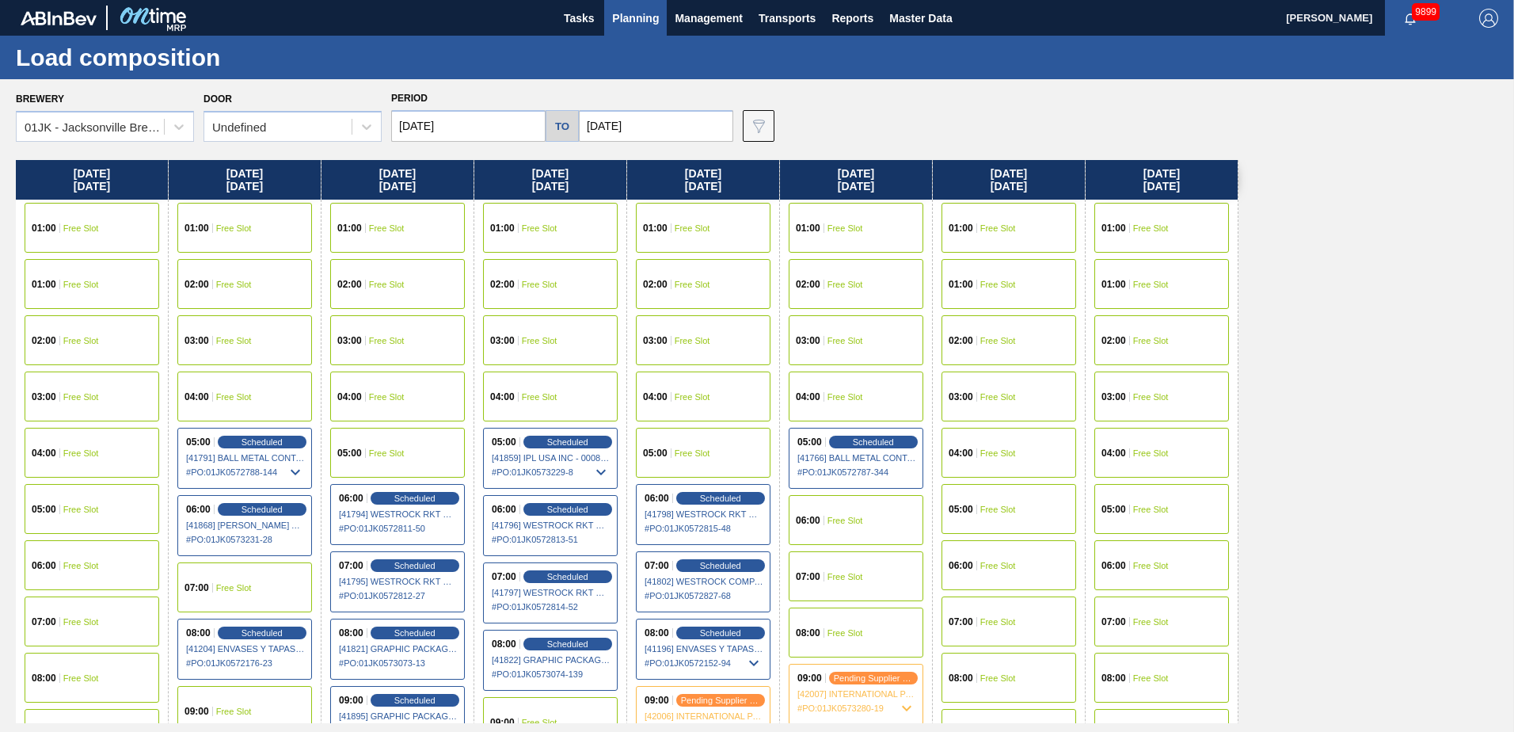
click at [645, 139] on input "[DATE]" at bounding box center [656, 126] width 154 height 32
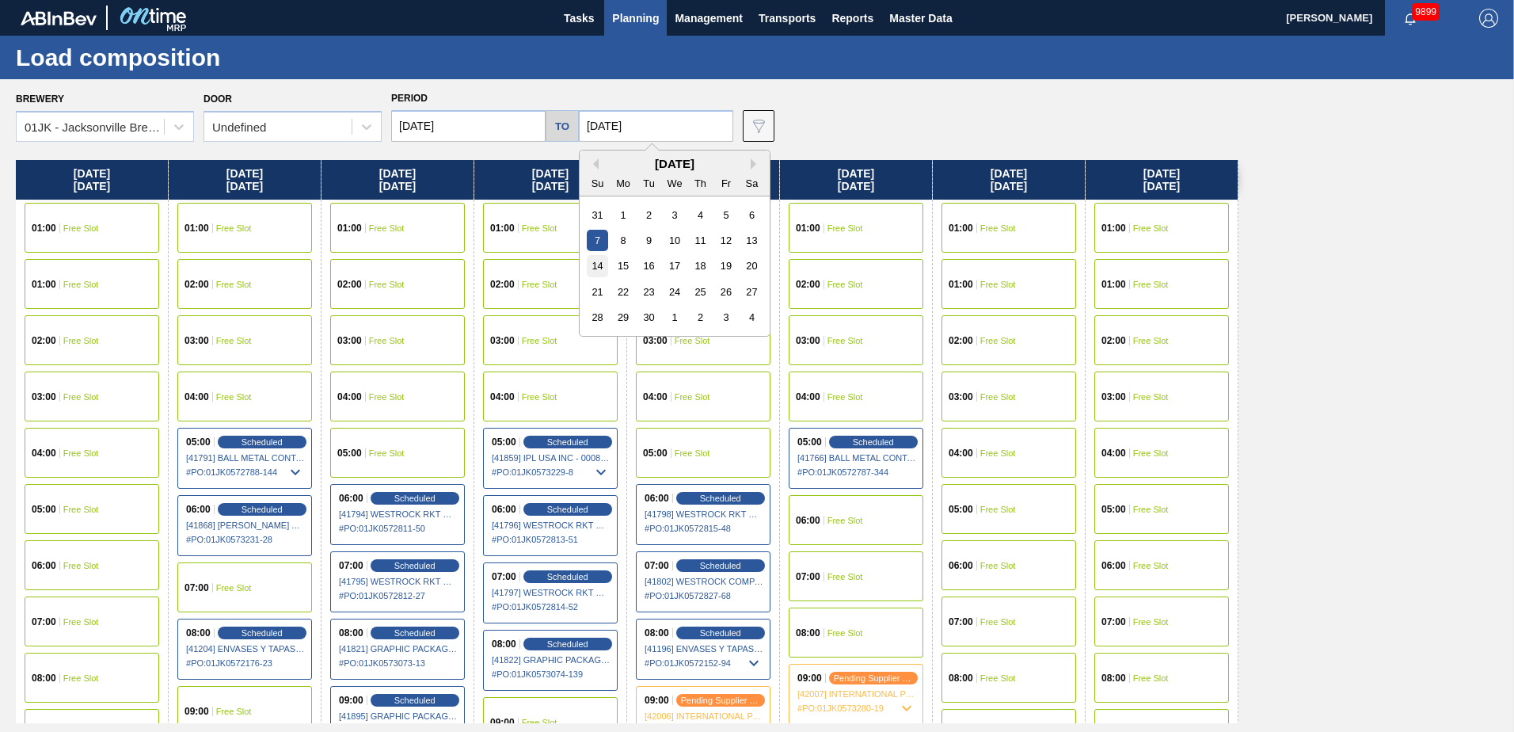
click at [599, 268] on div "14" at bounding box center [597, 265] width 21 height 21
type input "[DATE]"
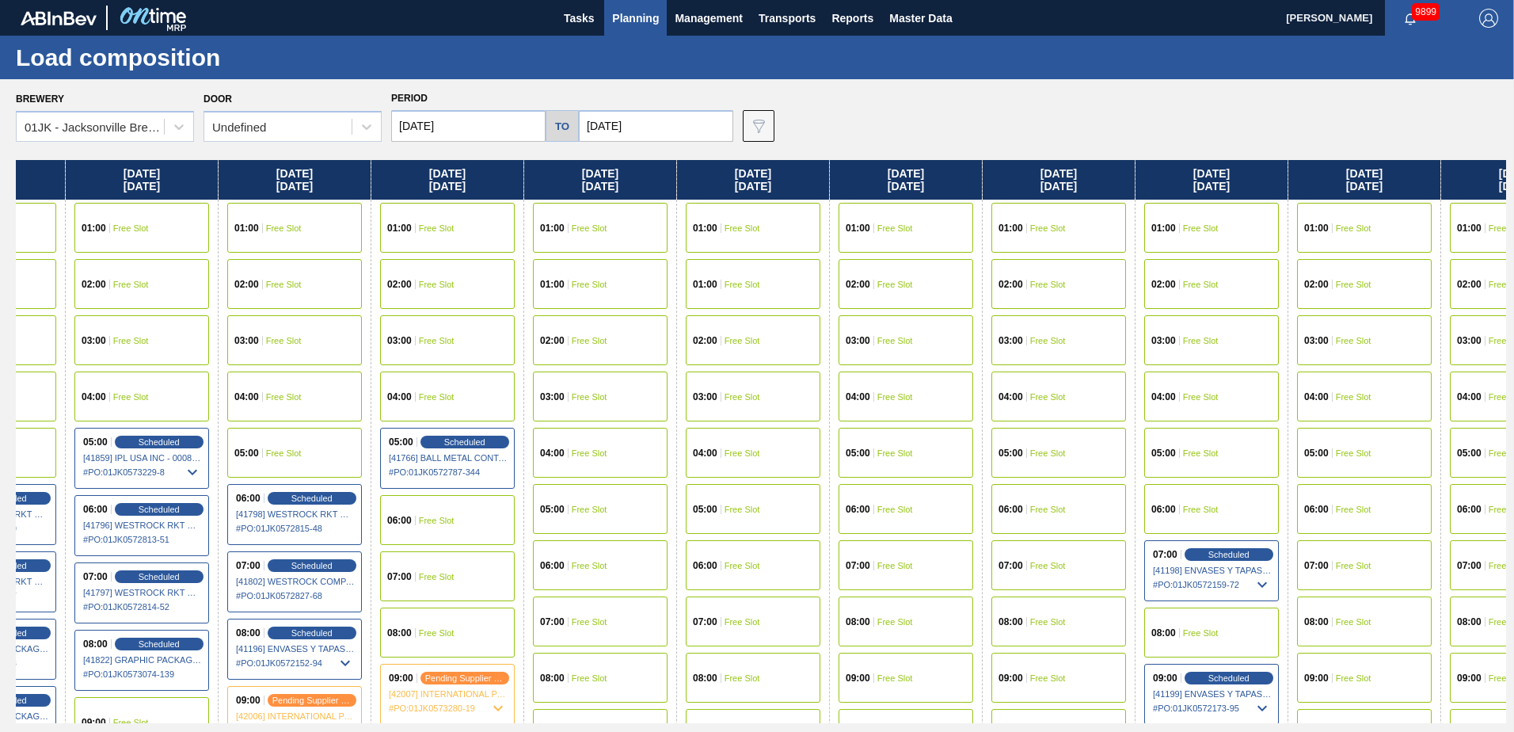
scroll to position [0, 436]
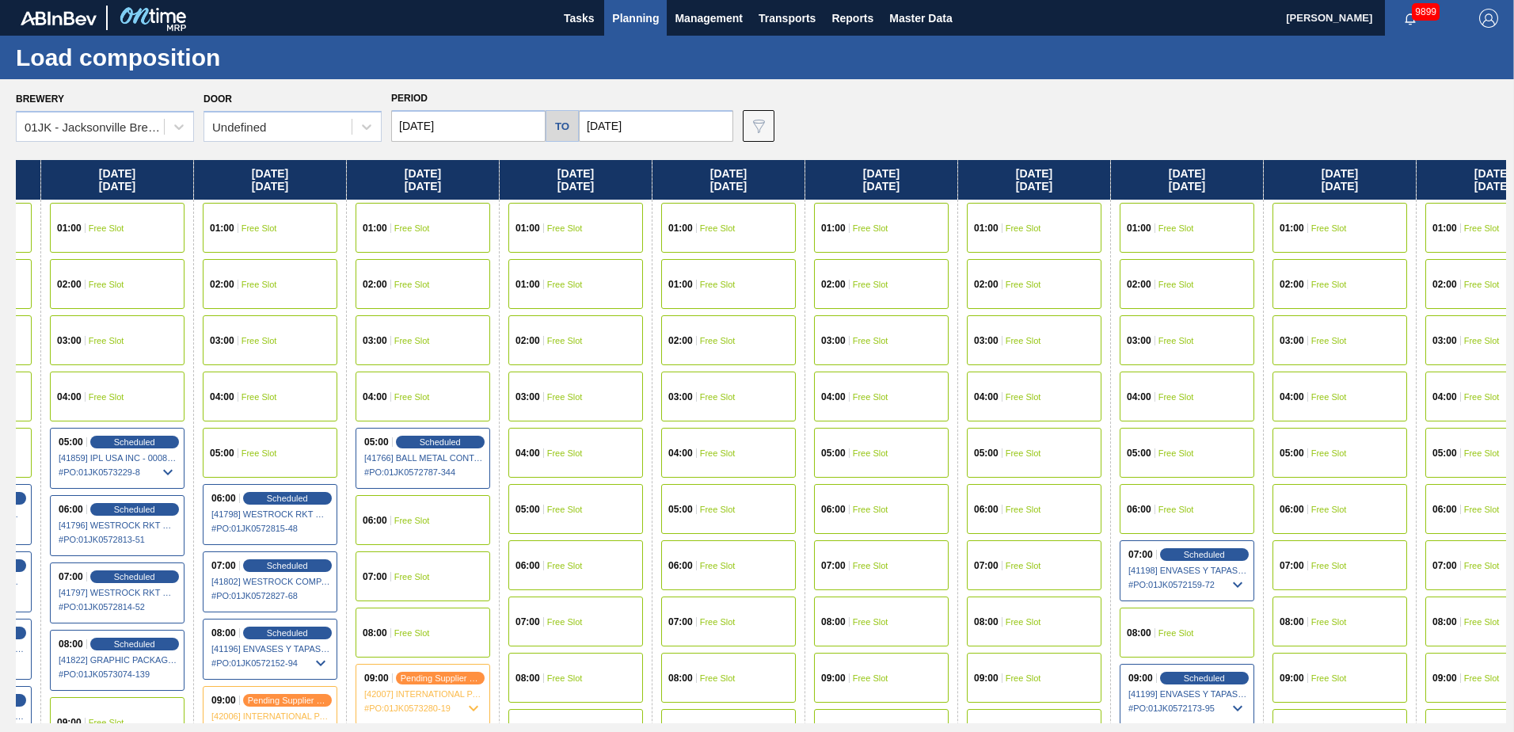
drag, startPoint x: 1312, startPoint y: 326, endPoint x: 865, endPoint y: 329, distance: 447.4
click at [865, 342] on div "[DATE] 01:00 Free Slot 01:00 Free Slot 02:00 Free Slot 03:00 Free Slot 04:00 Fr…" at bounding box center [761, 441] width 1490 height 563
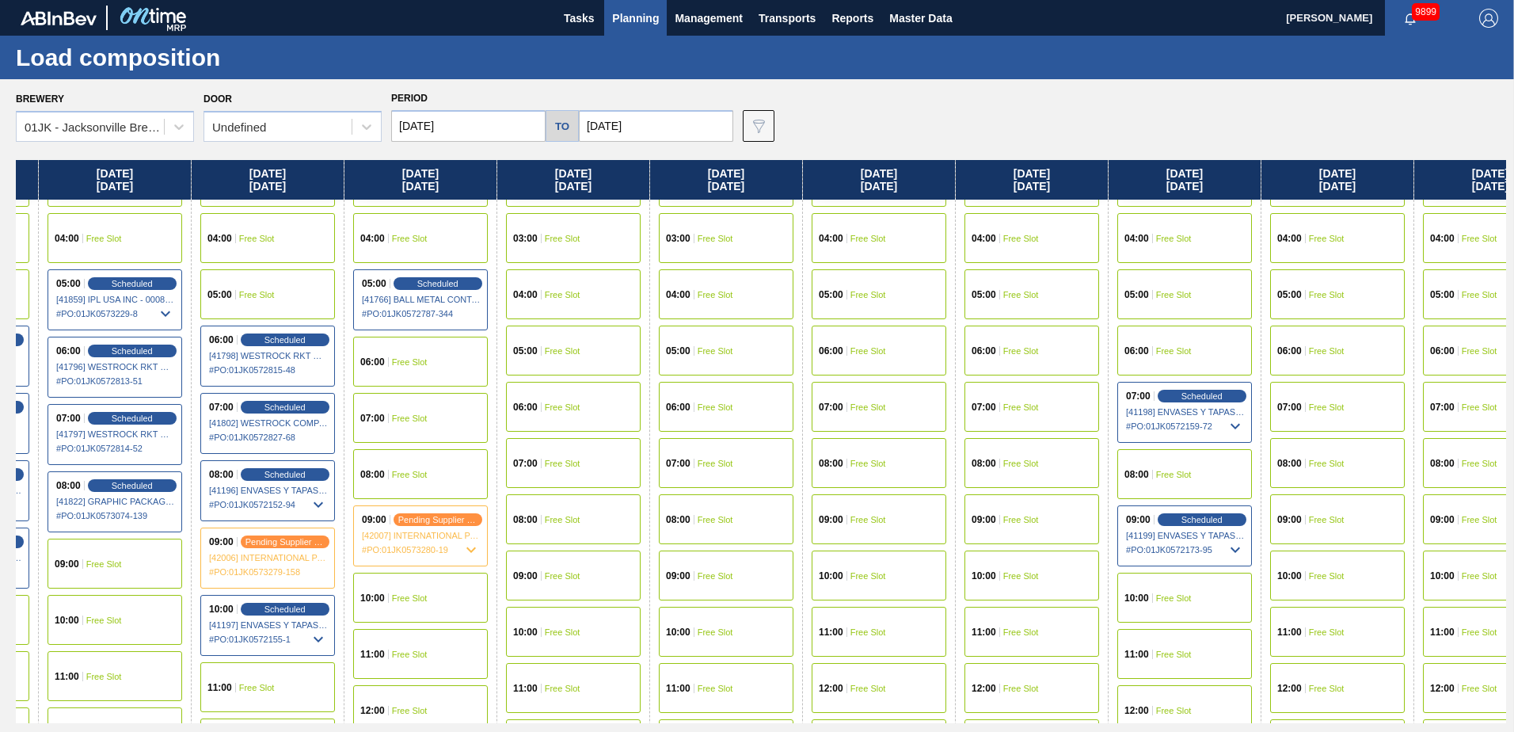
scroll to position [317, 436]
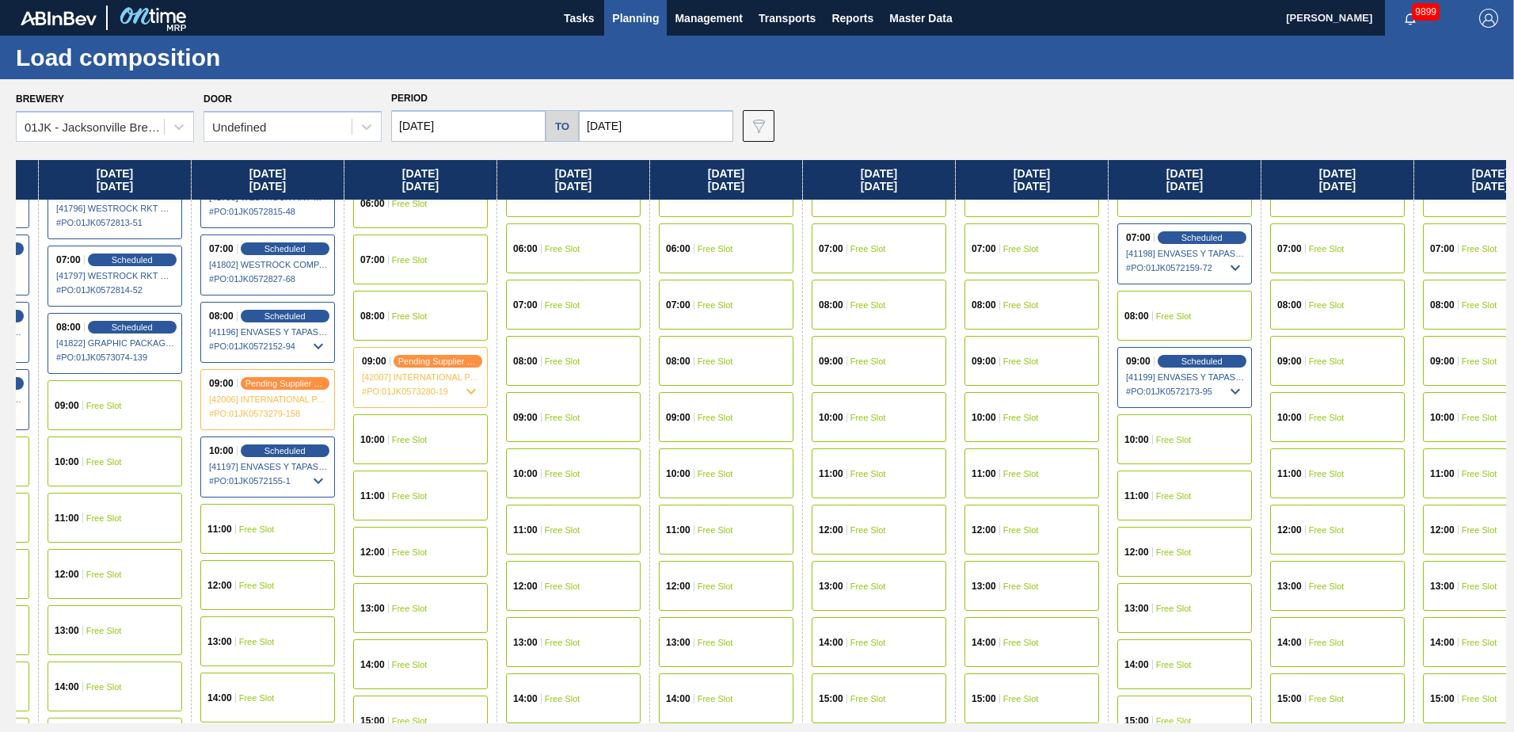
click at [991, 368] on div "09:00 Free Slot" at bounding box center [1031, 361] width 135 height 50
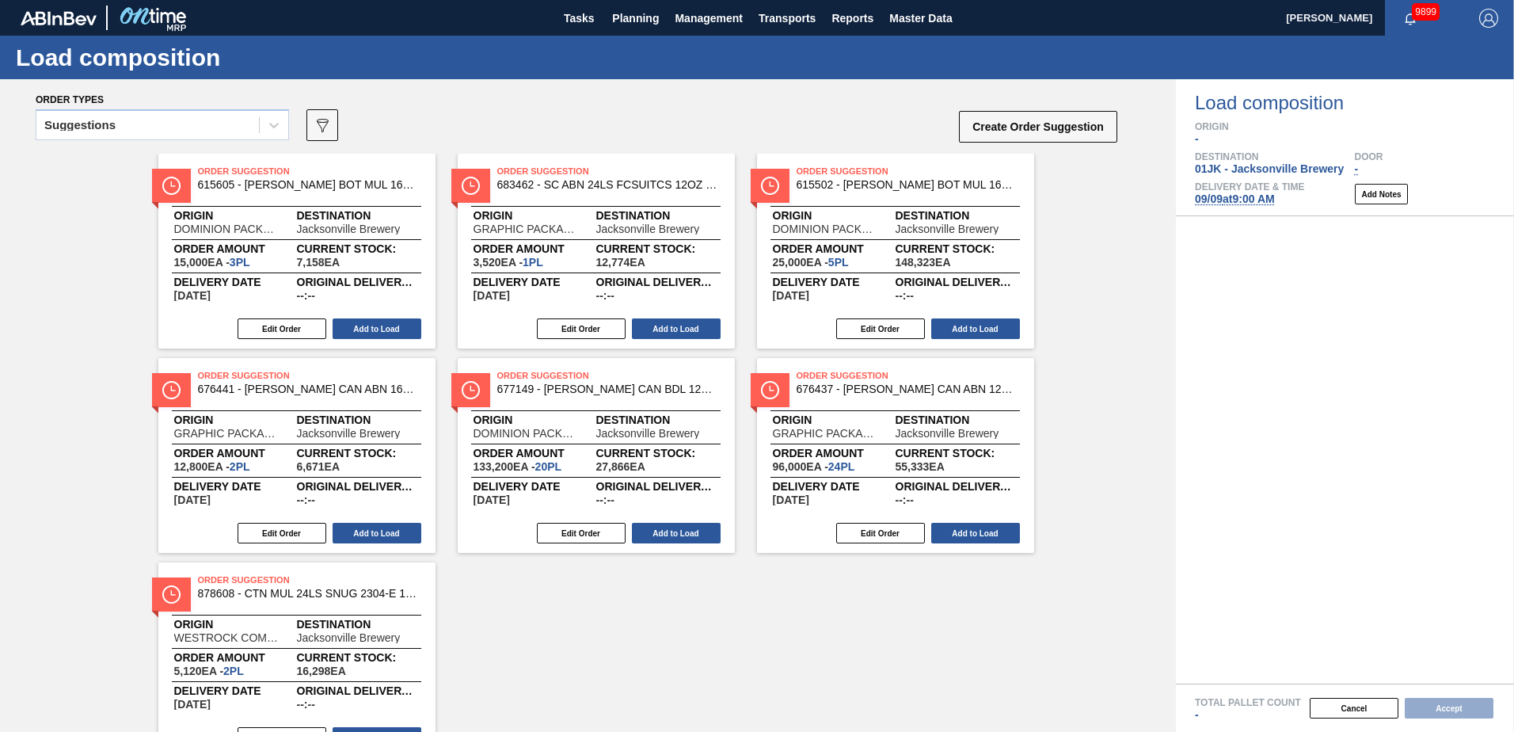
click at [219, 143] on div "Suggestions" at bounding box center [162, 129] width 253 height 41
click at [213, 127] on div "Suggestions" at bounding box center [147, 125] width 223 height 23
drag, startPoint x: 179, startPoint y: 145, endPoint x: 169, endPoint y: 158, distance: 16.5
click at [178, 146] on div "Suggestions" at bounding box center [162, 129] width 253 height 41
click at [177, 123] on div "Suggestions" at bounding box center [147, 125] width 223 height 23
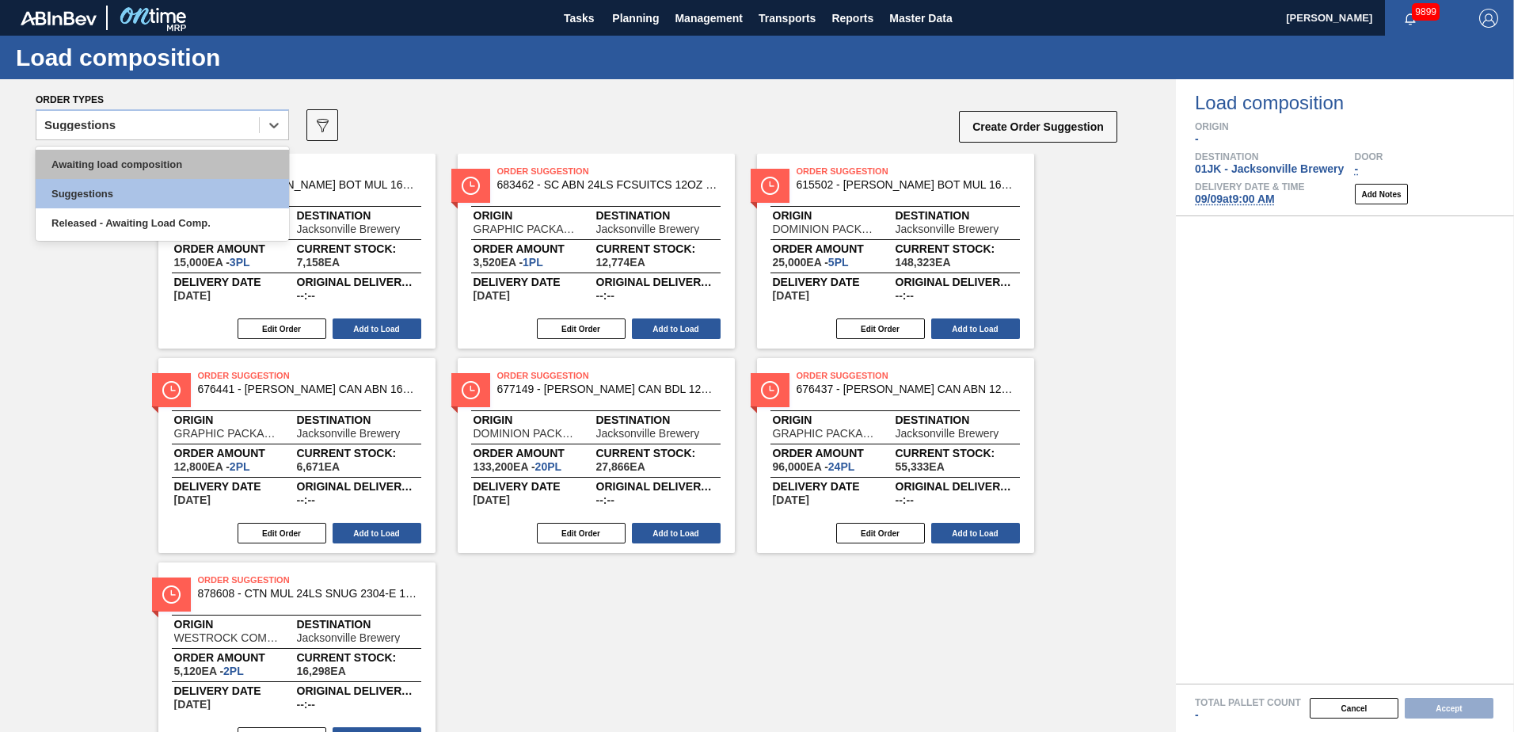
click at [156, 161] on div "Awaiting load composition" at bounding box center [162, 164] width 253 height 29
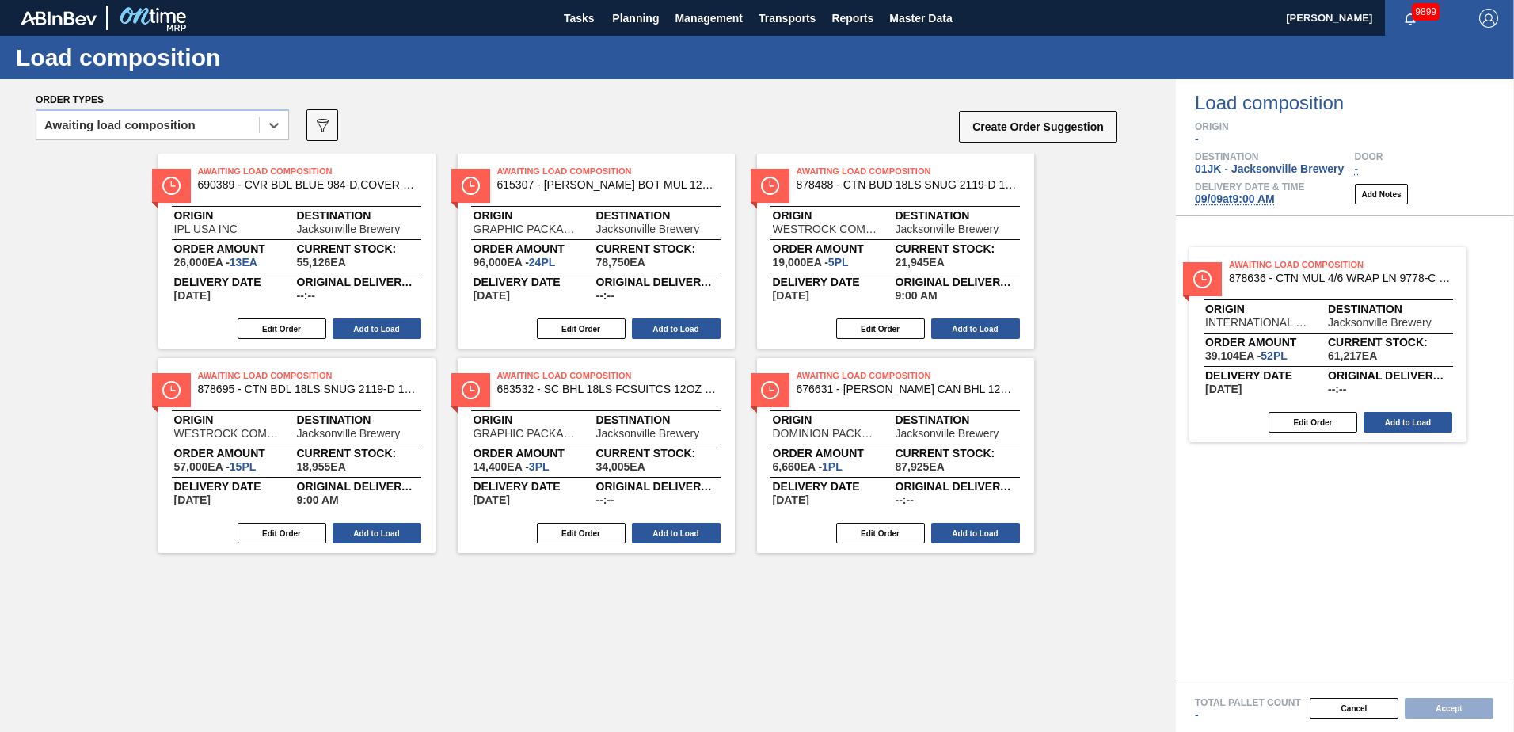
drag, startPoint x: 614, startPoint y: 219, endPoint x: 1371, endPoint y: 319, distance: 762.7
click at [1371, 319] on div "Order types option Awaiting load composition, selected. Select is focused ,type…" at bounding box center [757, 405] width 1514 height 652
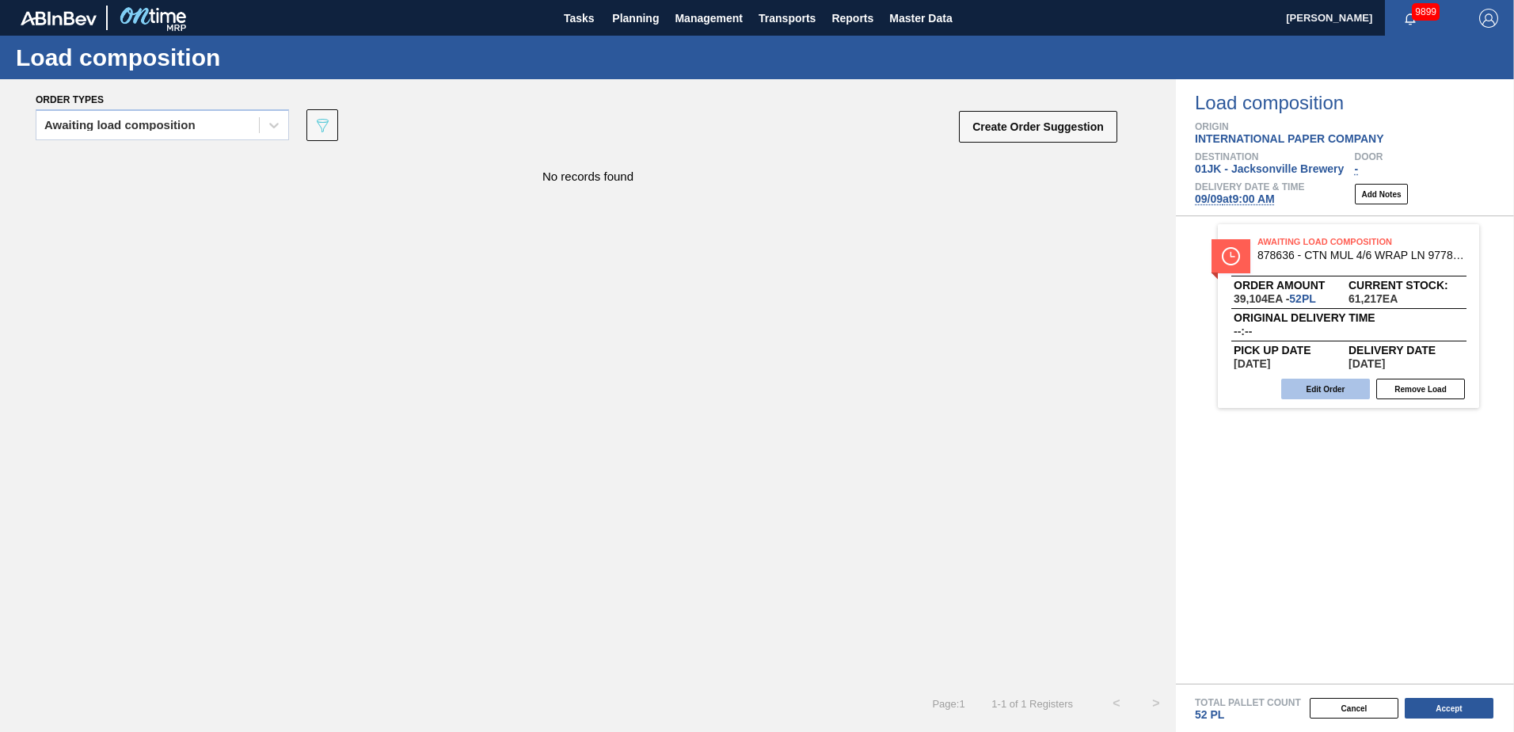
click at [1323, 390] on button "Edit Order" at bounding box center [1325, 388] width 89 height 21
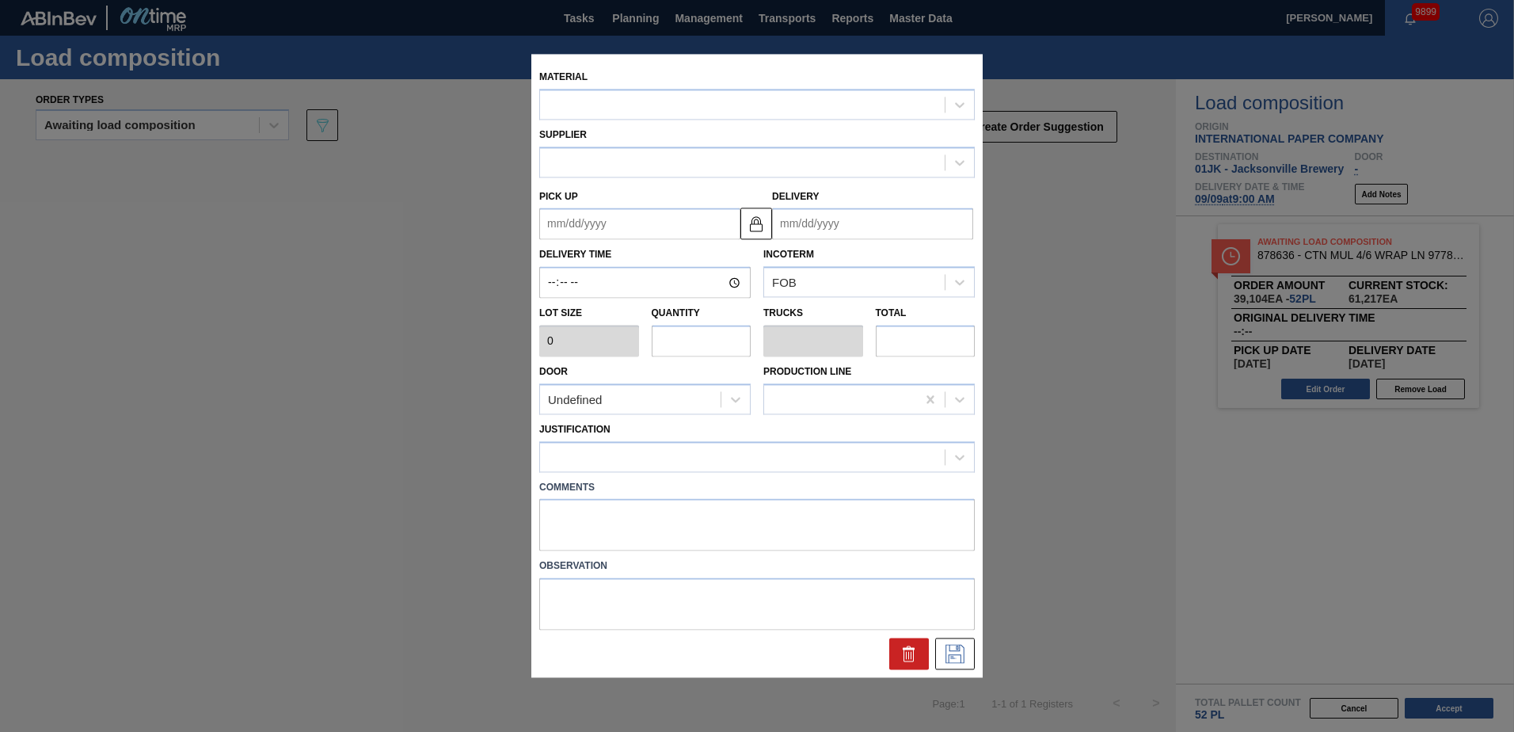
type input "752"
type input "52"
type input "1"
type input "39,104"
type up "[DATE]"
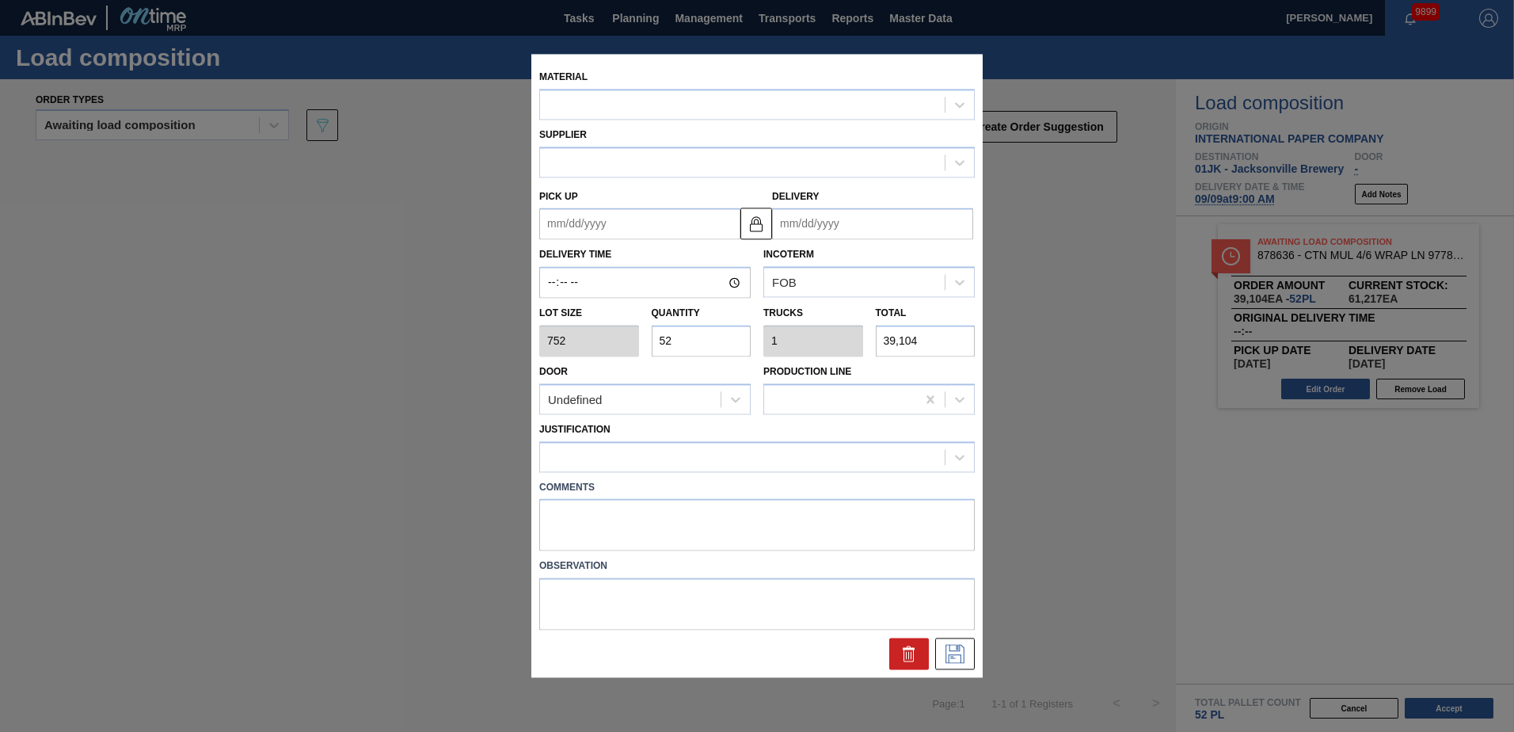
type input "[DATE]"
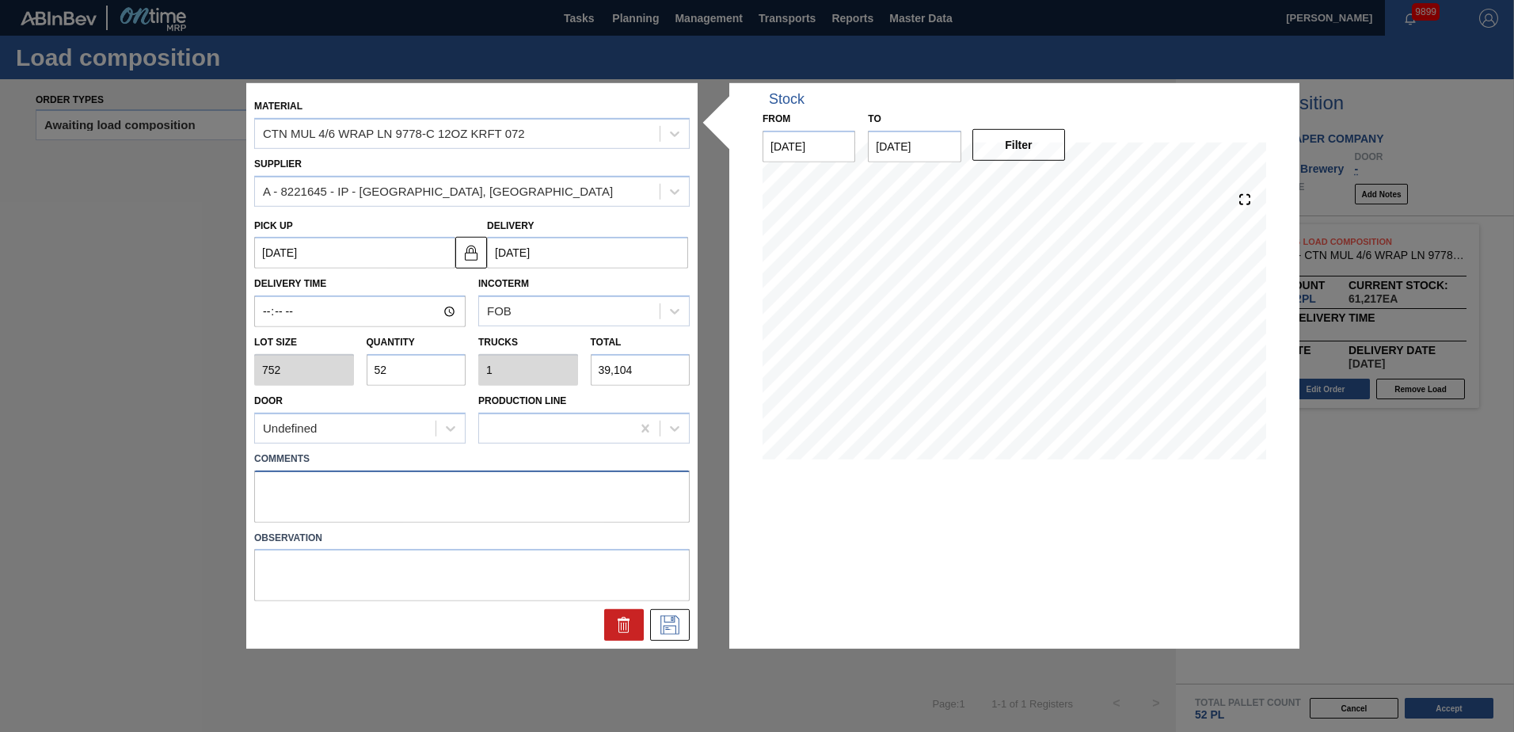
click at [514, 497] on textarea at bounding box center [472, 496] width 436 height 52
type textarea "Z"
type textarea "LIVE"
click at [682, 620] on button at bounding box center [670, 625] width 40 height 32
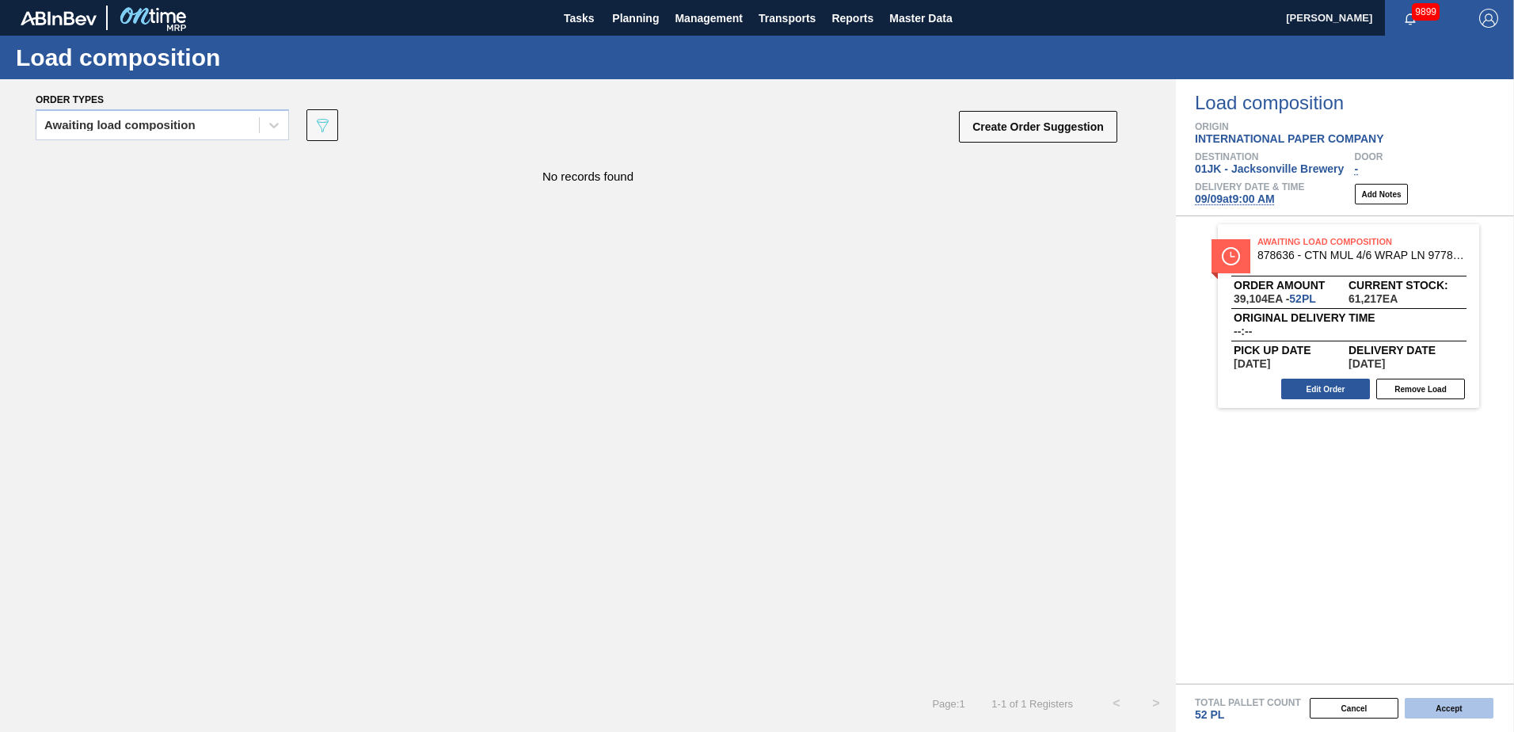
click at [1451, 709] on button "Accept" at bounding box center [1449, 708] width 89 height 21
